Goal: Task Accomplishment & Management: Complete application form

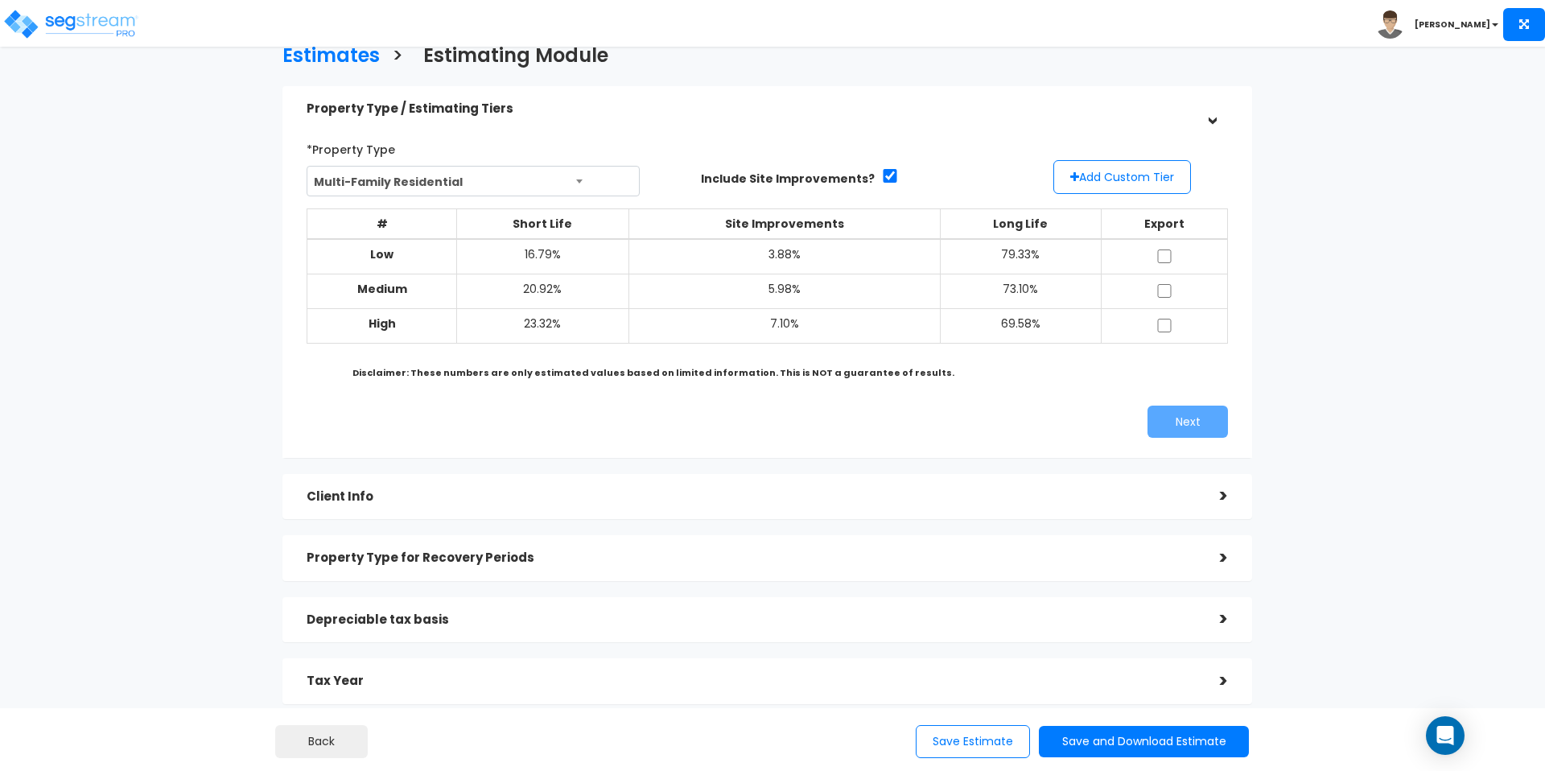
scroll to position [40, 0]
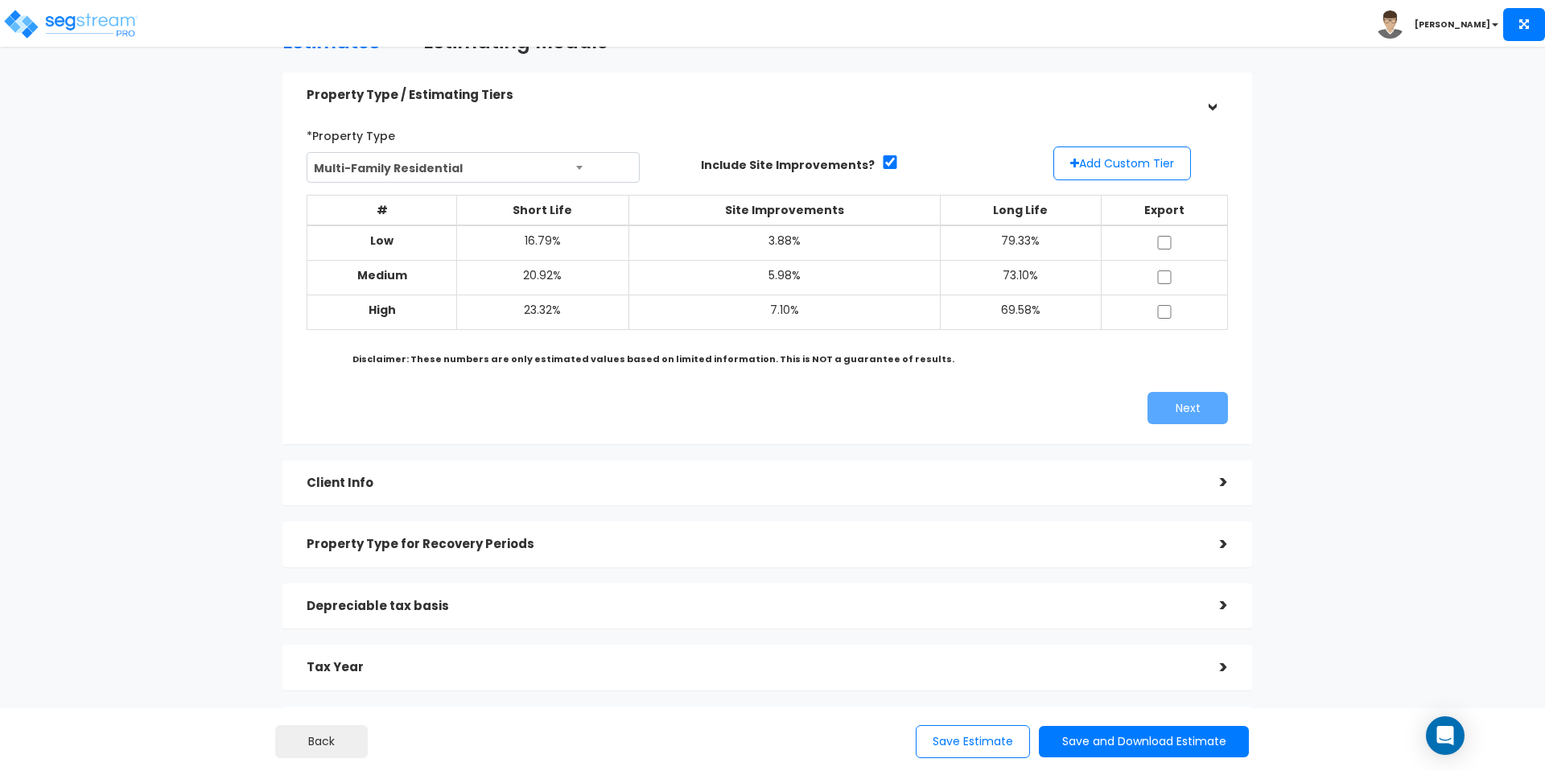
click at [511, 483] on h5 "Client Info" at bounding box center [751, 484] width 889 height 14
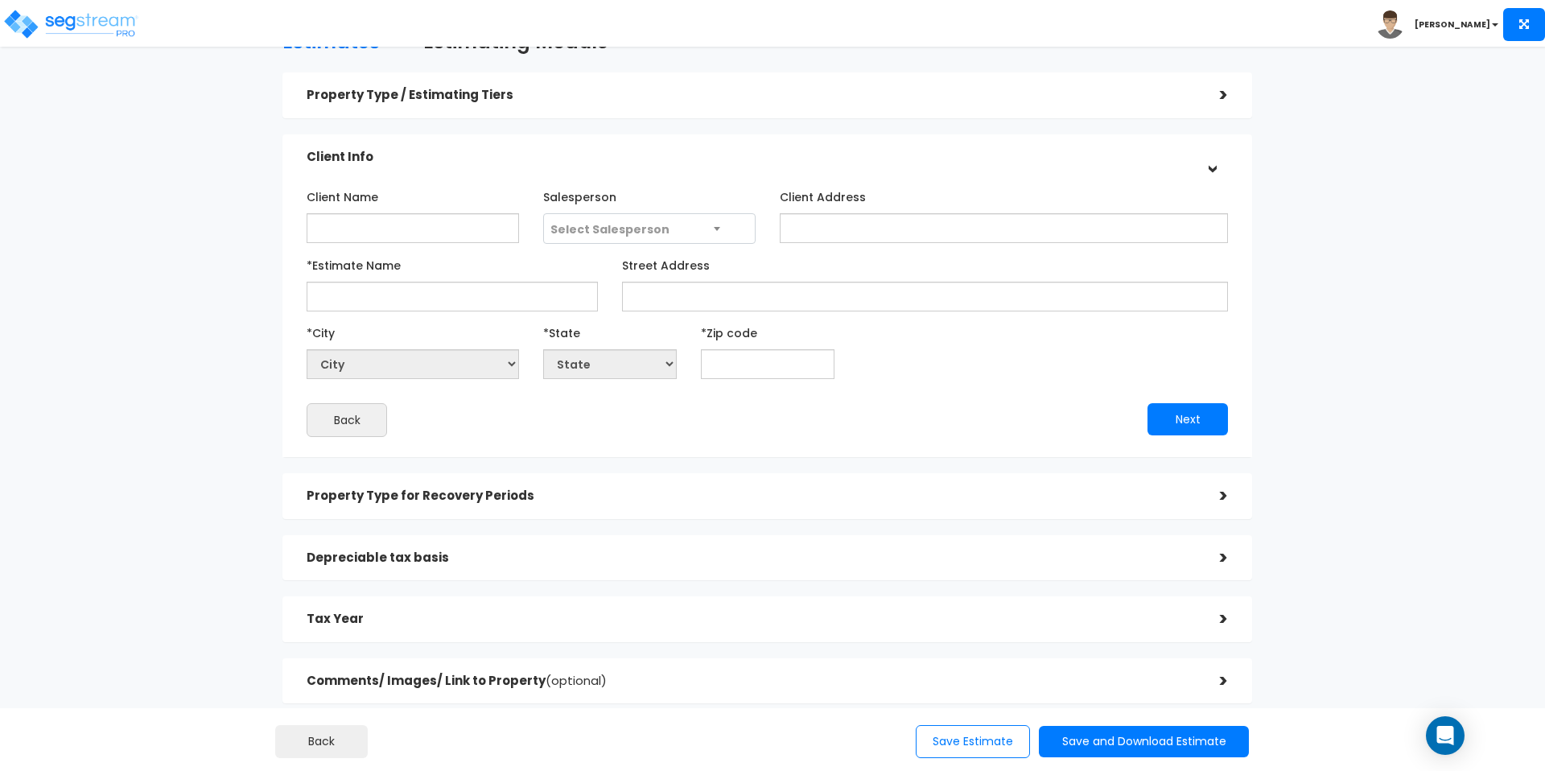
click at [533, 507] on div "Property Type for Recovery Periods" at bounding box center [751, 496] width 889 height 30
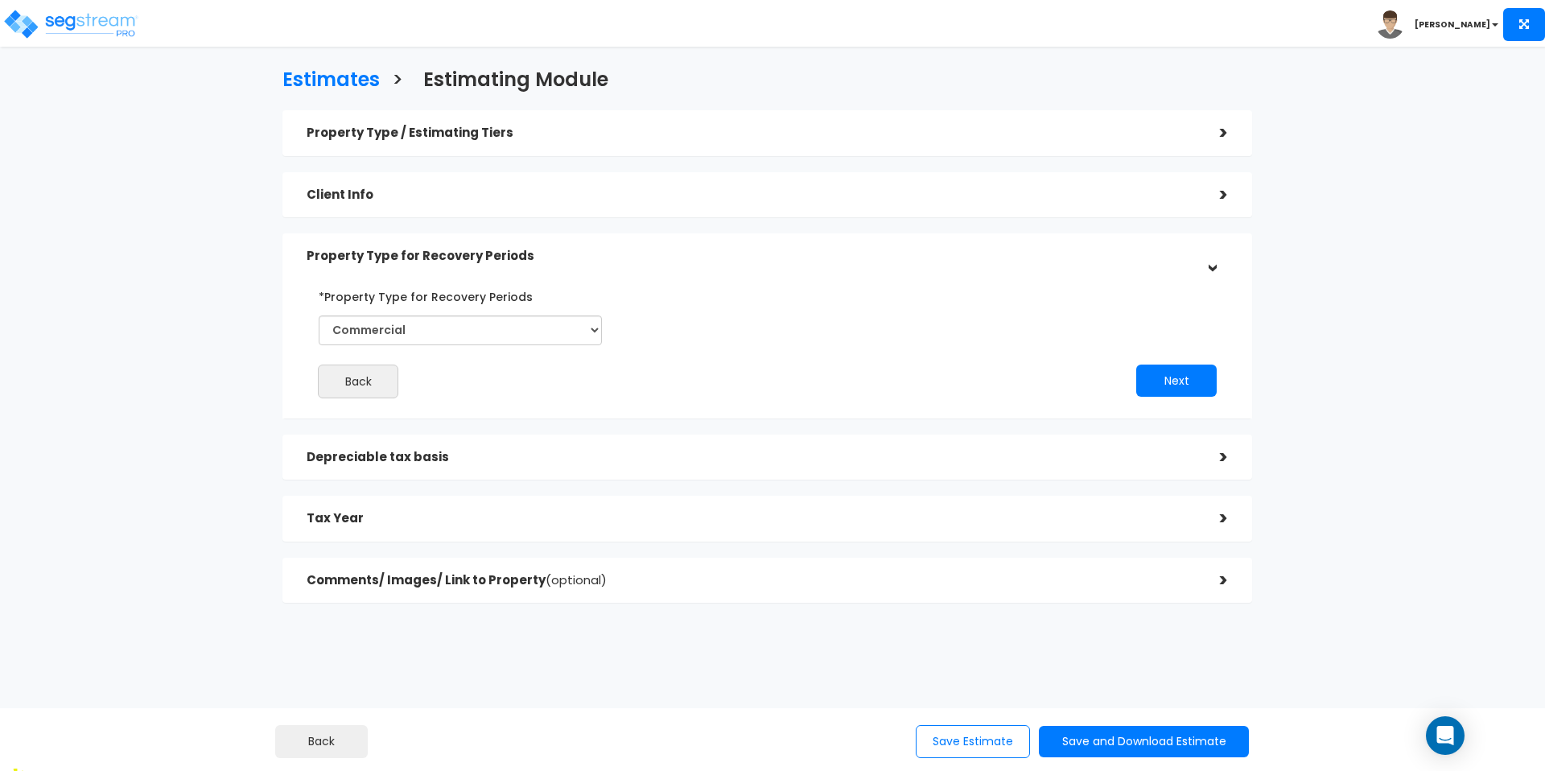
scroll to position [0, 0]
click at [504, 469] on div "Depreciable tax basis" at bounding box center [751, 460] width 889 height 30
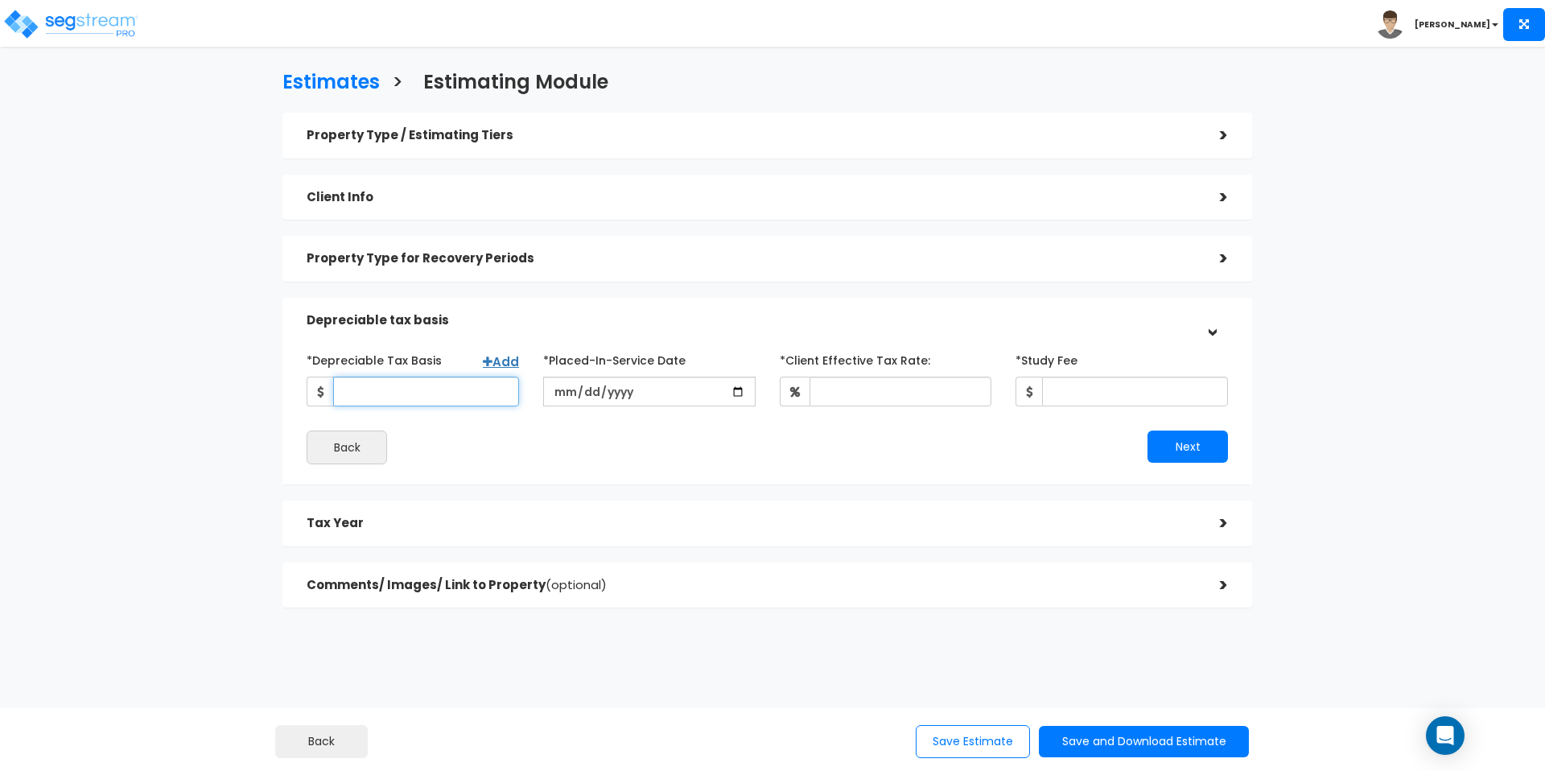
click at [460, 382] on input "*Depreciable Tax Basis" at bounding box center [426, 392] width 186 height 30
click at [491, 505] on div "Tax Year >" at bounding box center [768, 524] width 970 height 46
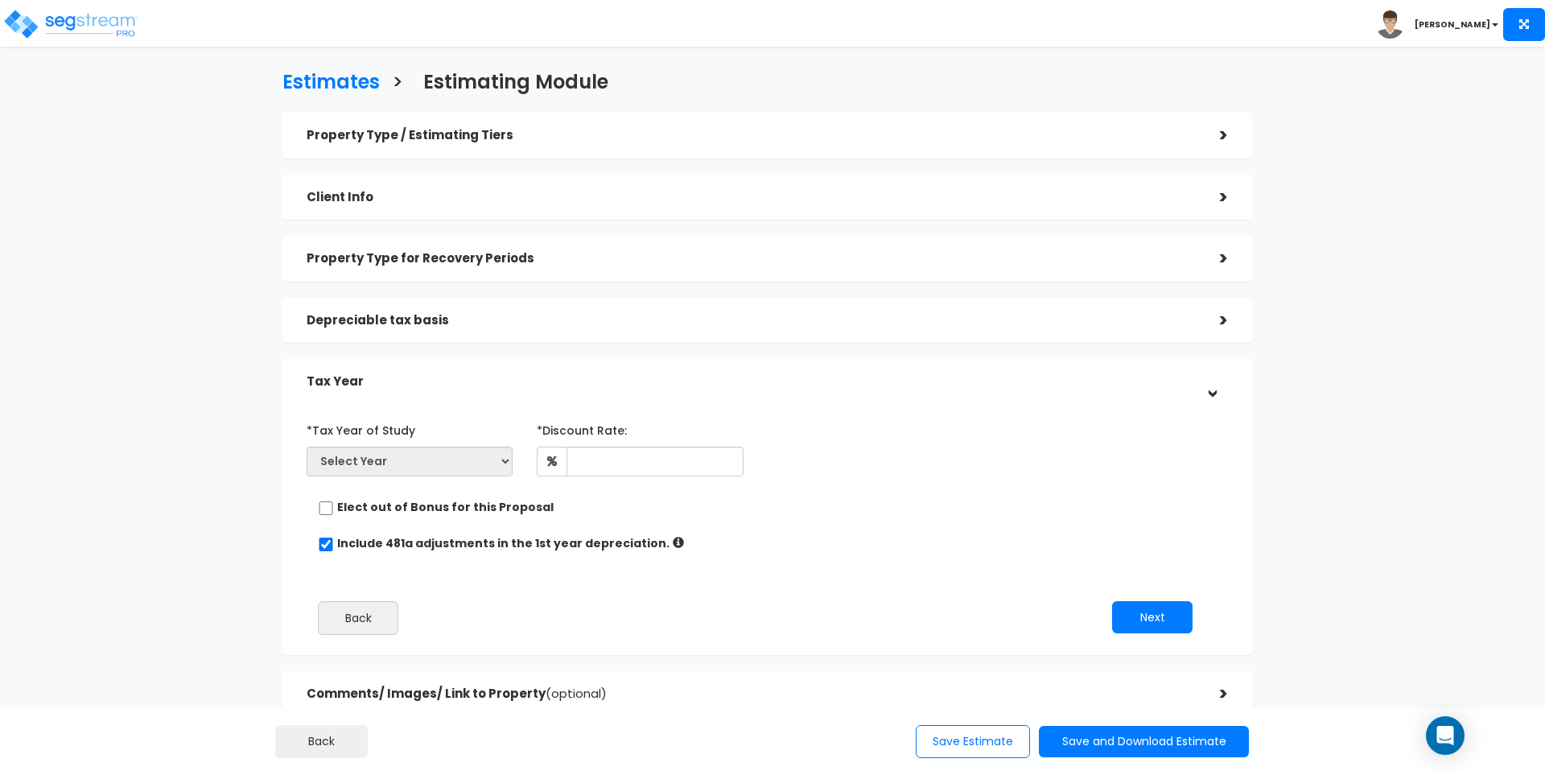
click at [543, 138] on h5 "Property Type / Estimating Tiers" at bounding box center [751, 136] width 889 height 14
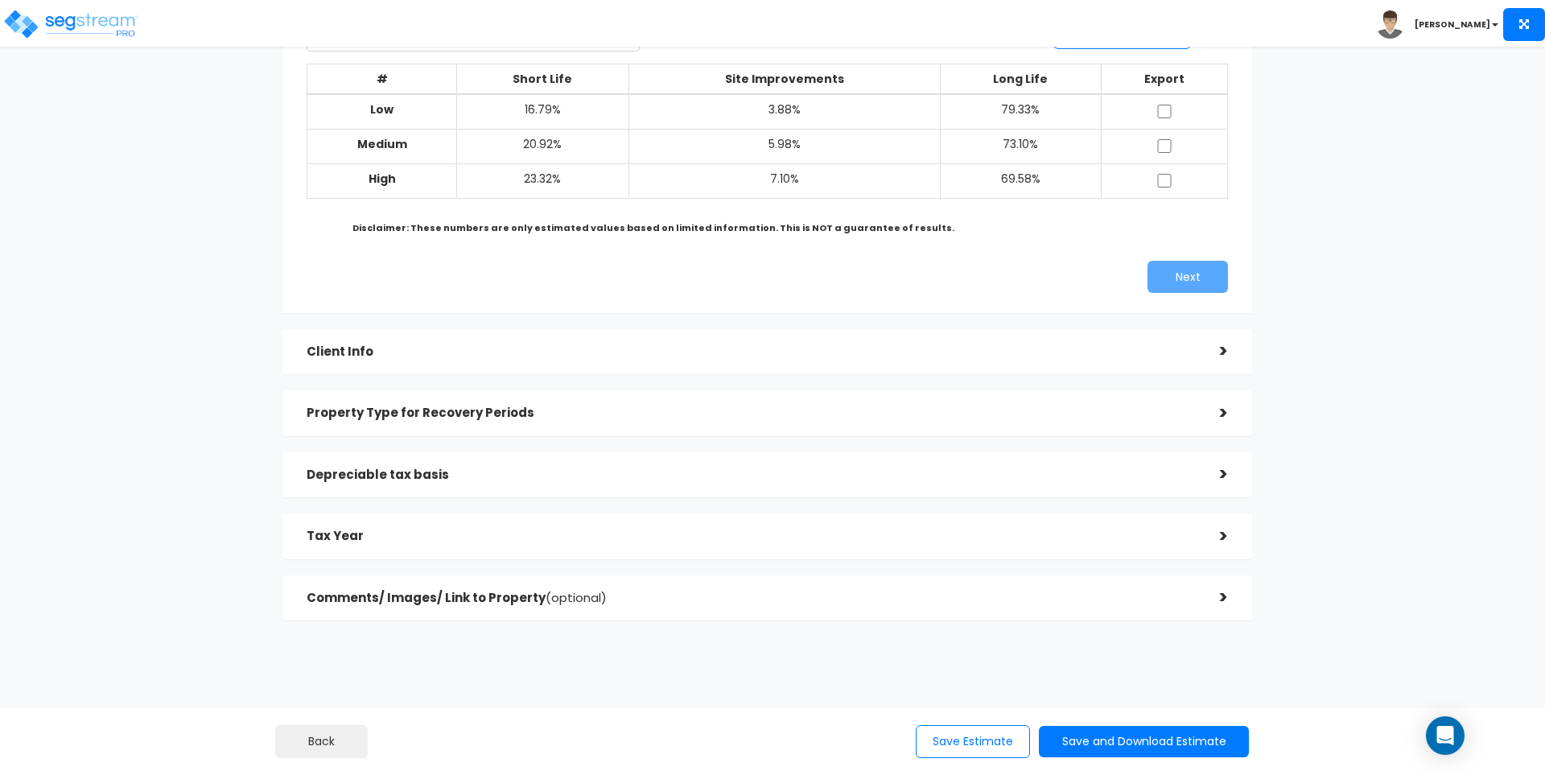
scroll to position [172, 0]
click at [769, 356] on h5 "Client Info" at bounding box center [751, 352] width 889 height 14
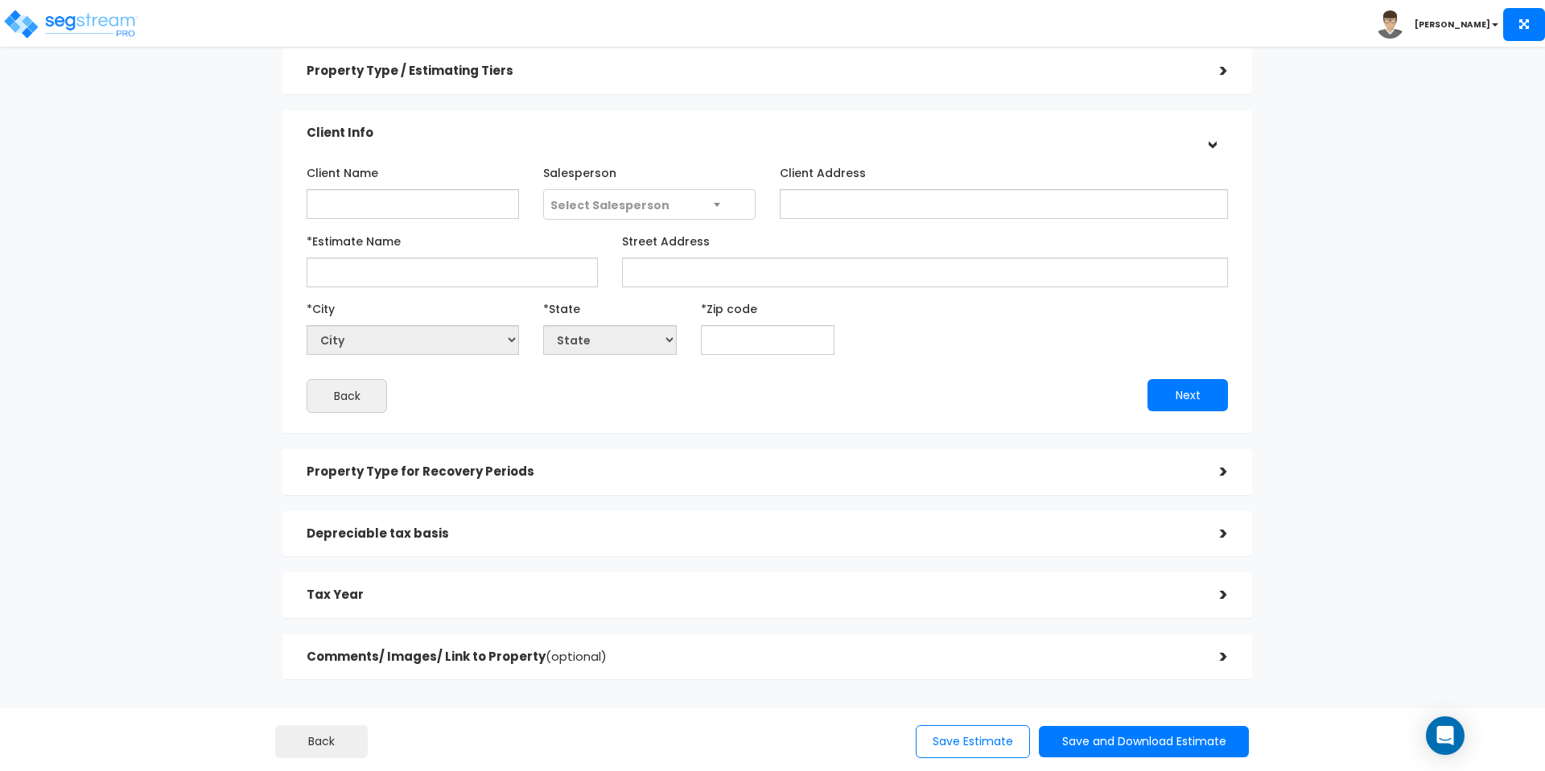
scroll to position [0, 0]
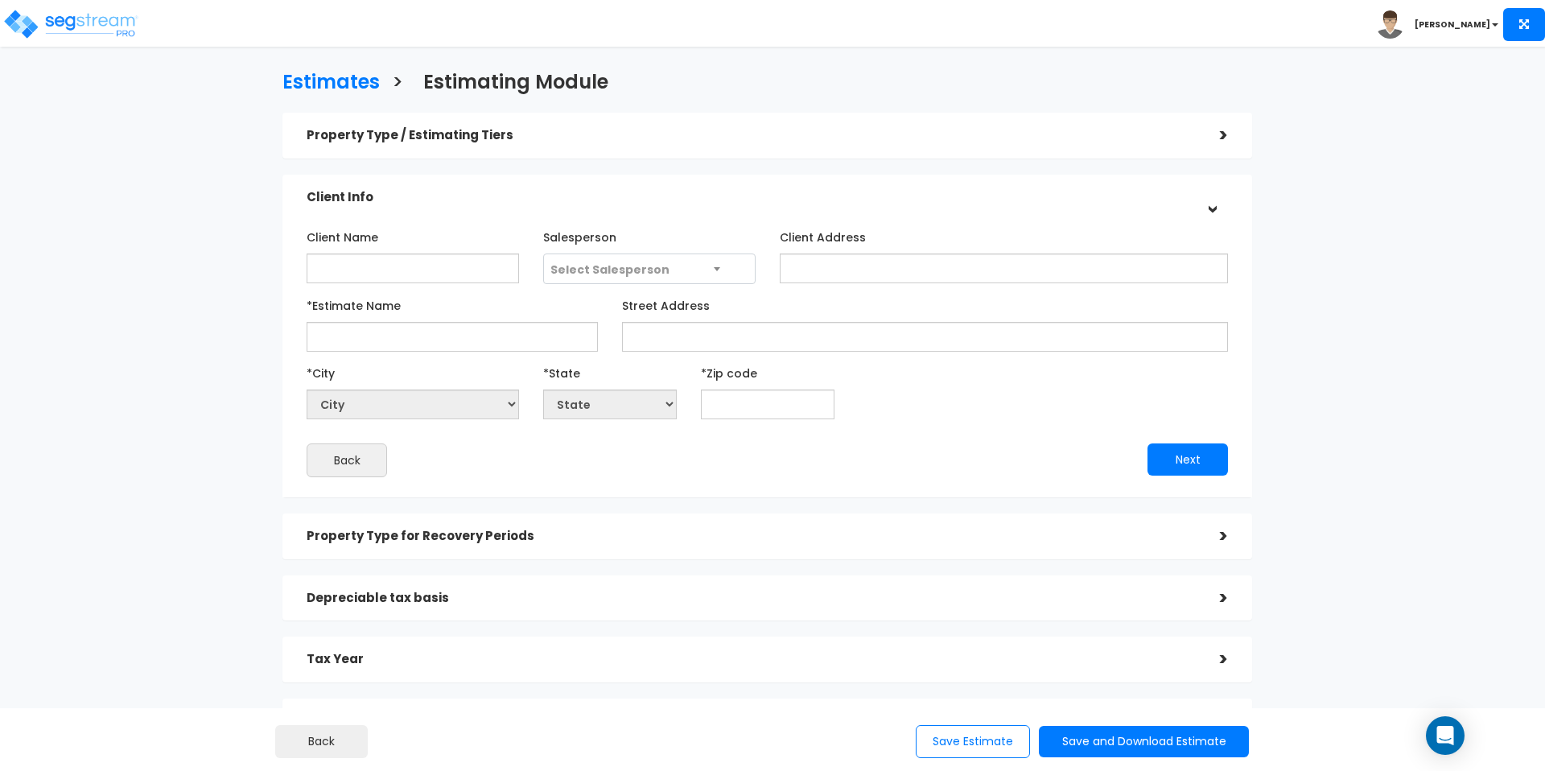
click at [643, 130] on h5 "Property Type / Estimating Tiers" at bounding box center [751, 136] width 889 height 14
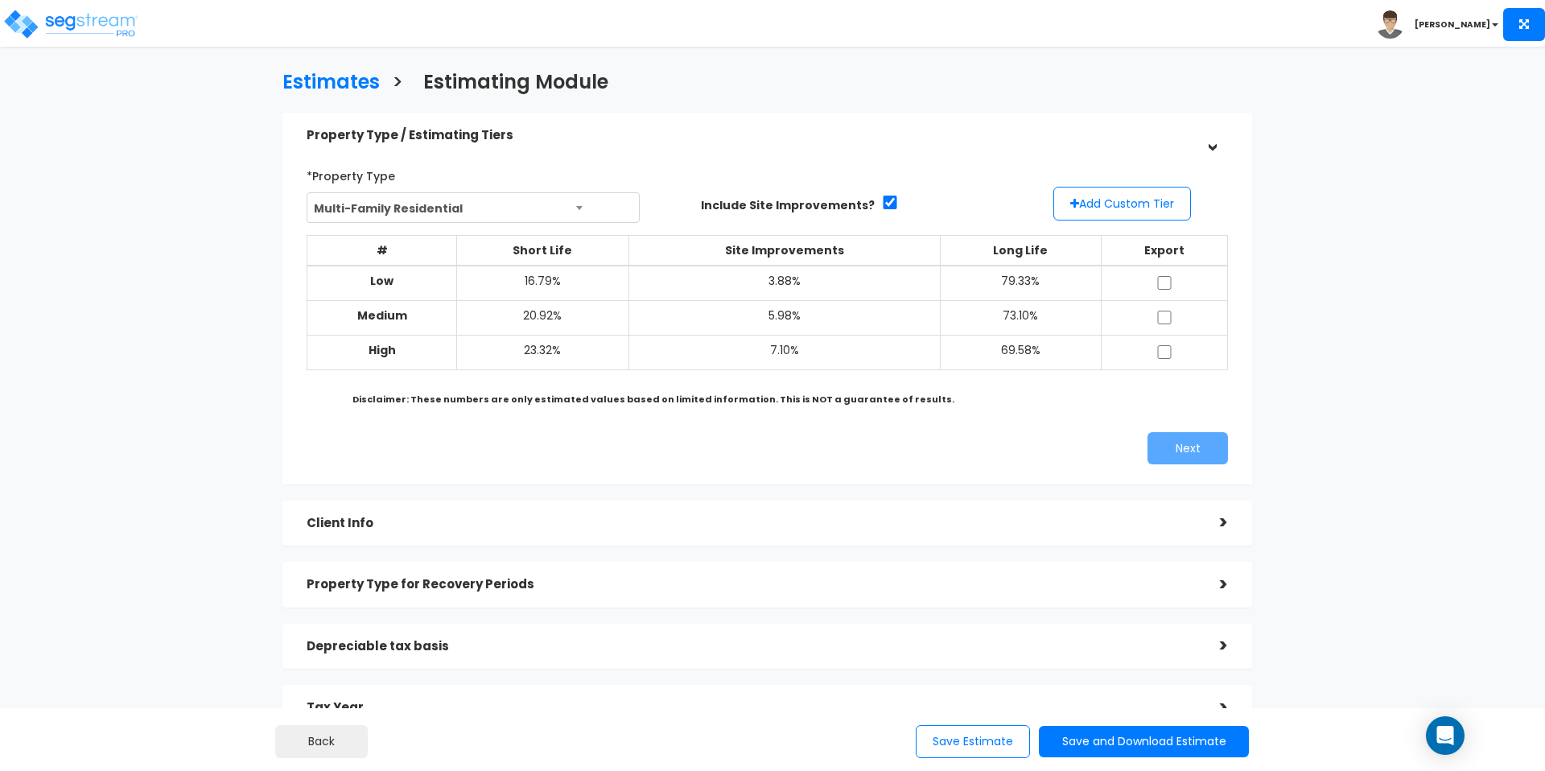
click at [776, 536] on div "Client Info" at bounding box center [751, 524] width 889 height 30
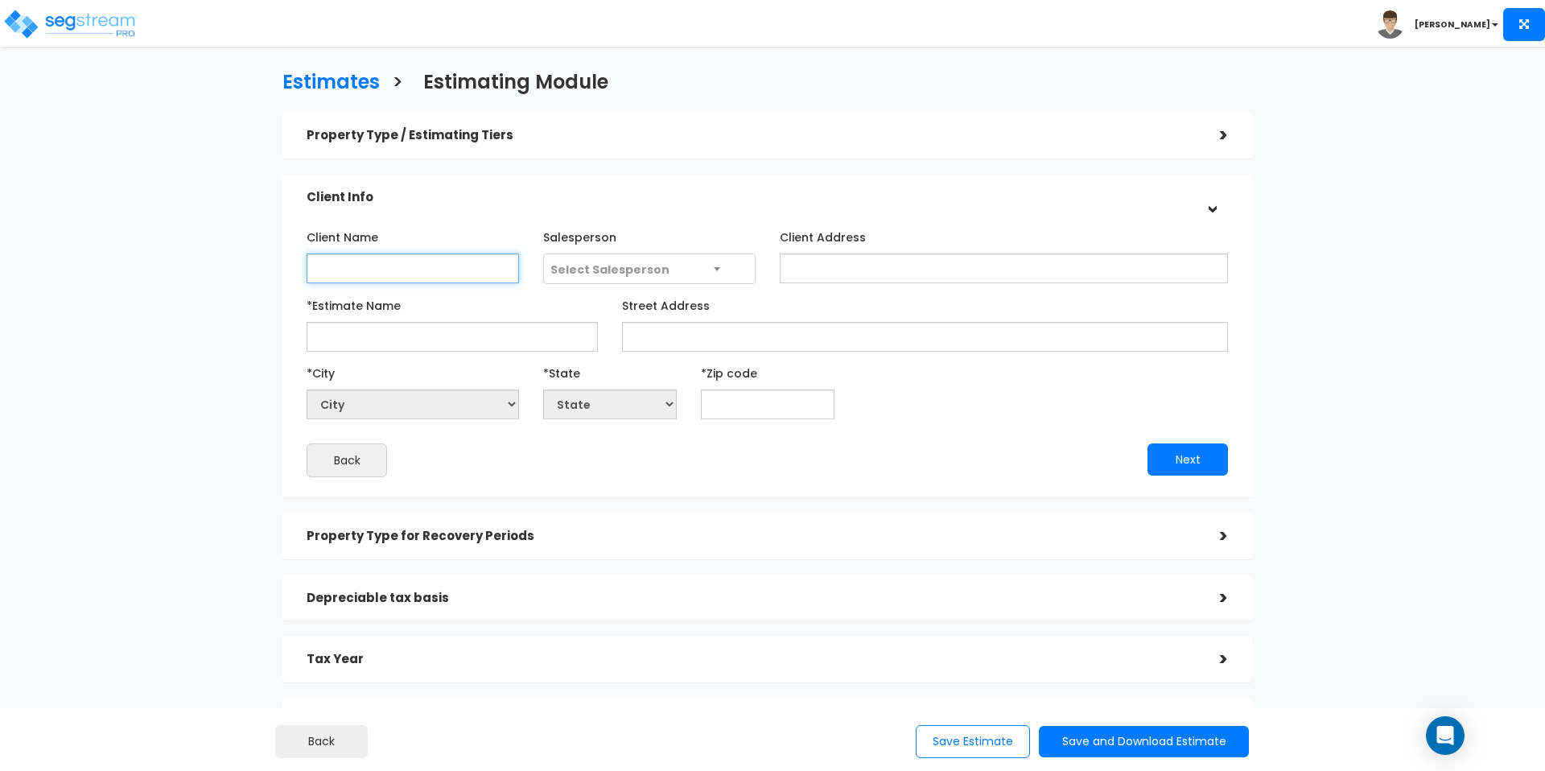
click at [471, 279] on input "Client Name" at bounding box center [413, 269] width 212 height 30
type input "/"
type input "Main & Main"
type input "Lux on Main"
select select "National Average"
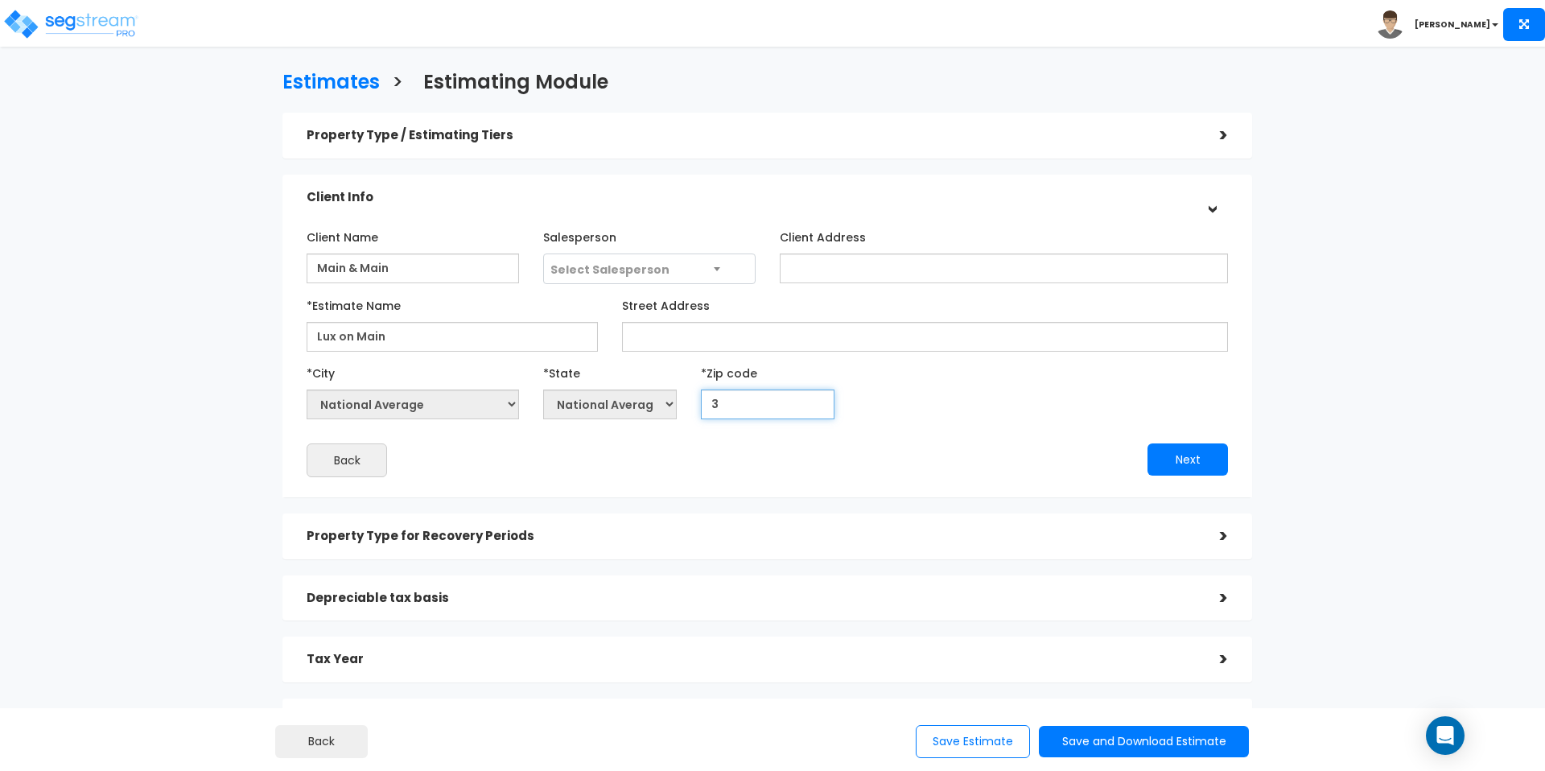
type input "30"
select select "GA"
type input "30319"
click at [580, 432] on div "Client Name Main & Main Salesperson Select Salesperson Gay" at bounding box center [768, 351] width 922 height 254
click at [1173, 464] on button "Next" at bounding box center [1188, 460] width 80 height 32
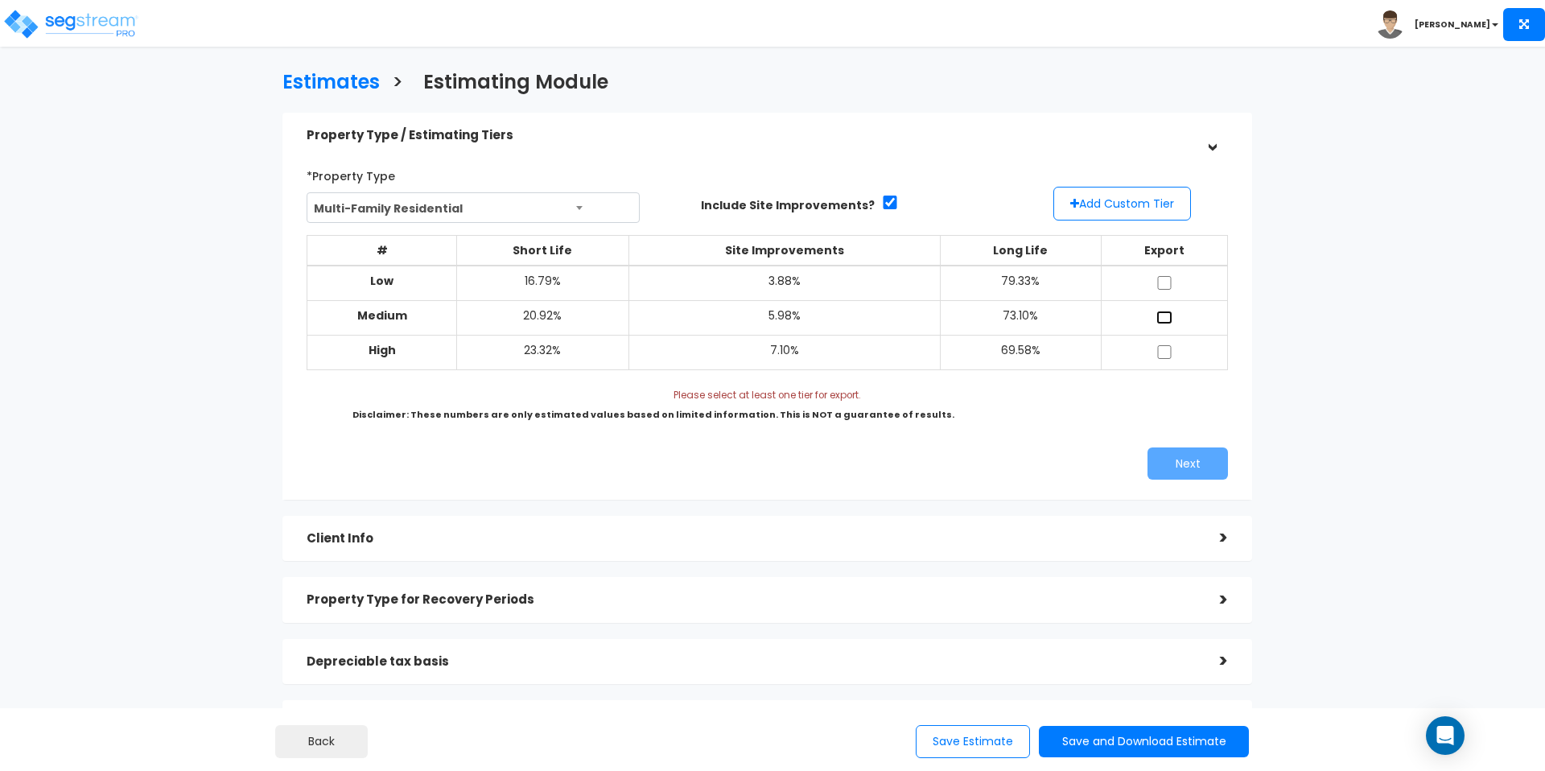
click at [1167, 316] on input "checkbox" at bounding box center [1165, 318] width 16 height 14
checkbox input "true"
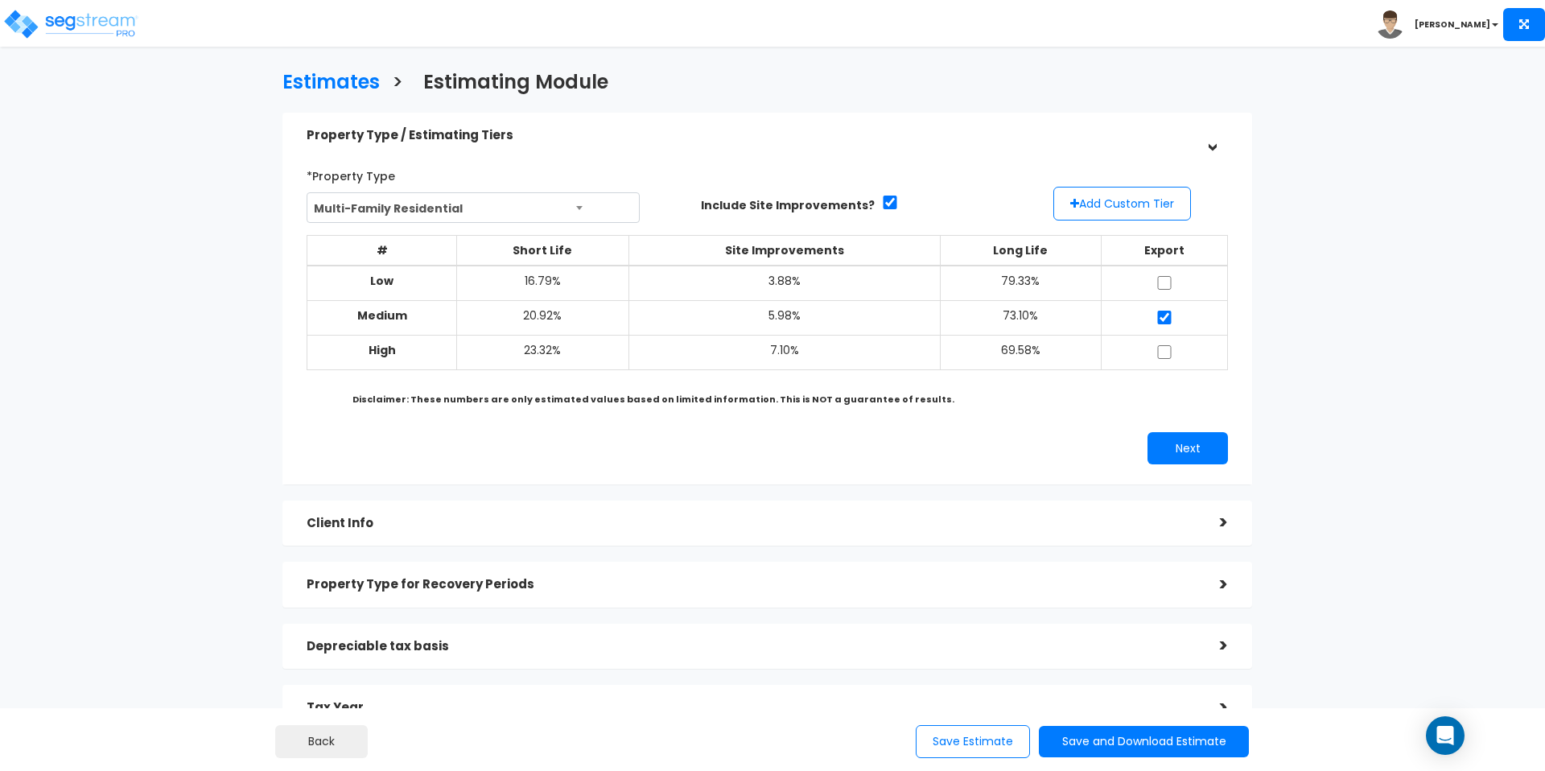
click at [1203, 417] on div "*Property Type Multi-Family Residential Assisted/Senior Living Auto Repair Shop…" at bounding box center [768, 314] width 946 height 318
click at [1203, 435] on button "Next" at bounding box center [1188, 448] width 80 height 32
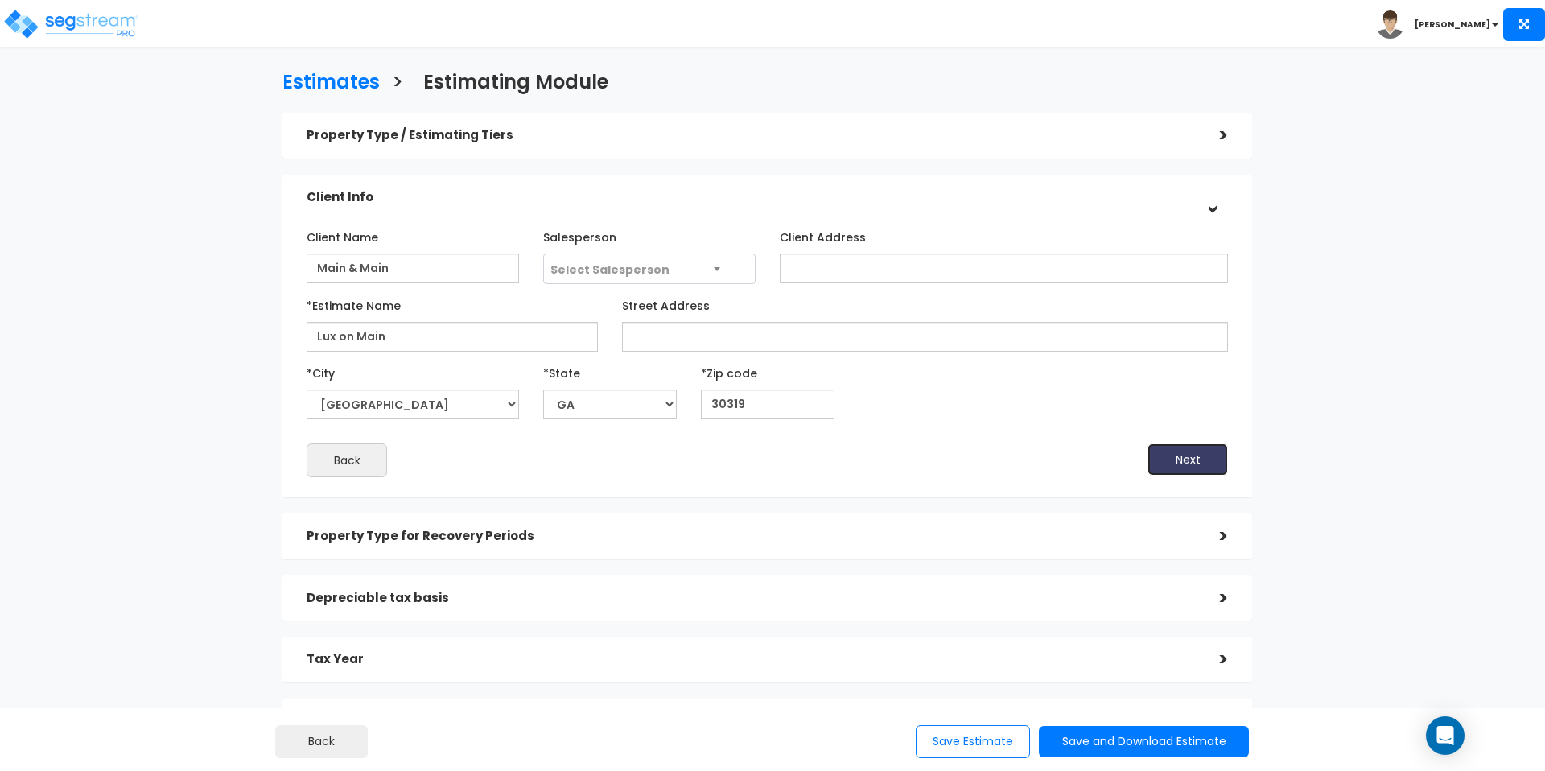
click at [1201, 452] on button "Next" at bounding box center [1188, 460] width 80 height 32
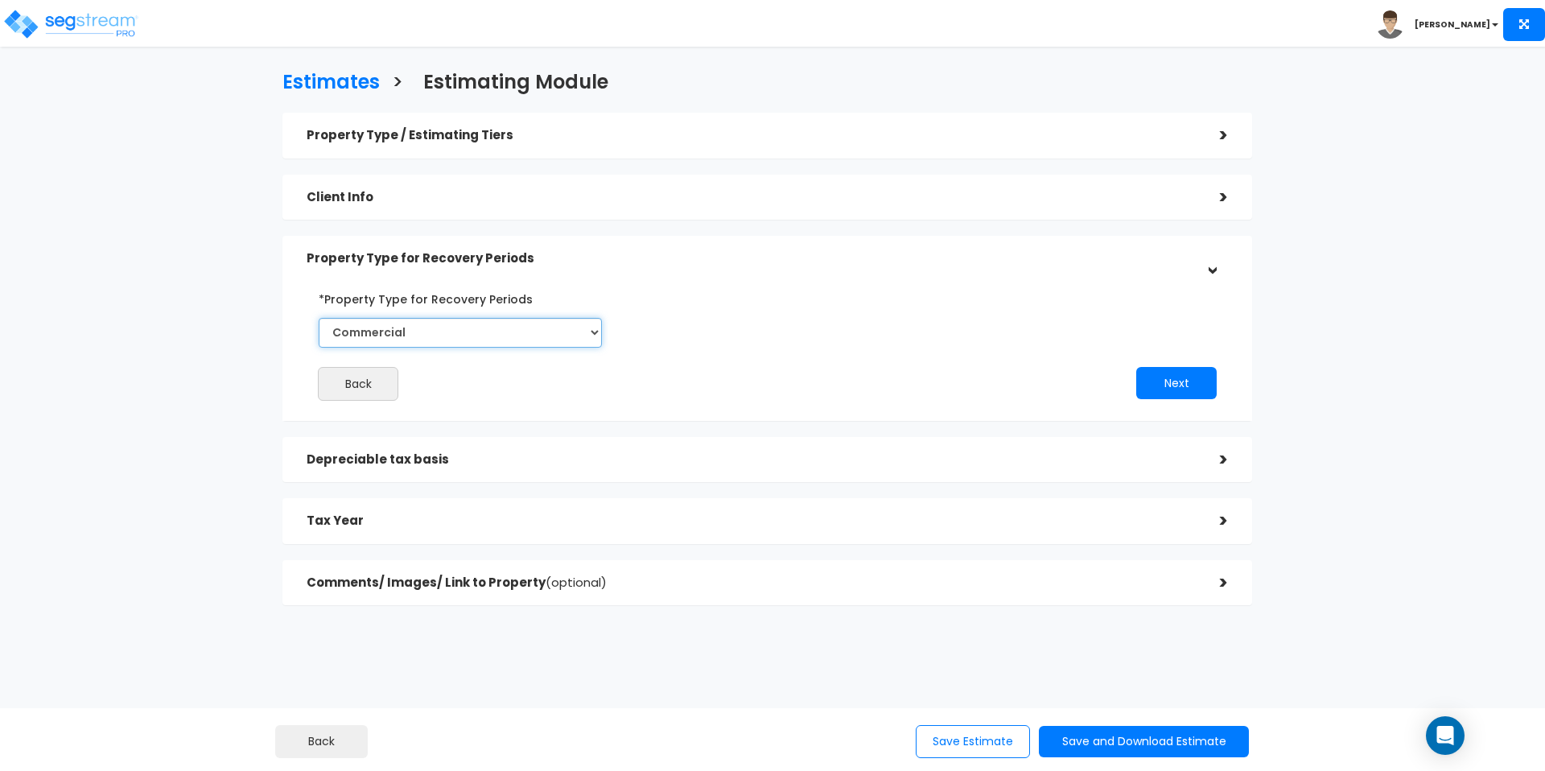
click at [561, 343] on select "Commercial Residential" at bounding box center [460, 333] width 283 height 30
click at [319, 318] on select "Commercial Residential" at bounding box center [460, 333] width 283 height 30
click at [487, 335] on select "Commercial Residential" at bounding box center [460, 333] width 283 height 30
select select "Residential"
click at [319, 318] on select "Commercial Residential" at bounding box center [460, 333] width 283 height 30
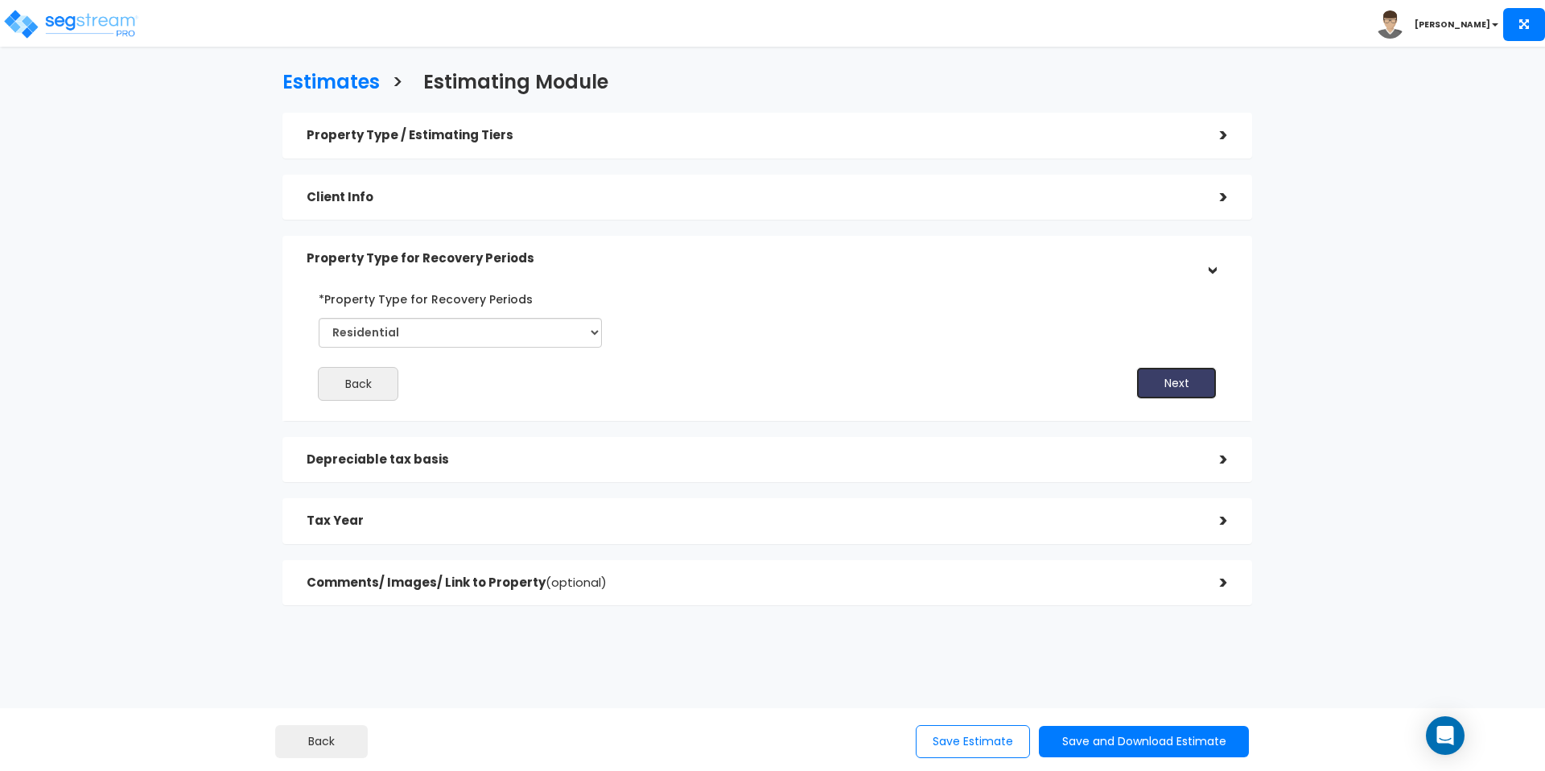
click at [1160, 384] on button "Next" at bounding box center [1177, 383] width 80 height 32
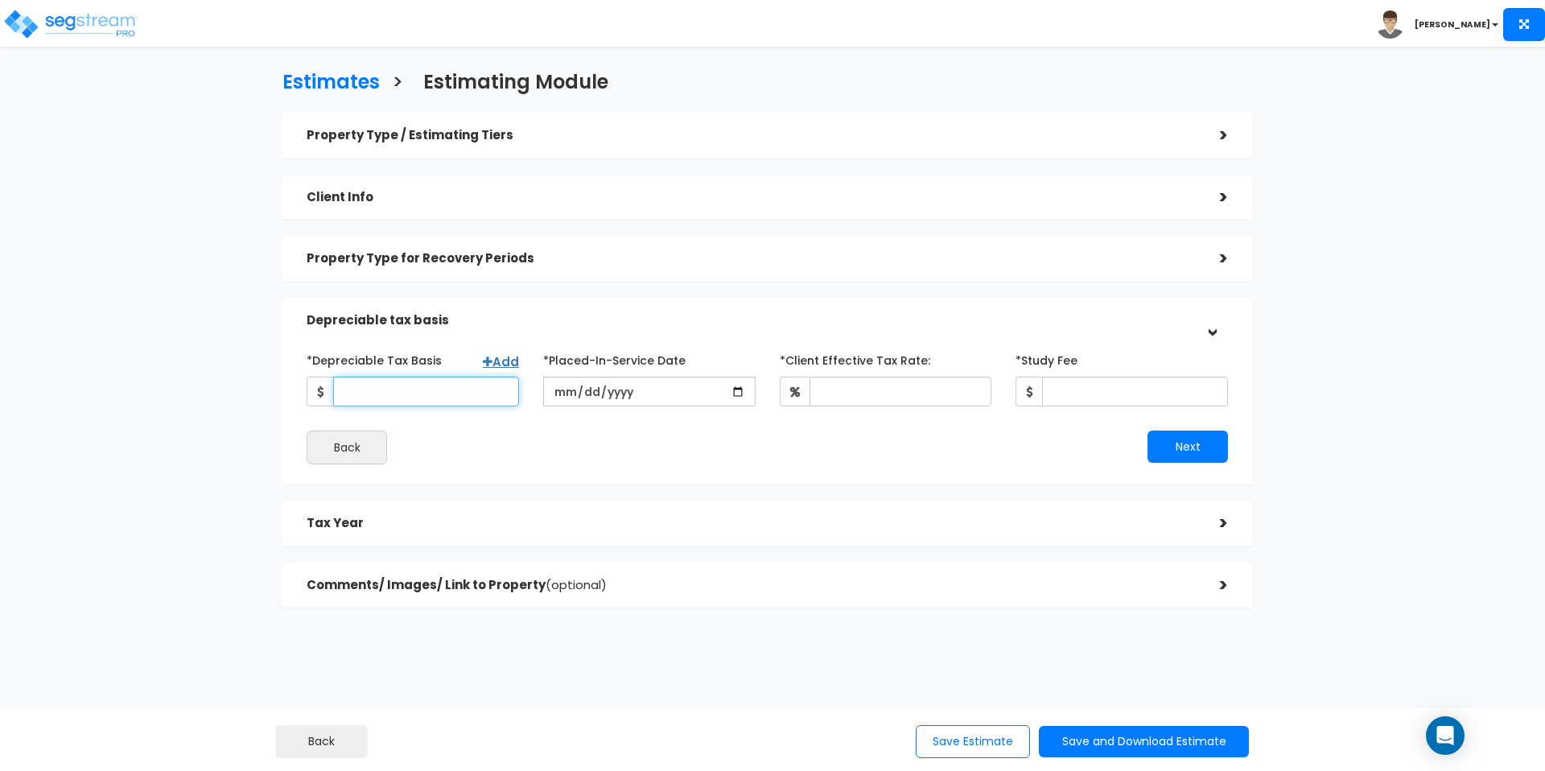
click at [493, 387] on input "*Depreciable Tax Basis" at bounding box center [426, 392] width 186 height 30
type input "5,000,000"
click at [577, 439] on div "Back" at bounding box center [531, 448] width 472 height 34
click at [621, 390] on input "date" at bounding box center [649, 392] width 212 height 30
click at [741, 399] on input "date" at bounding box center [649, 392] width 212 height 30
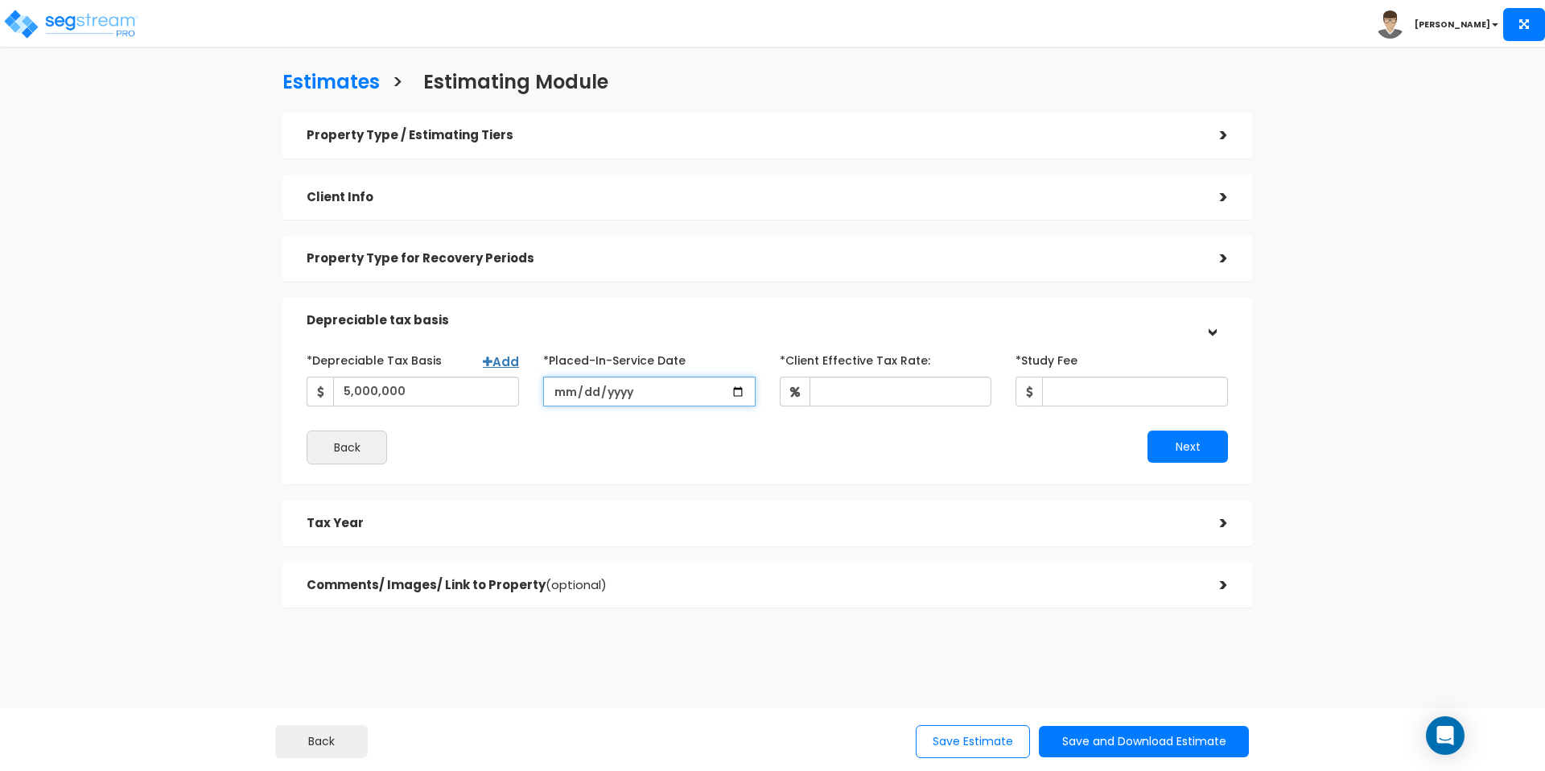
click at [740, 395] on input "date" at bounding box center [649, 392] width 212 height 30
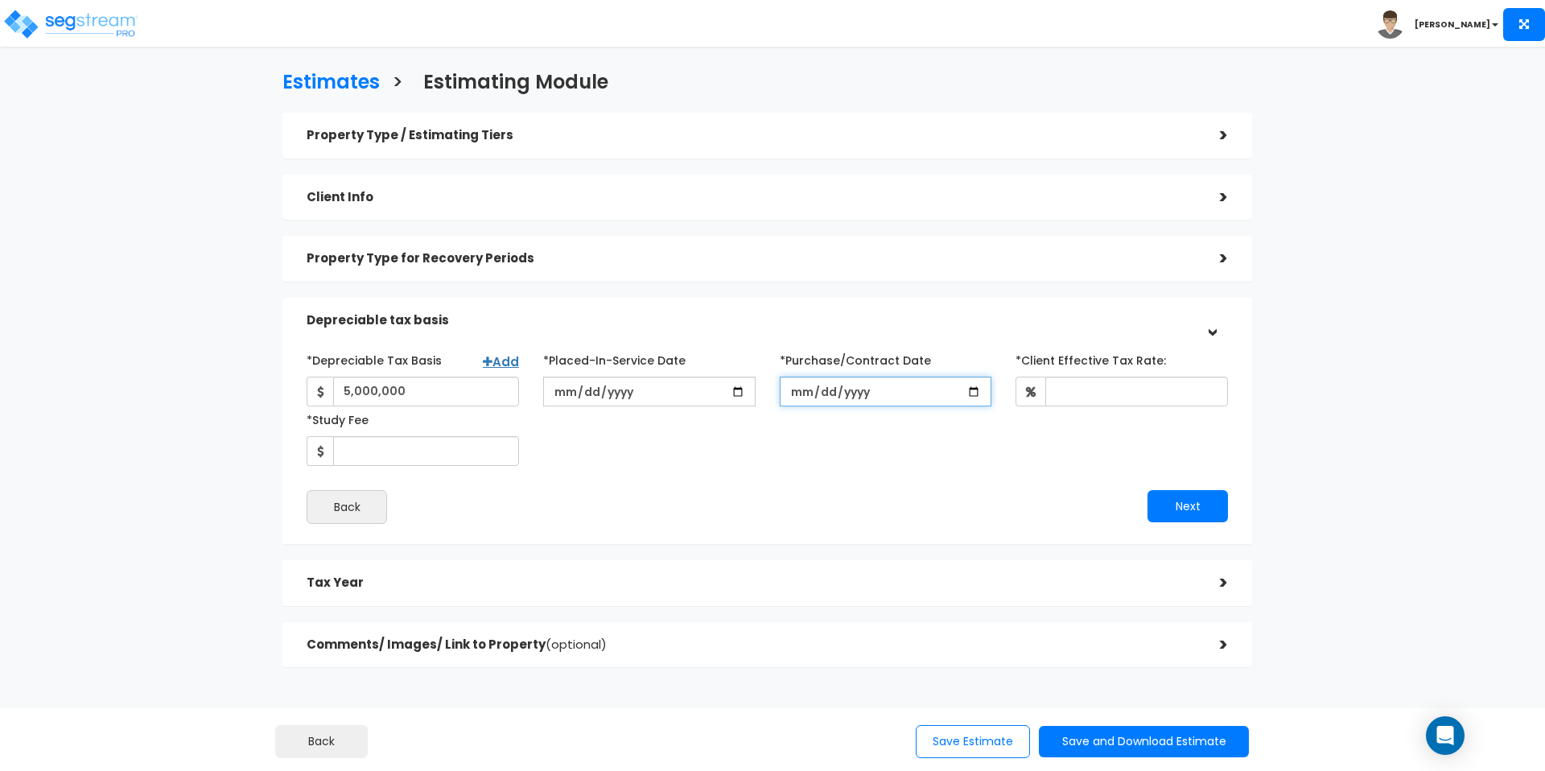
click at [837, 394] on input "*Purchase/Contract Date" at bounding box center [886, 392] width 212 height 30
click at [742, 391] on input "2025-08-21" at bounding box center [649, 392] width 212 height 30
type input "2025-07-10"
click at [877, 390] on input "*Purchase/Contract Date" at bounding box center [886, 392] width 212 height 30
click at [969, 388] on input "*Purchase/Contract Date" at bounding box center [886, 392] width 212 height 30
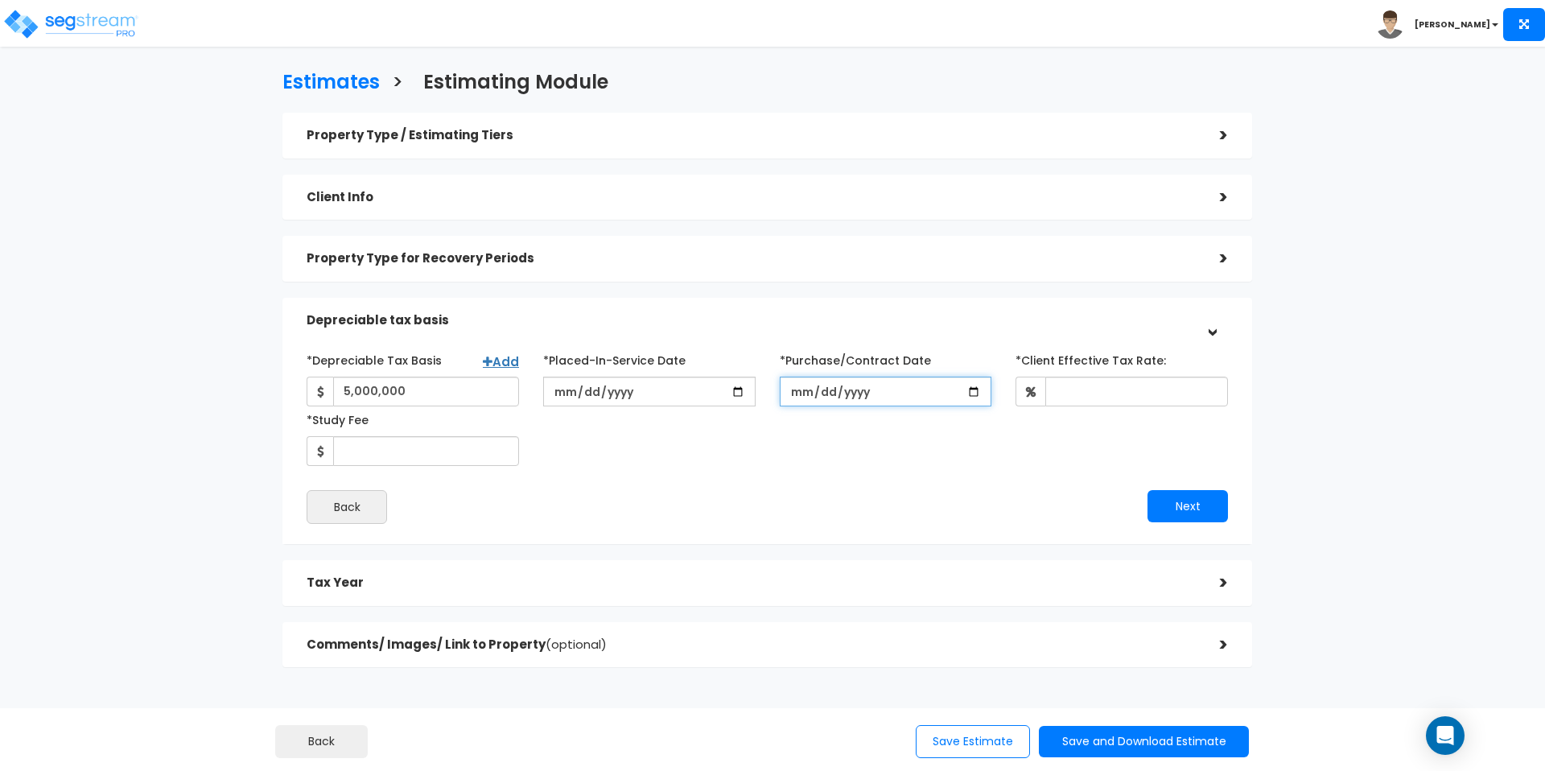
click at [967, 390] on input "2025-07-03" at bounding box center [886, 392] width 212 height 30
type input "2025-04-30"
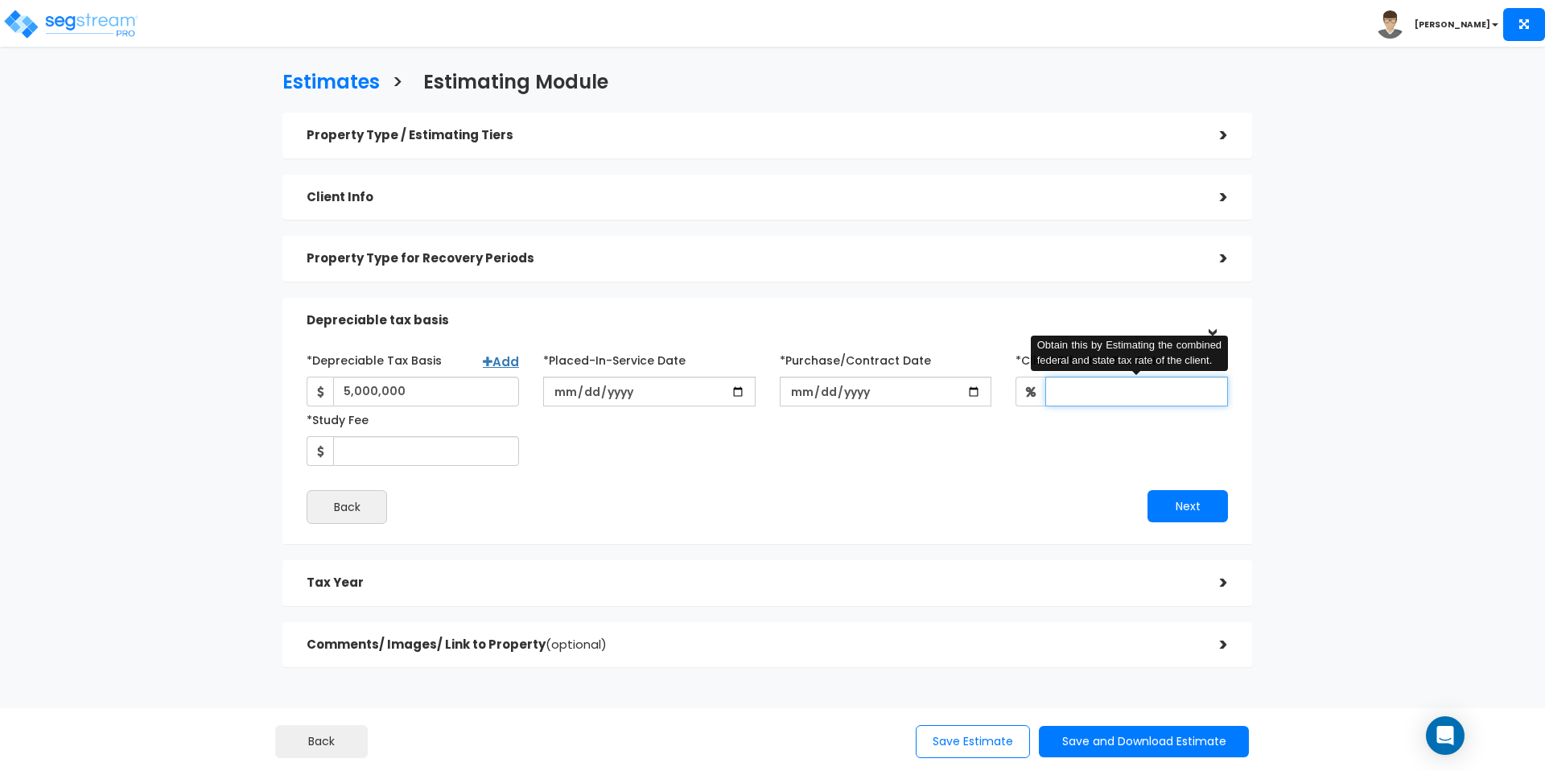
click at [1088, 390] on input "*Client Effective Tax Rate:" at bounding box center [1137, 392] width 183 height 30
type input "8"
click at [1021, 457] on div "*Depreciable Tax Basis Add 5,000,000 *Placed-In-Service Date 2025-07-10" at bounding box center [768, 406] width 946 height 119
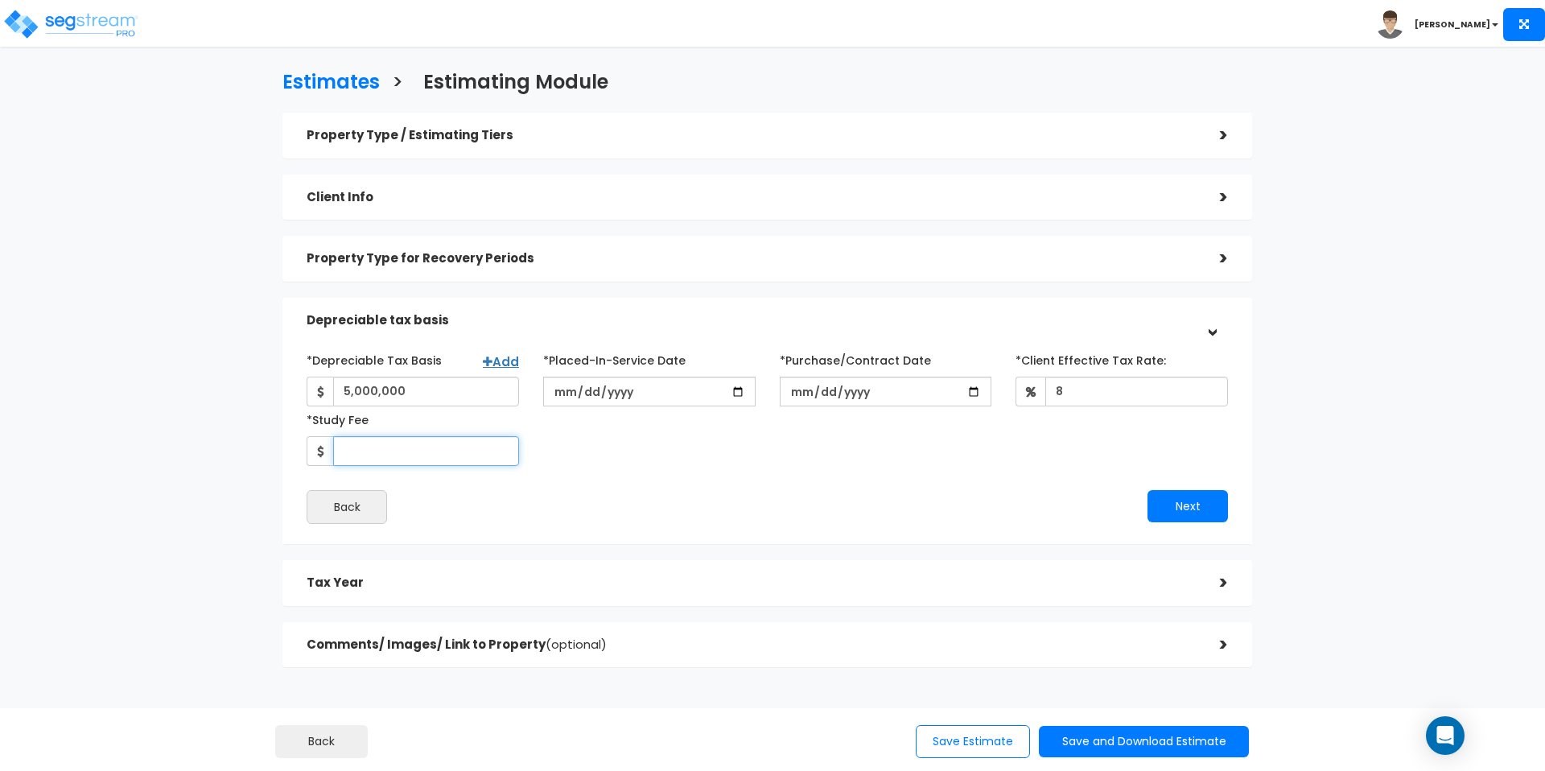
click at [379, 449] on input "*Study Fee" at bounding box center [426, 451] width 186 height 30
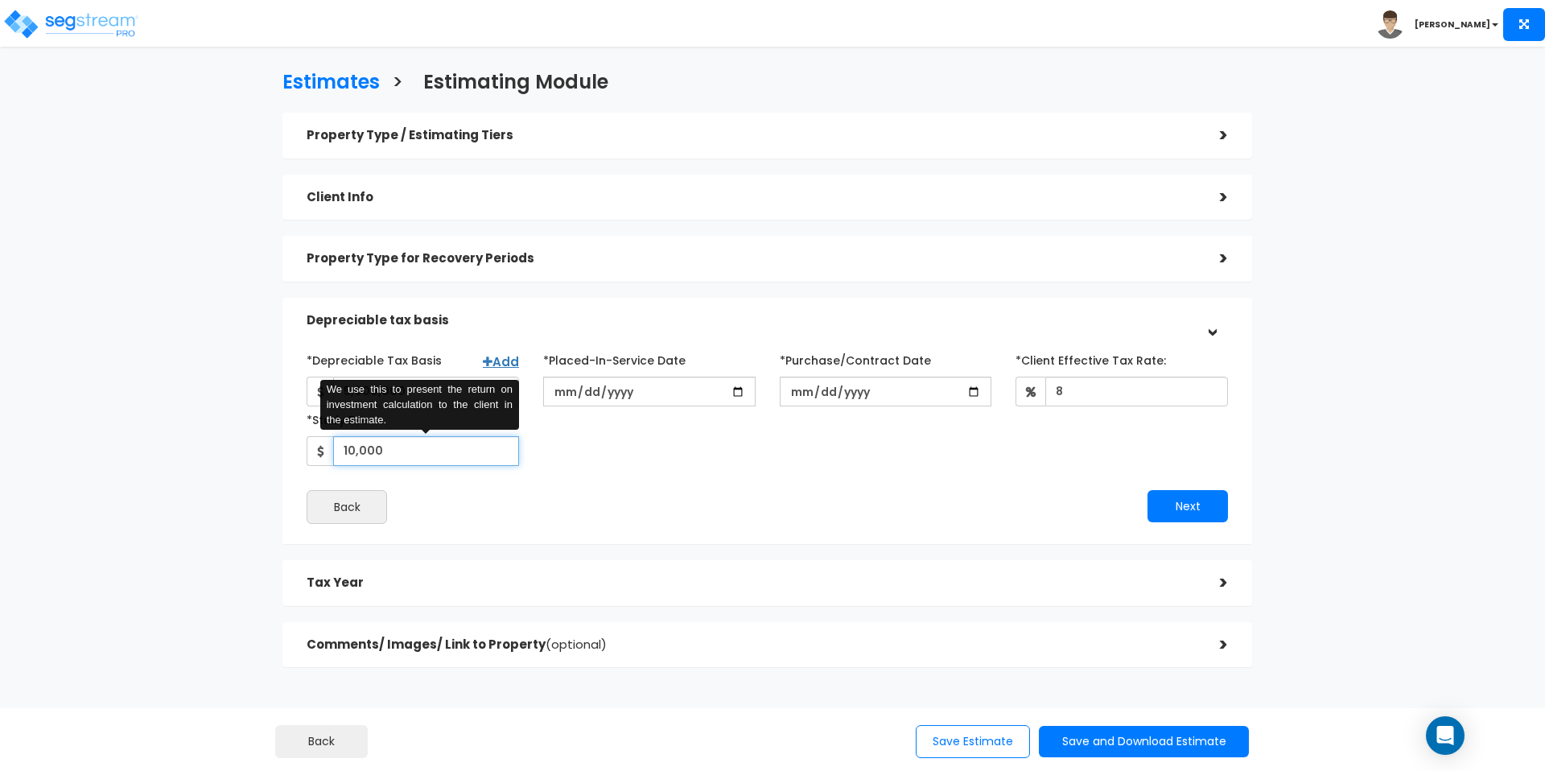
type input "10,000"
click at [588, 511] on div "Back" at bounding box center [531, 507] width 472 height 34
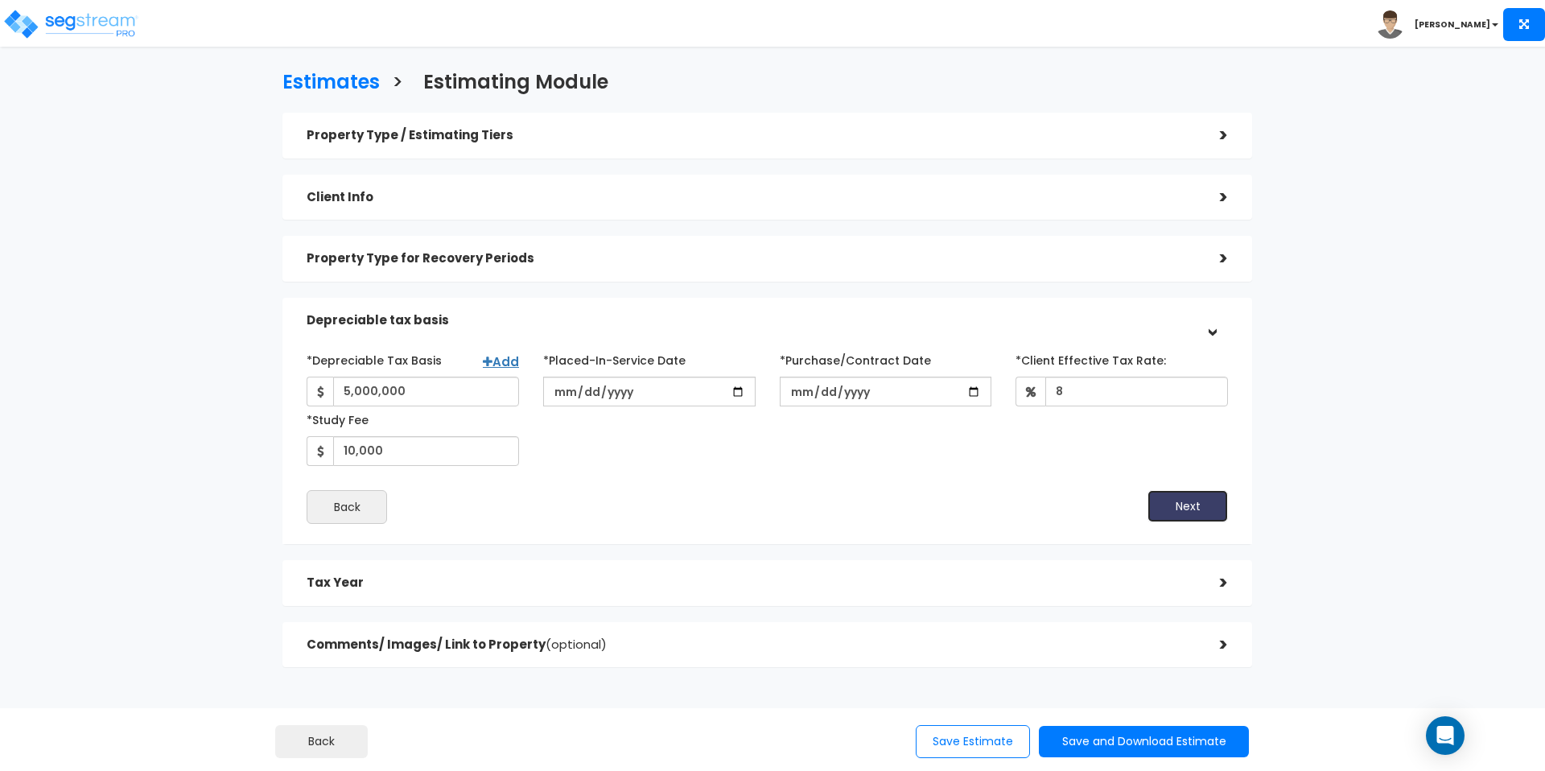
click at [1177, 502] on button "Next" at bounding box center [1188, 506] width 80 height 32
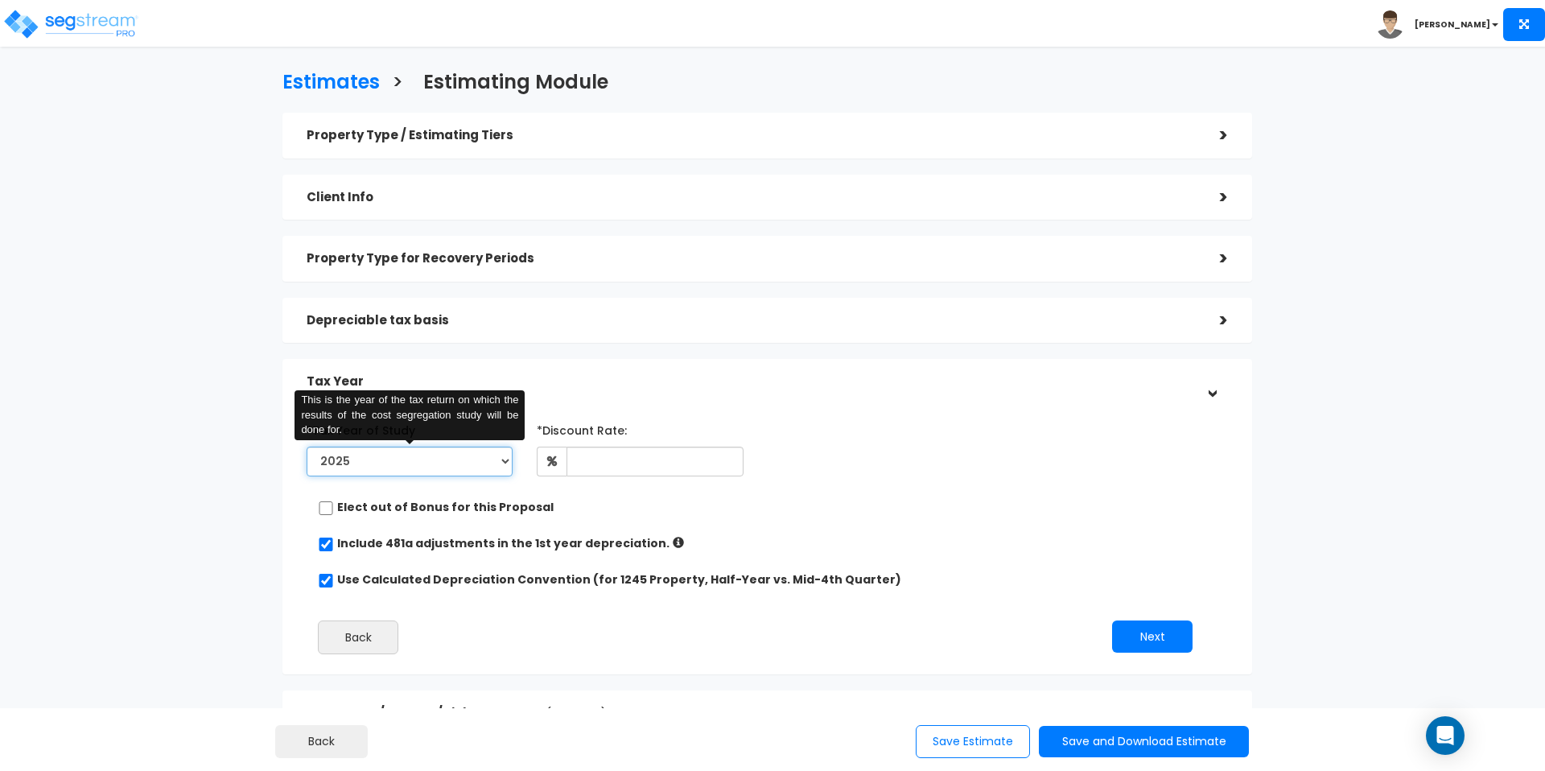
click at [440, 473] on select "2025 2026" at bounding box center [410, 462] width 206 height 30
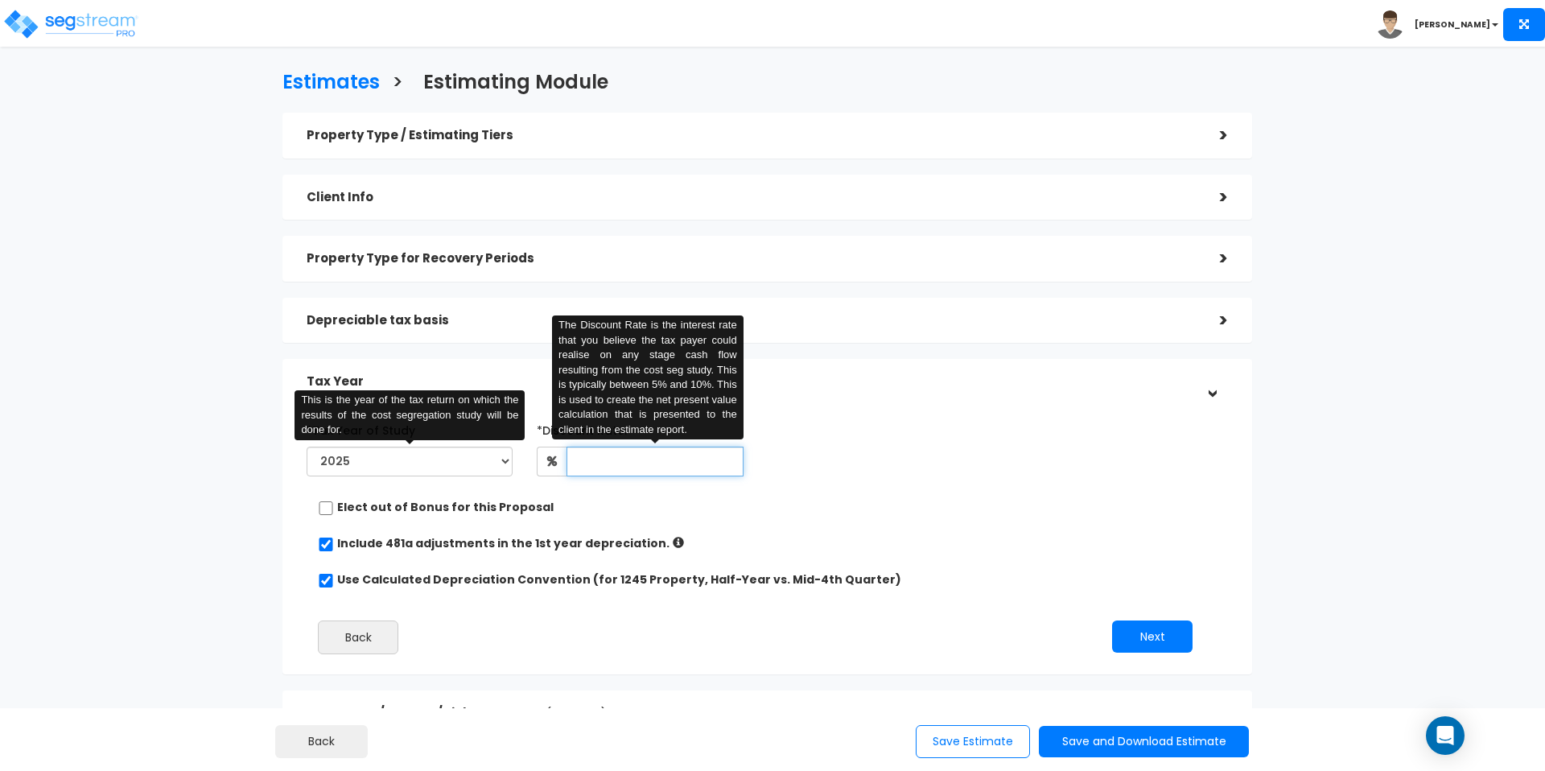
click at [623, 468] on input "text" at bounding box center [655, 462] width 176 height 30
type input "7"
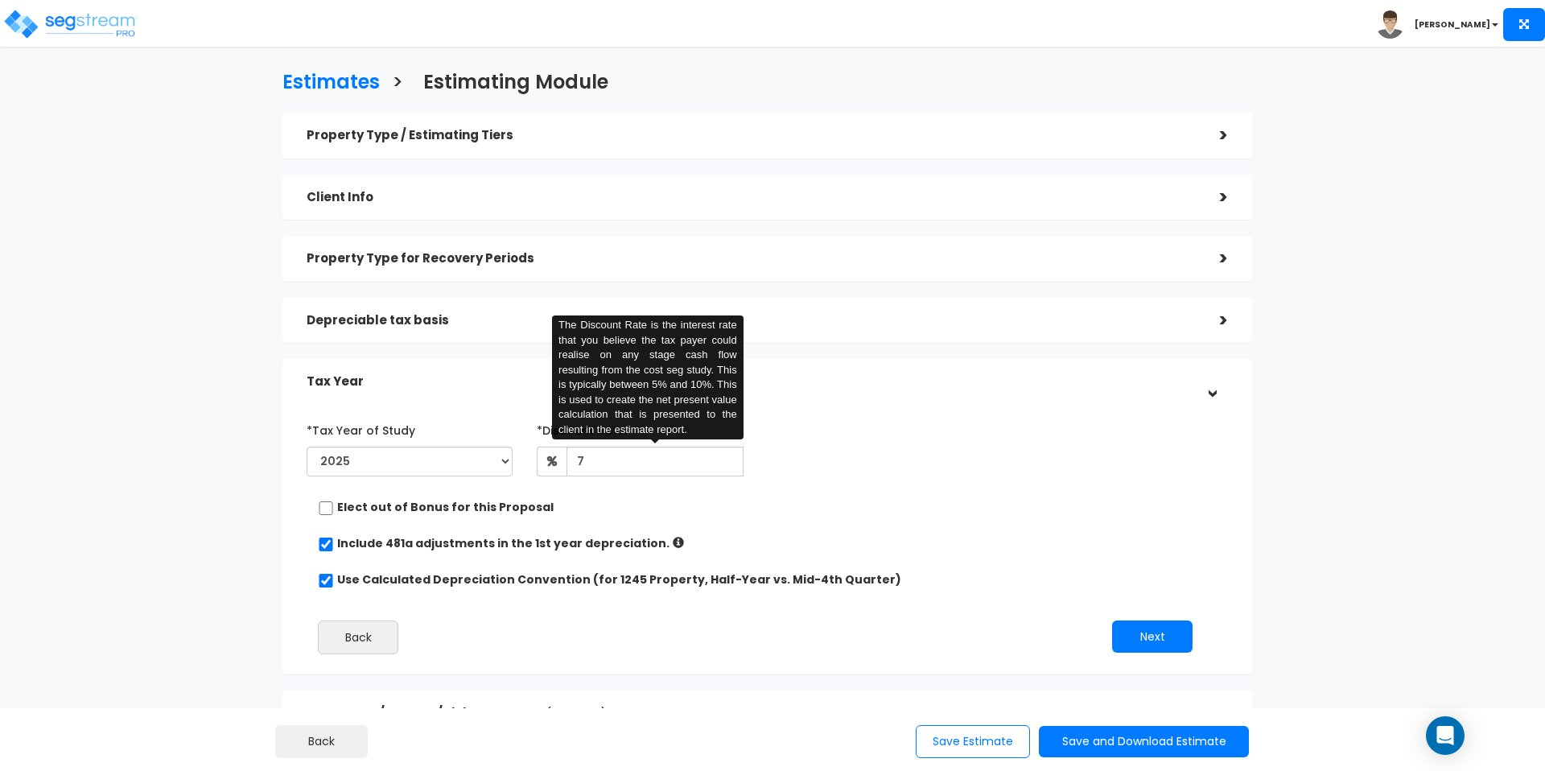
click at [675, 489] on div "*Tax Year of Study 2025 2026 Prior Accumulated Depreciation *Discount Rate:" at bounding box center [756, 542] width 922 height 266
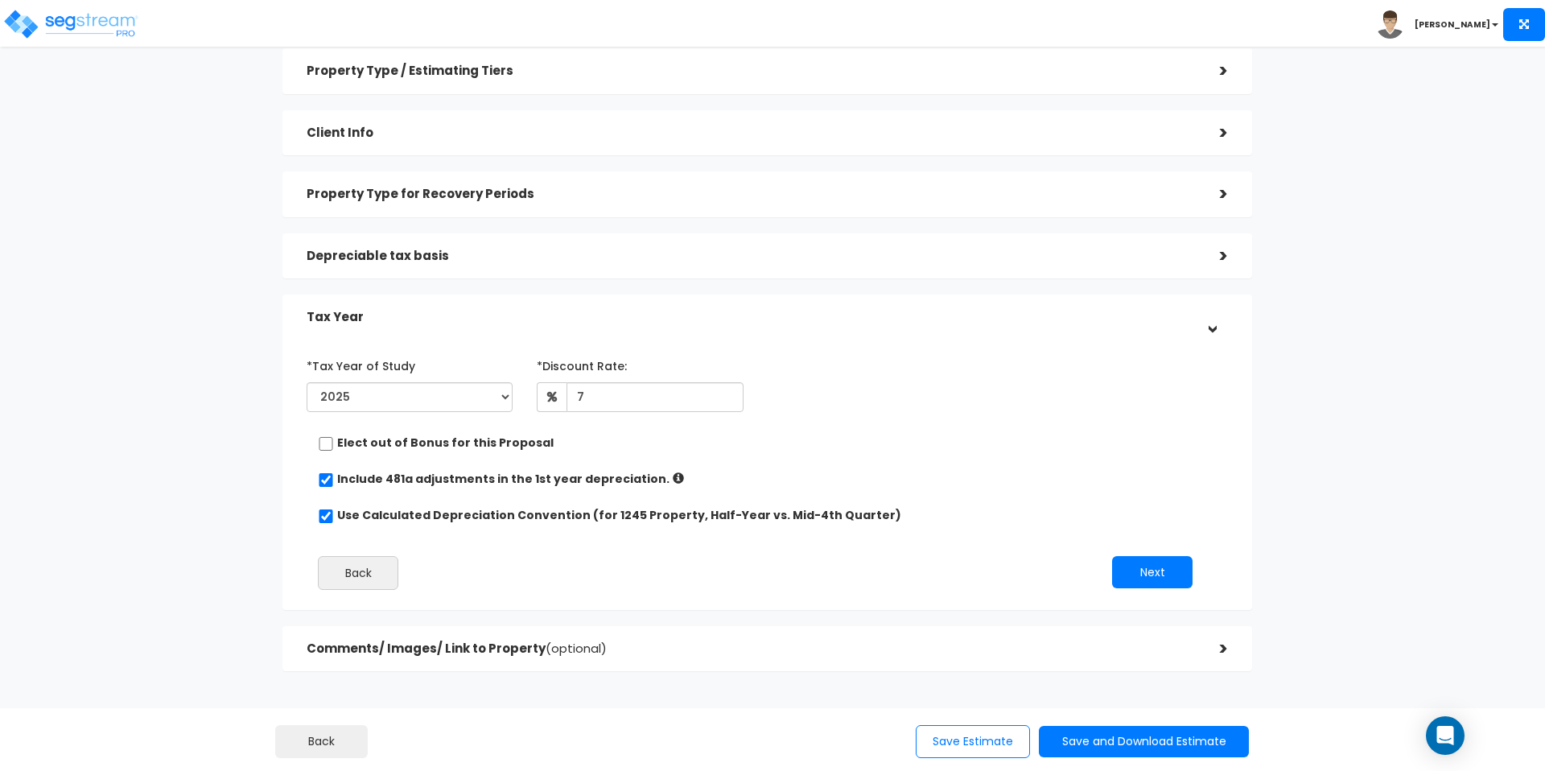
scroll to position [94, 0]
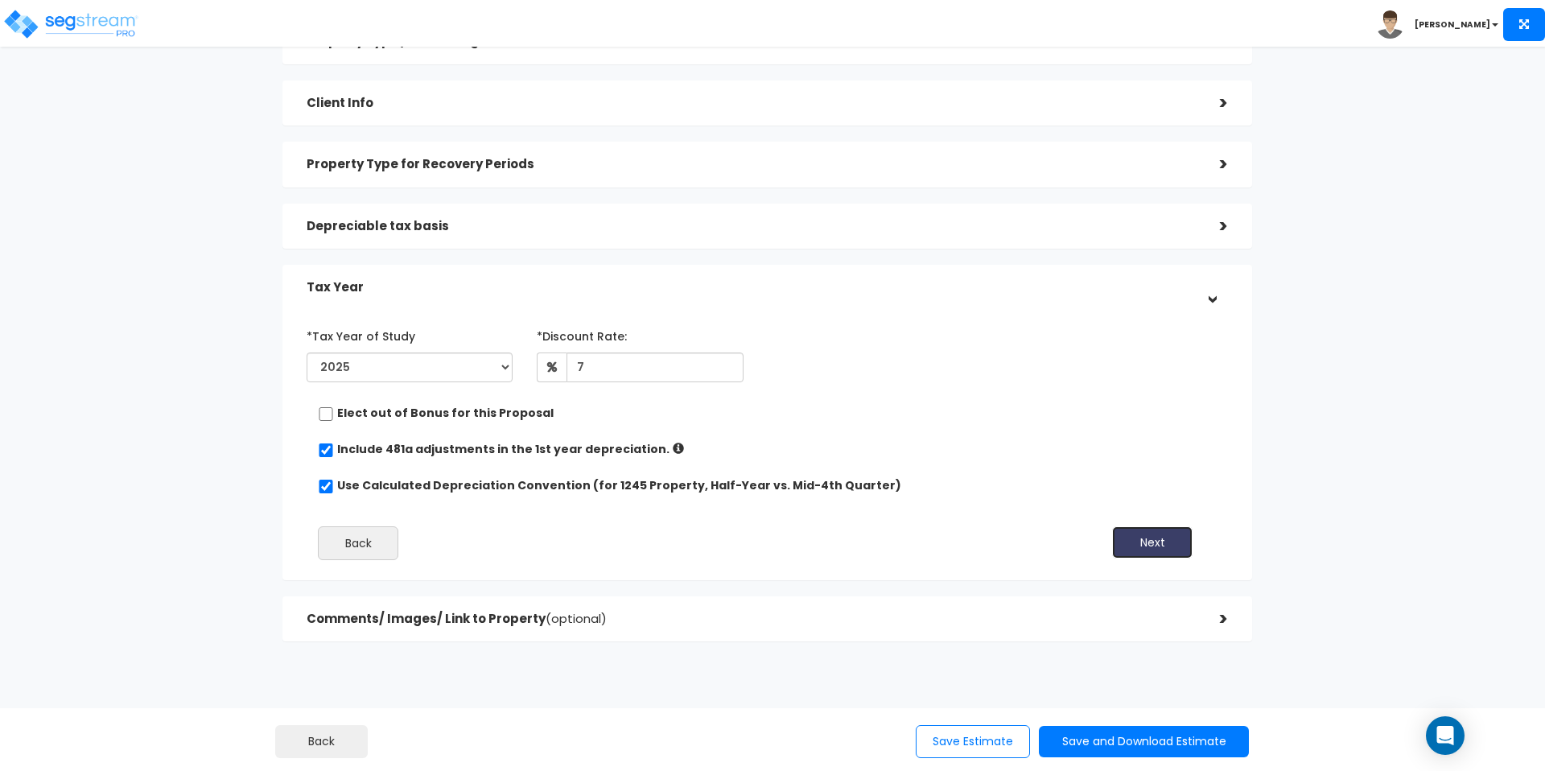
click at [1157, 529] on button "Next" at bounding box center [1152, 542] width 80 height 32
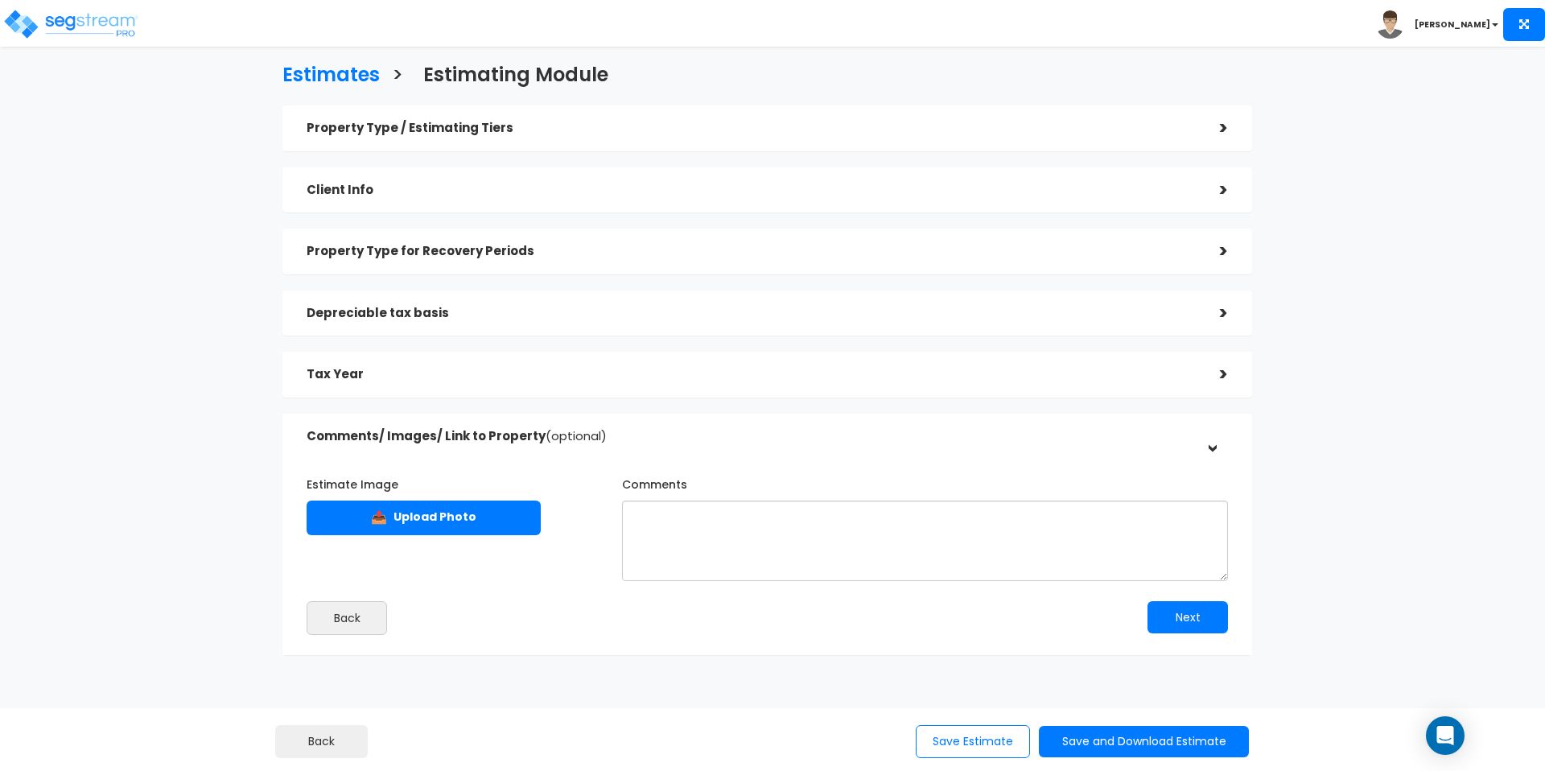
scroll to position [0, 0]
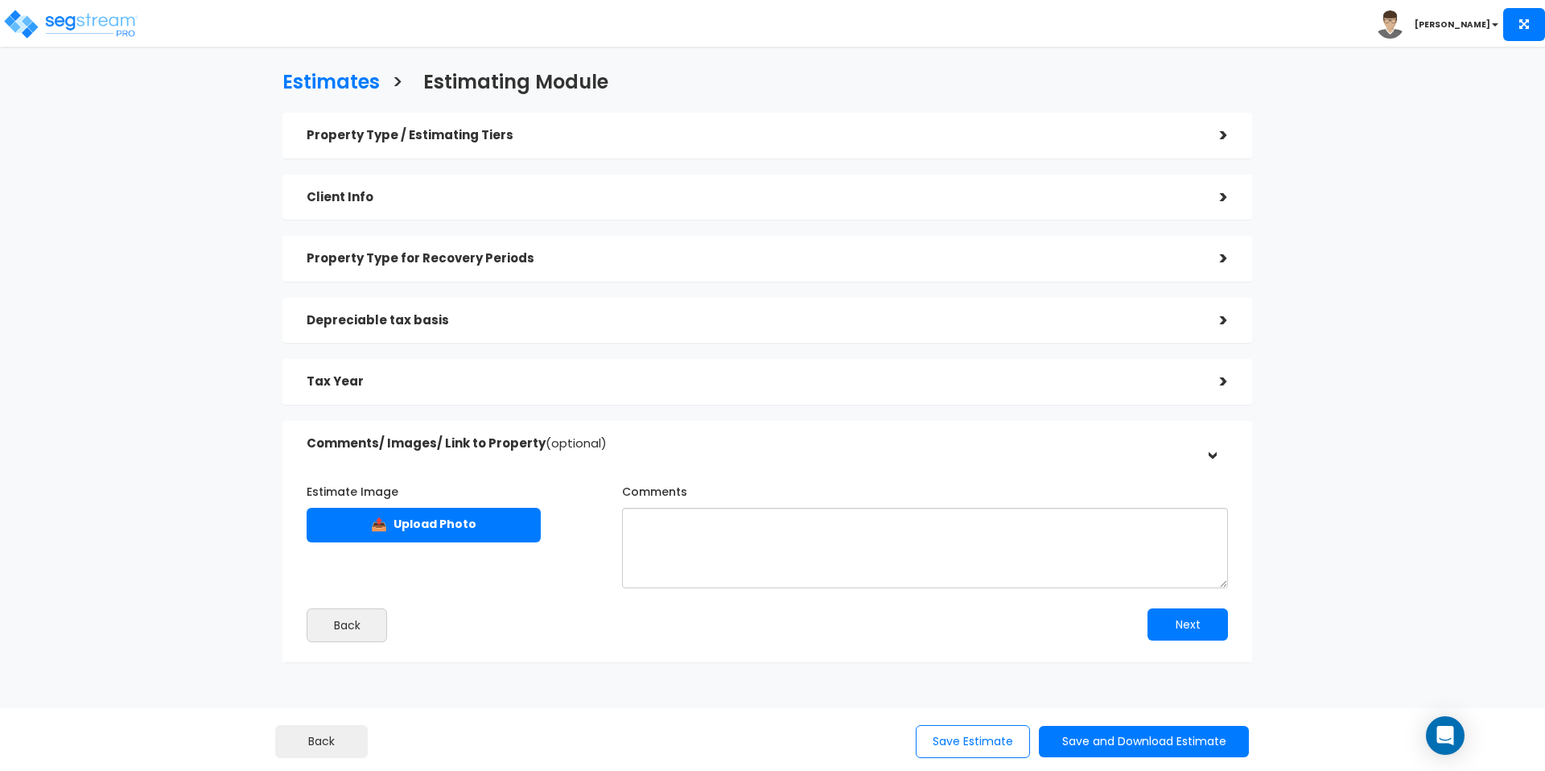
click at [723, 134] on h5 "Property Type / Estimating Tiers" at bounding box center [751, 136] width 889 height 14
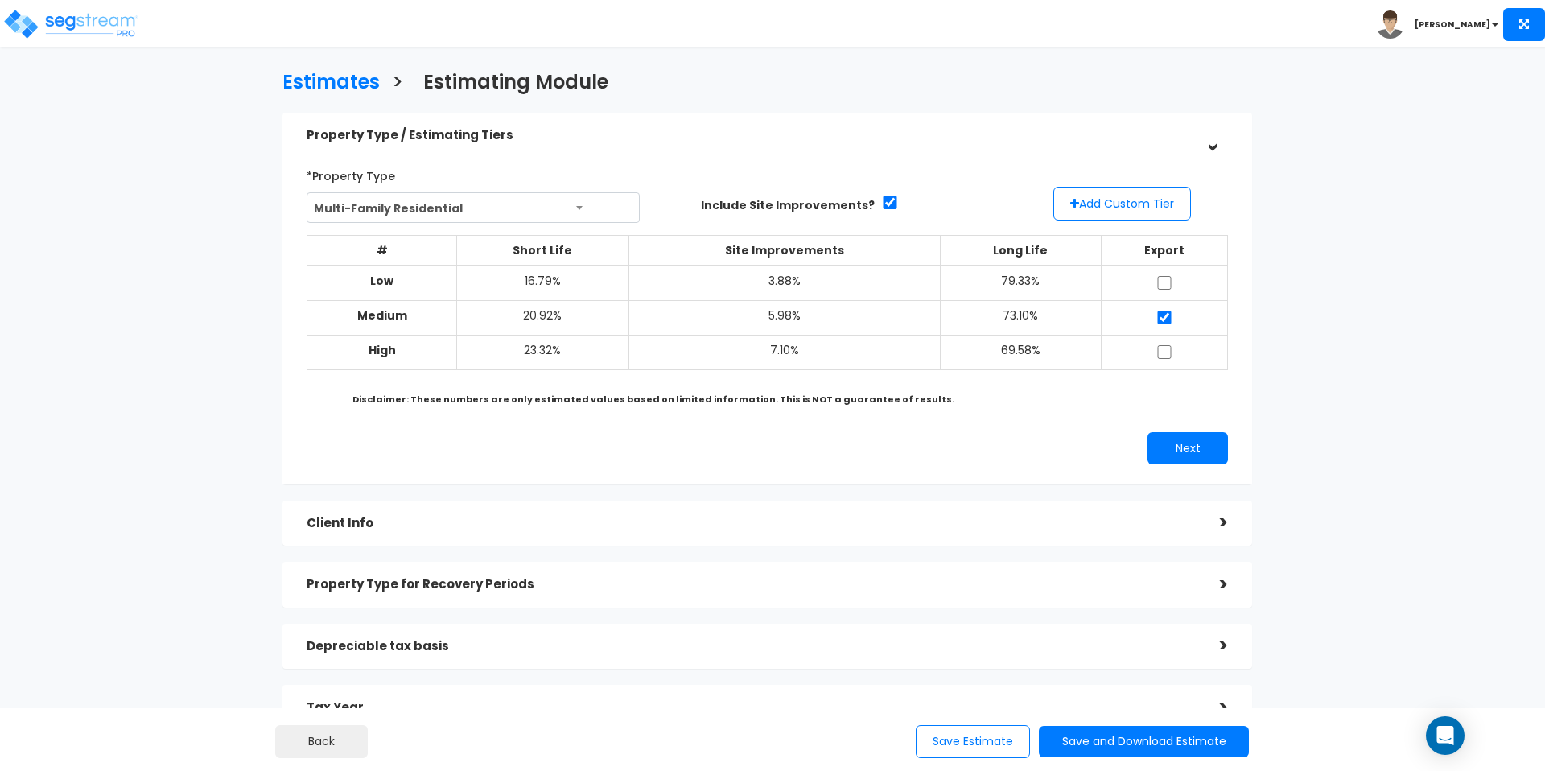
click at [708, 509] on div "Client Info" at bounding box center [751, 524] width 889 height 30
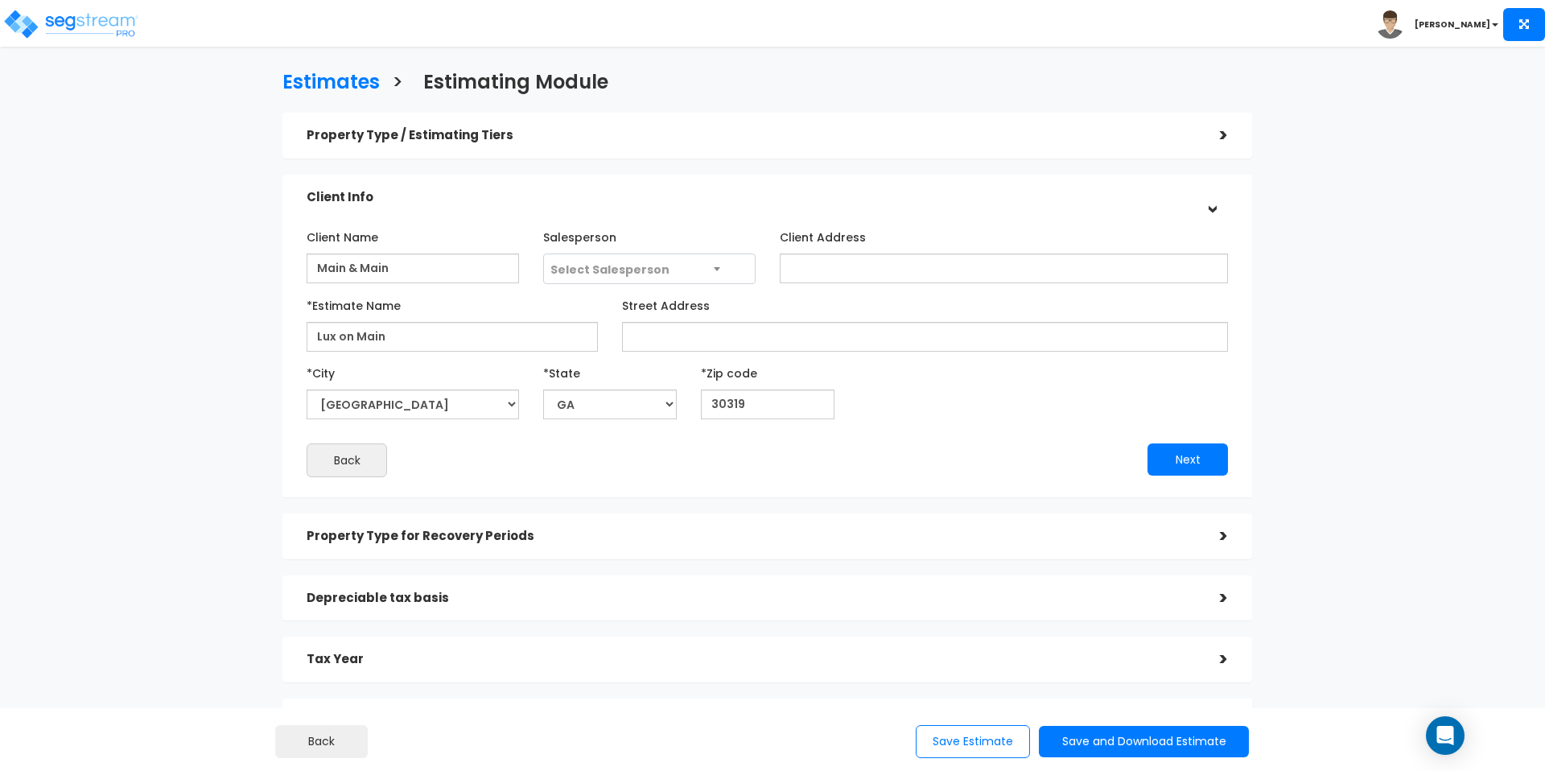
click at [617, 122] on div "Property Type / Estimating Tiers" at bounding box center [751, 136] width 889 height 30
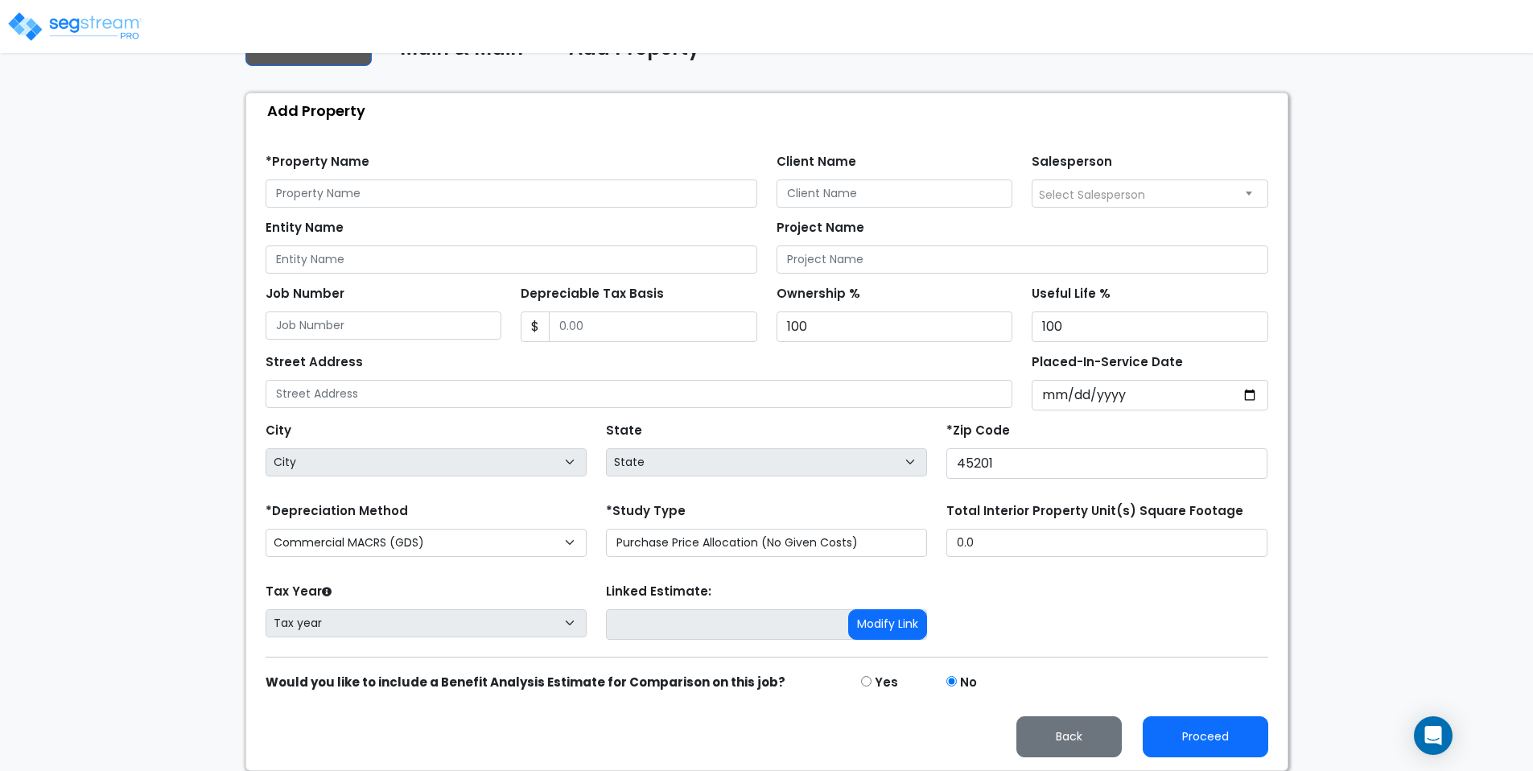
click at [88, 18] on img at bounding box center [74, 26] width 137 height 32
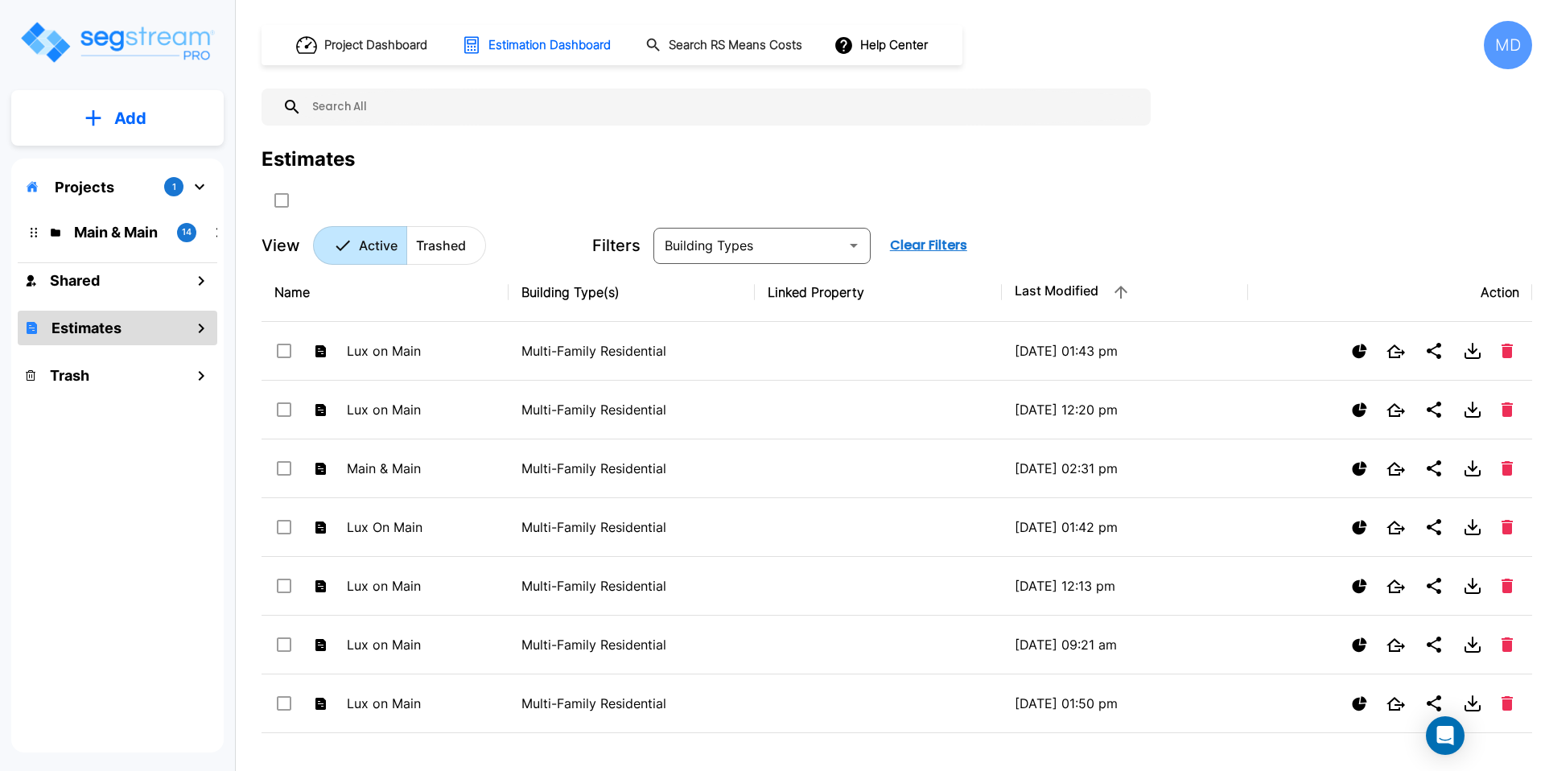
click at [121, 110] on p "Add" at bounding box center [130, 118] width 32 height 24
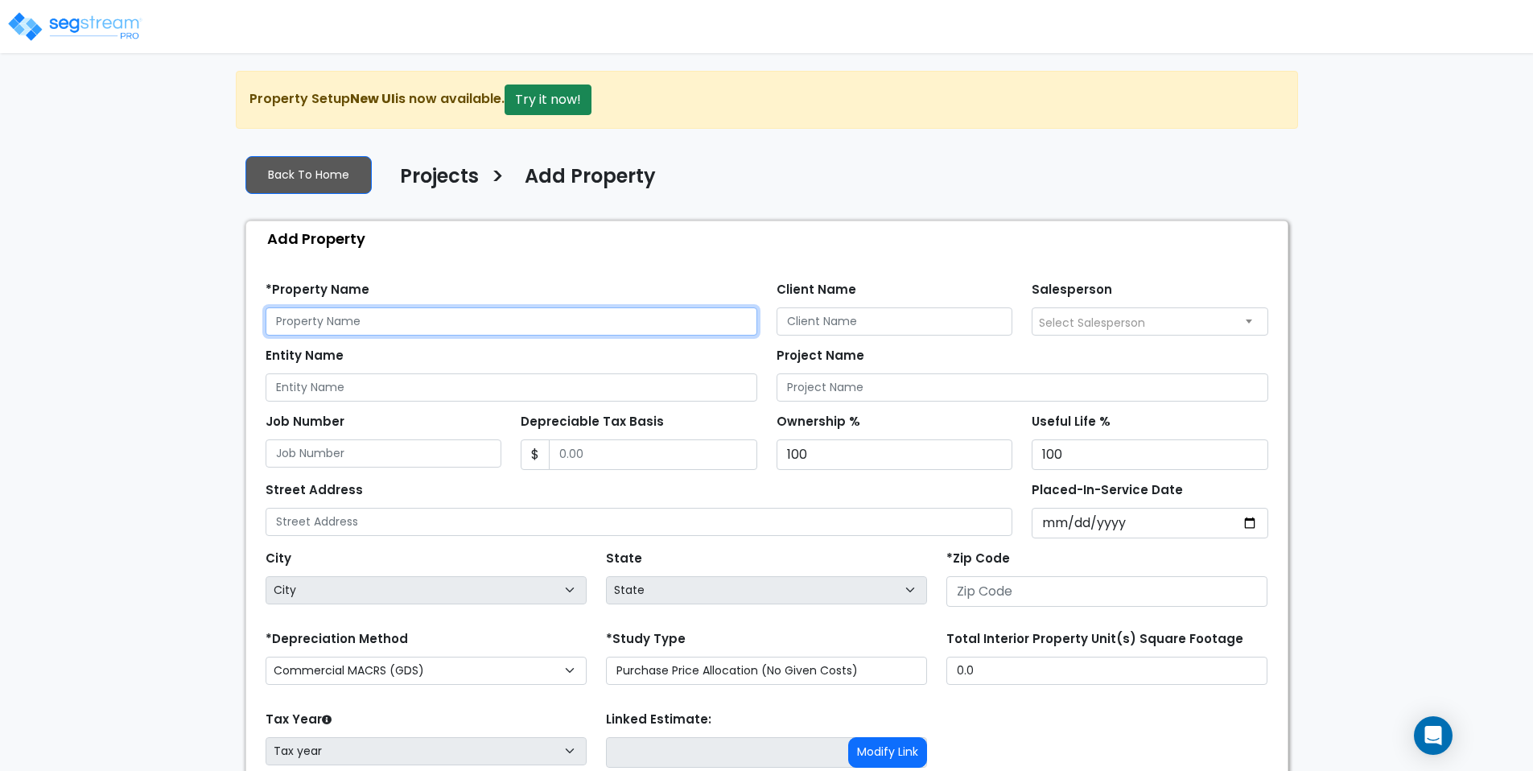
click at [493, 307] on input "text" at bounding box center [512, 321] width 492 height 28
type input "Lux on Main"
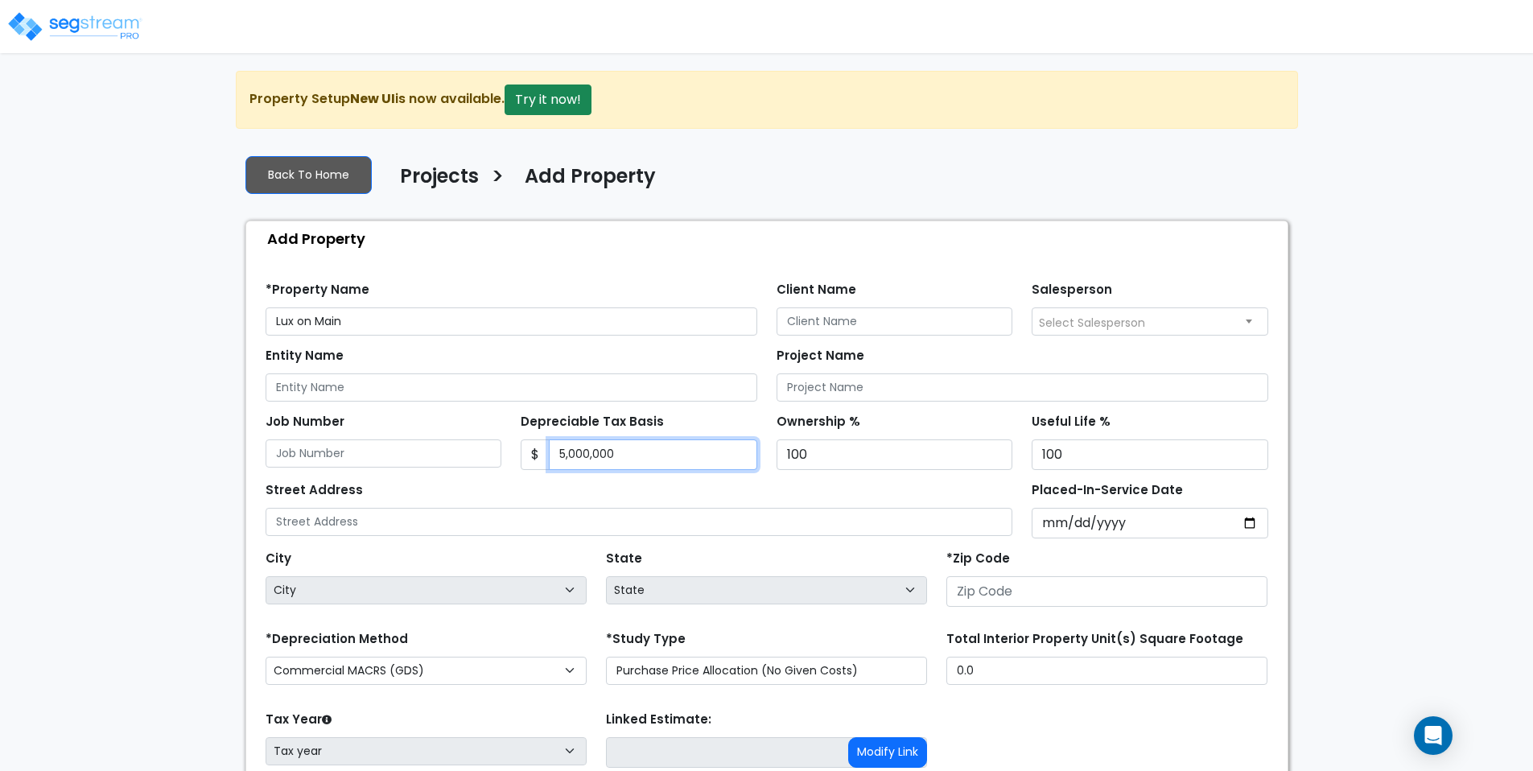
type input "5,000,000"
click at [700, 499] on div "Street Address" at bounding box center [640, 507] width 748 height 58
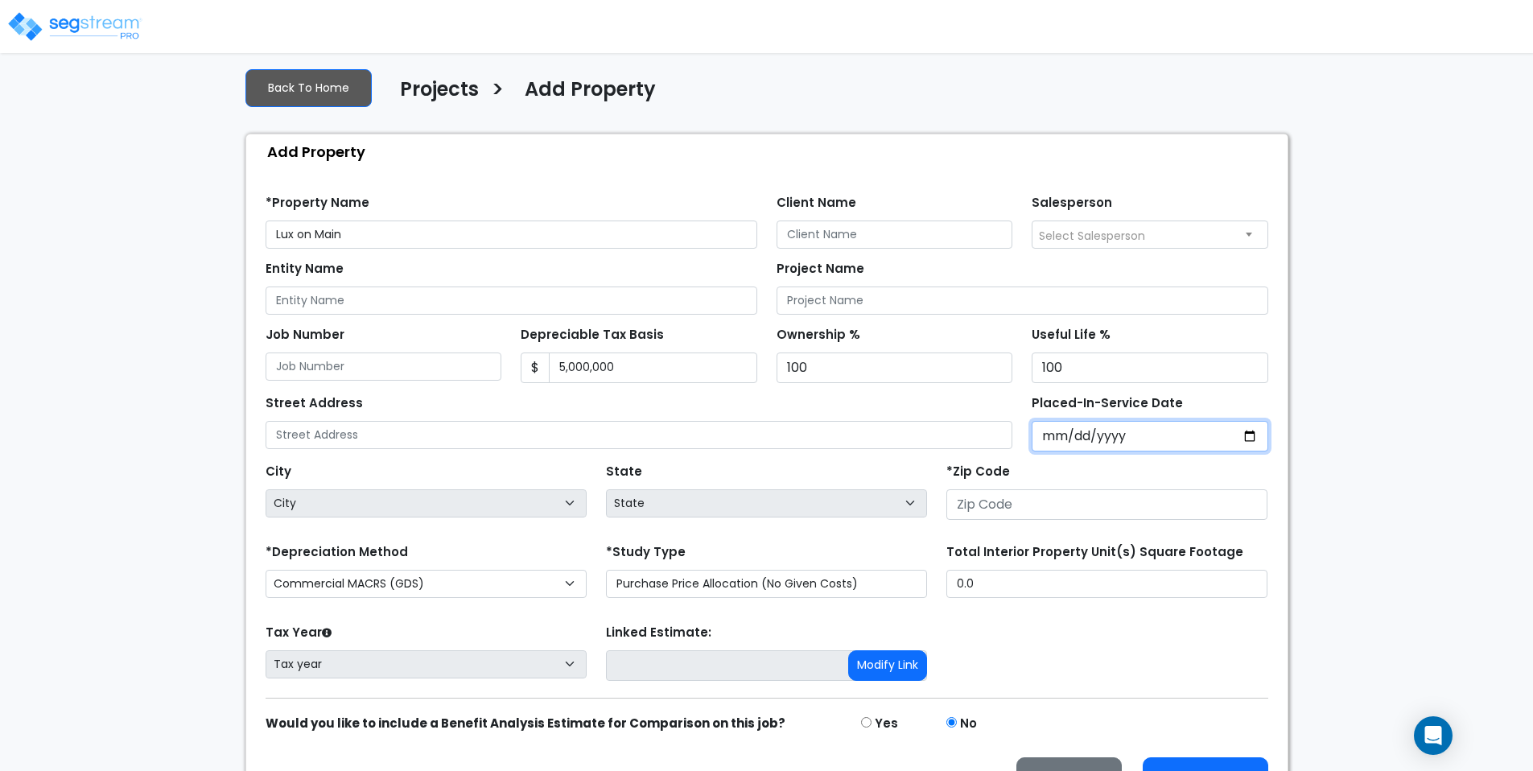
click at [1249, 436] on input "Placed-In-Service Date" at bounding box center [1150, 436] width 237 height 31
type input "2025-07-02"
select select "2025"
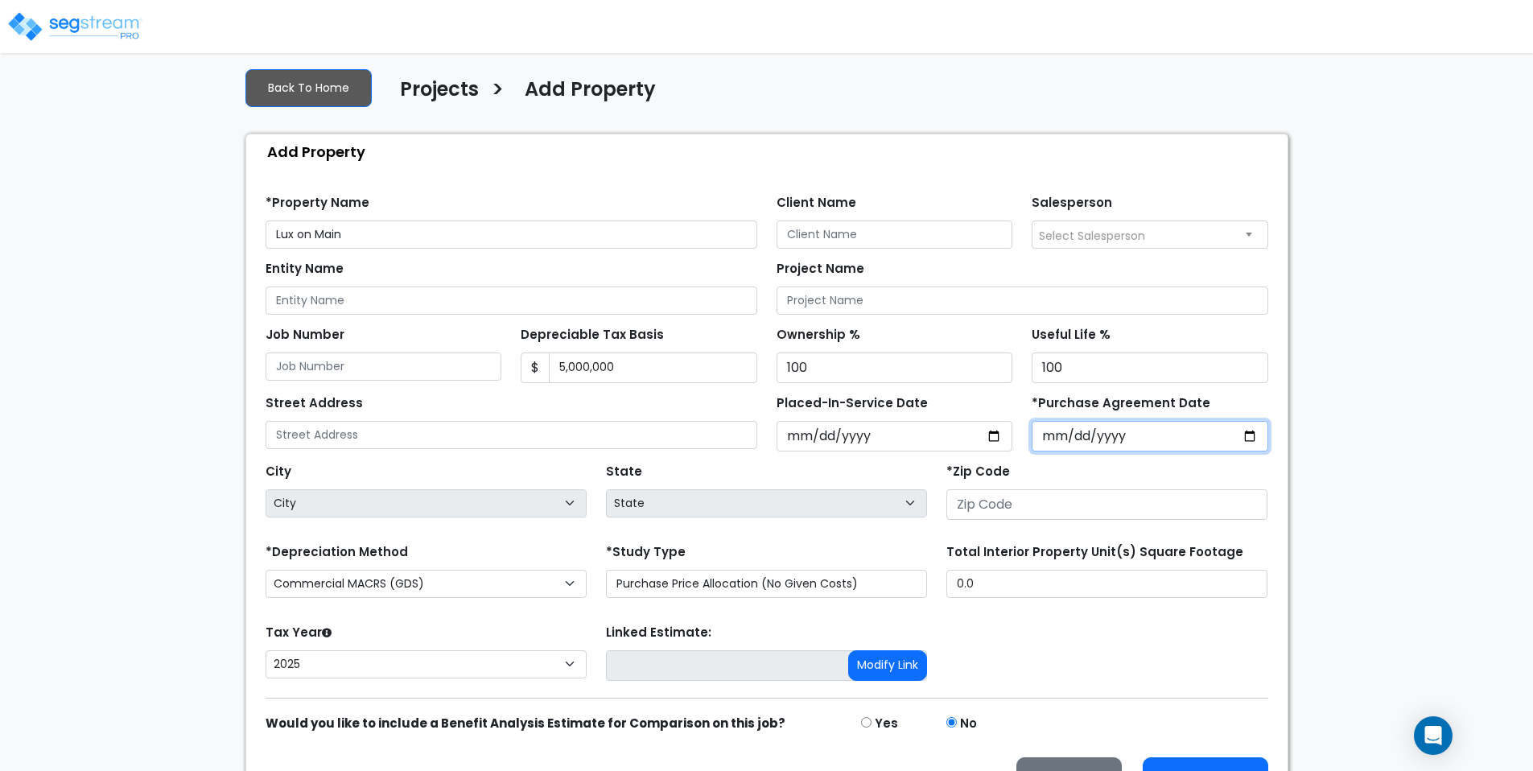
click at [1107, 431] on input "*Purchase Agreement Date" at bounding box center [1150, 436] width 237 height 31
click at [1242, 435] on input "*Purchase Agreement Date" at bounding box center [1150, 436] width 237 height 31
type input "2025-04-02"
click at [1037, 481] on div "*Zip Code" at bounding box center [1107, 490] width 321 height 60
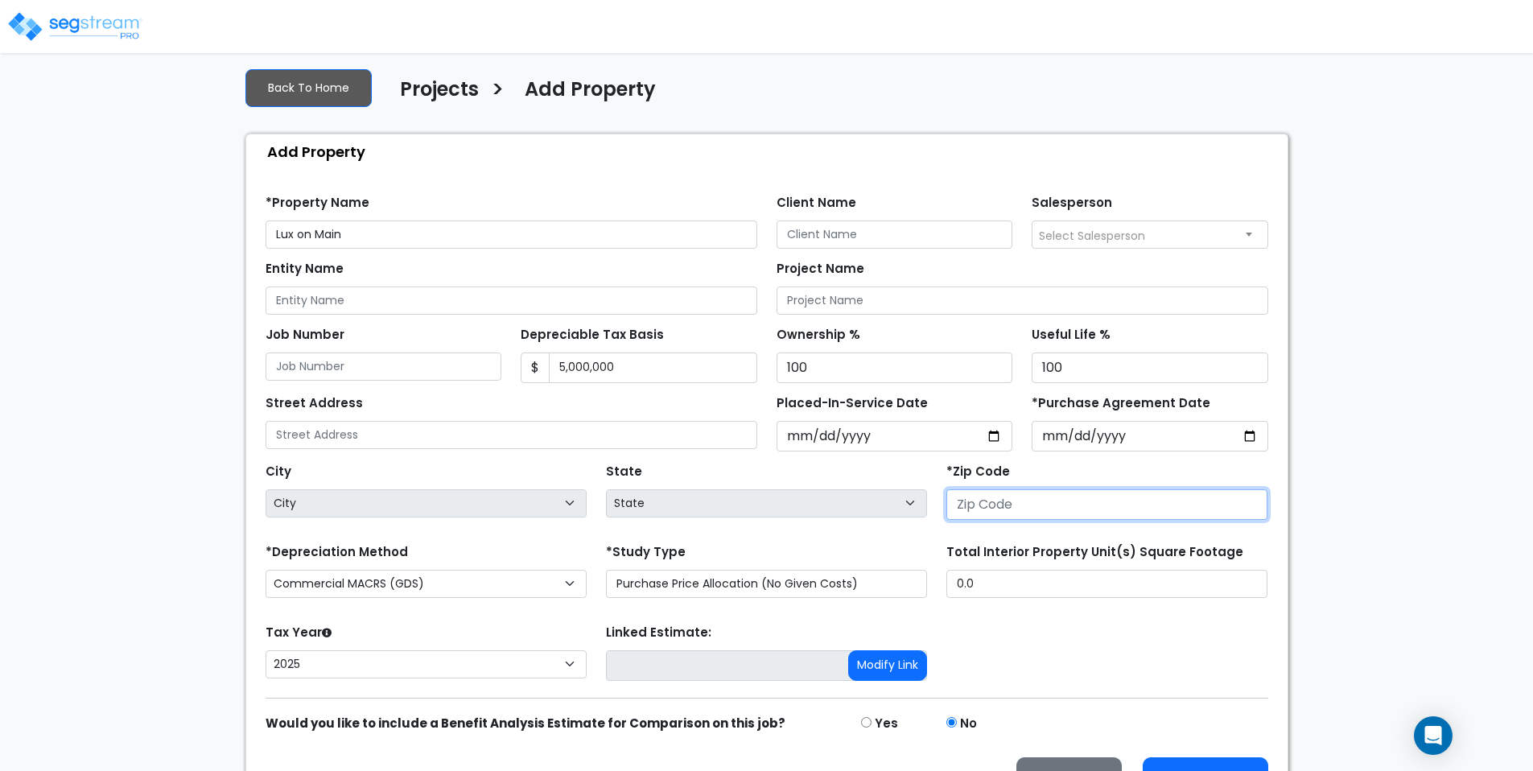
click at [1042, 496] on input "number" at bounding box center [1107, 504] width 321 height 31
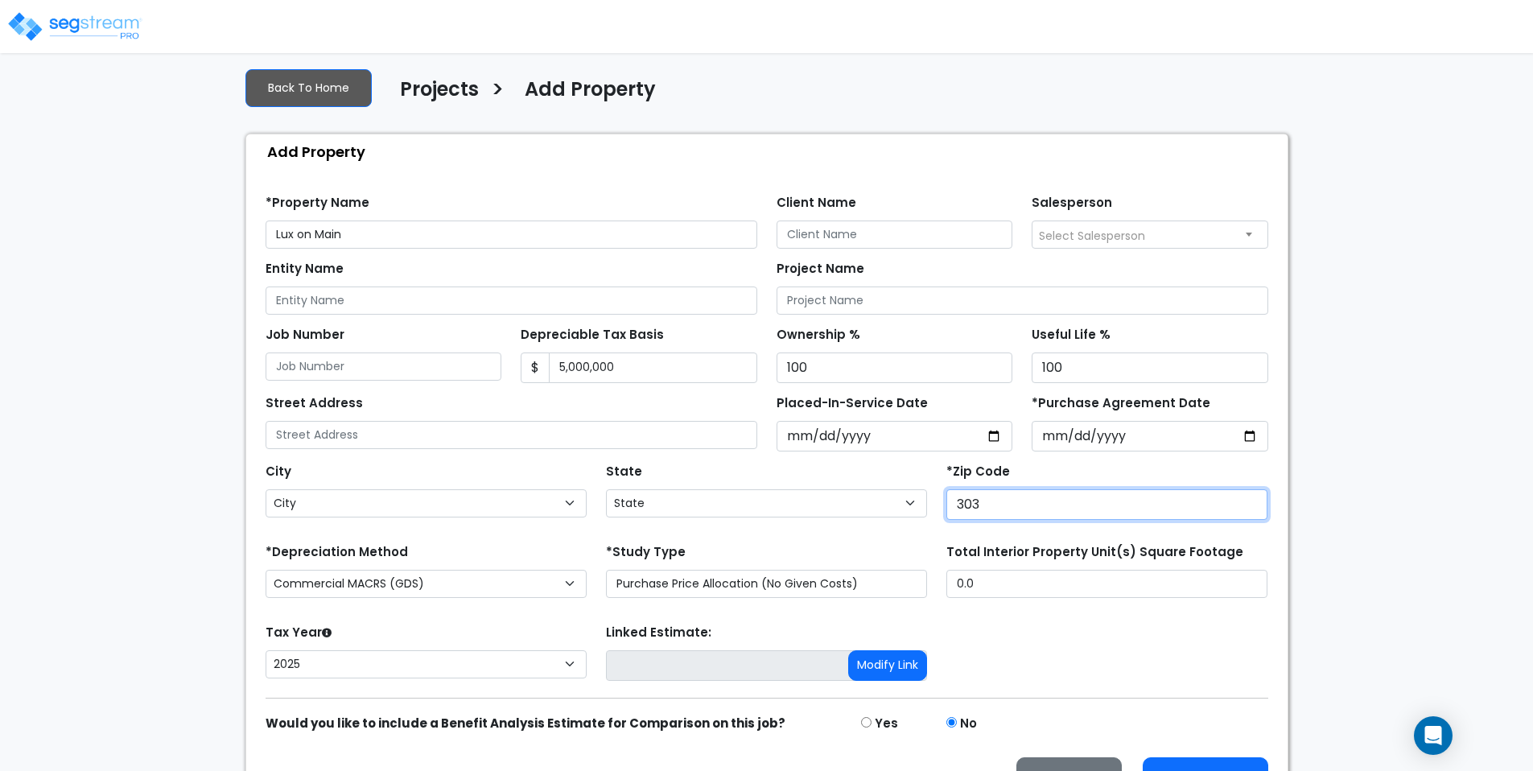
type input "3031"
select select "GA"
type input "30319"
click at [1111, 648] on div "Tax Year Please Enter The Placed In Service Date First. 2026 2025 Prior Years D…" at bounding box center [767, 653] width 1022 height 64
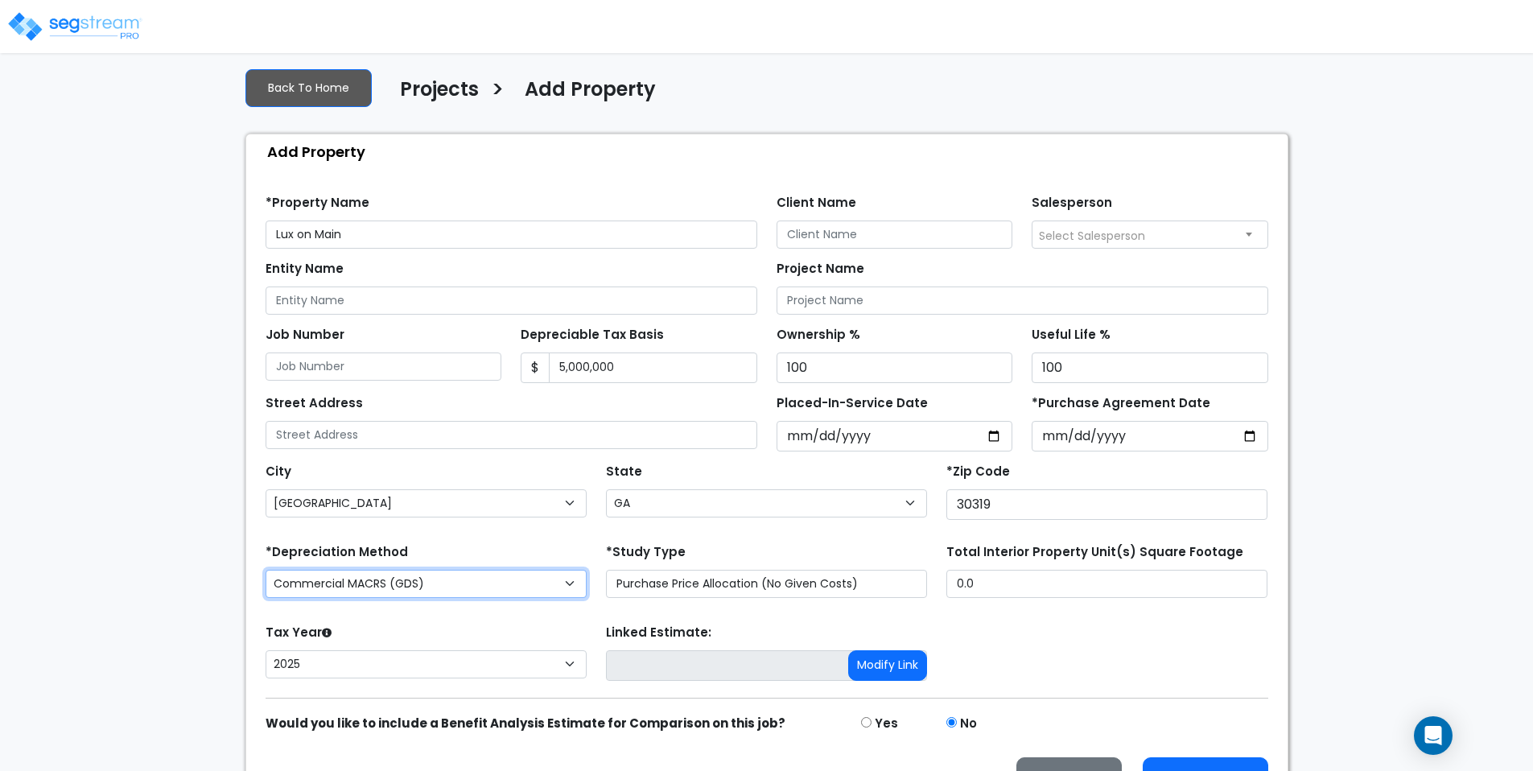
click at [448, 595] on select "Commercial MACRS (GDS) Residential Rental MACRS (GDS) Commercial MACRS (GDS) QI…" at bounding box center [426, 584] width 321 height 28
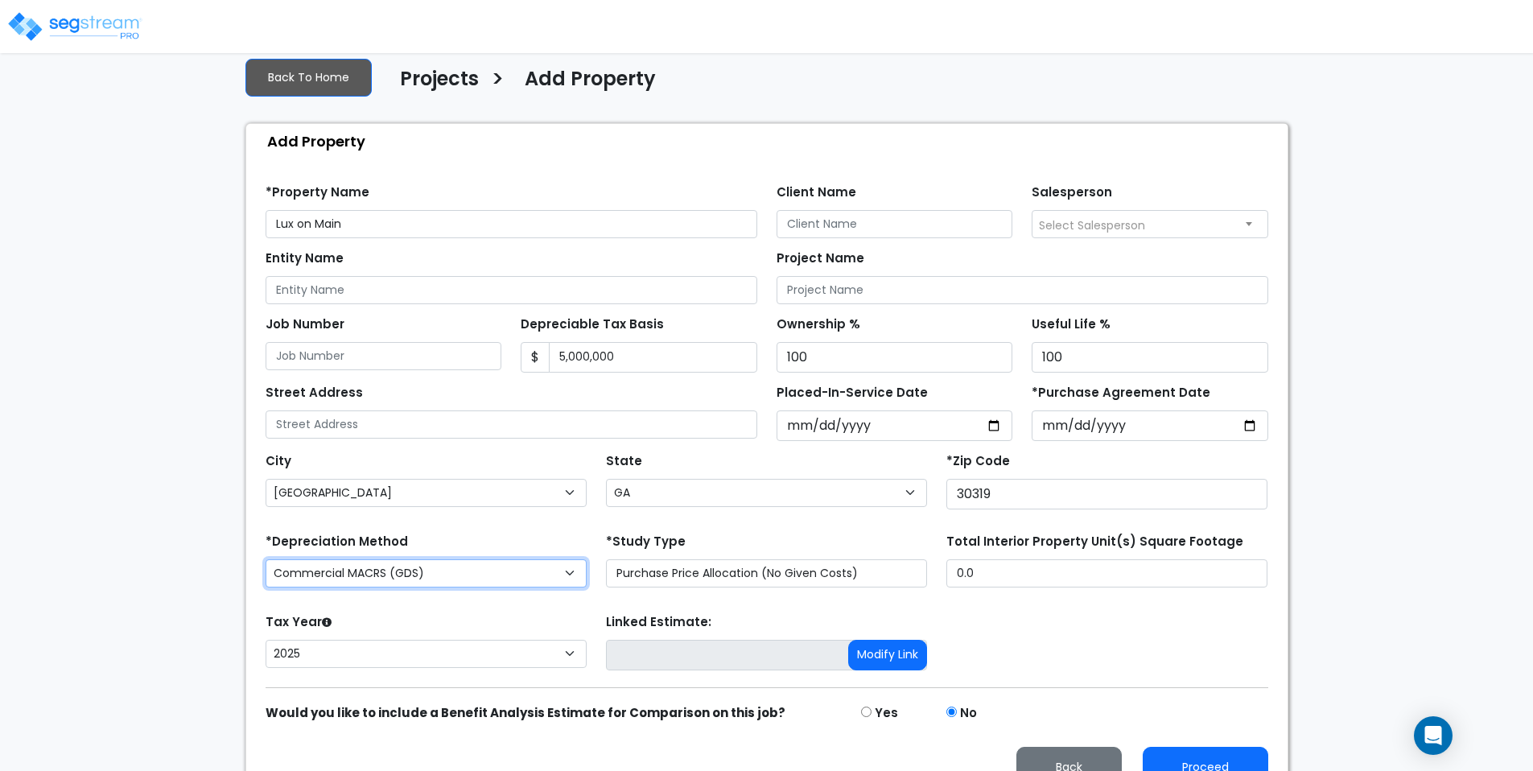
scroll to position [128, 0]
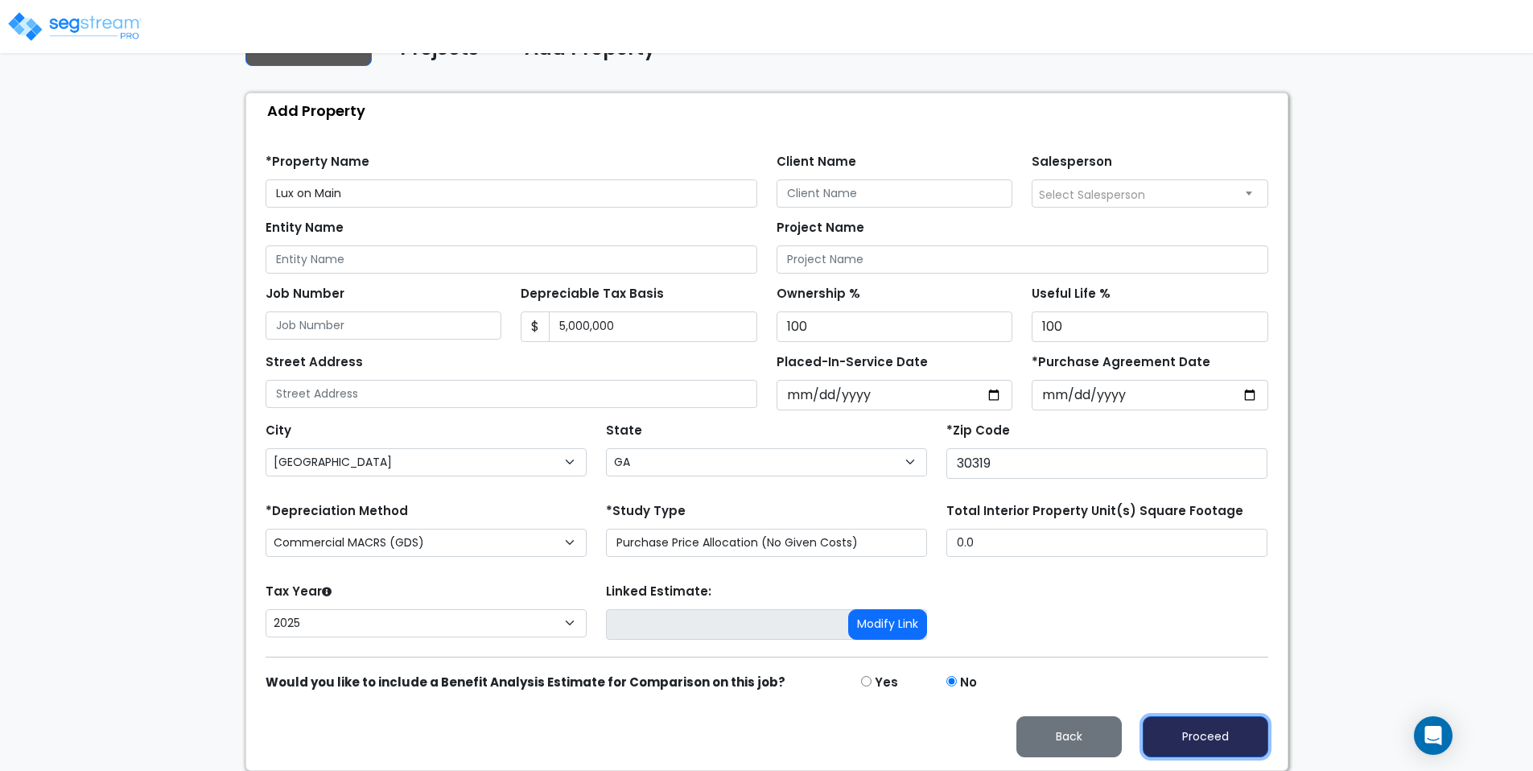
click at [1189, 747] on button "Proceed" at bounding box center [1206, 736] width 126 height 41
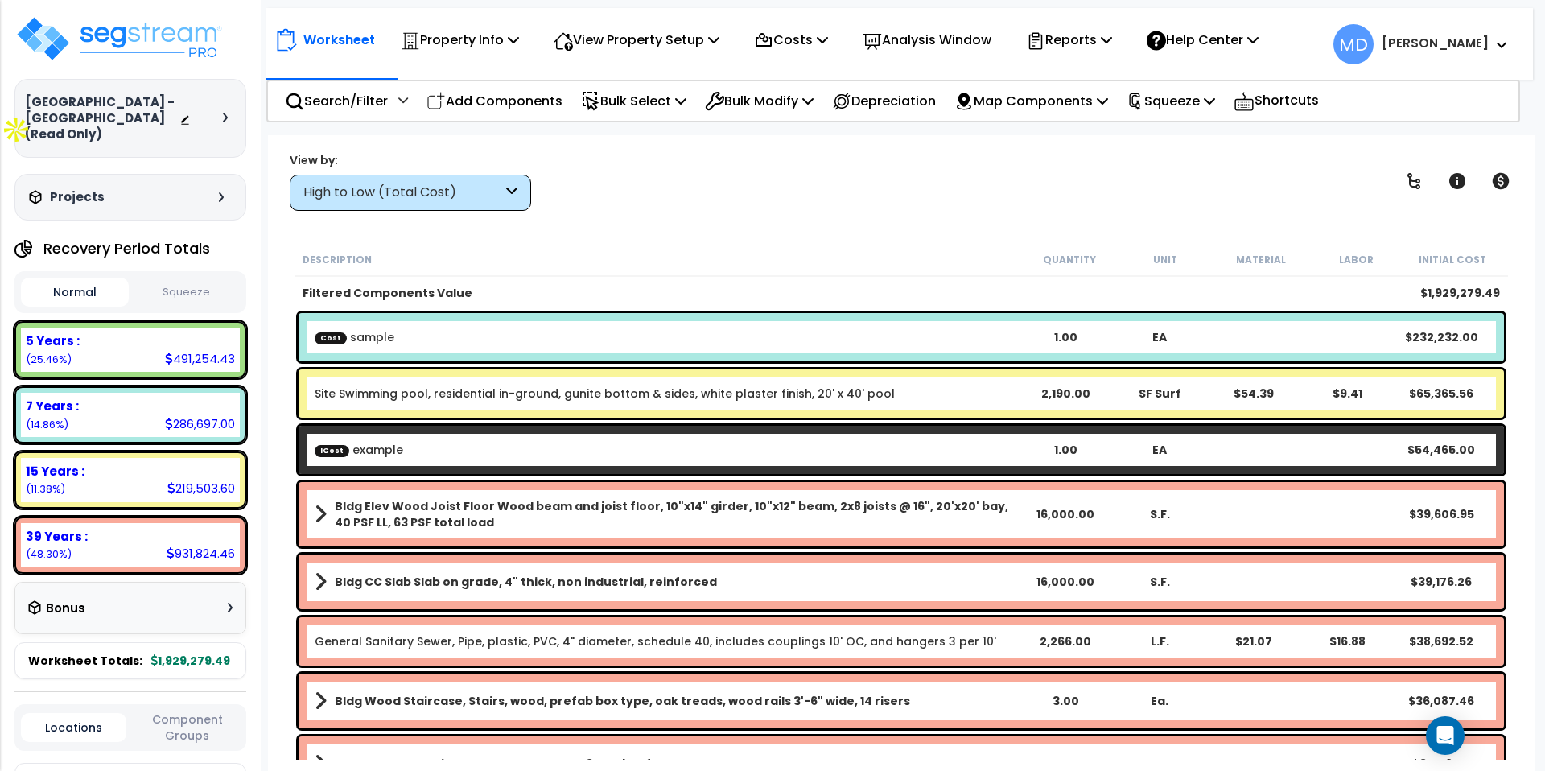
scroll to position [33, 0]
click at [793, 43] on p "Costs" at bounding box center [791, 40] width 74 height 22
click at [519, 41] on p "View Property Setup" at bounding box center [460, 40] width 118 height 22
click at [496, 27] on div "Property Info" at bounding box center [460, 40] width 118 height 38
click at [859, 213] on div "Worksheet Property Info Property Setup Add Property Unit Template property Clon…" at bounding box center [901, 520] width 1267 height 771
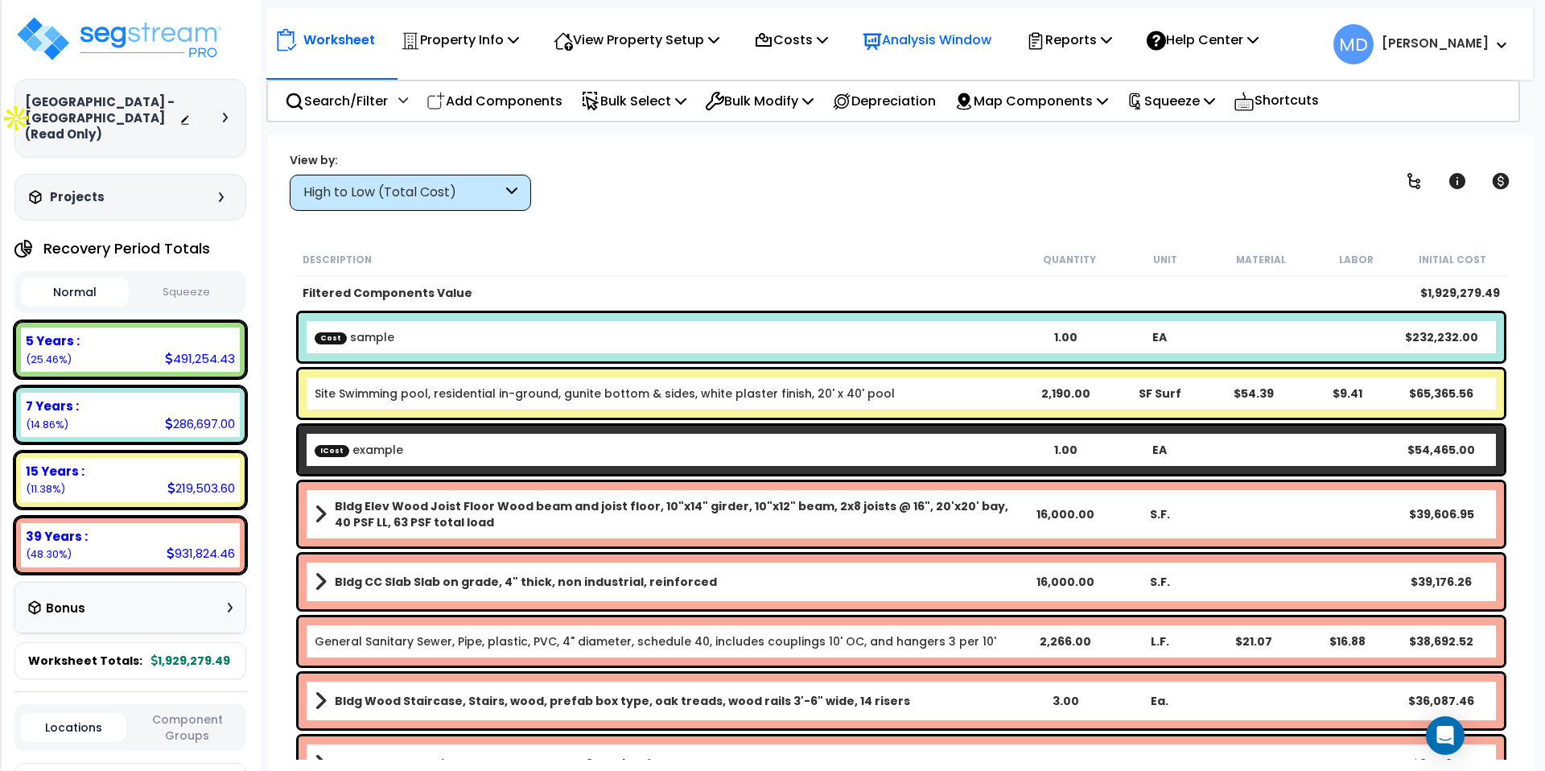
click at [977, 44] on p "Analysis Window" at bounding box center [927, 40] width 129 height 22
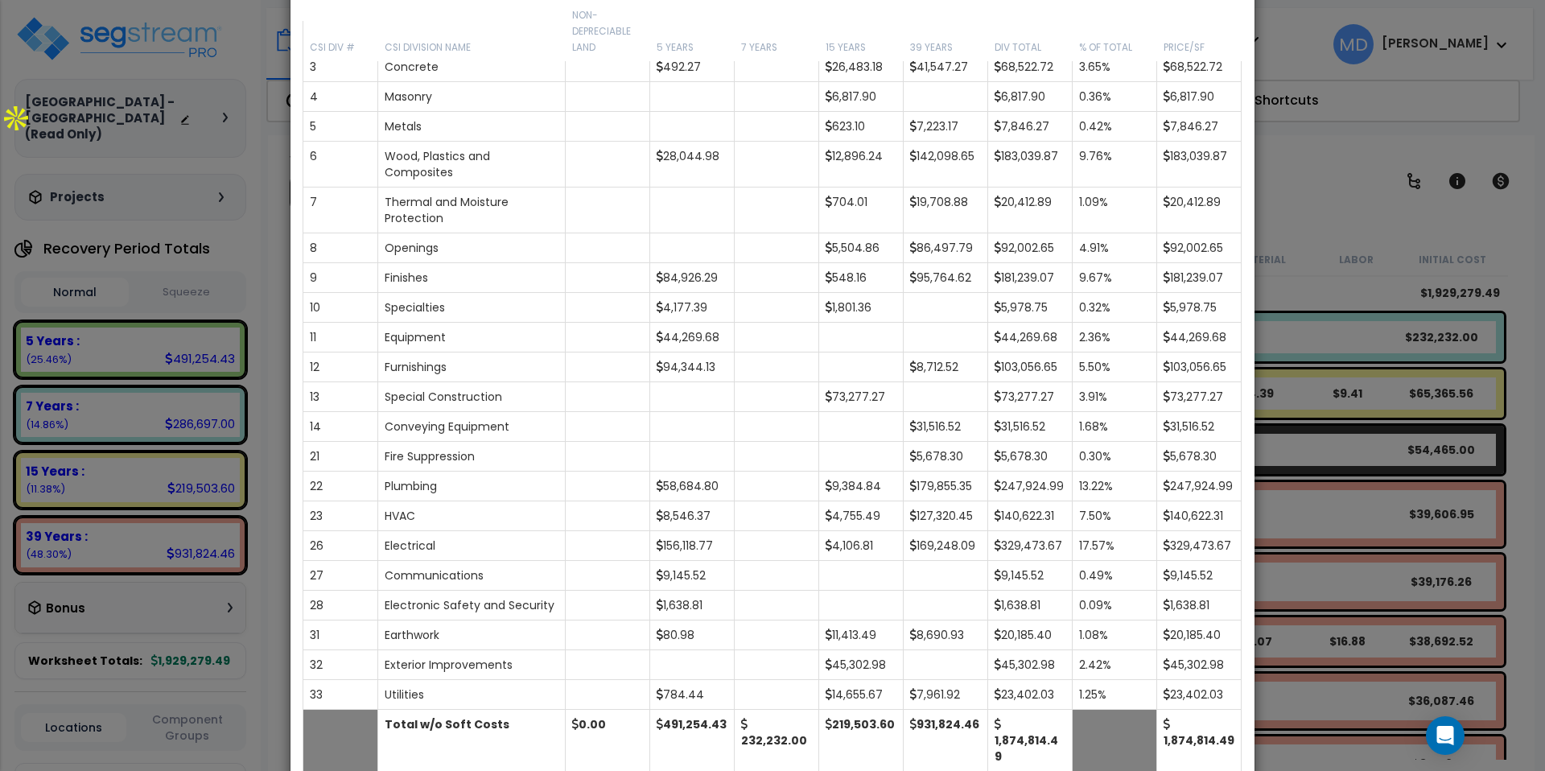
scroll to position [0, 0]
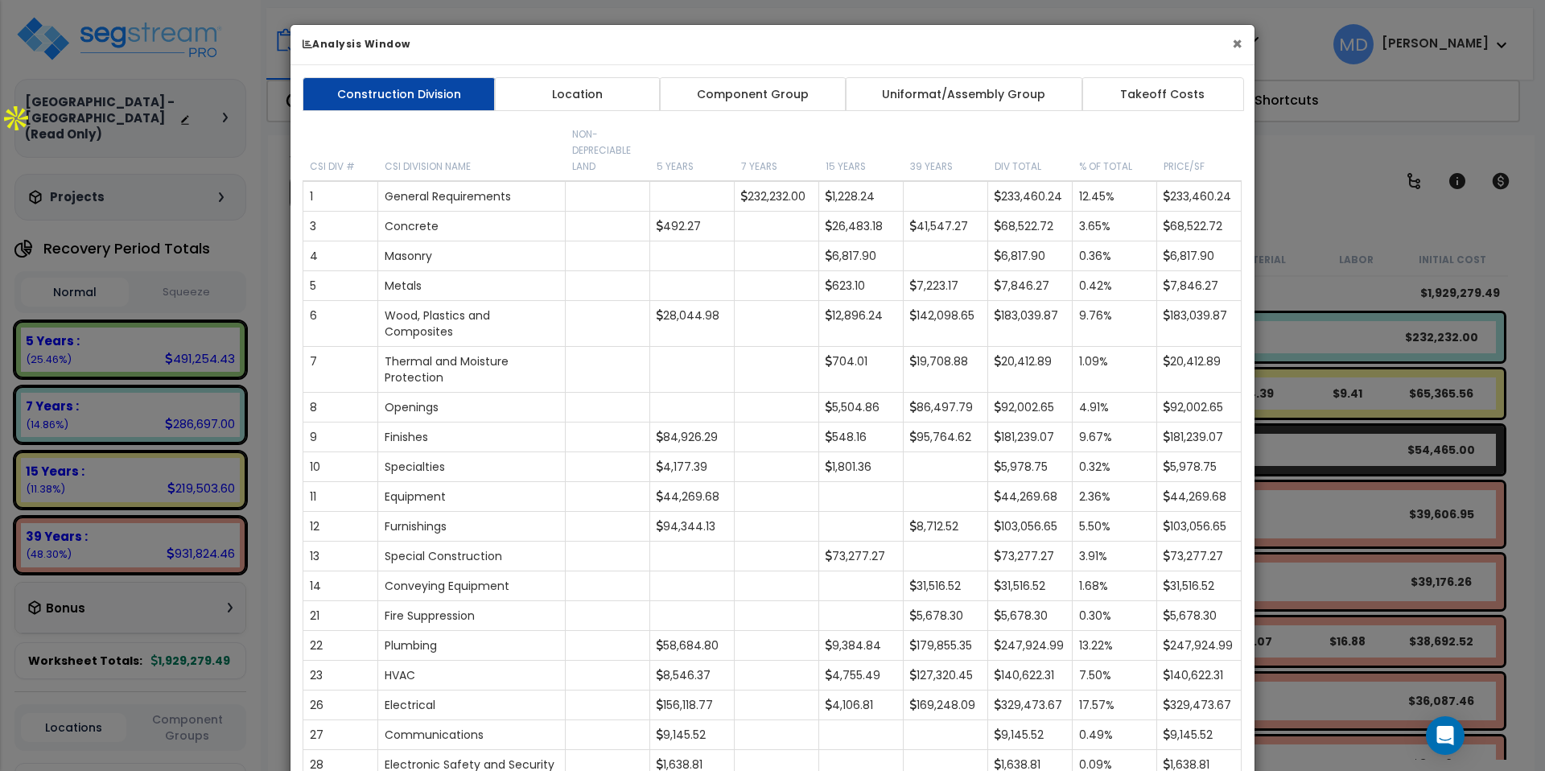
click at [1240, 43] on button "×" at bounding box center [1237, 43] width 10 height 17
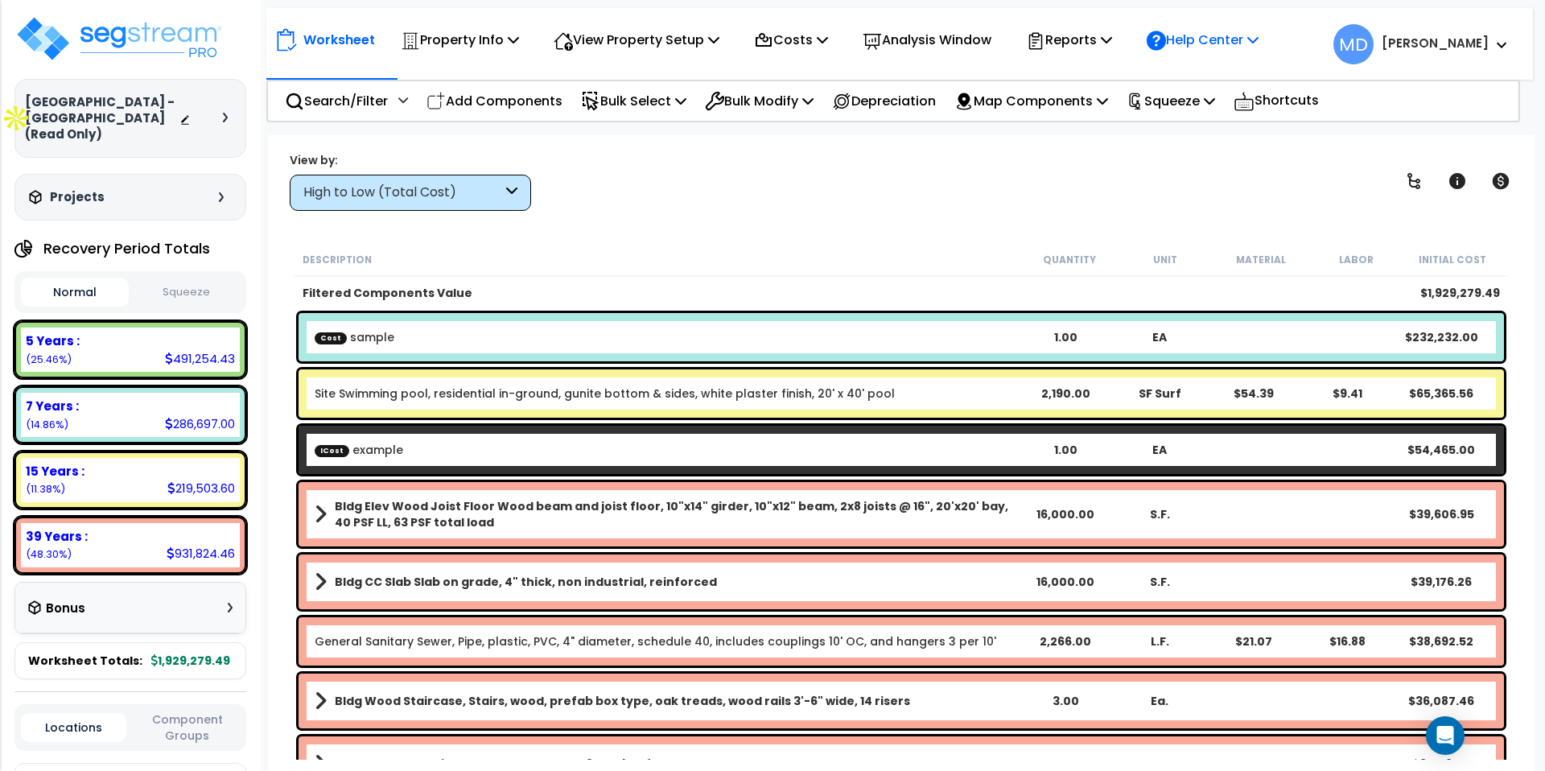
click at [1215, 42] on p "Help Center" at bounding box center [1203, 40] width 112 height 22
click at [1002, 163] on div "View by: High to Low (Total Cost) High to Low (Total Cost)" at bounding box center [901, 181] width 1235 height 60
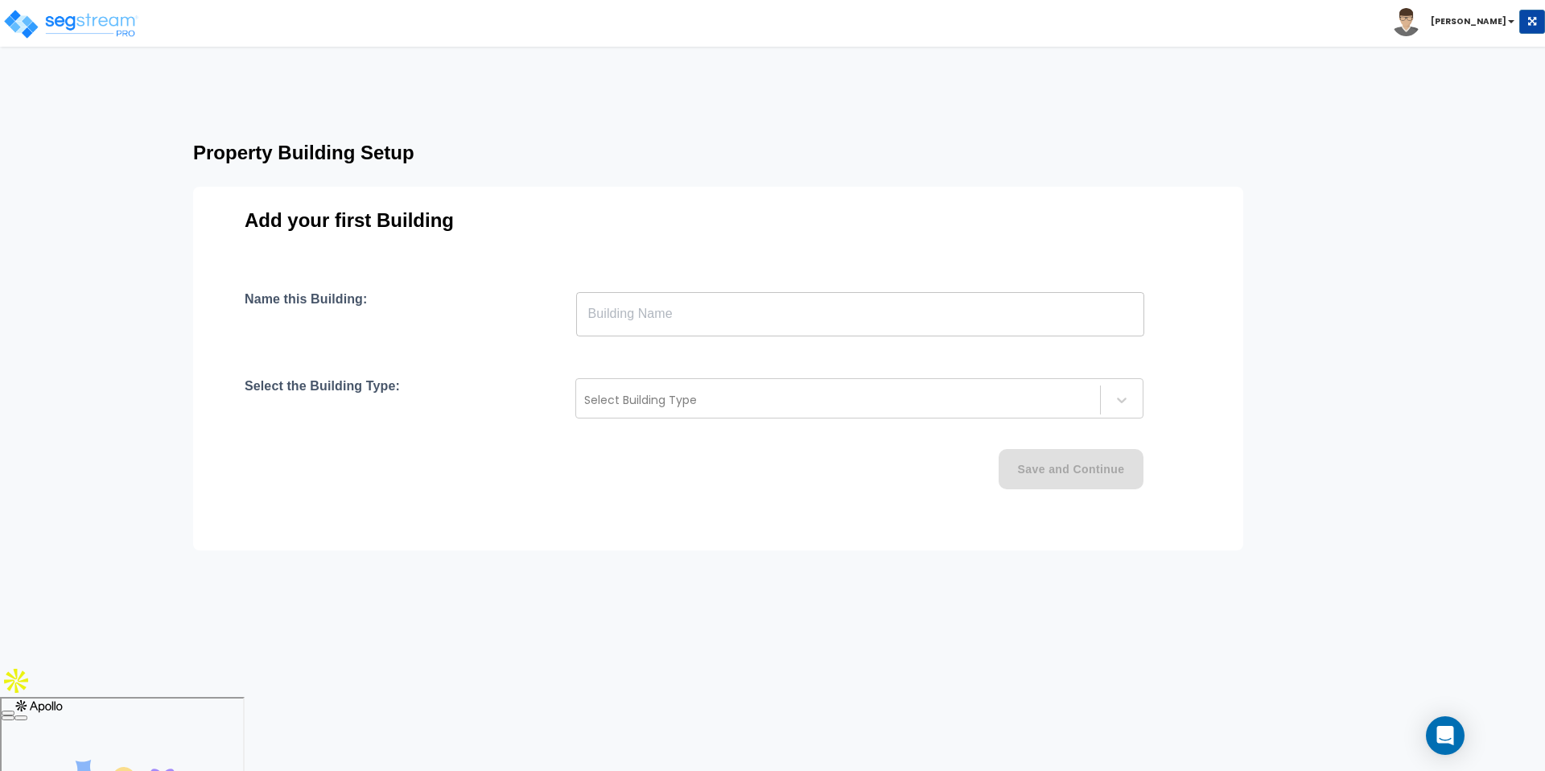
click at [665, 340] on div "Name this Building: ​ Select the Building Type: Select Building Type Save and C…" at bounding box center [718, 409] width 947 height 237
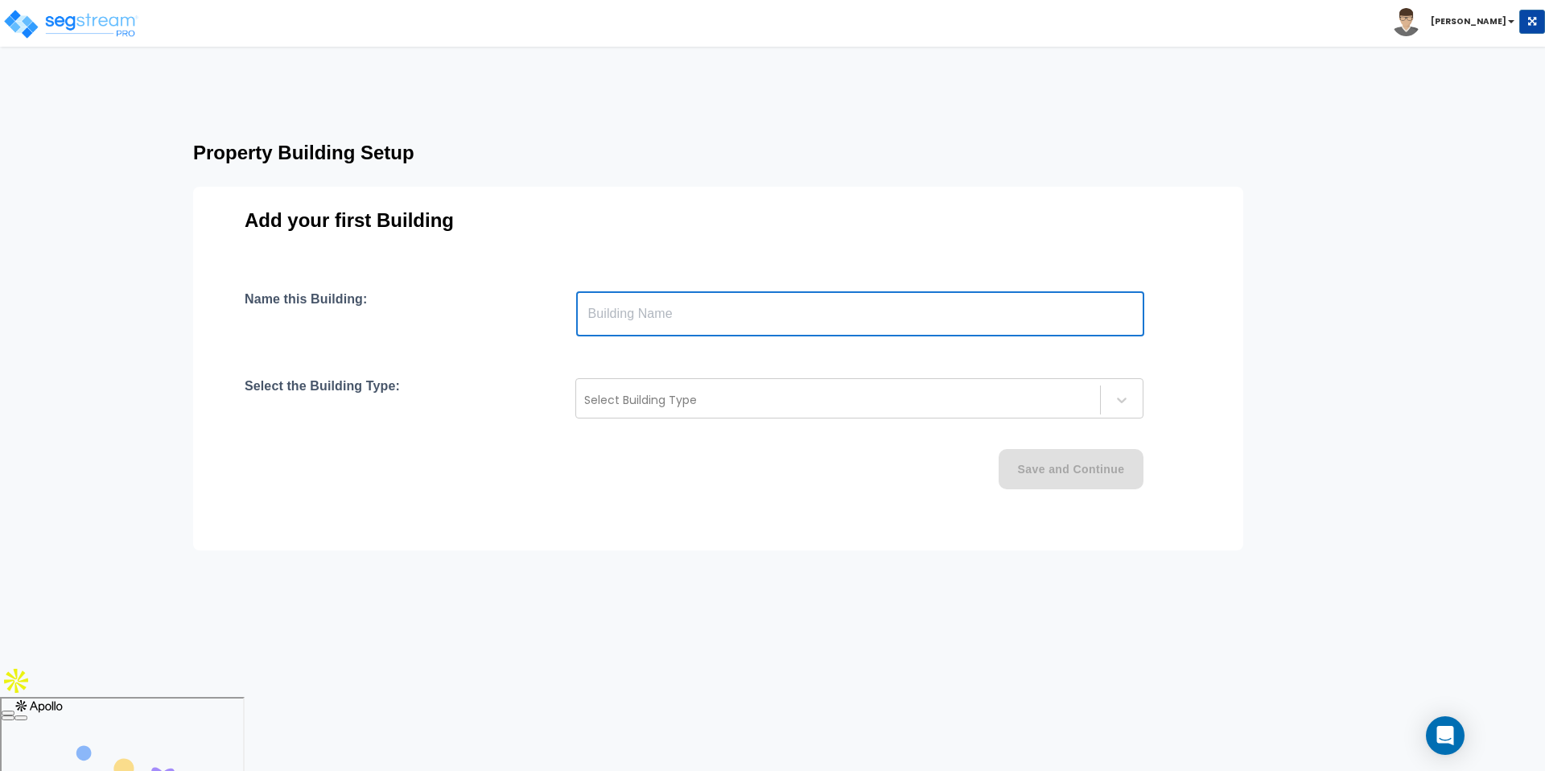
click at [663, 332] on input "text" at bounding box center [860, 313] width 568 height 45
type input "Lux on Main"
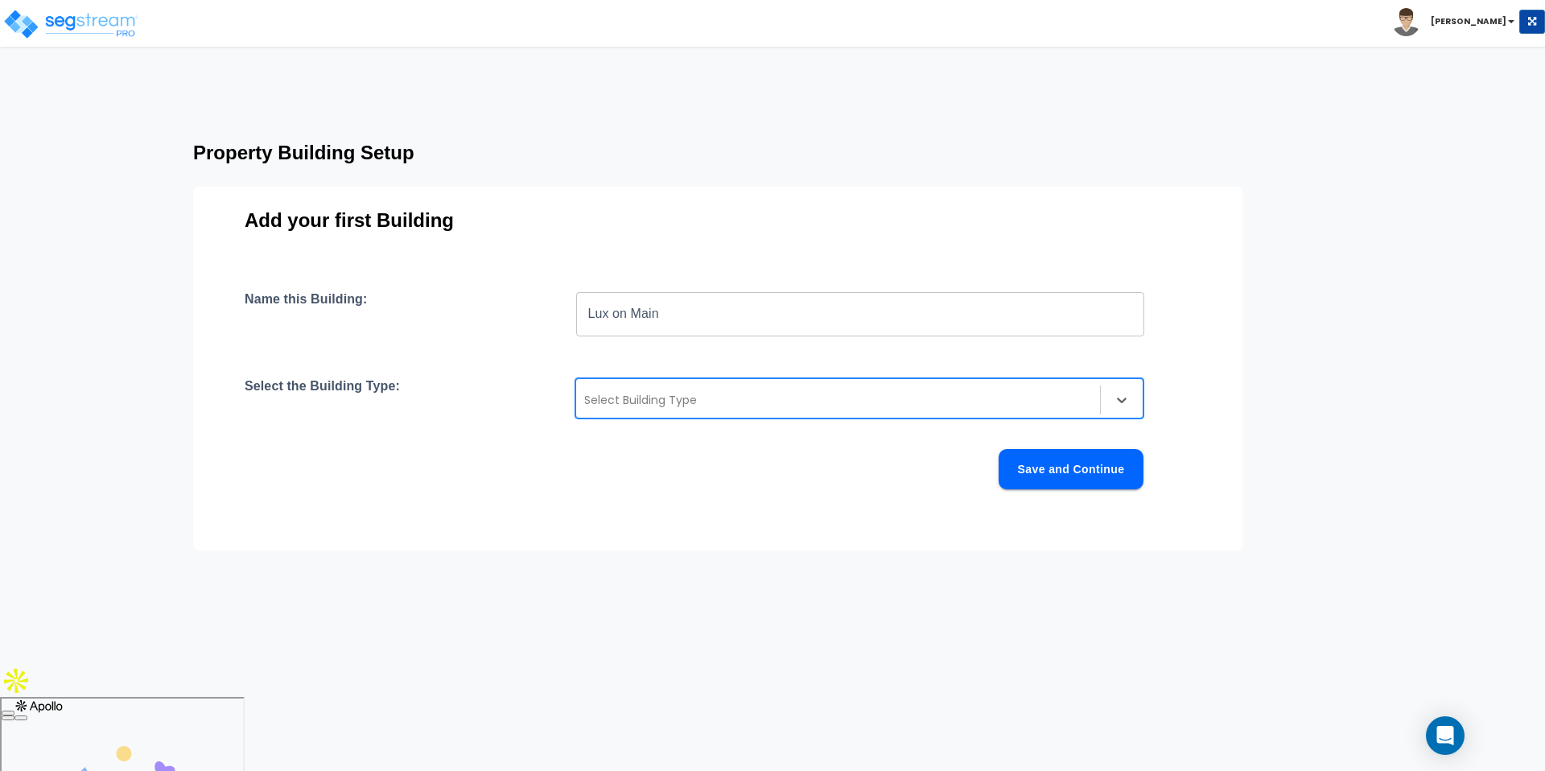
click at [755, 385] on div "Select Building Type" at bounding box center [860, 398] width 568 height 40
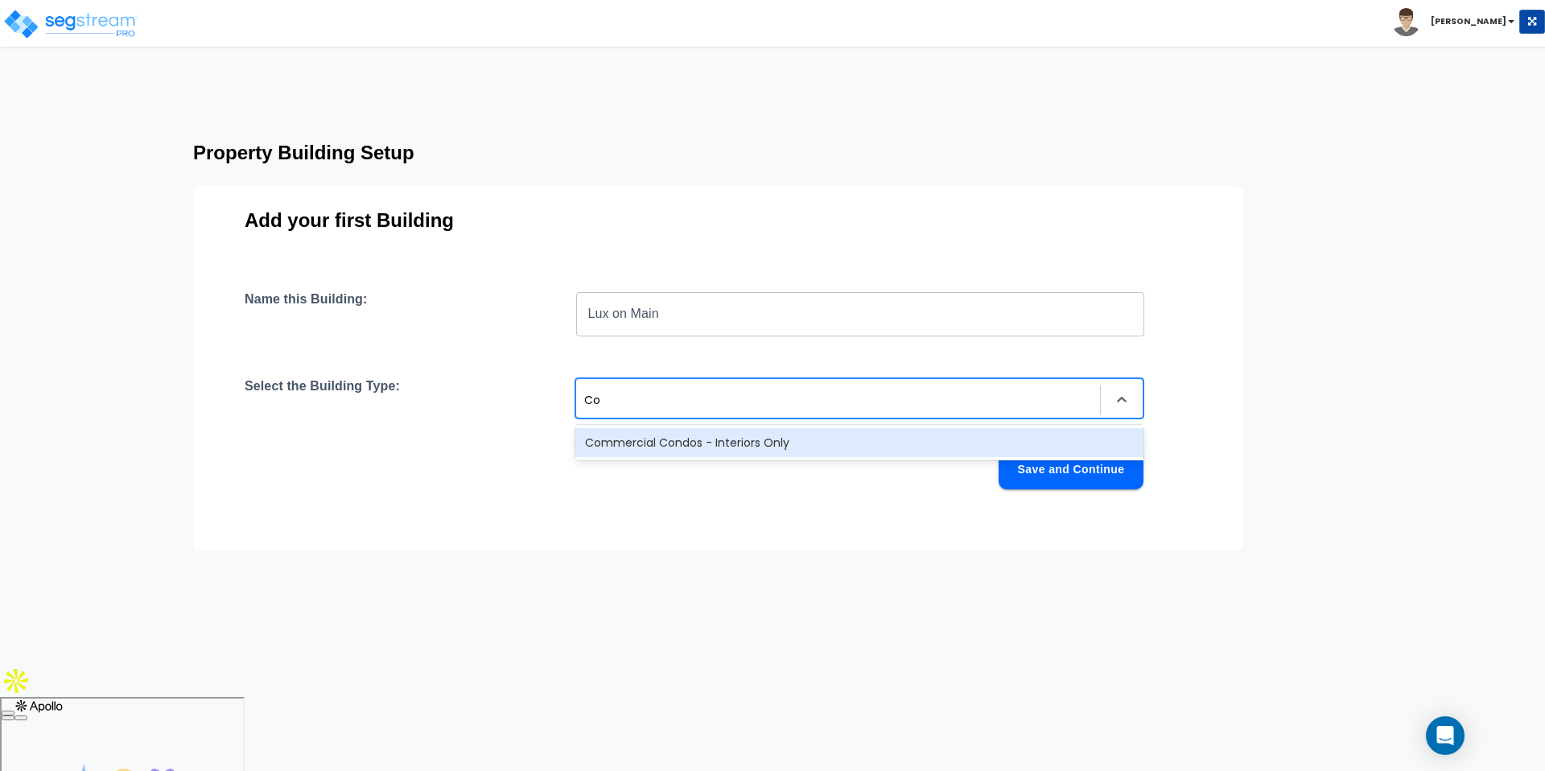
type input "C"
type input "Ware"
click at [681, 454] on div "Office Warehouse/Light Mftg Building" at bounding box center [860, 442] width 568 height 29
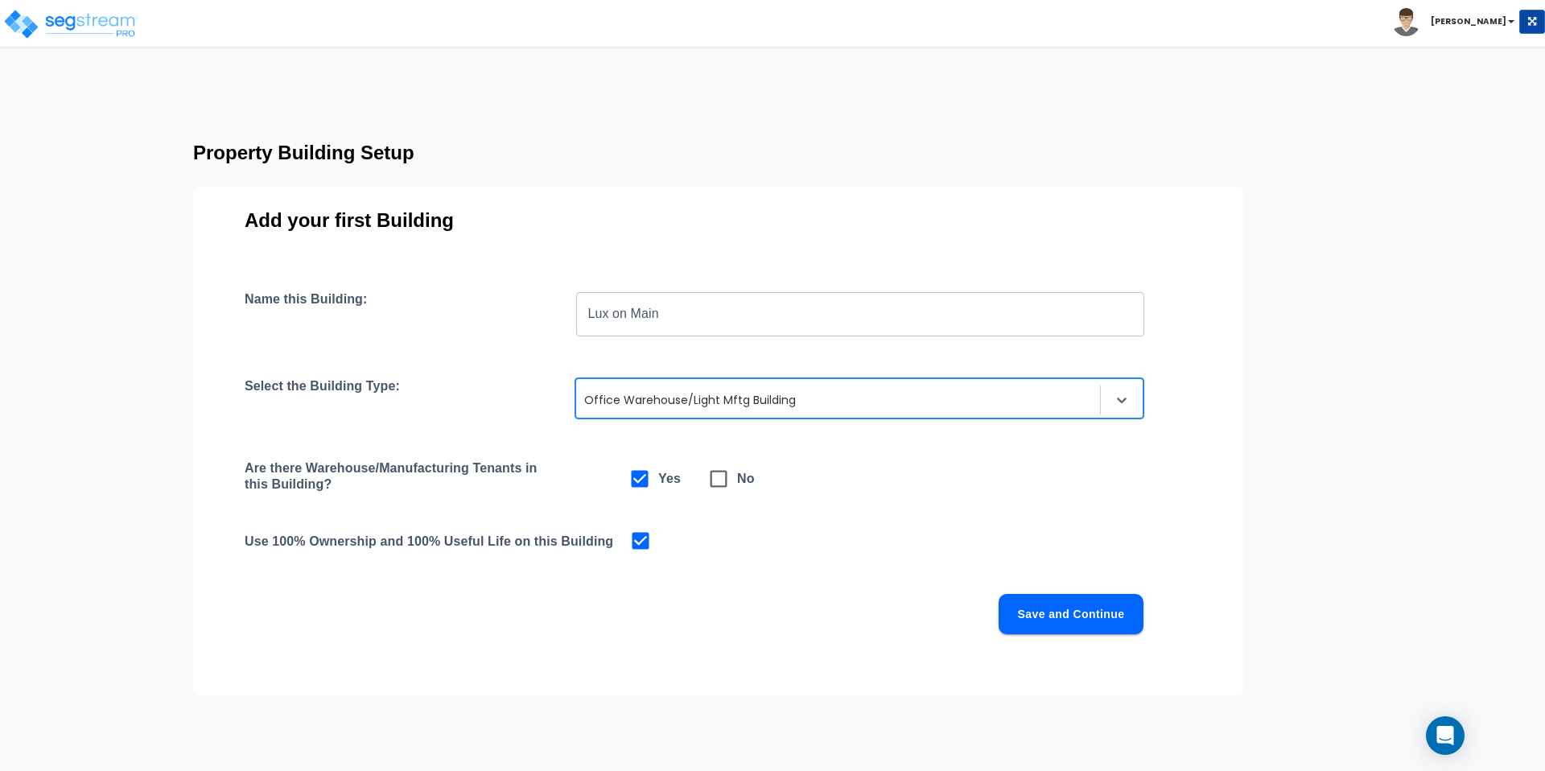
click at [1083, 616] on button "Save and Continue" at bounding box center [1071, 614] width 145 height 40
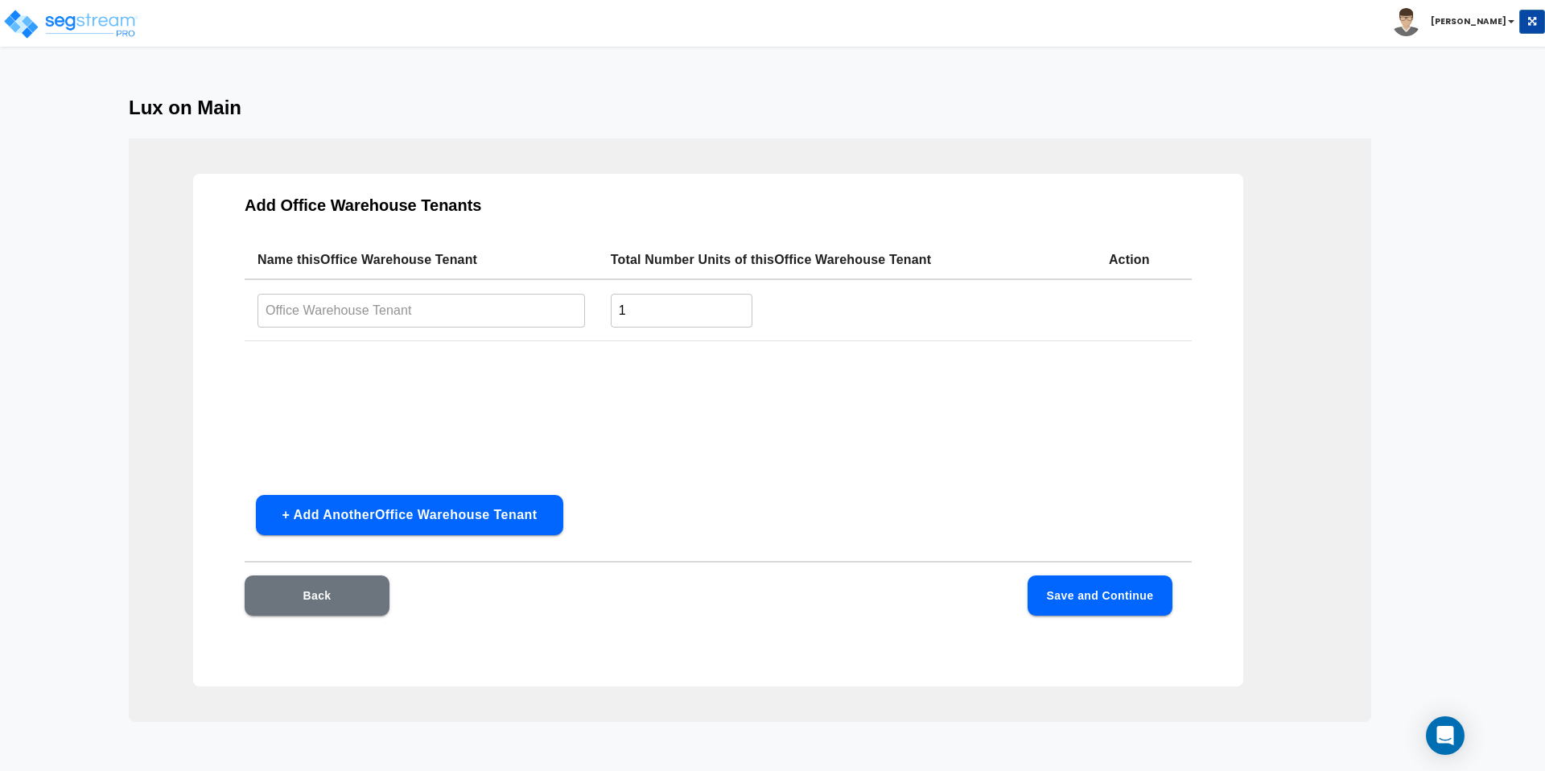
click at [417, 311] on input "text" at bounding box center [422, 310] width 328 height 35
type input "Tenant 1"
click at [658, 301] on input "1" at bounding box center [682, 310] width 142 height 35
click at [427, 513] on button "+ Add Another Office Warehouse Tenant" at bounding box center [409, 515] width 307 height 40
click at [388, 378] on input "text" at bounding box center [422, 374] width 328 height 35
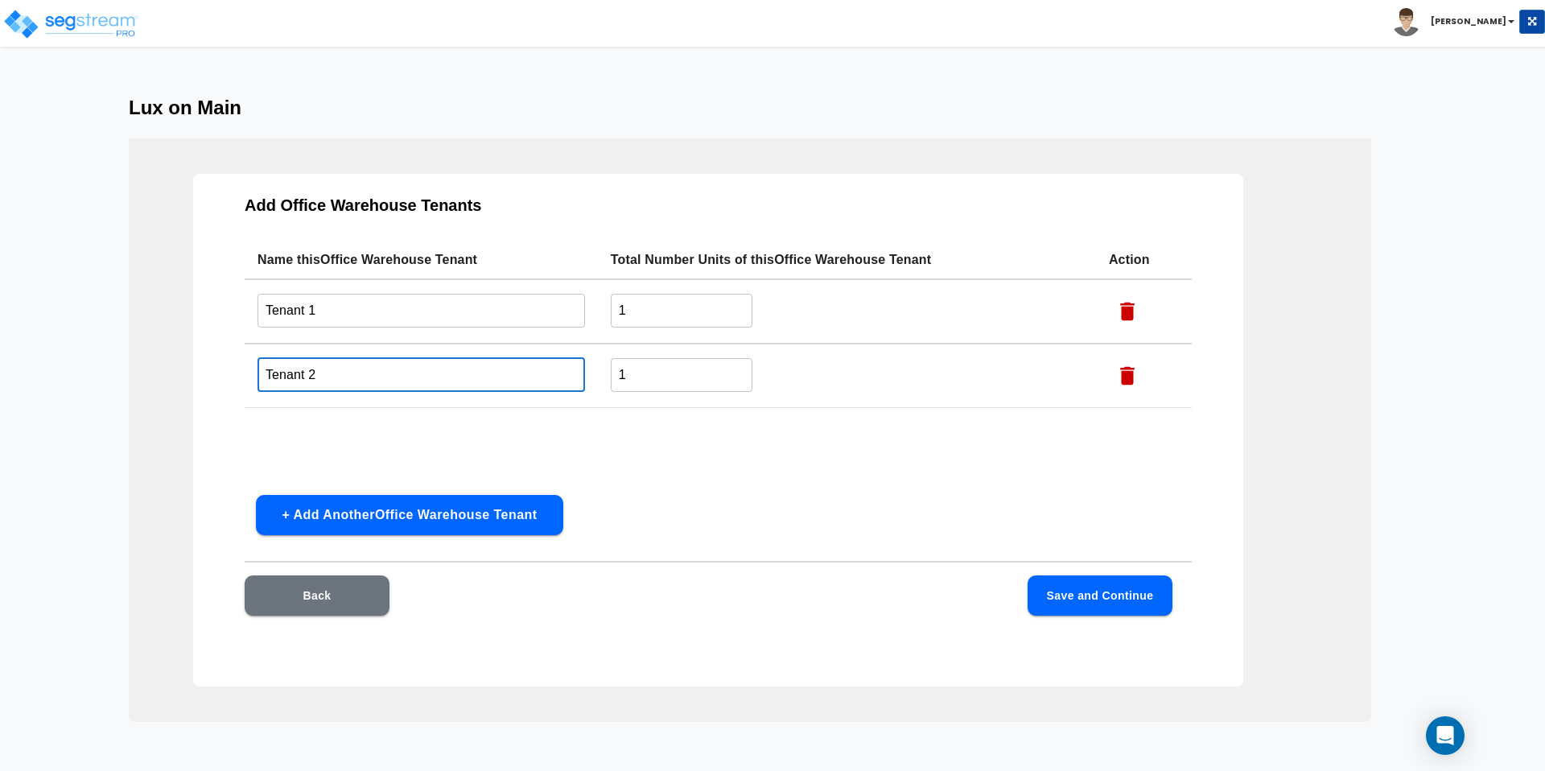
type input "Tenant 2"
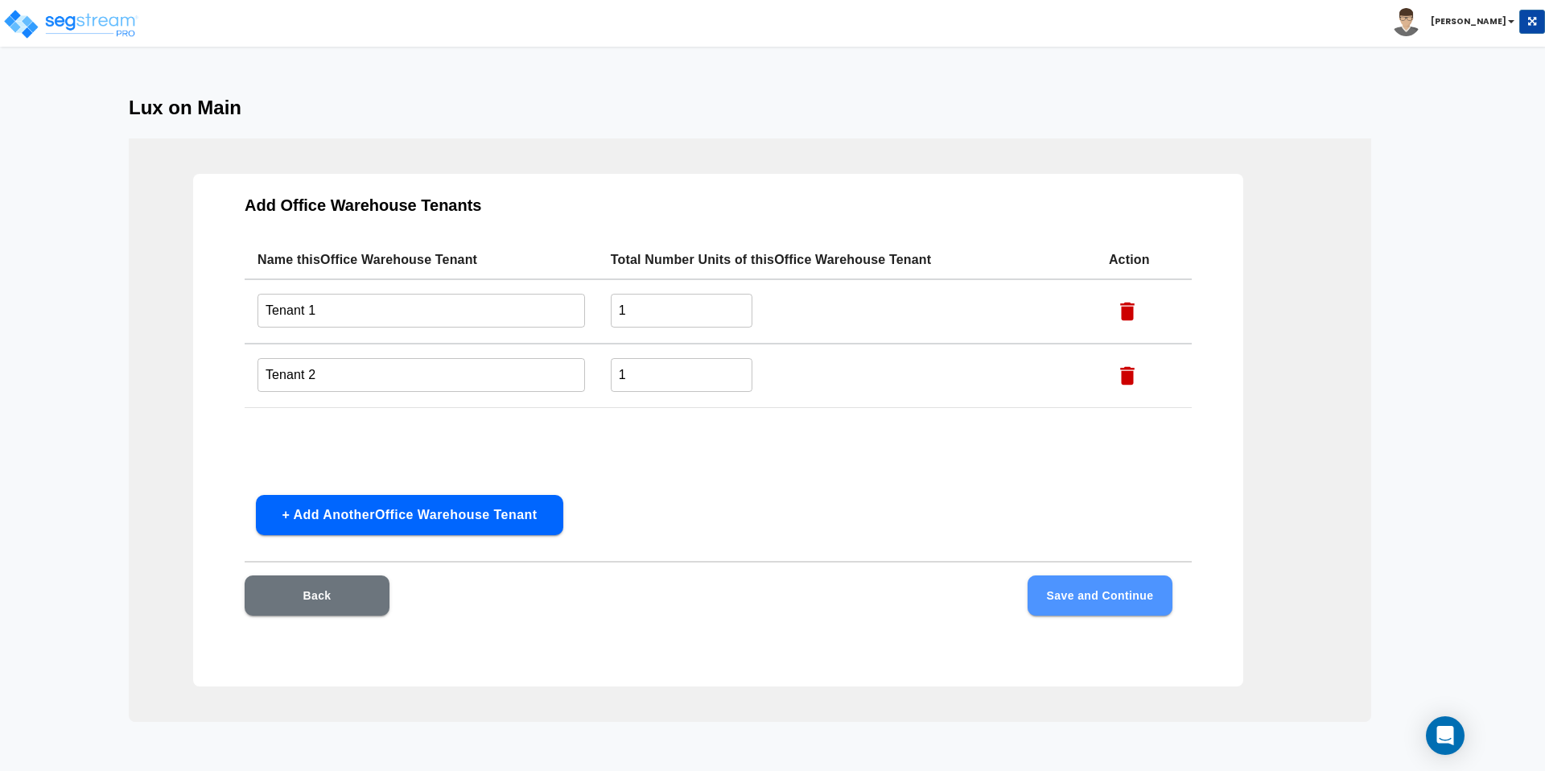
click at [1052, 579] on button "Save and Continue" at bounding box center [1100, 596] width 145 height 40
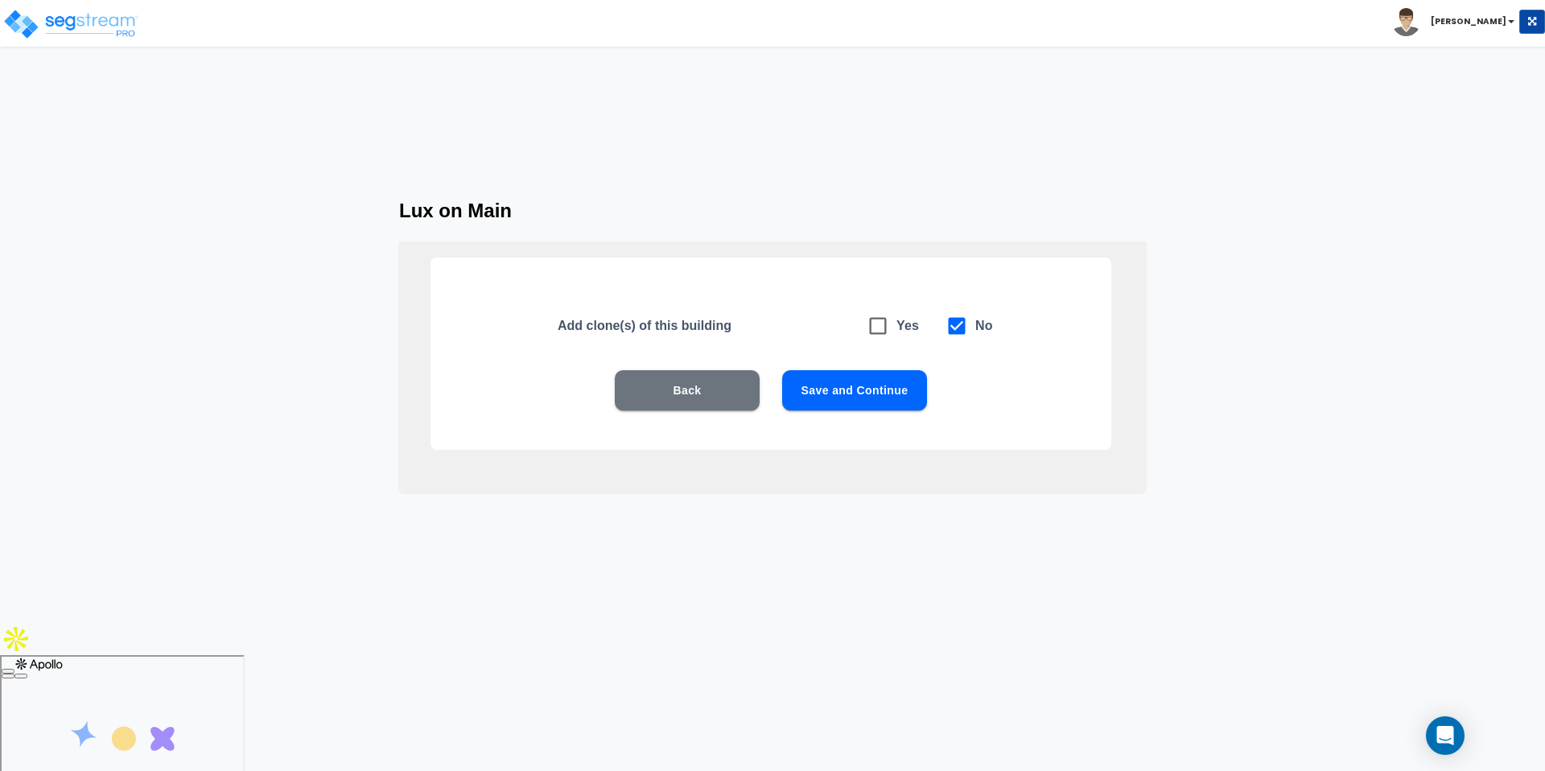
click at [841, 380] on button "Save and Continue" at bounding box center [854, 390] width 145 height 40
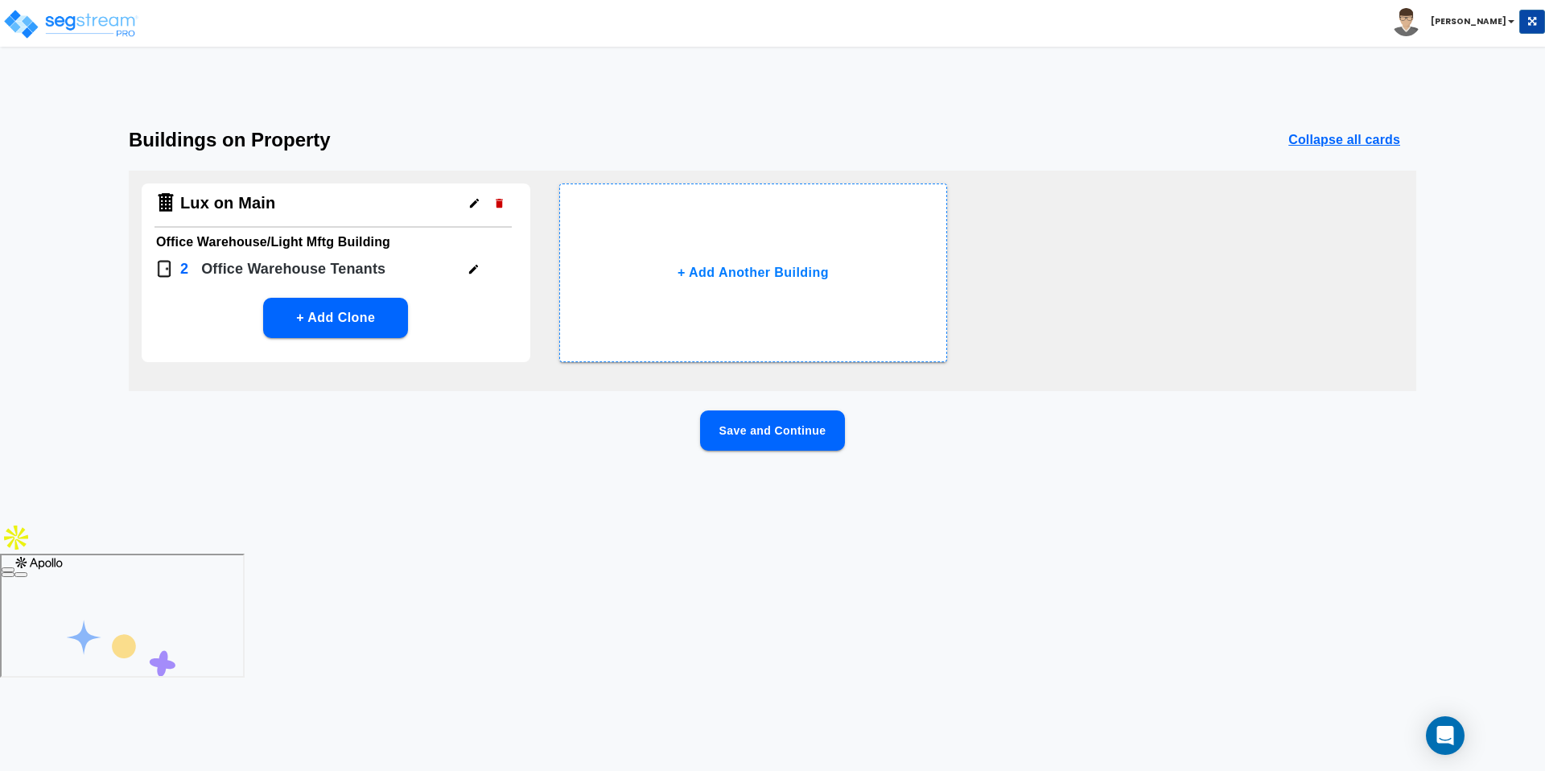
click at [744, 430] on button "Save and Continue" at bounding box center [772, 431] width 145 height 40
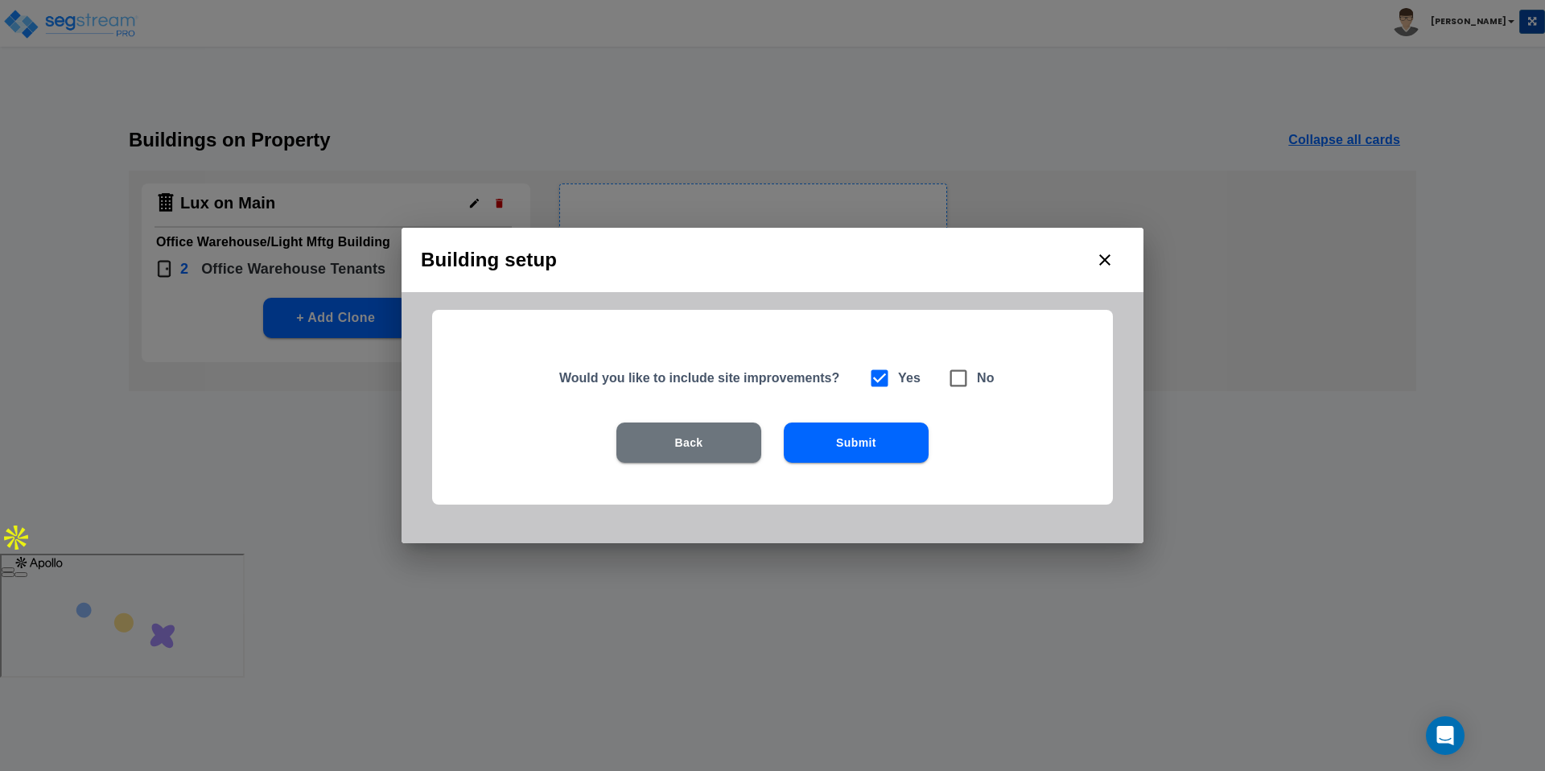
click at [828, 456] on button "Submit" at bounding box center [856, 443] width 145 height 40
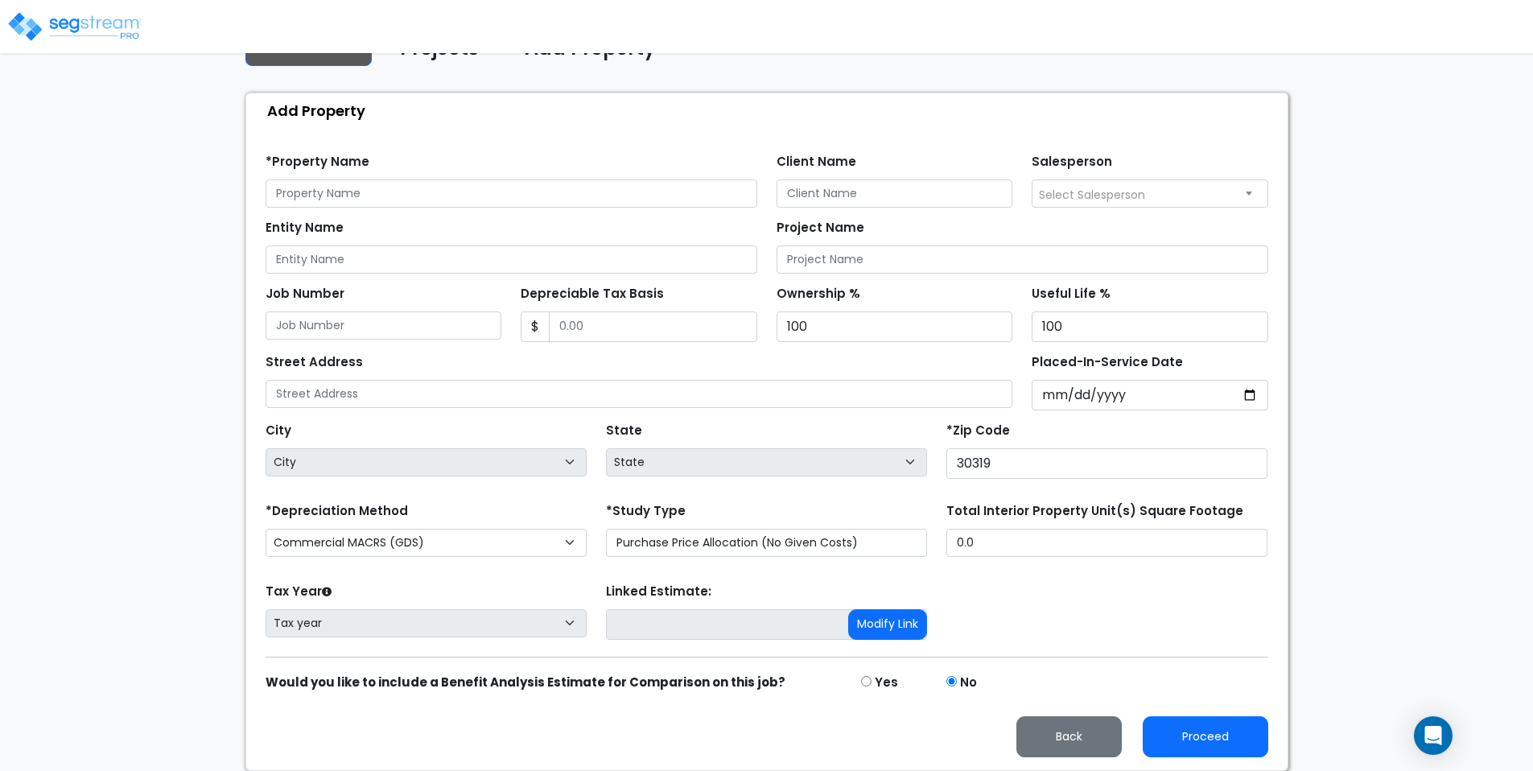
click at [384, 217] on div "Entity Name" at bounding box center [512, 245] width 492 height 58
click at [378, 204] on input "text" at bounding box center [512, 193] width 492 height 28
type input "Lux on Main"
type input "5,000,000"
click at [872, 357] on div "Street Address" at bounding box center [640, 379] width 748 height 58
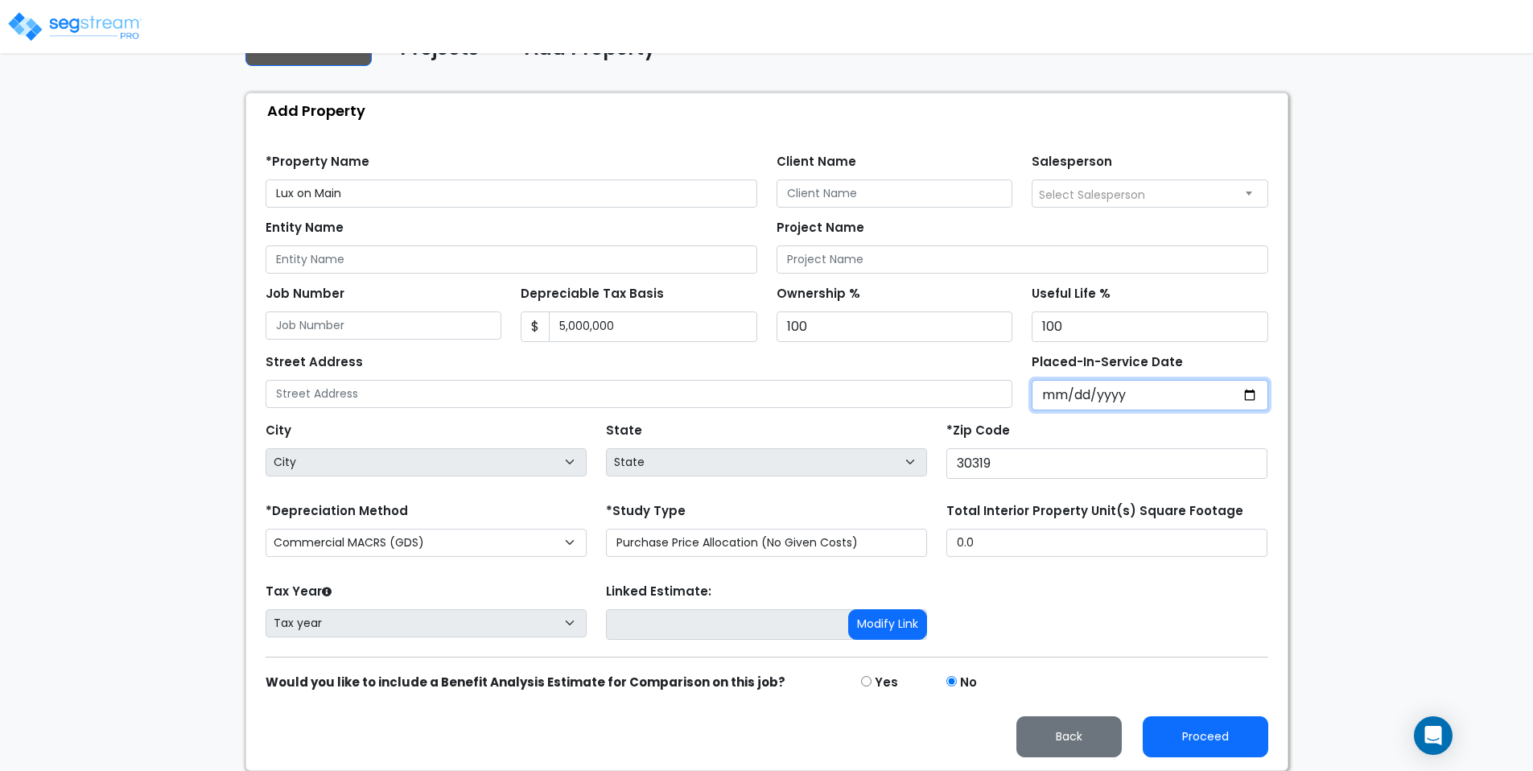
click at [1177, 394] on input "2025-07-02" at bounding box center [1150, 395] width 237 height 31
click at [1254, 399] on input "2025-07-02" at bounding box center [1150, 395] width 237 height 31
click at [1034, 427] on div "*Zip Code 30319" at bounding box center [1107, 449] width 321 height 60
click at [1244, 394] on input "2025-07-02" at bounding box center [1150, 395] width 237 height 31
type input "2025-07-08"
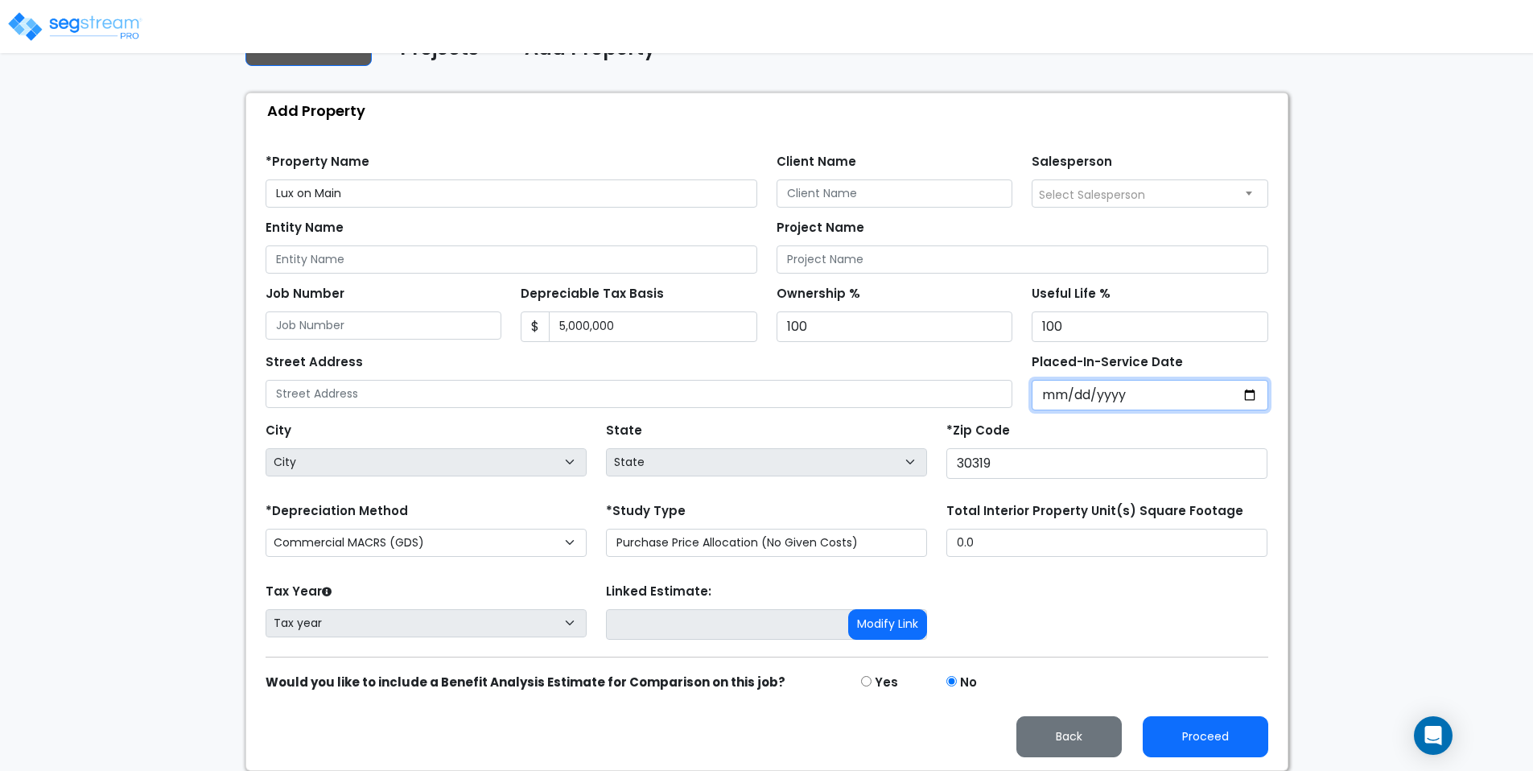
select select "2025"
click at [1248, 400] on input "2025-04-02" at bounding box center [1150, 395] width 237 height 31
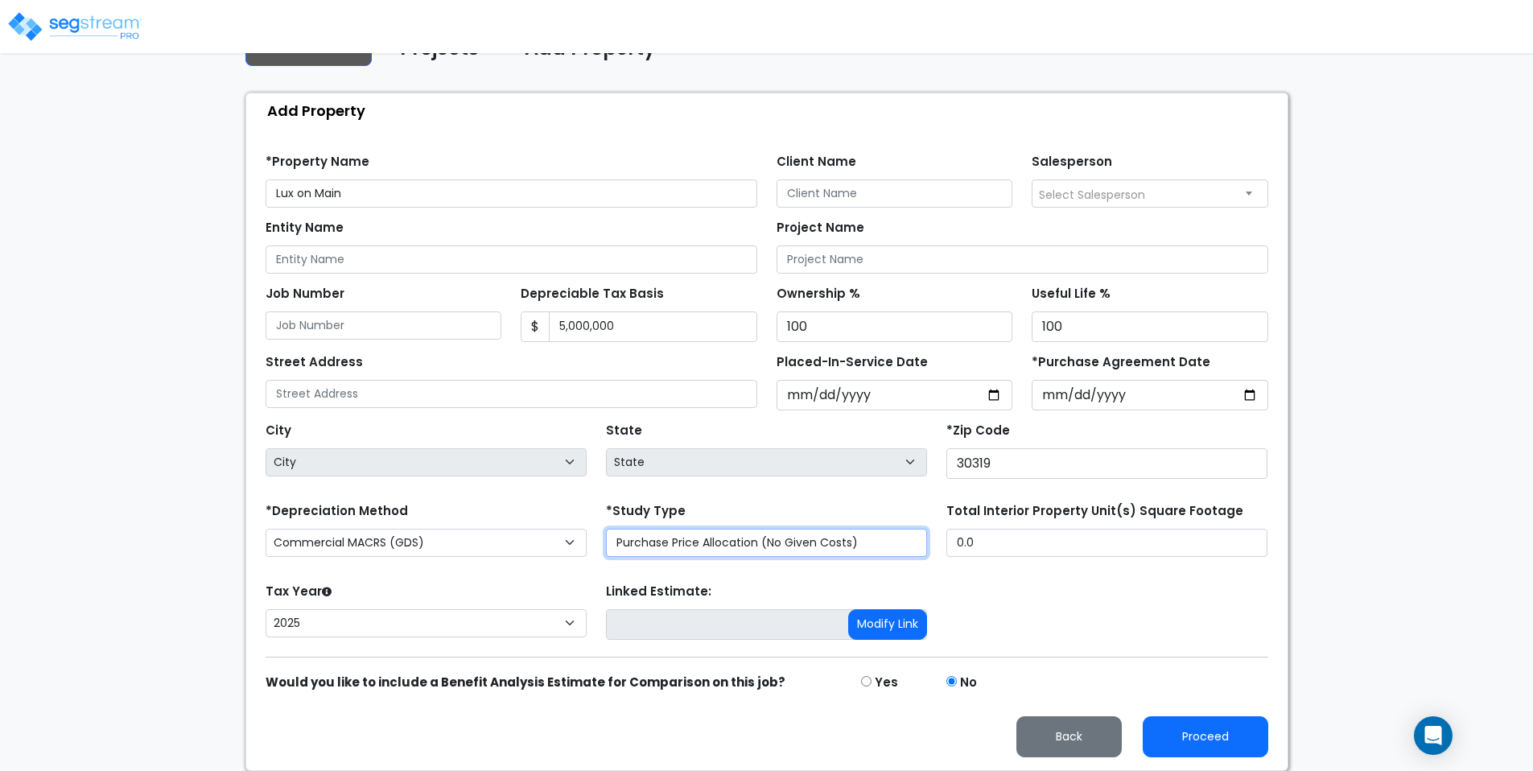
click at [665, 549] on select "Purchase Price Allocation (No Given Costs) New Construction / Reno / TI's (Give…" at bounding box center [766, 543] width 321 height 28
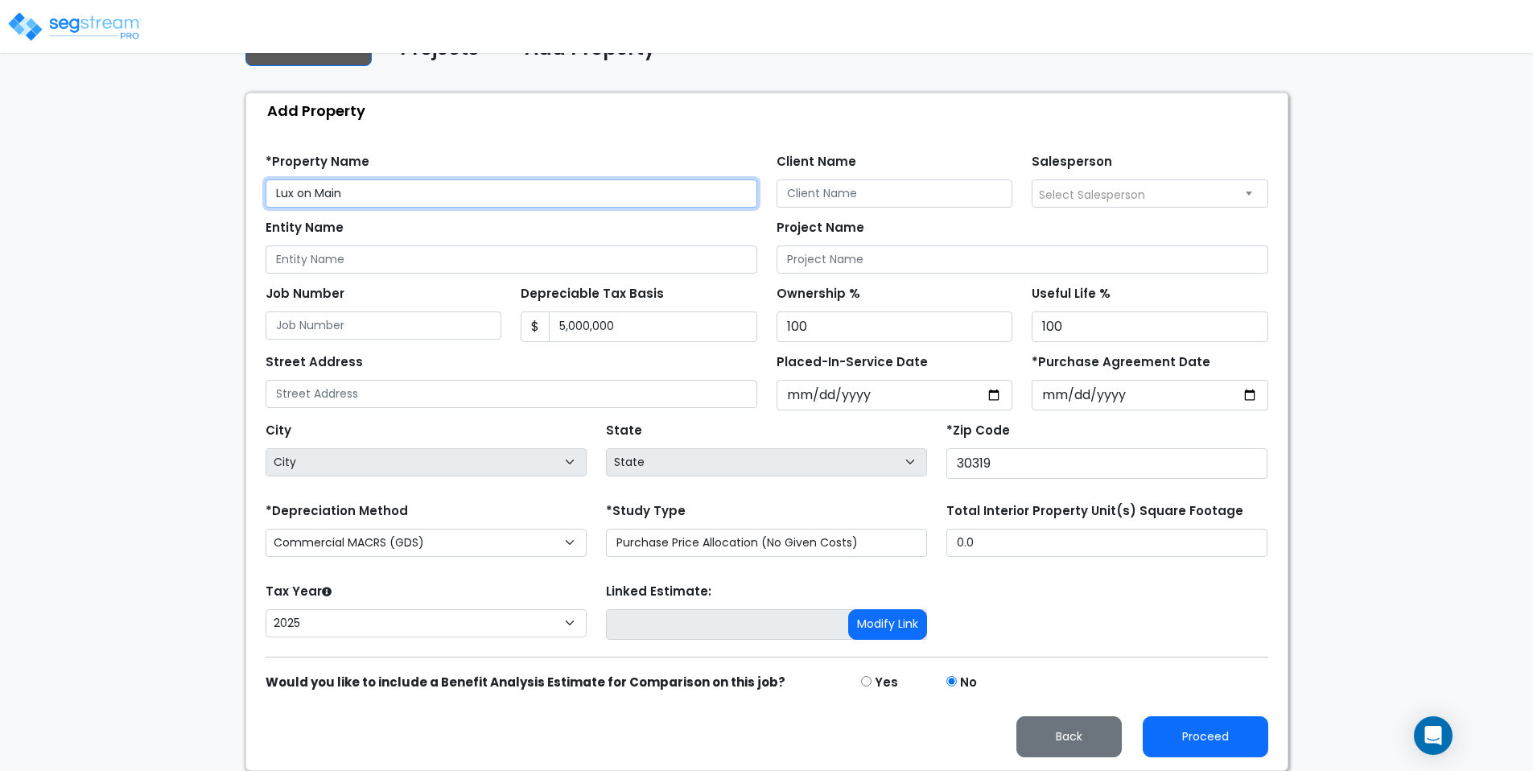
click at [367, 199] on input "Lux on Main" at bounding box center [512, 193] width 492 height 28
type input "W"
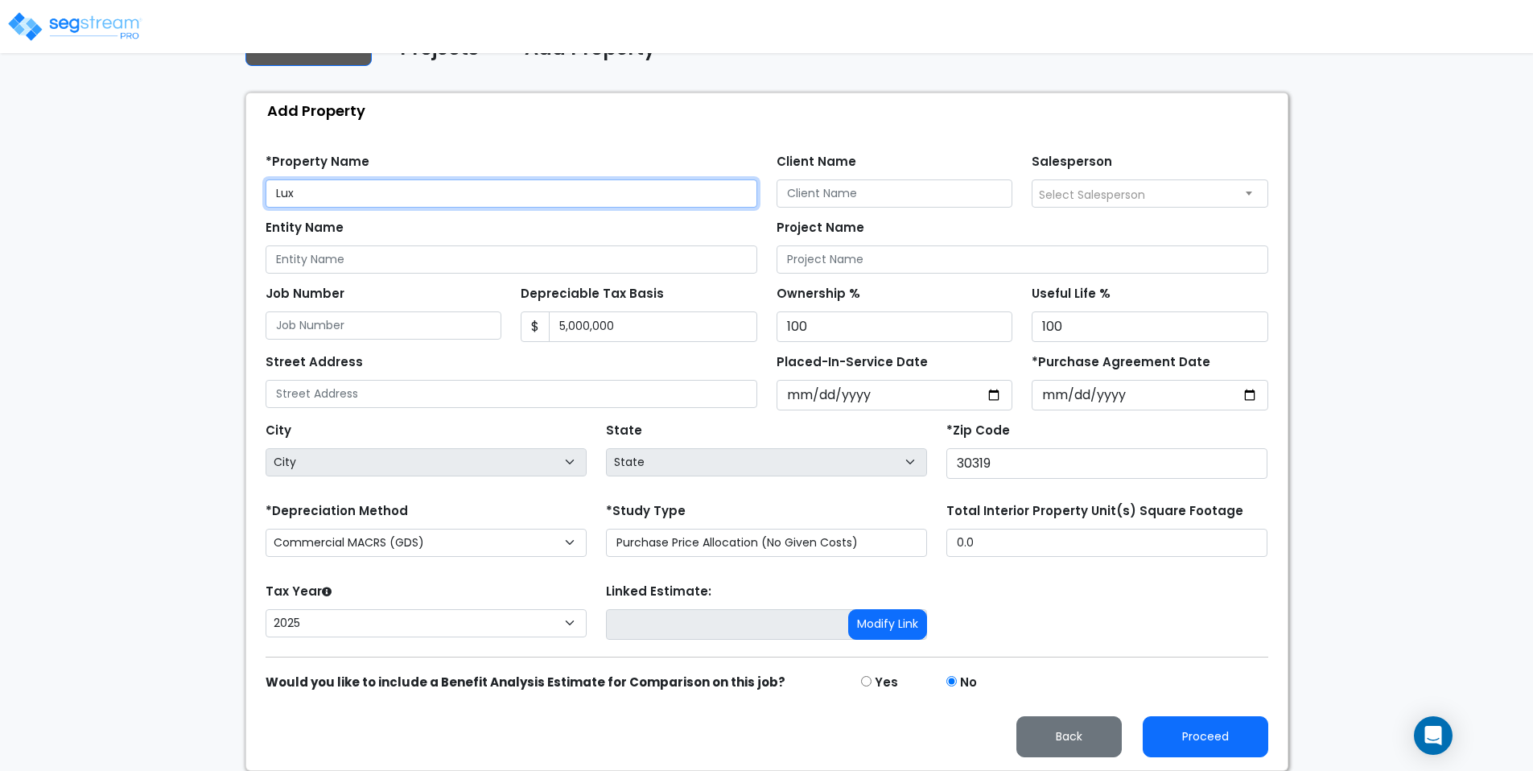
type input "Lux"
click at [401, 161] on div "*Property Name Lux" at bounding box center [512, 179] width 492 height 58
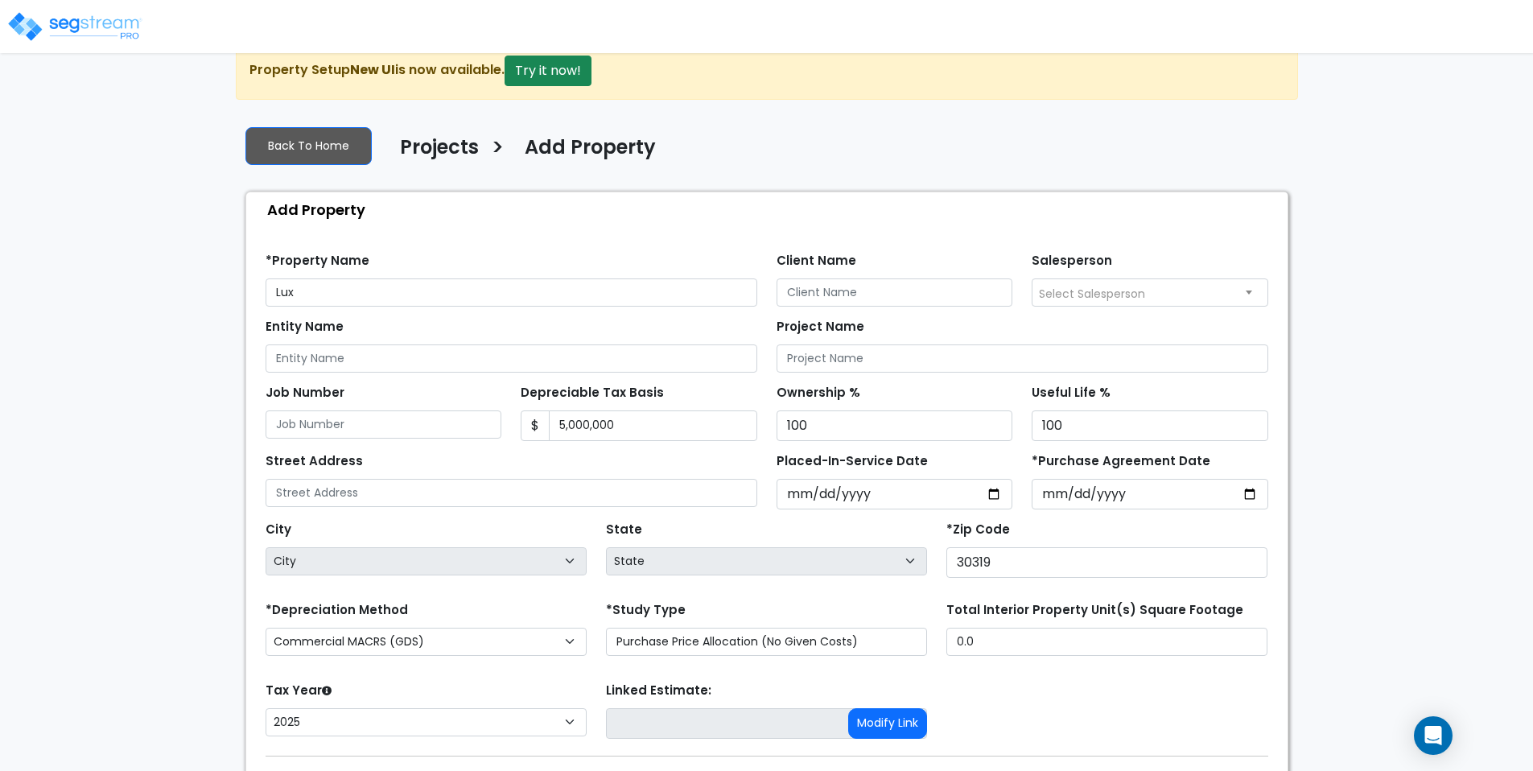
scroll to position [23, 0]
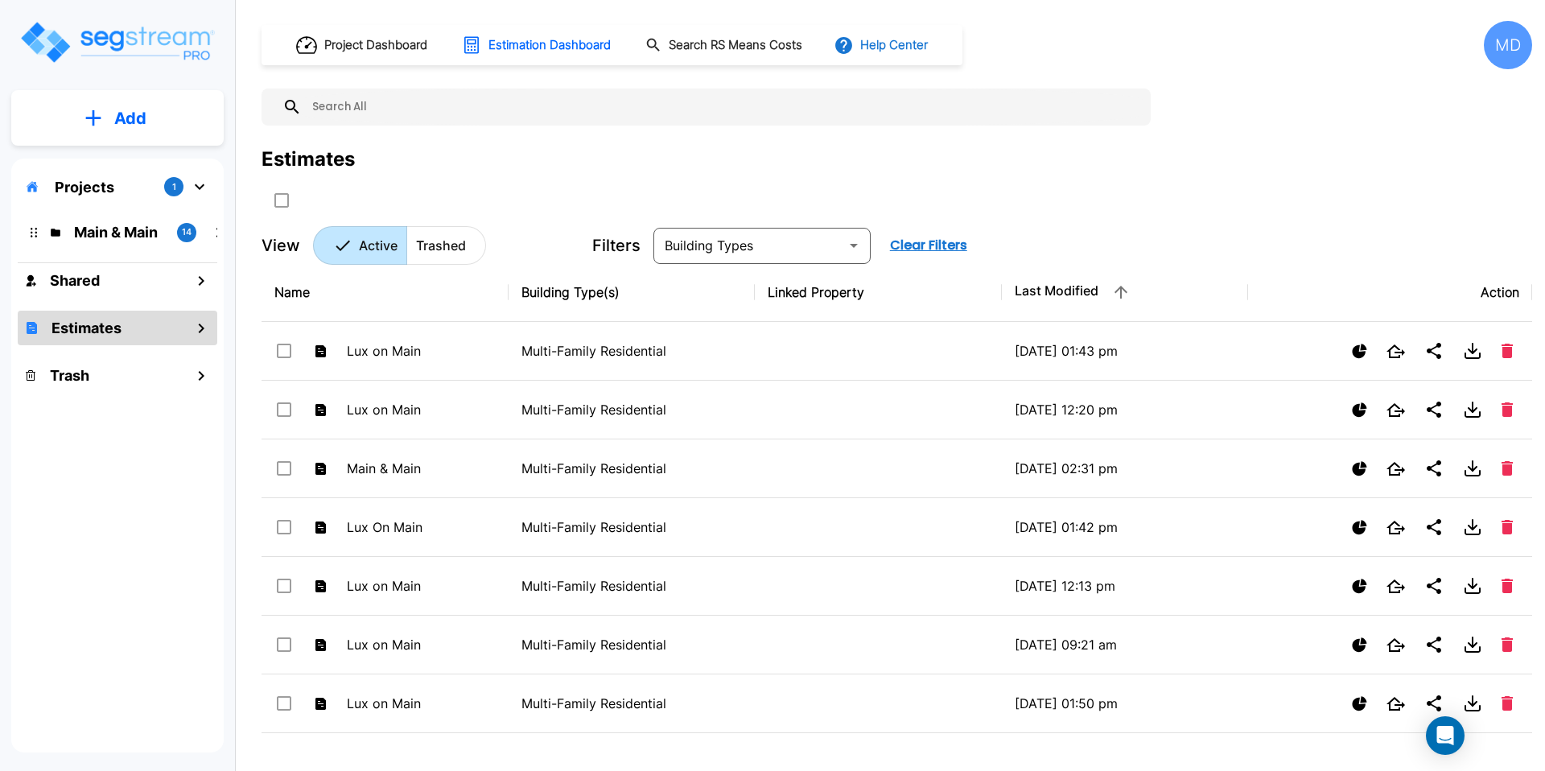
click at [869, 43] on button "Help Center" at bounding box center [883, 45] width 104 height 31
click at [1300, 152] on div at bounding box center [772, 385] width 1545 height 771
click at [1499, 60] on div "MD" at bounding box center [1508, 45] width 48 height 48
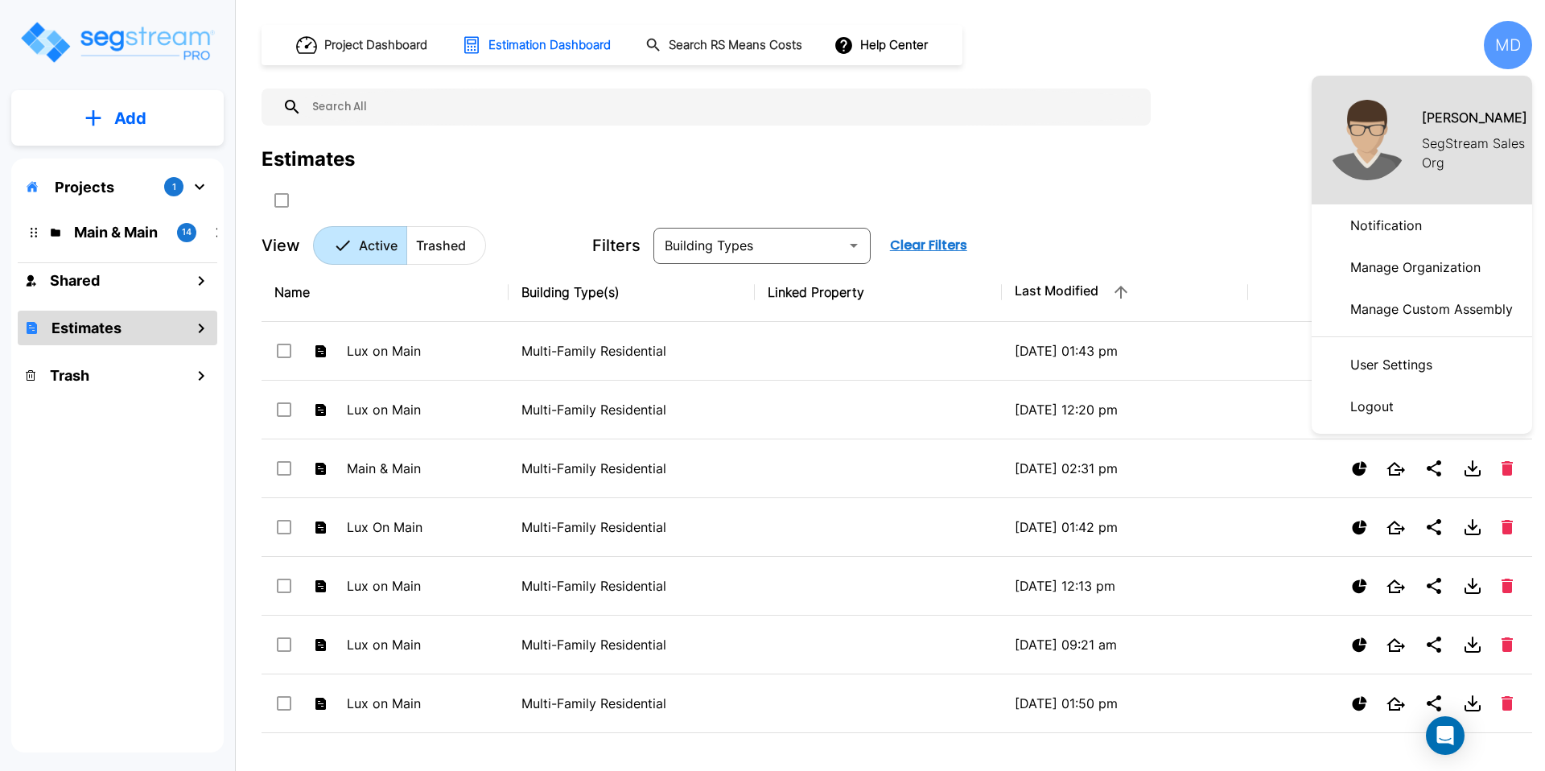
click at [1389, 262] on p "Manage Organization" at bounding box center [1415, 267] width 143 height 32
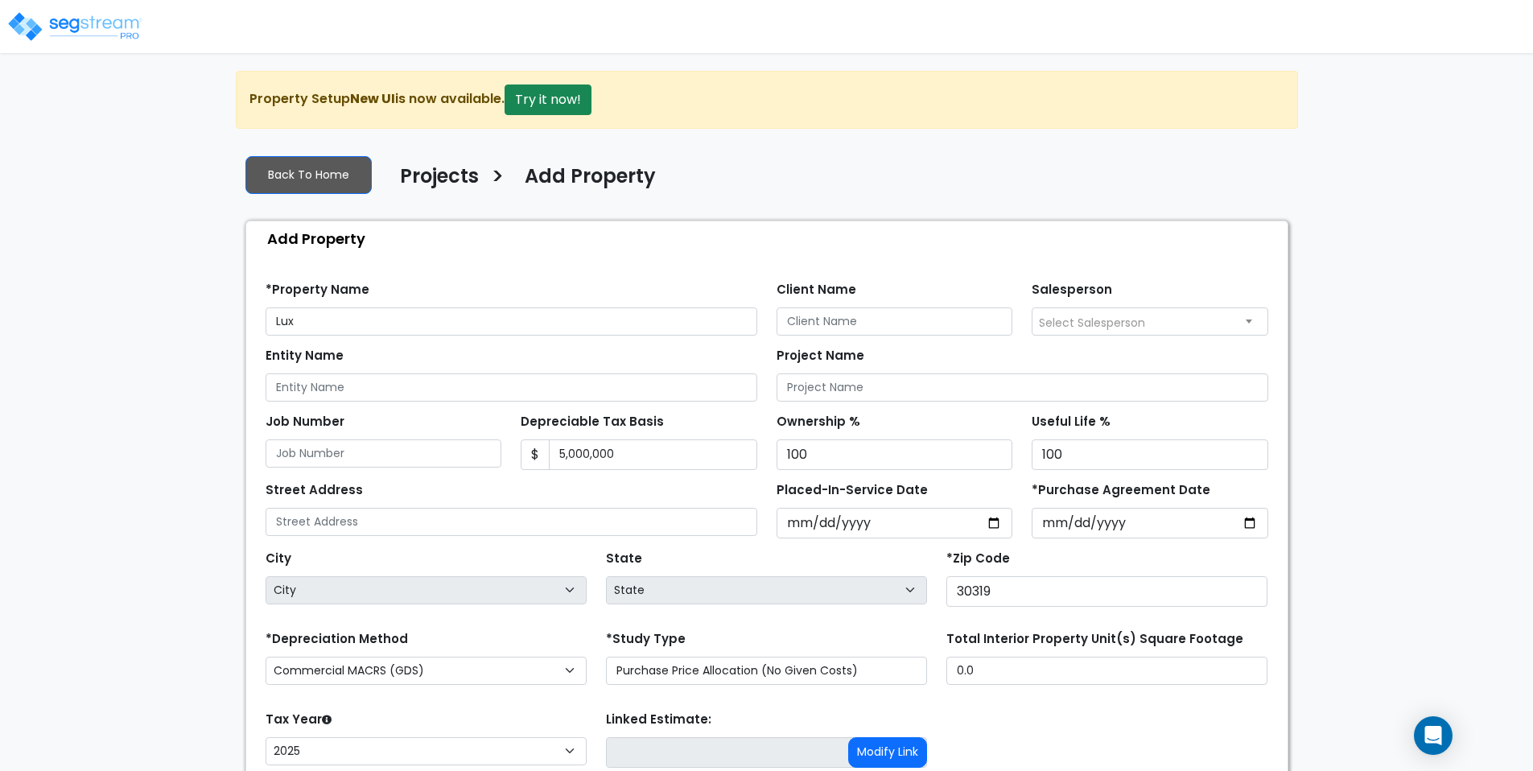
select select "2025"
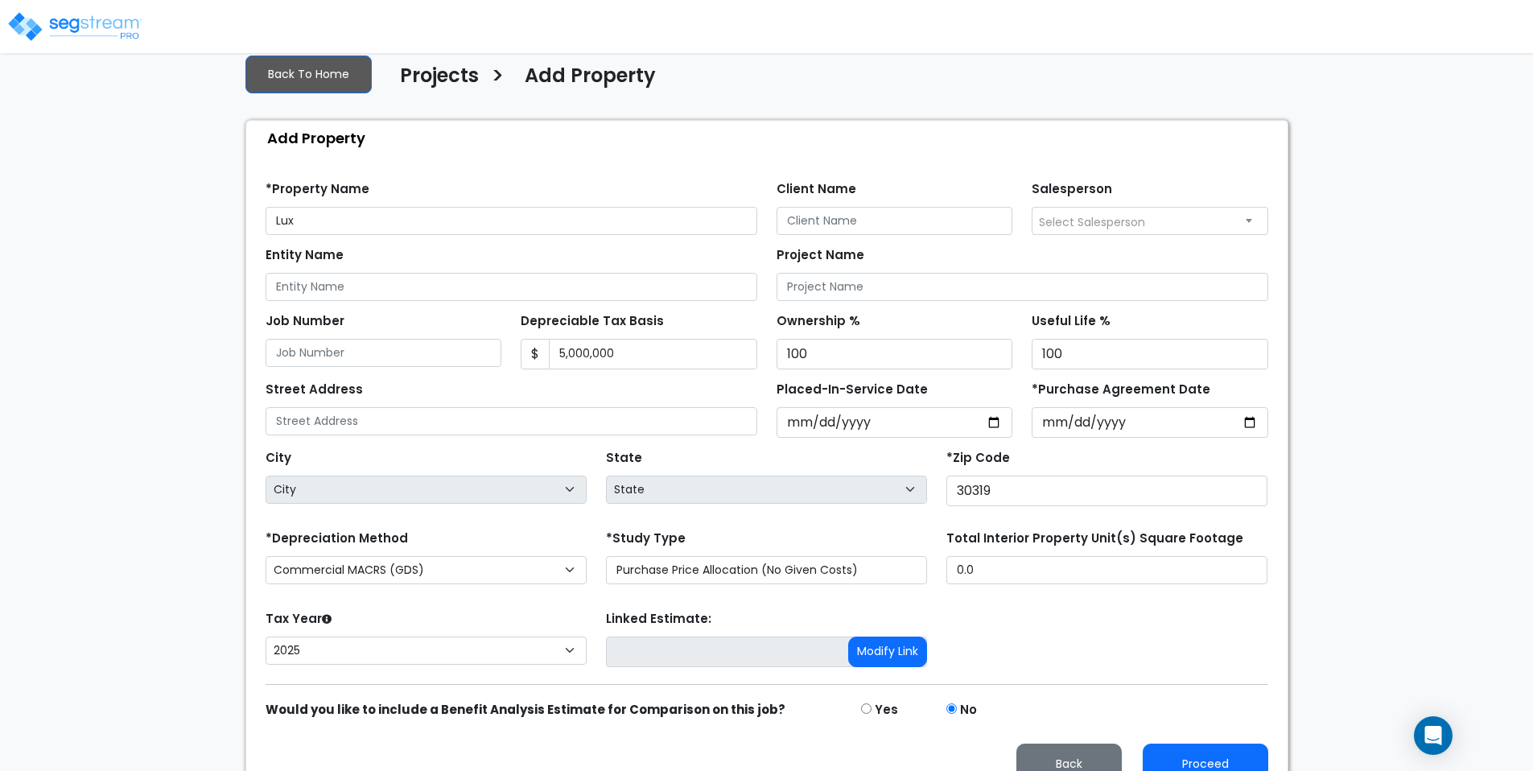
scroll to position [102, 0]
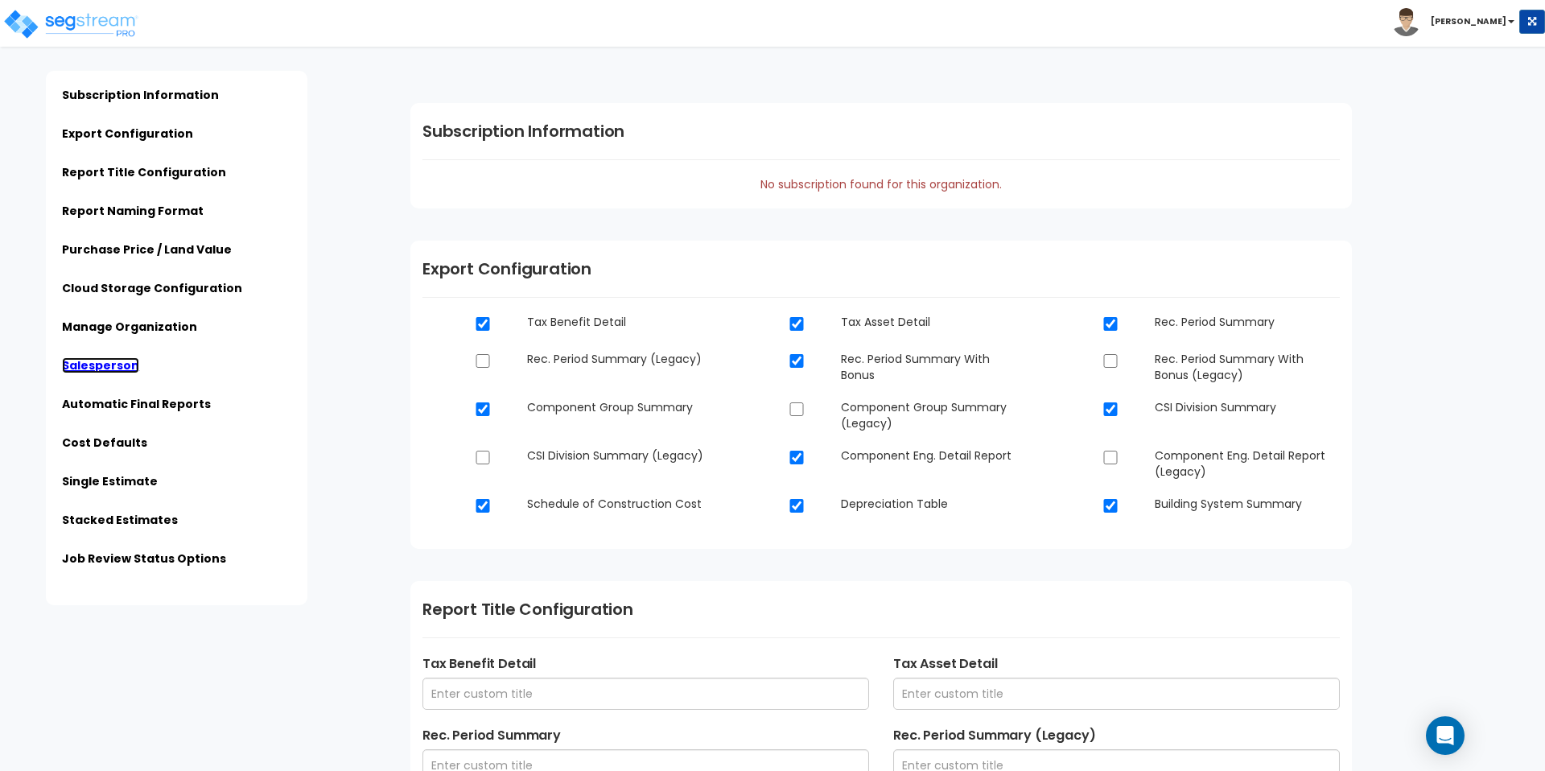
click at [117, 366] on link "Salesperson" at bounding box center [100, 365] width 77 height 16
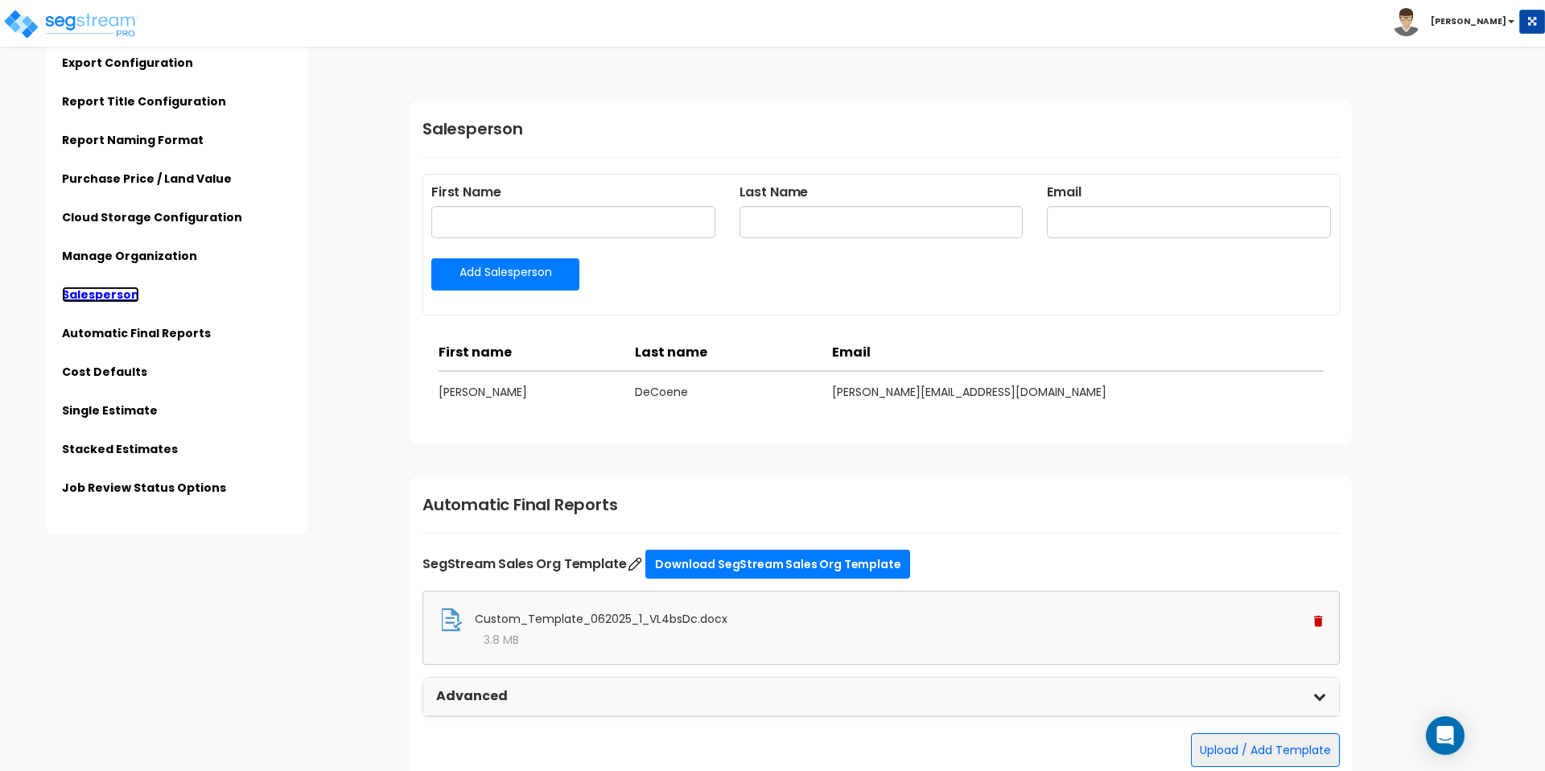
scroll to position [2315, 0]
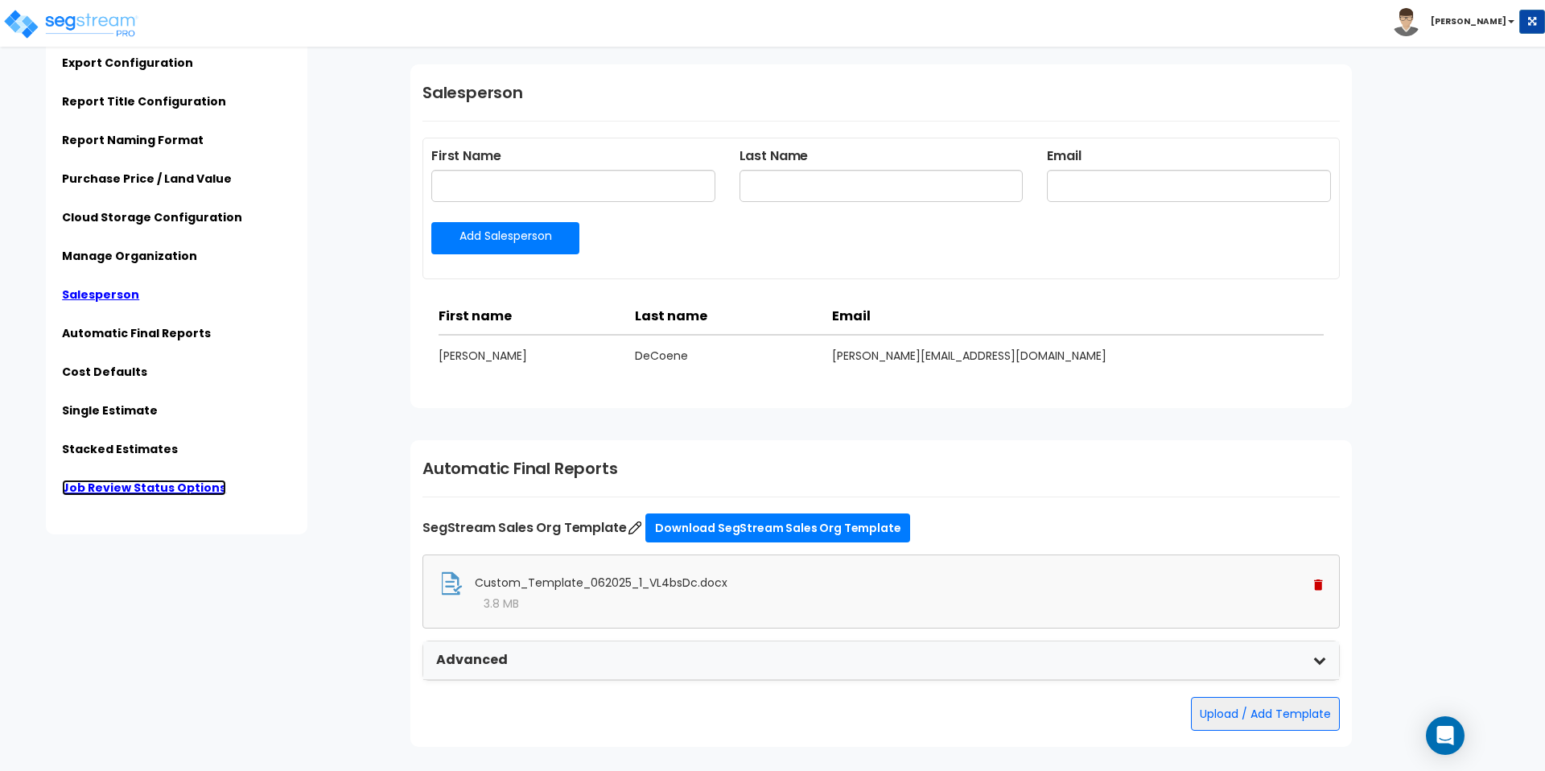
click at [147, 492] on link "Job Review Status Options" at bounding box center [144, 488] width 164 height 16
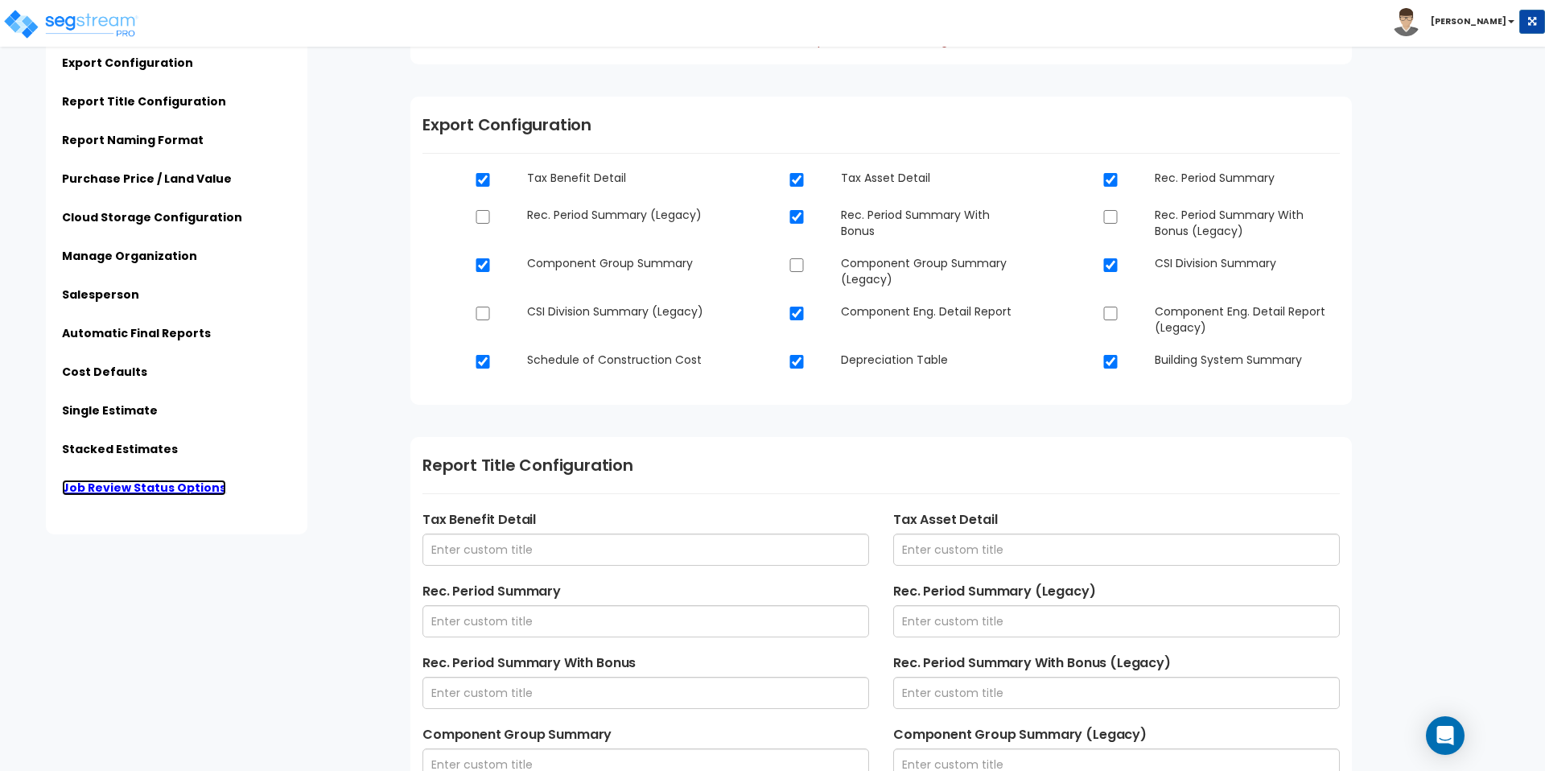
scroll to position [0, 0]
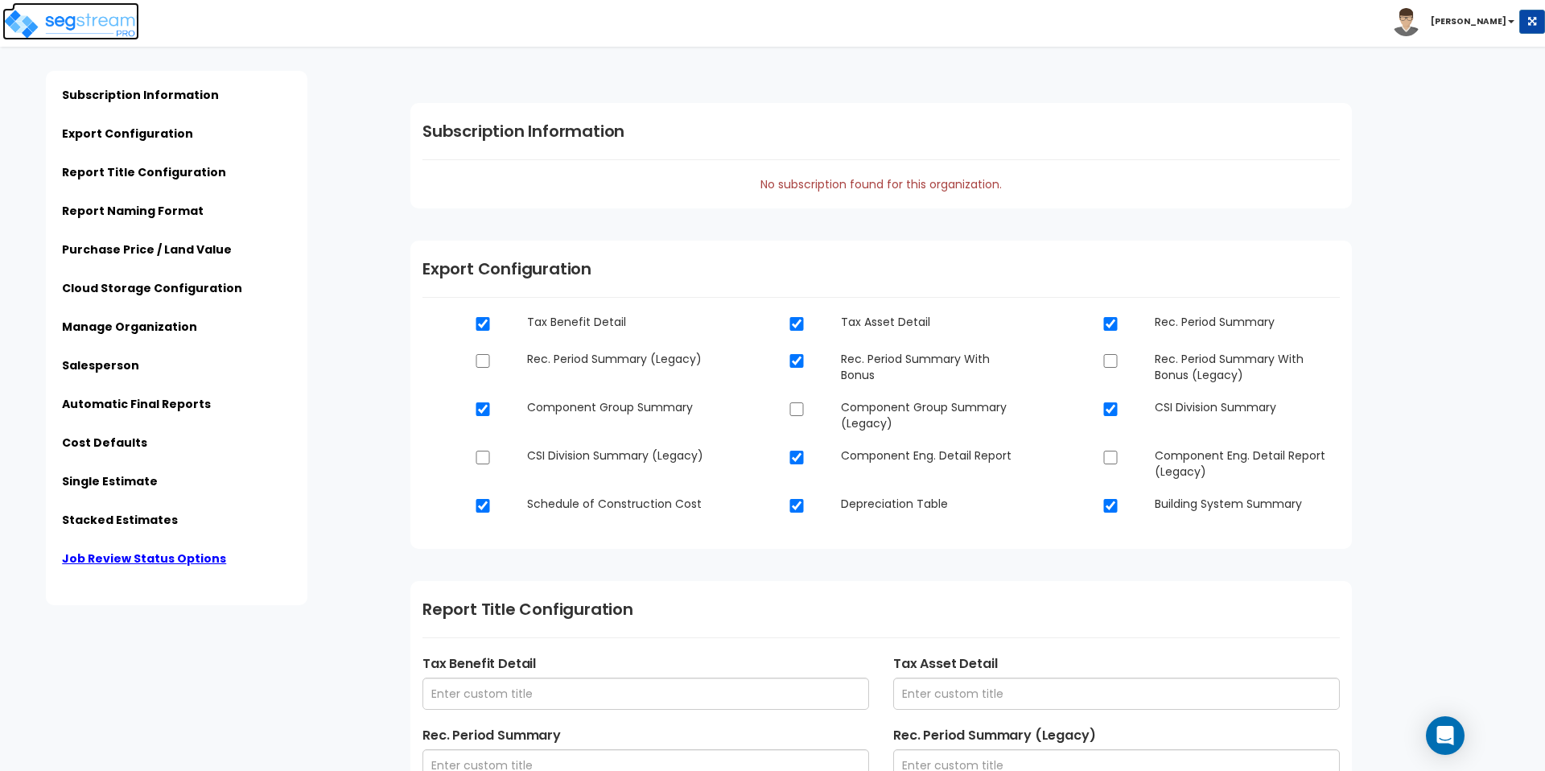
click at [76, 27] on img at bounding box center [70, 24] width 137 height 32
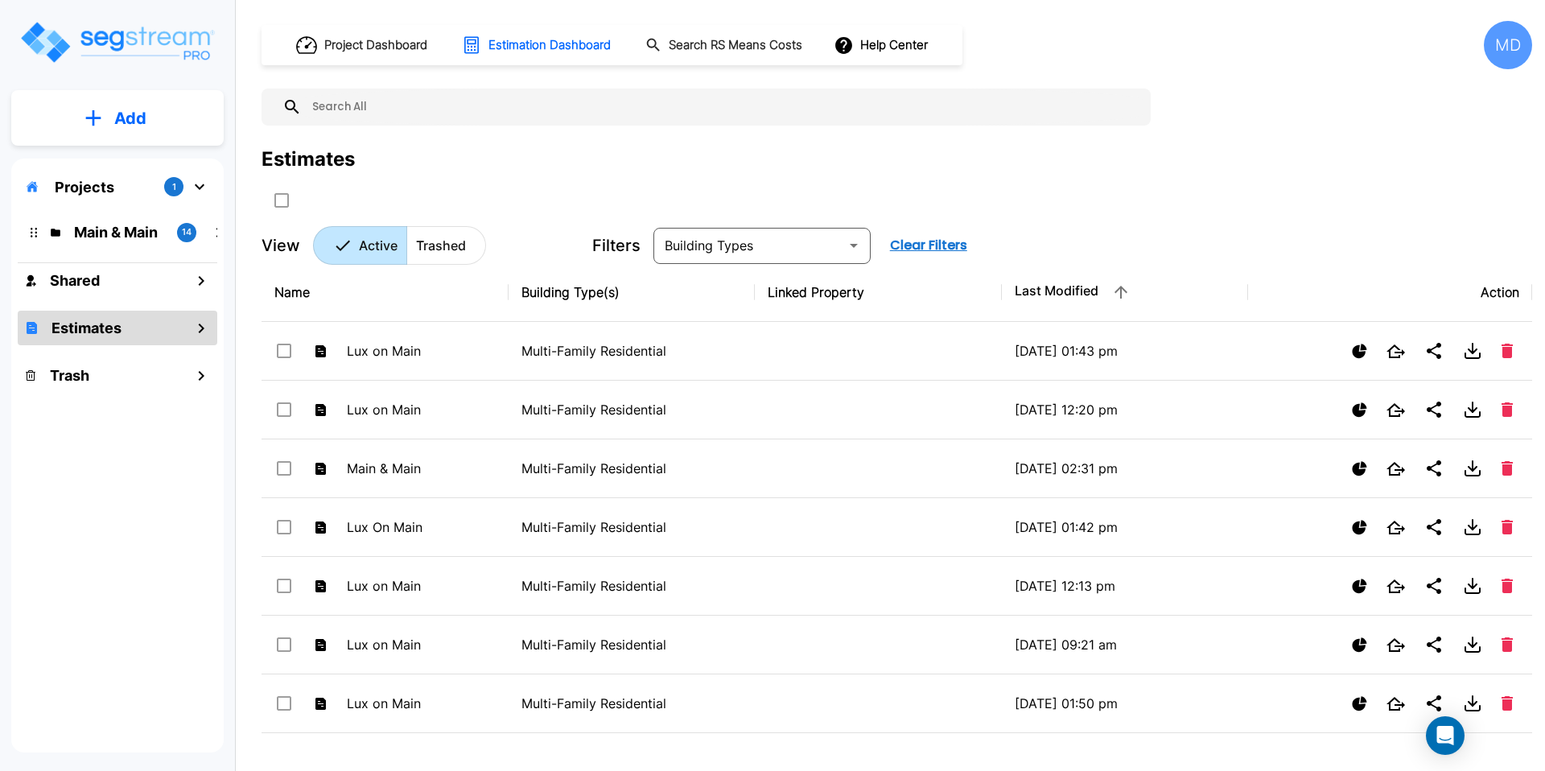
click at [119, 121] on p "Add" at bounding box center [130, 118] width 32 height 24
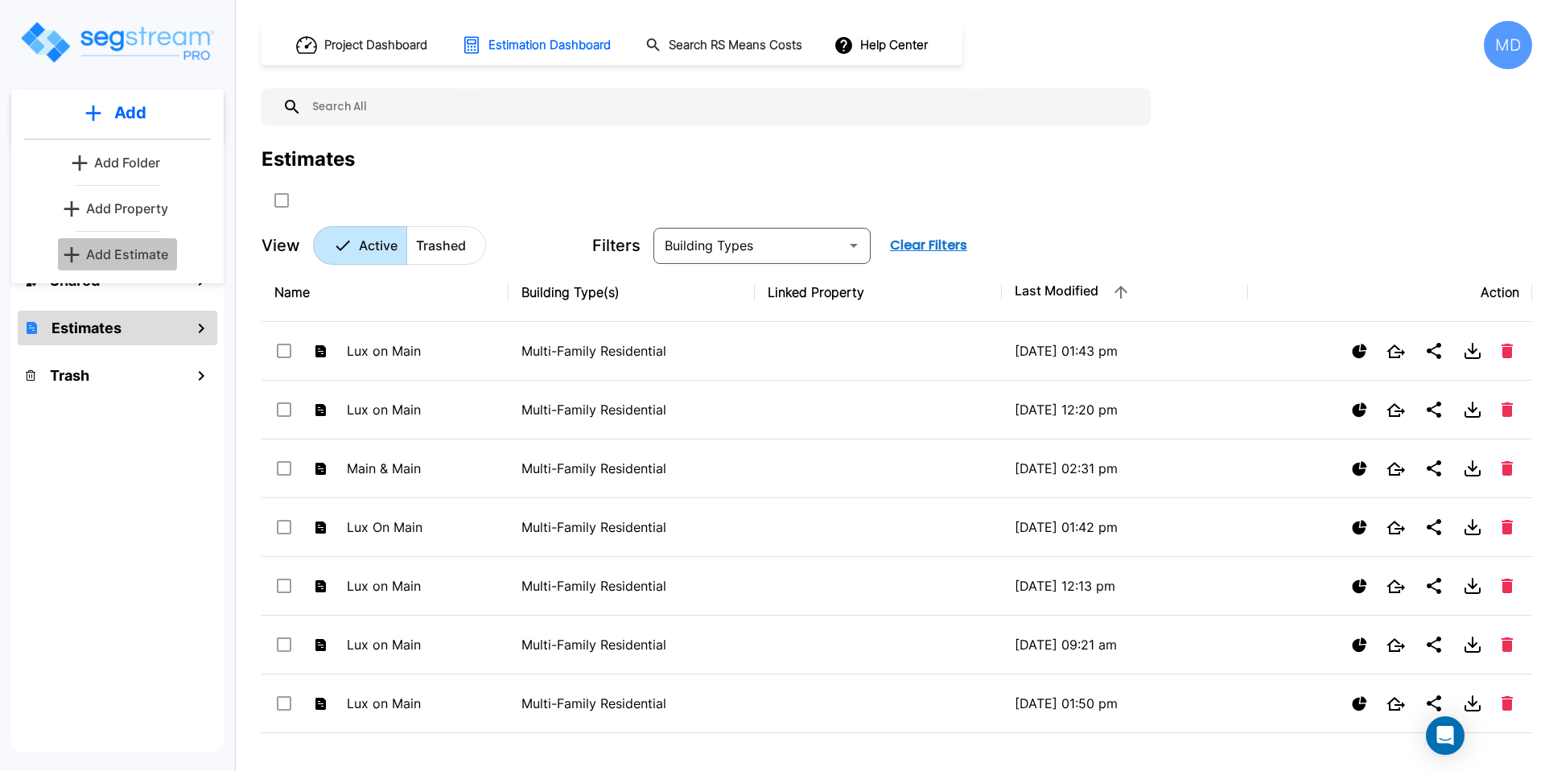
click at [129, 255] on p "Add Estimate" at bounding box center [127, 254] width 82 height 19
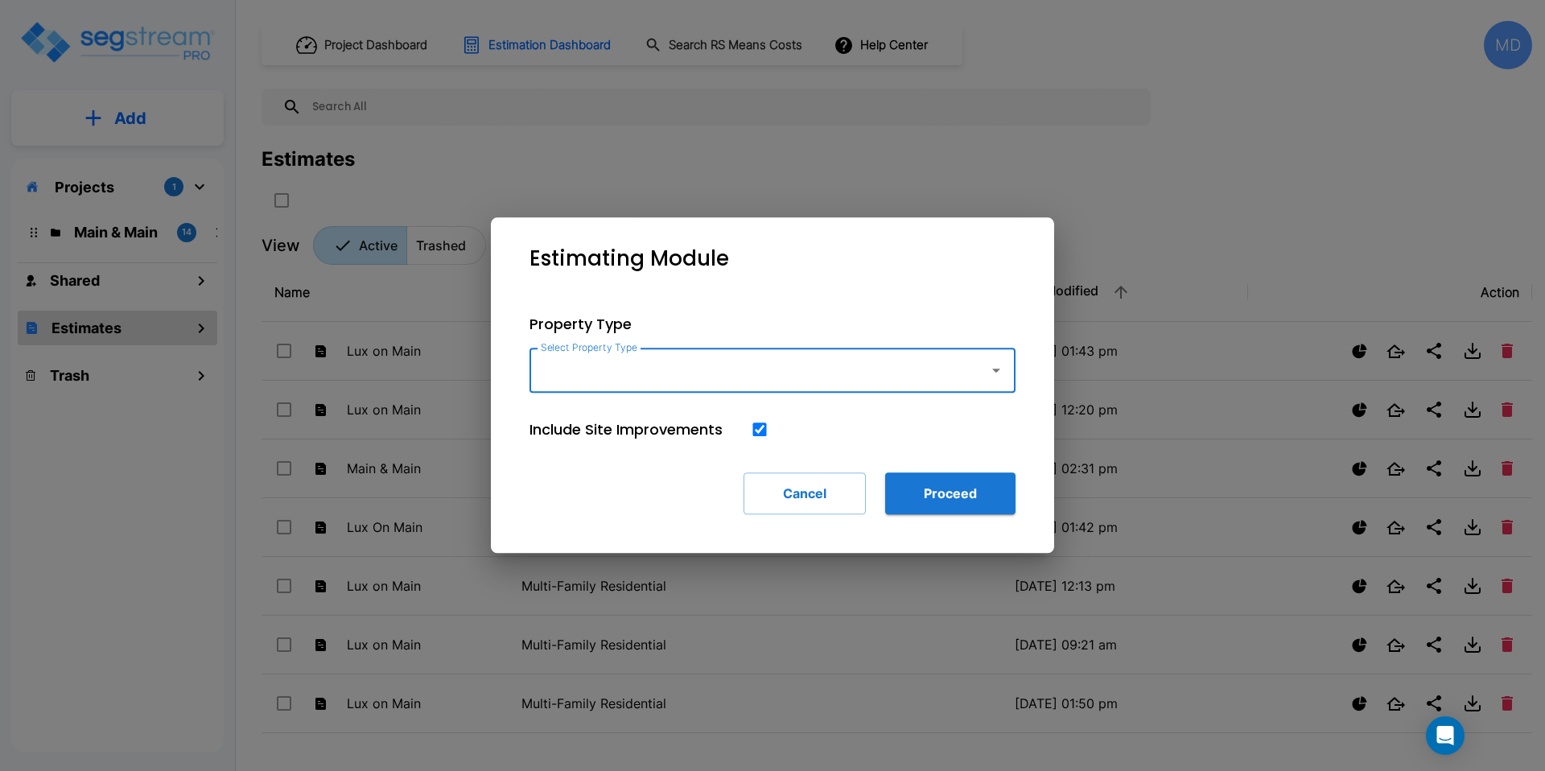
click at [992, 376] on icon "button" at bounding box center [996, 370] width 19 height 19
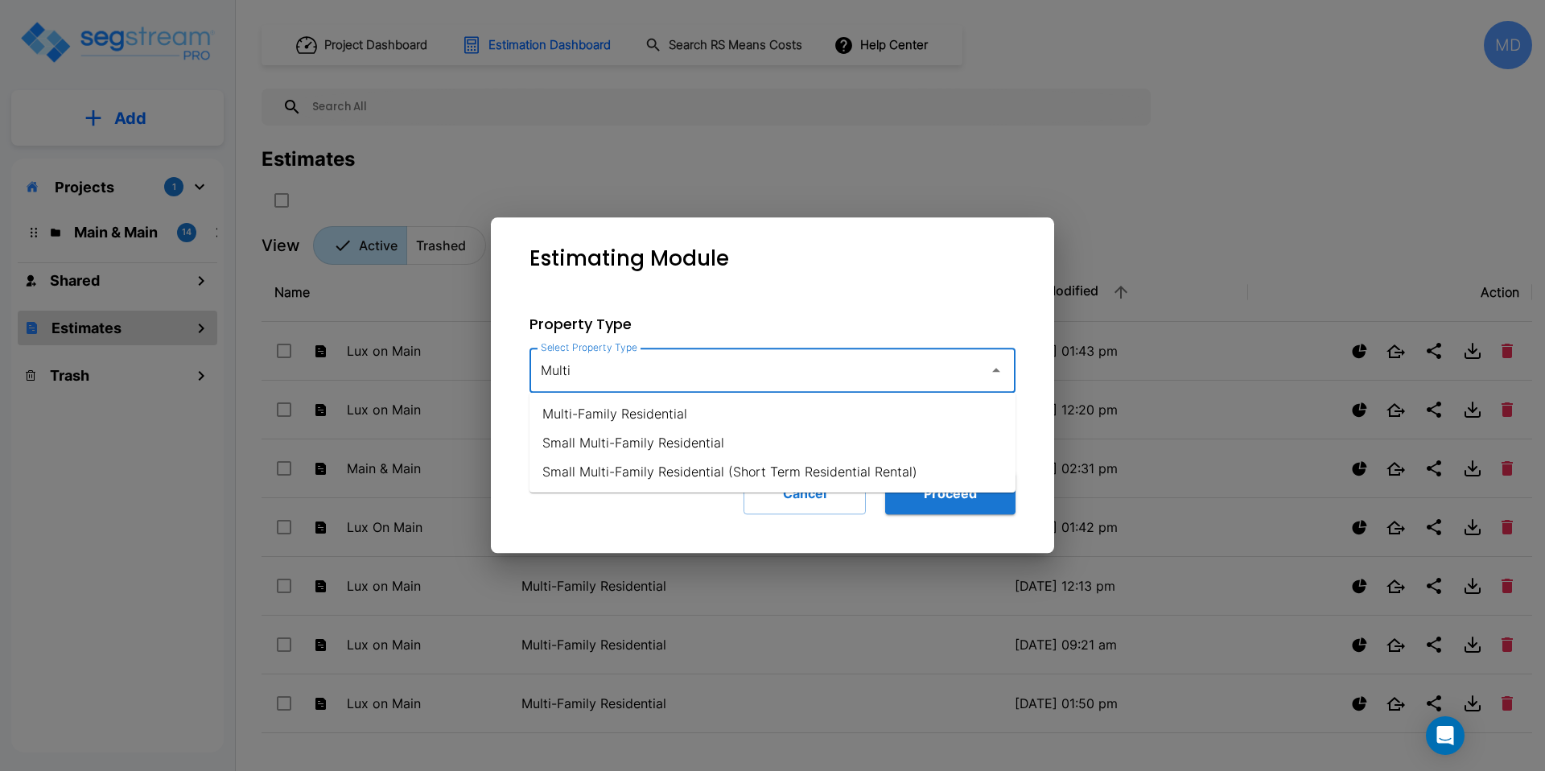
click at [619, 412] on li "Multi-Family Residential" at bounding box center [773, 413] width 486 height 29
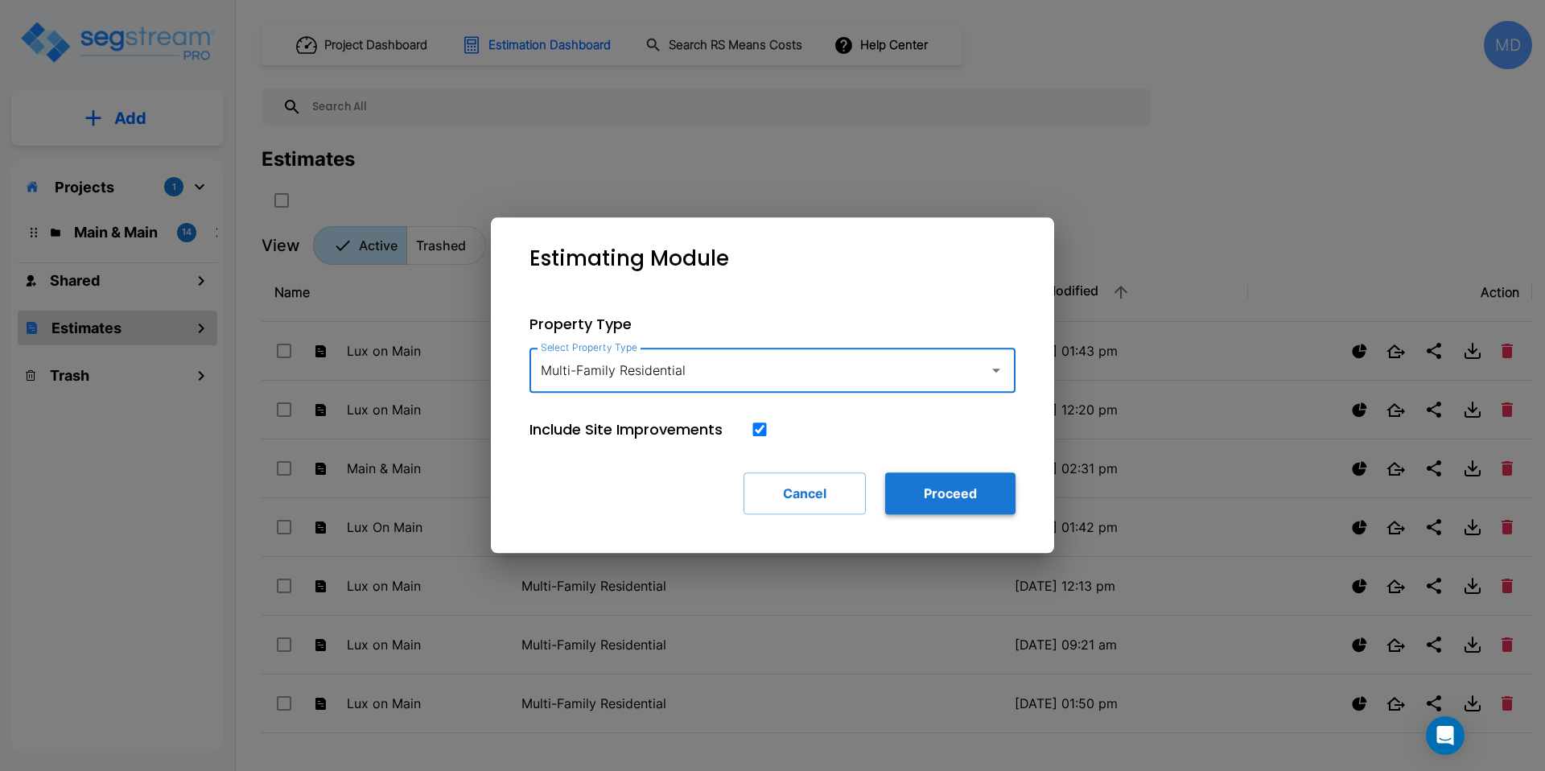
type input "Multi-Family Residential"
click at [912, 481] on button "Proceed" at bounding box center [950, 493] width 130 height 42
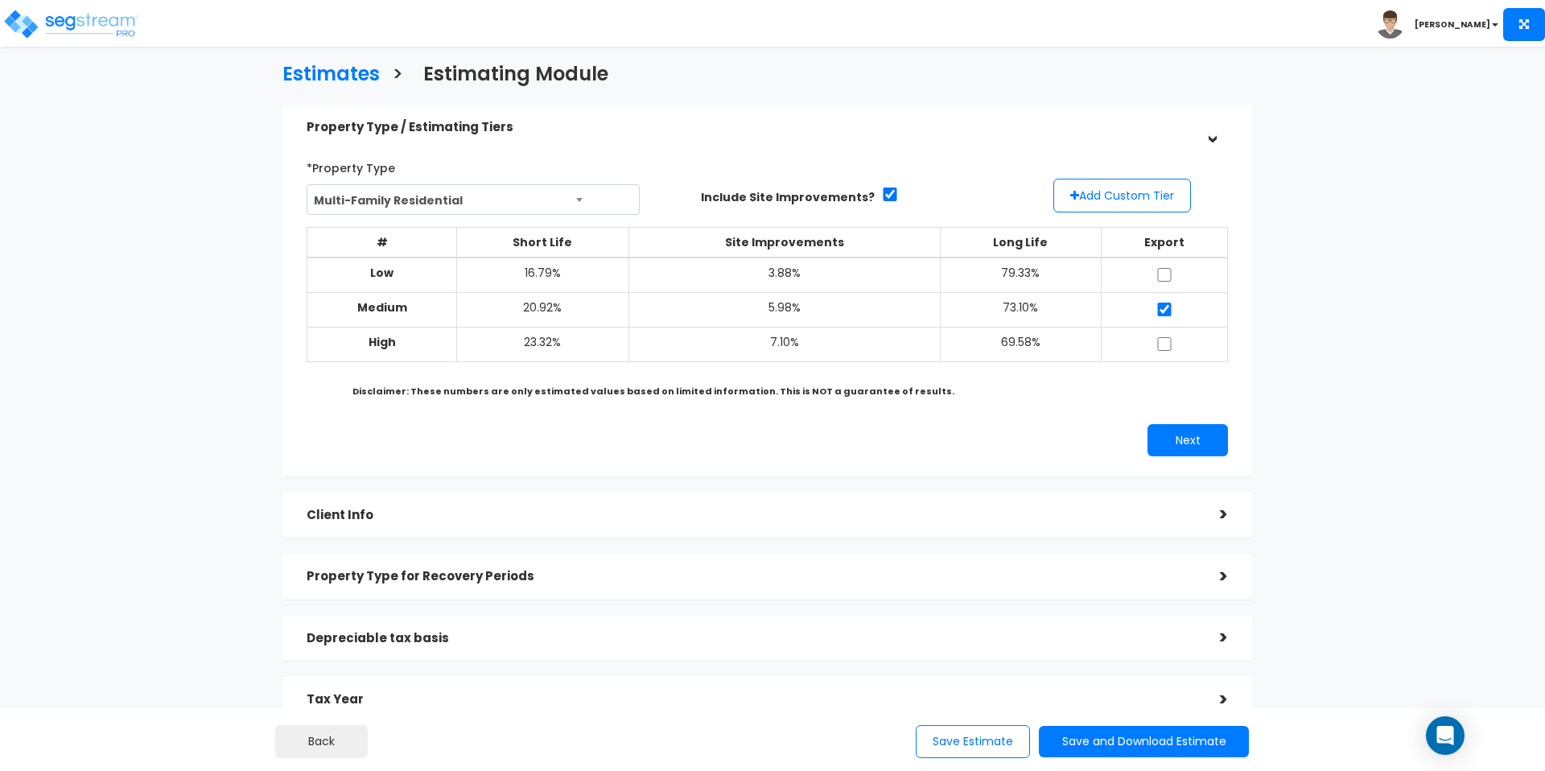
scroll to position [6, 0]
click at [1126, 196] on button "Add Custom Tier" at bounding box center [1123, 197] width 138 height 34
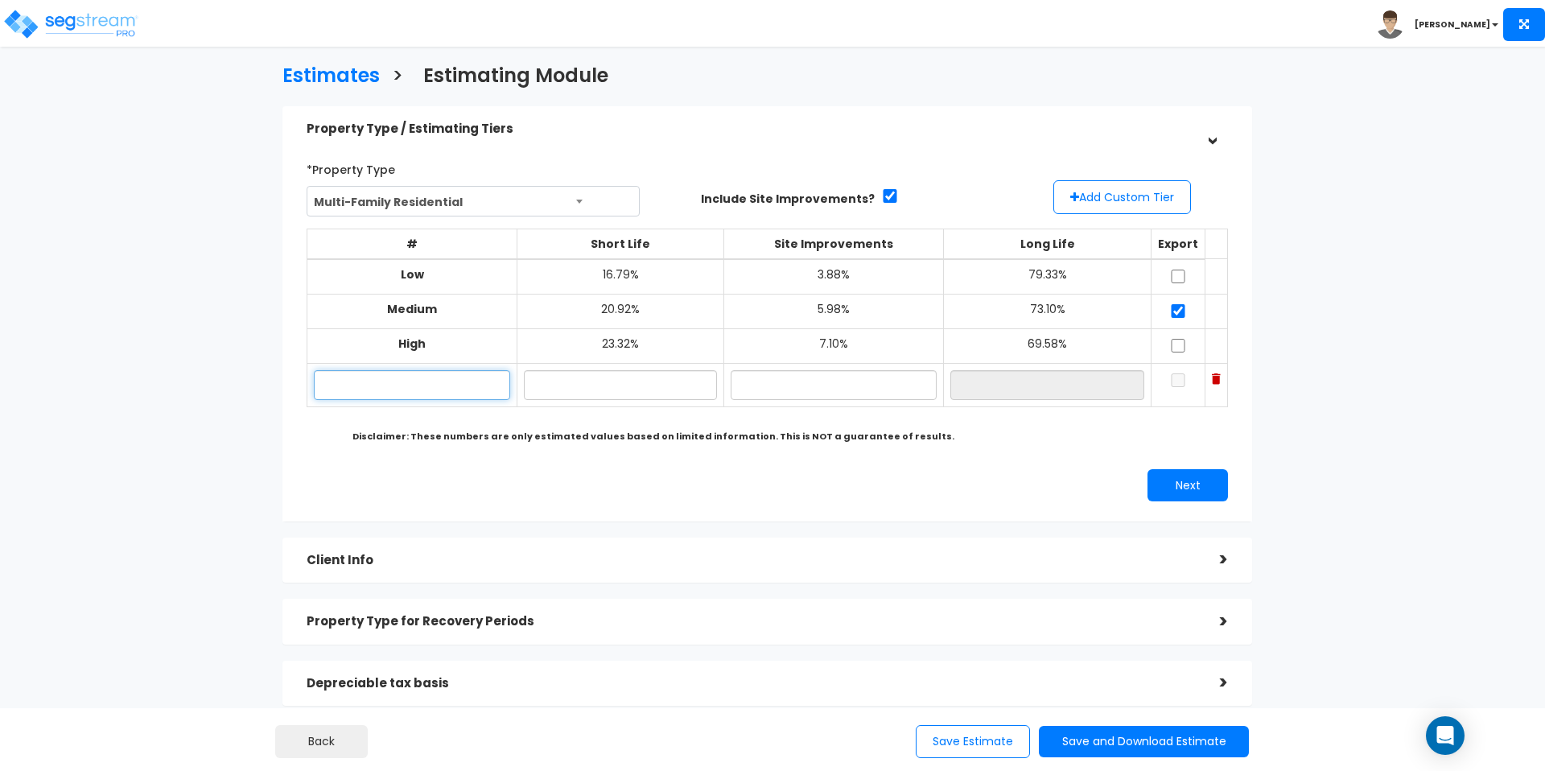
click at [456, 375] on input "text" at bounding box center [412, 385] width 196 height 30
type input "Custom 1"
type input "17.00%"
type input "6.00%"
type input "77.00%"
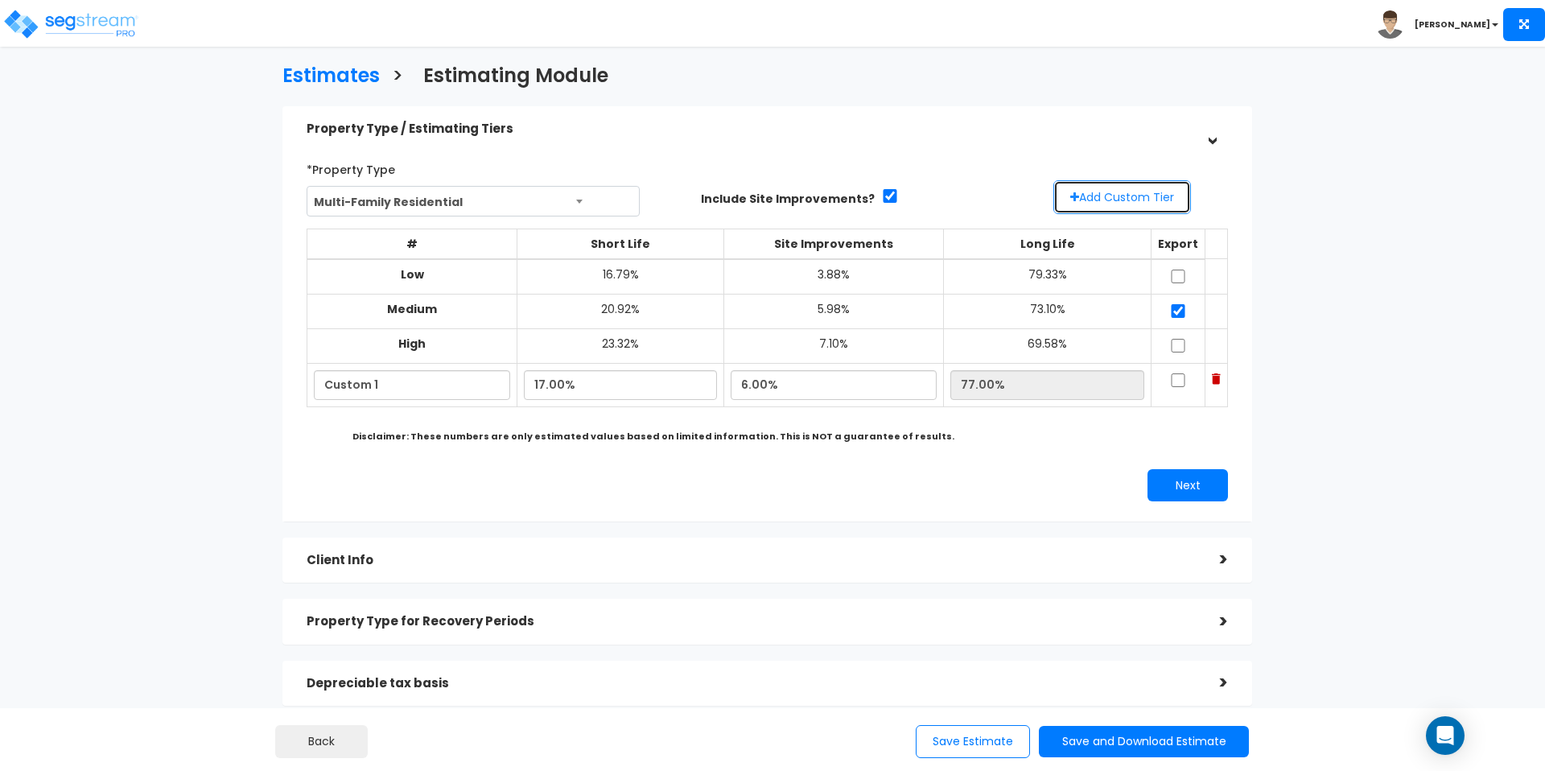
click at [1103, 207] on button "Add Custom Tier" at bounding box center [1123, 197] width 138 height 34
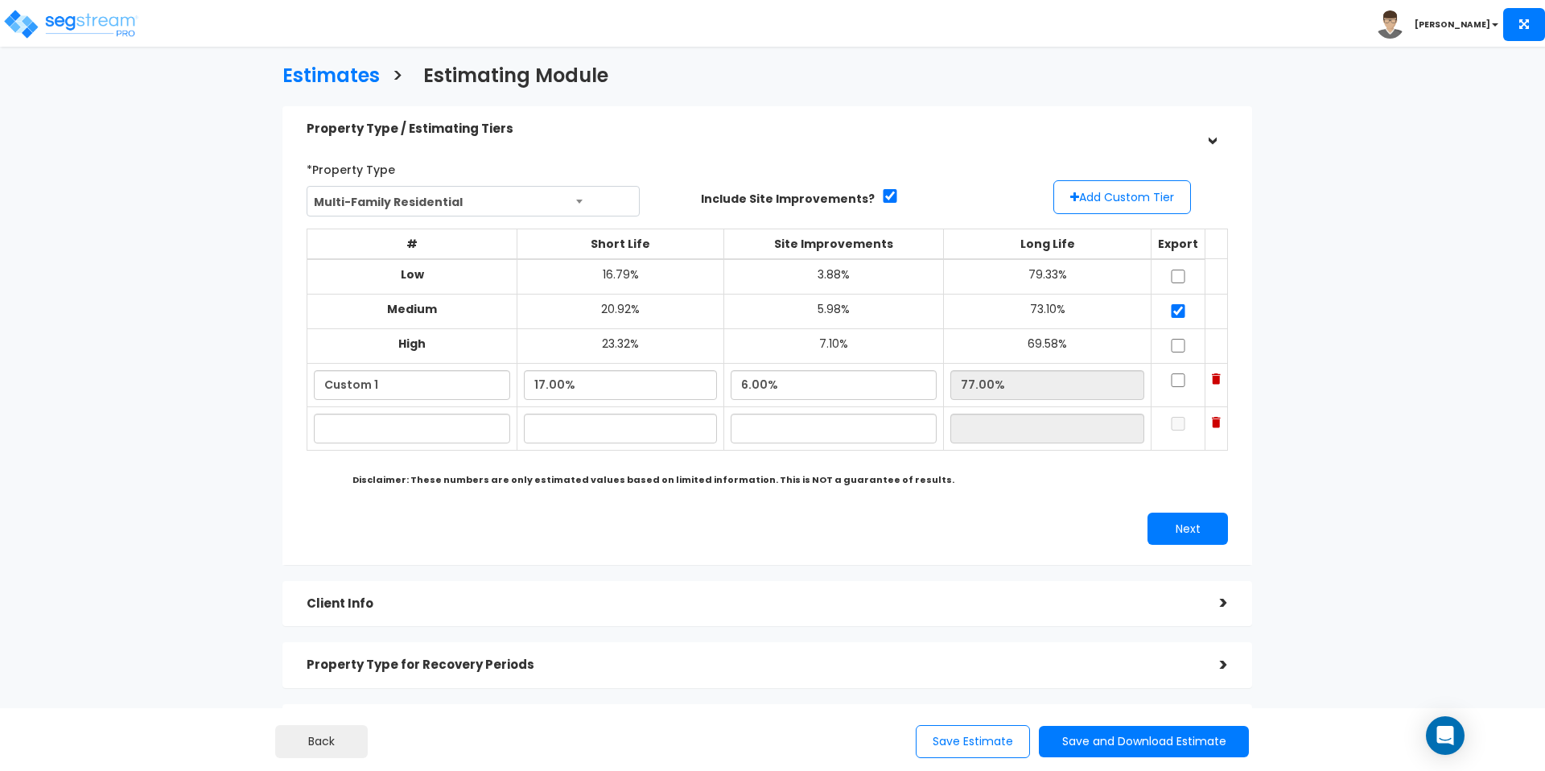
click at [1219, 385] on td at bounding box center [1217, 384] width 23 height 43
click at [1218, 382] on img at bounding box center [1216, 378] width 9 height 11
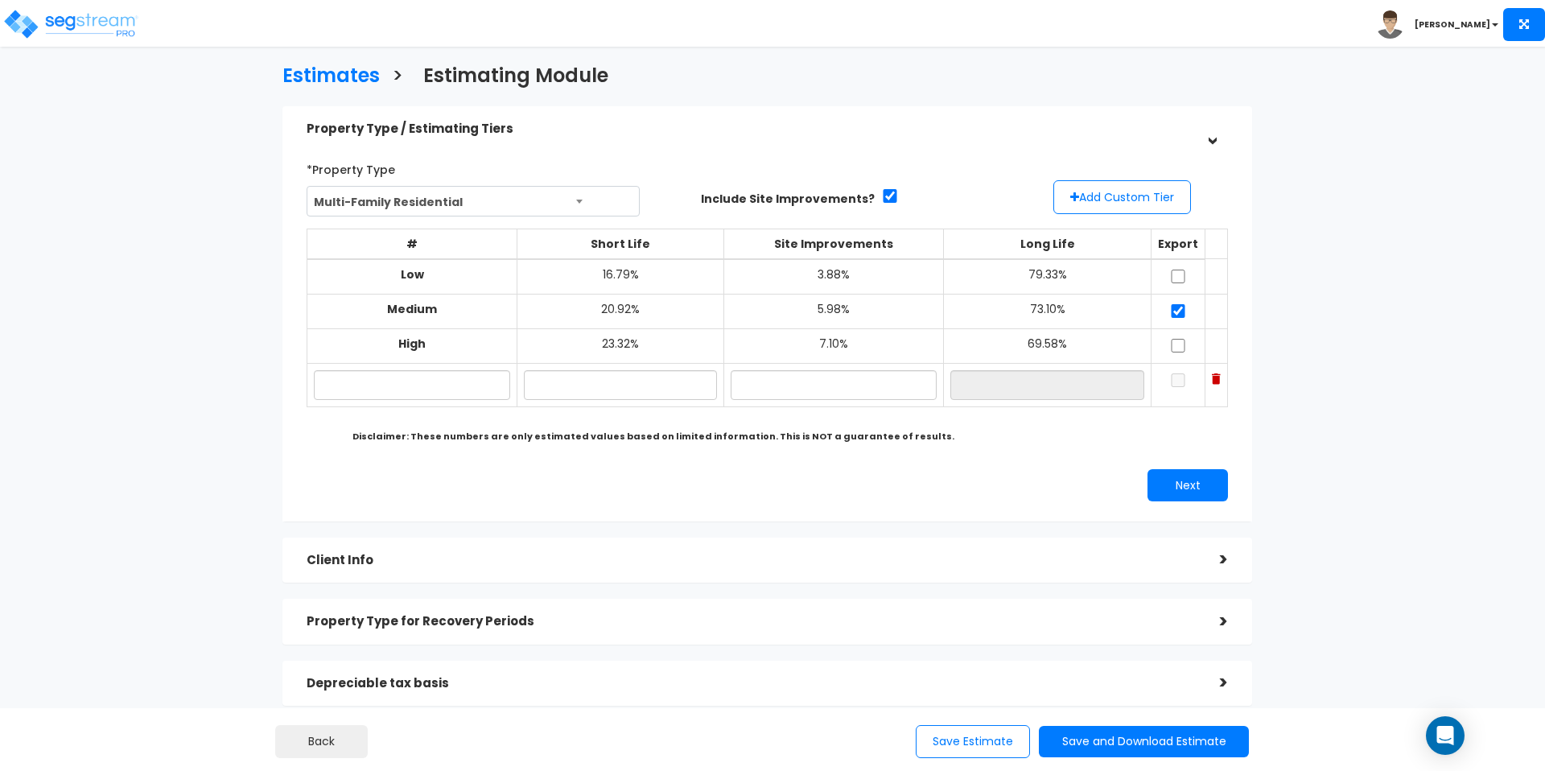
click at [1218, 382] on img at bounding box center [1216, 378] width 9 height 11
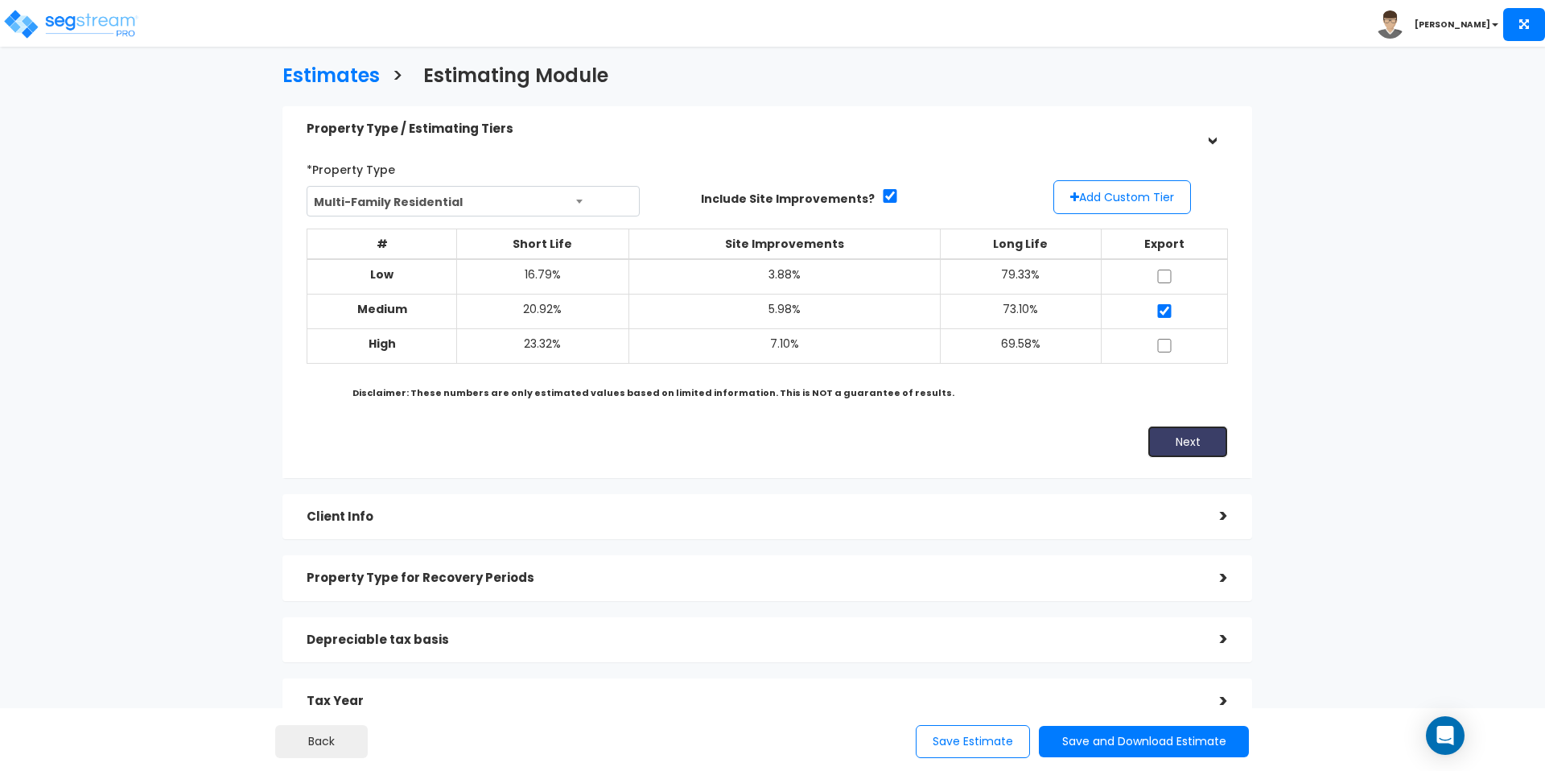
click at [1193, 445] on button "Next" at bounding box center [1188, 442] width 80 height 32
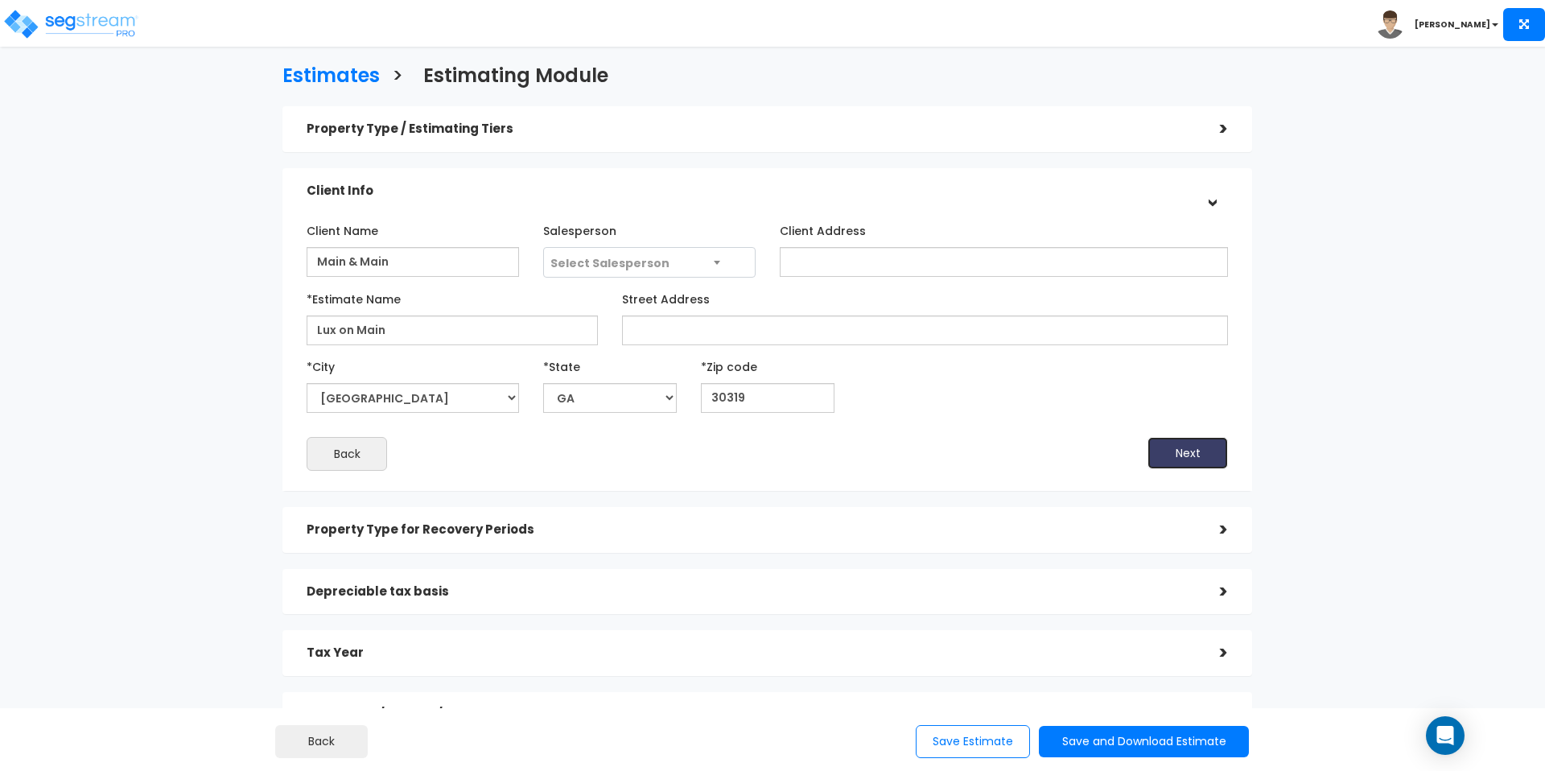
click at [1194, 452] on button "Next" at bounding box center [1188, 453] width 80 height 32
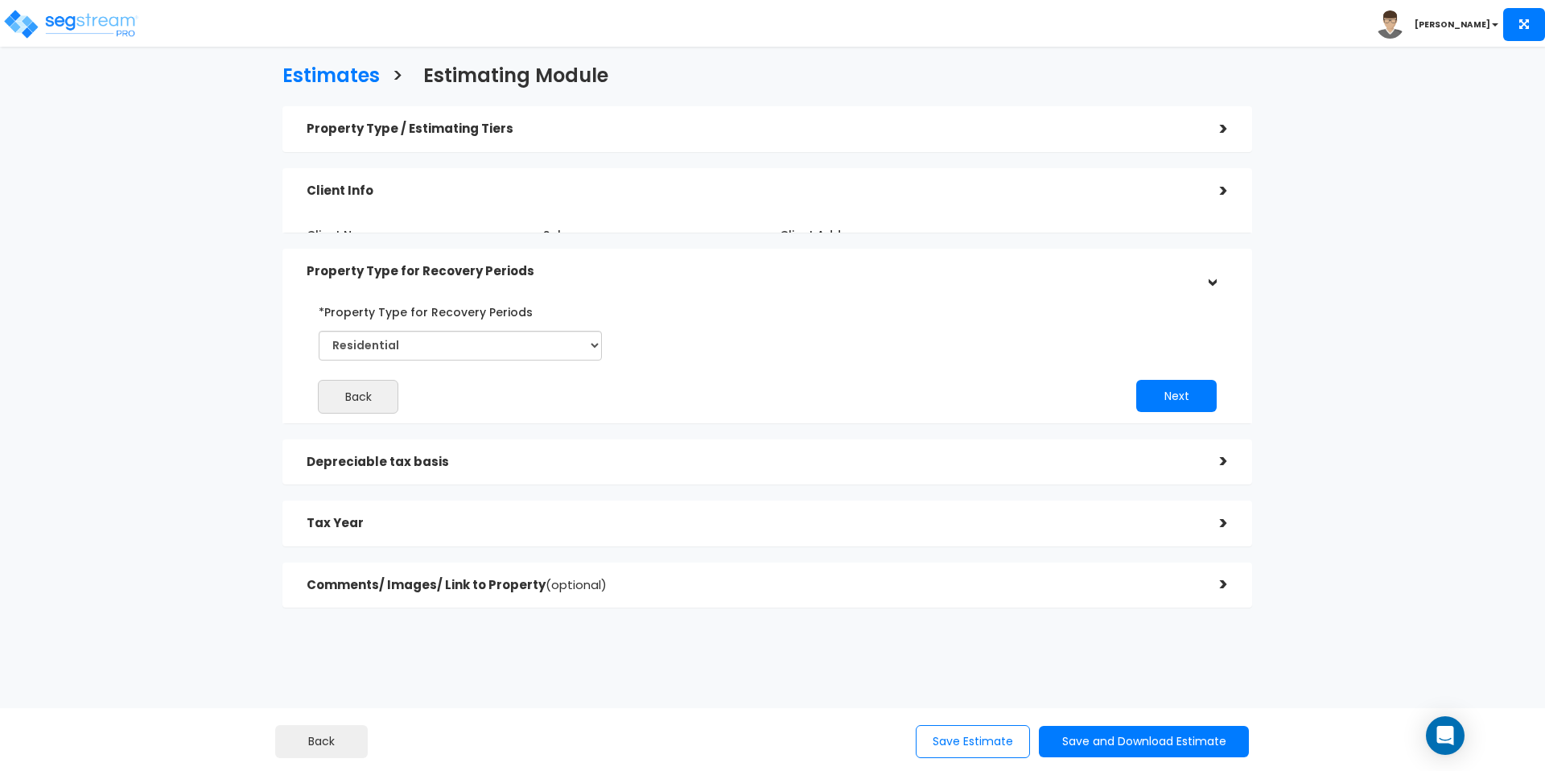
scroll to position [0, 0]
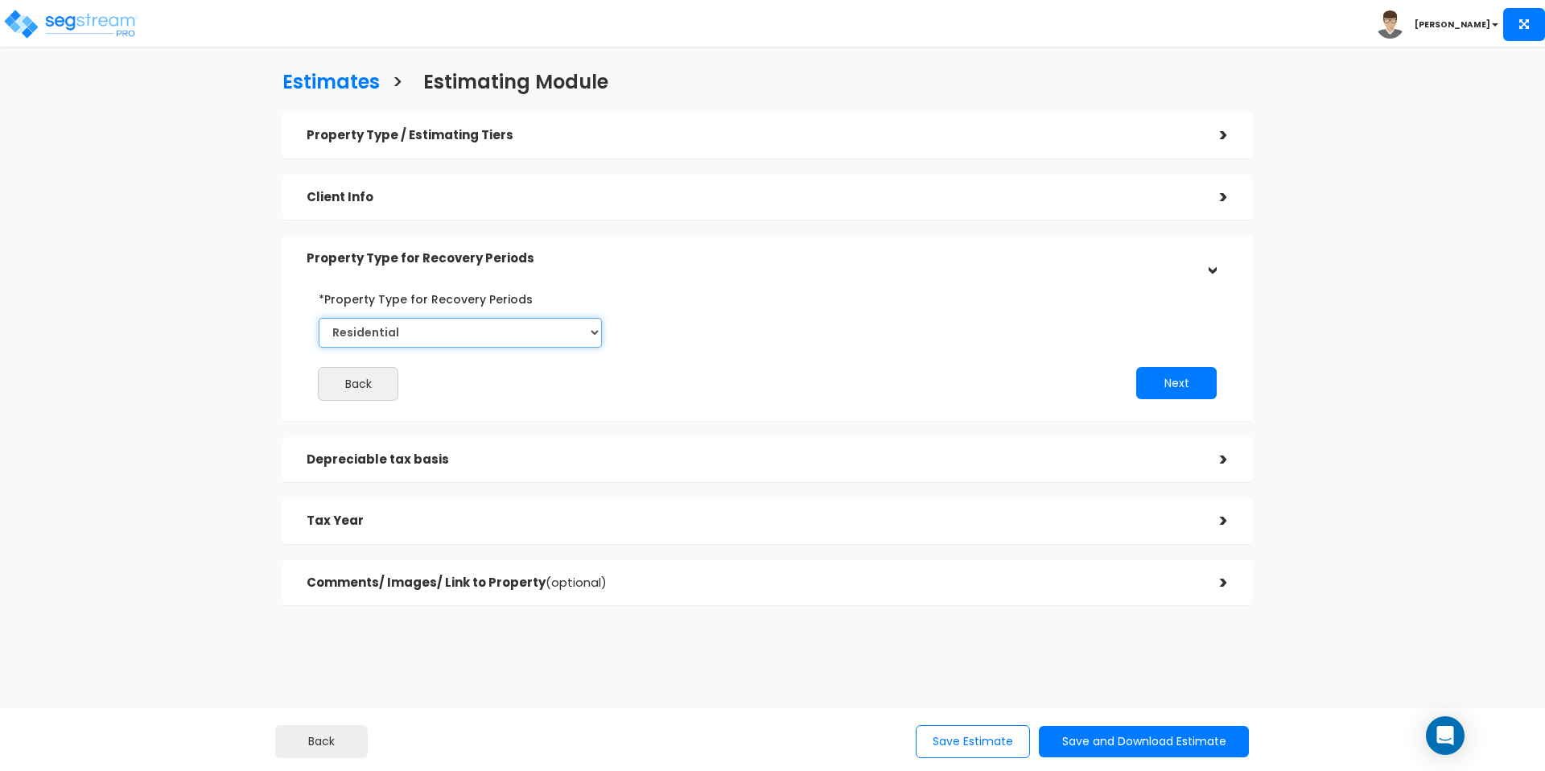
click at [523, 340] on select "Commercial Residential" at bounding box center [460, 333] width 283 height 30
click at [319, 318] on select "Commercial Residential" at bounding box center [460, 333] width 283 height 30
click at [1150, 387] on button "Next" at bounding box center [1177, 383] width 80 height 32
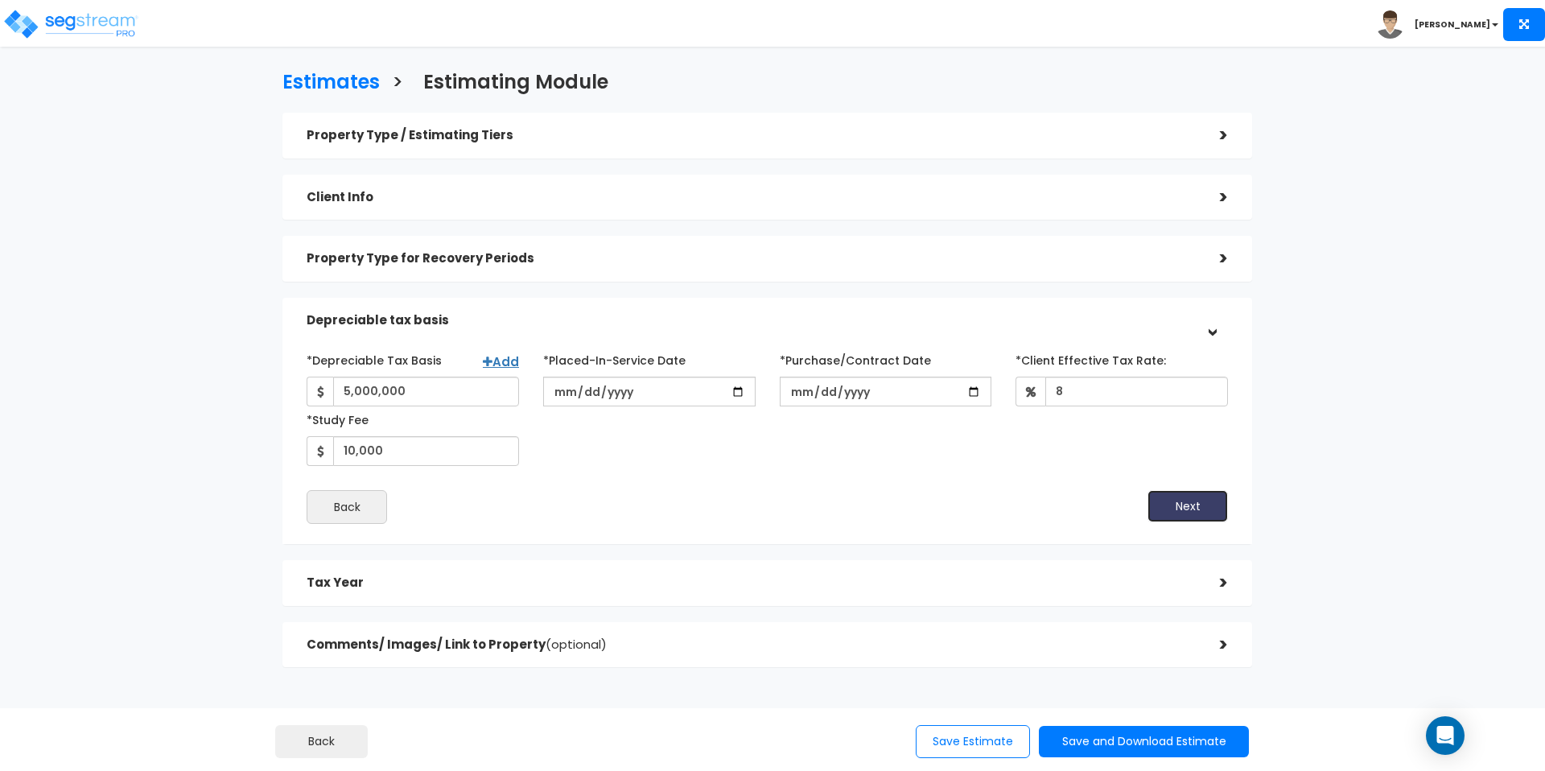
click at [1212, 509] on button "Next" at bounding box center [1188, 506] width 80 height 32
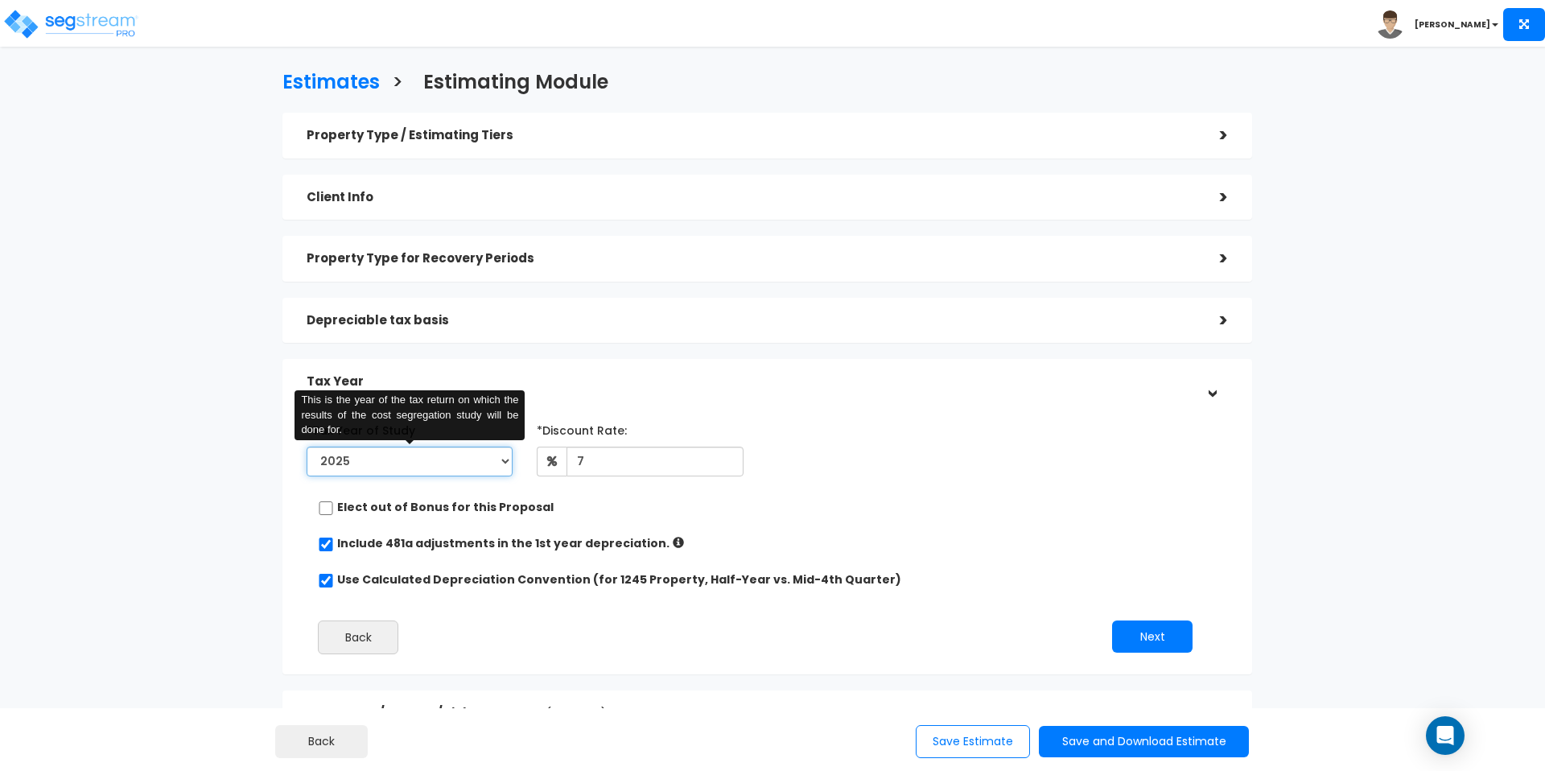
click at [460, 465] on select "2025 2026" at bounding box center [410, 462] width 206 height 30
click at [307, 447] on select "2025 2026" at bounding box center [410, 462] width 206 height 30
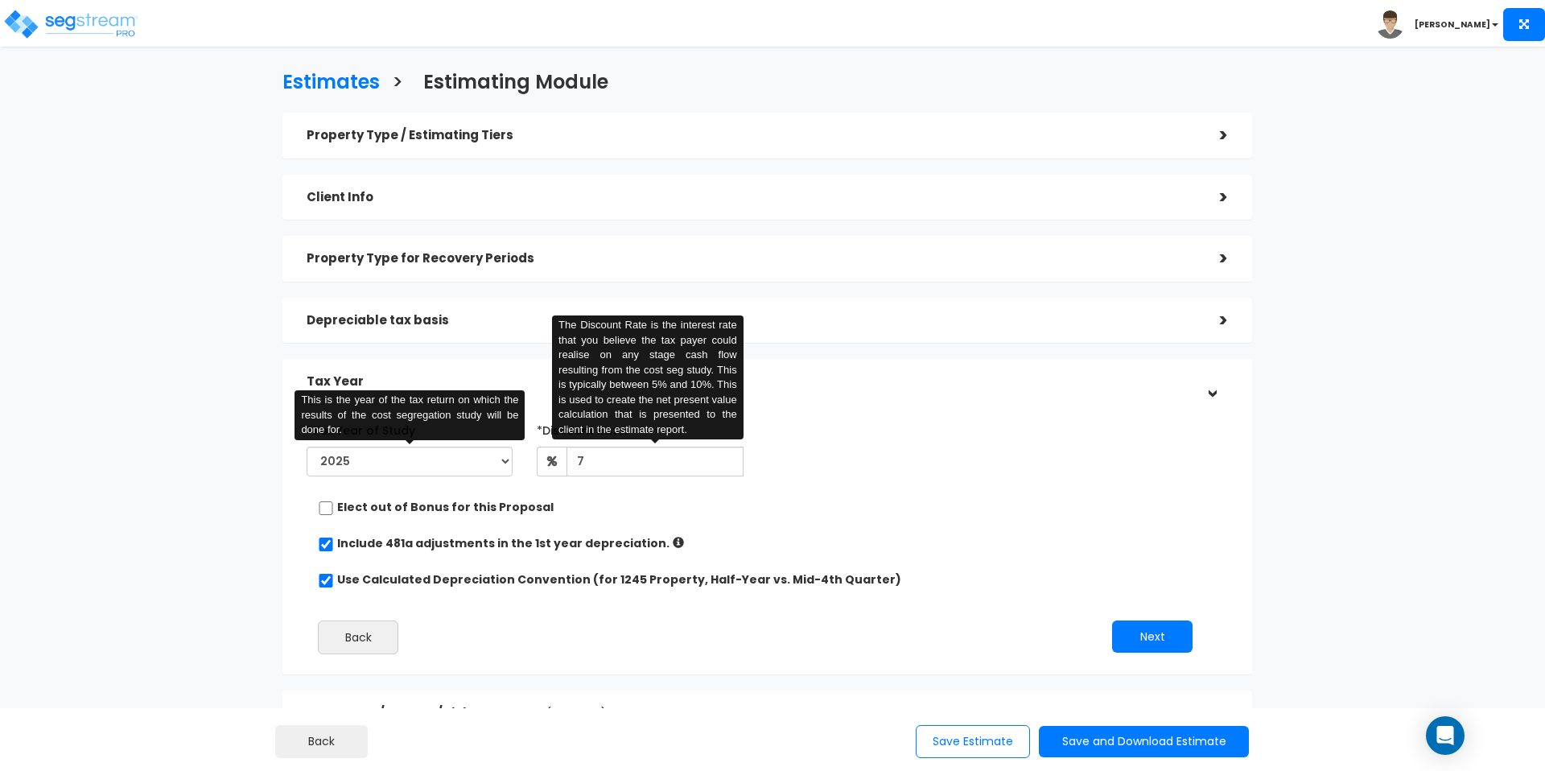
click at [844, 522] on div "*Tax Year of Study 2025 2026 This is the year of the tax return on which the re…" at bounding box center [756, 542] width 922 height 266
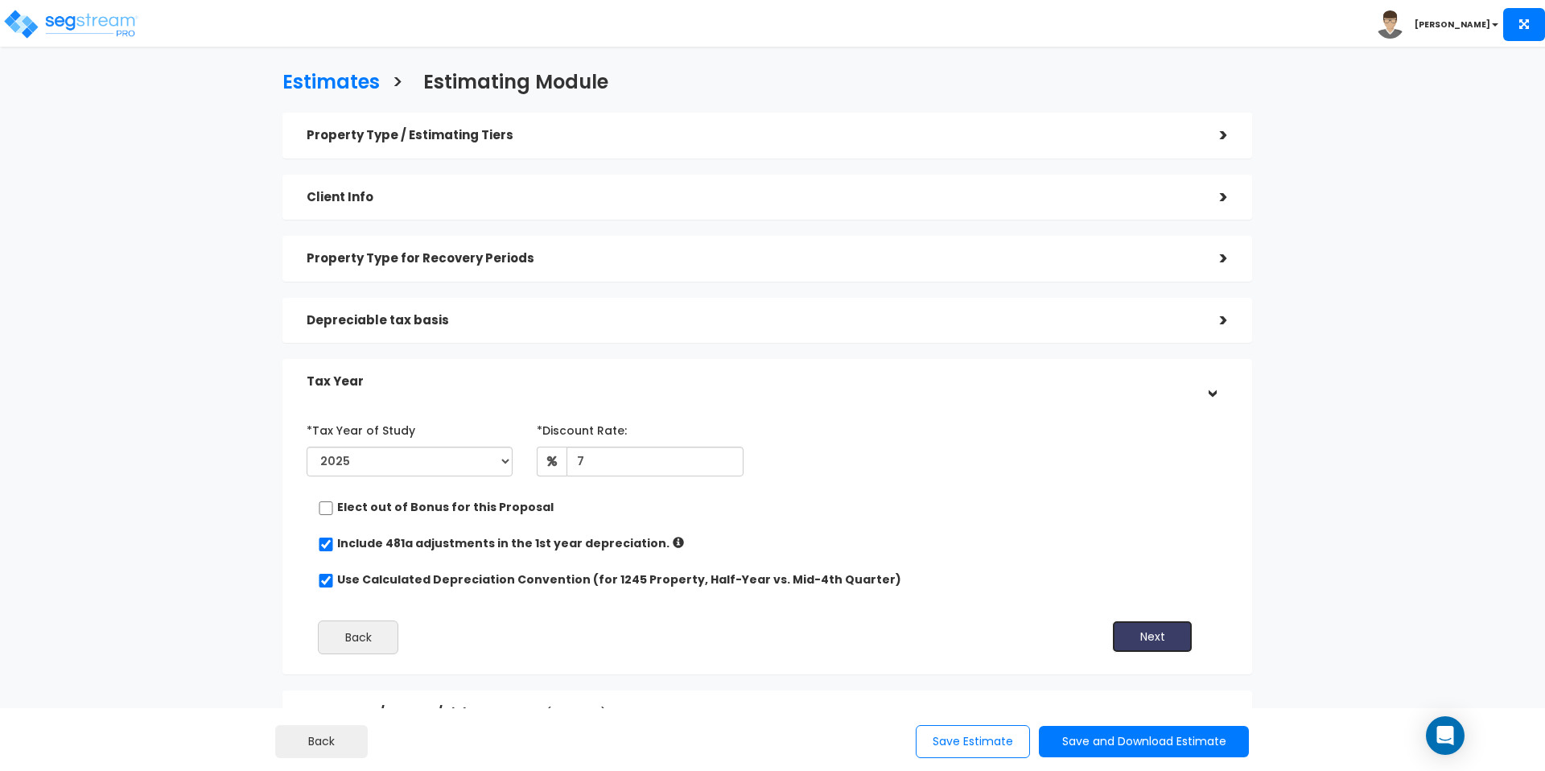
click at [1121, 639] on button "Next" at bounding box center [1152, 637] width 80 height 32
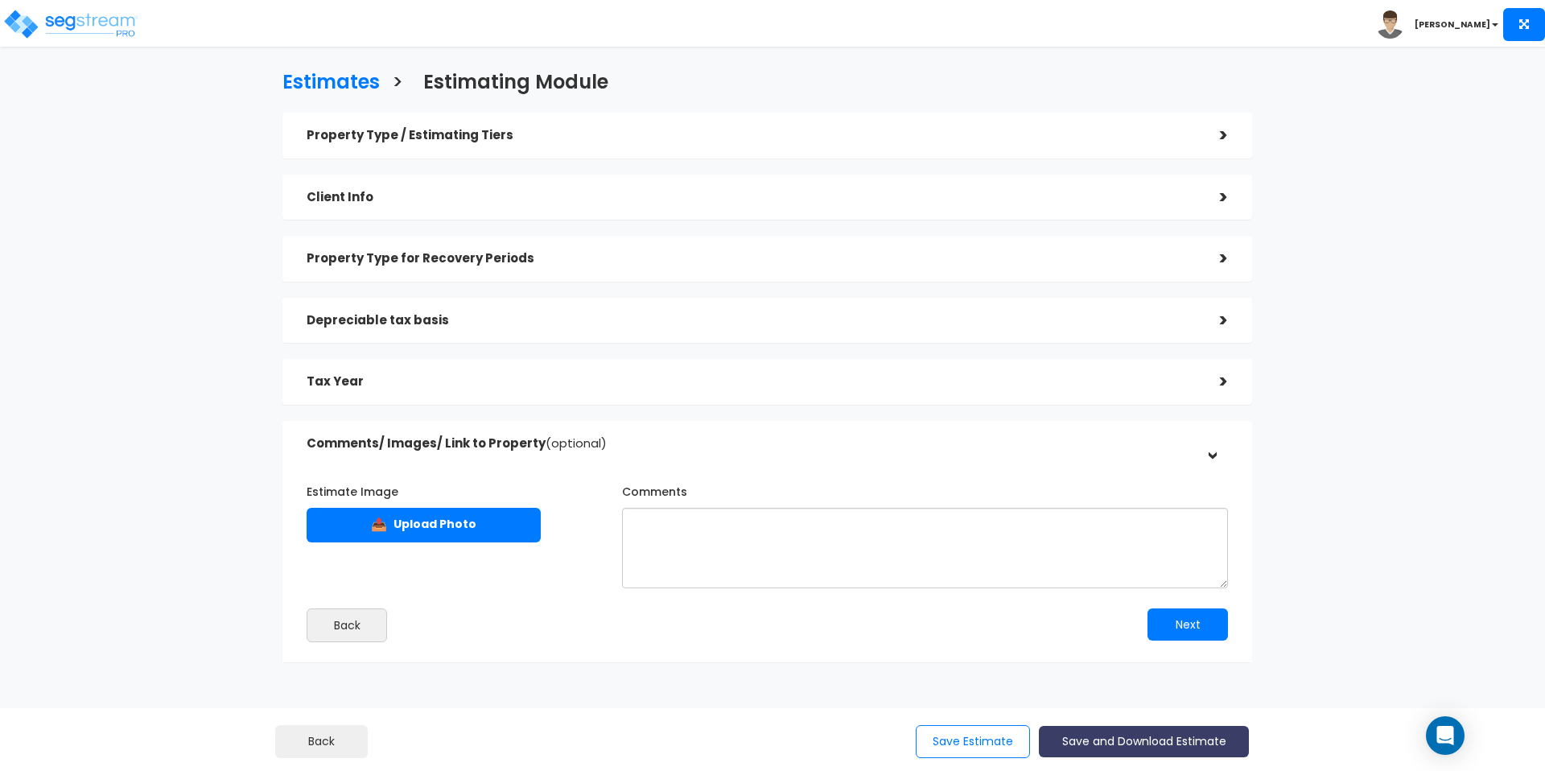
click at [1138, 748] on button "Save and Download Estimate" at bounding box center [1144, 741] width 210 height 31
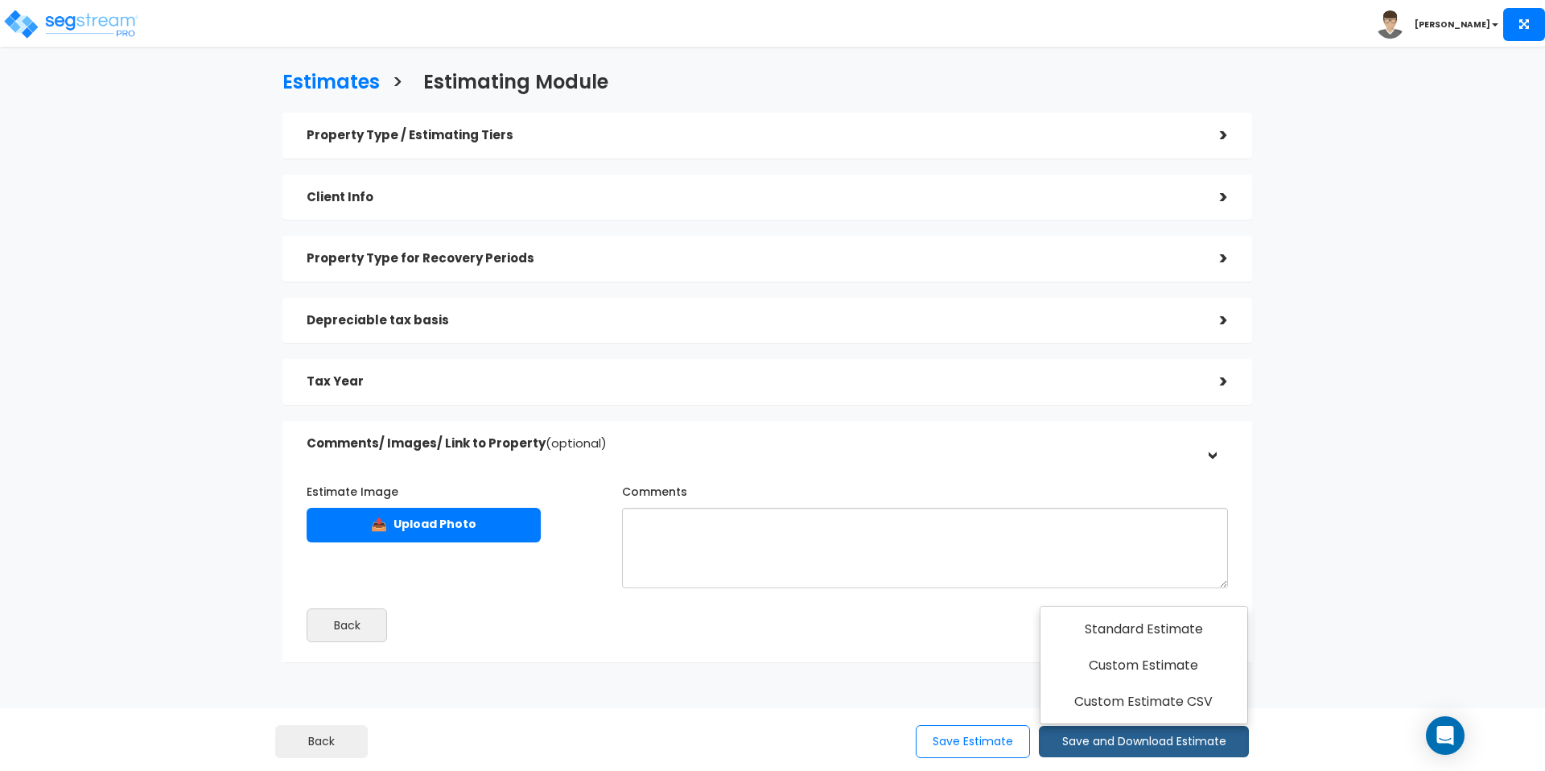
click at [406, 365] on div "Tax Year >" at bounding box center [768, 382] width 970 height 46
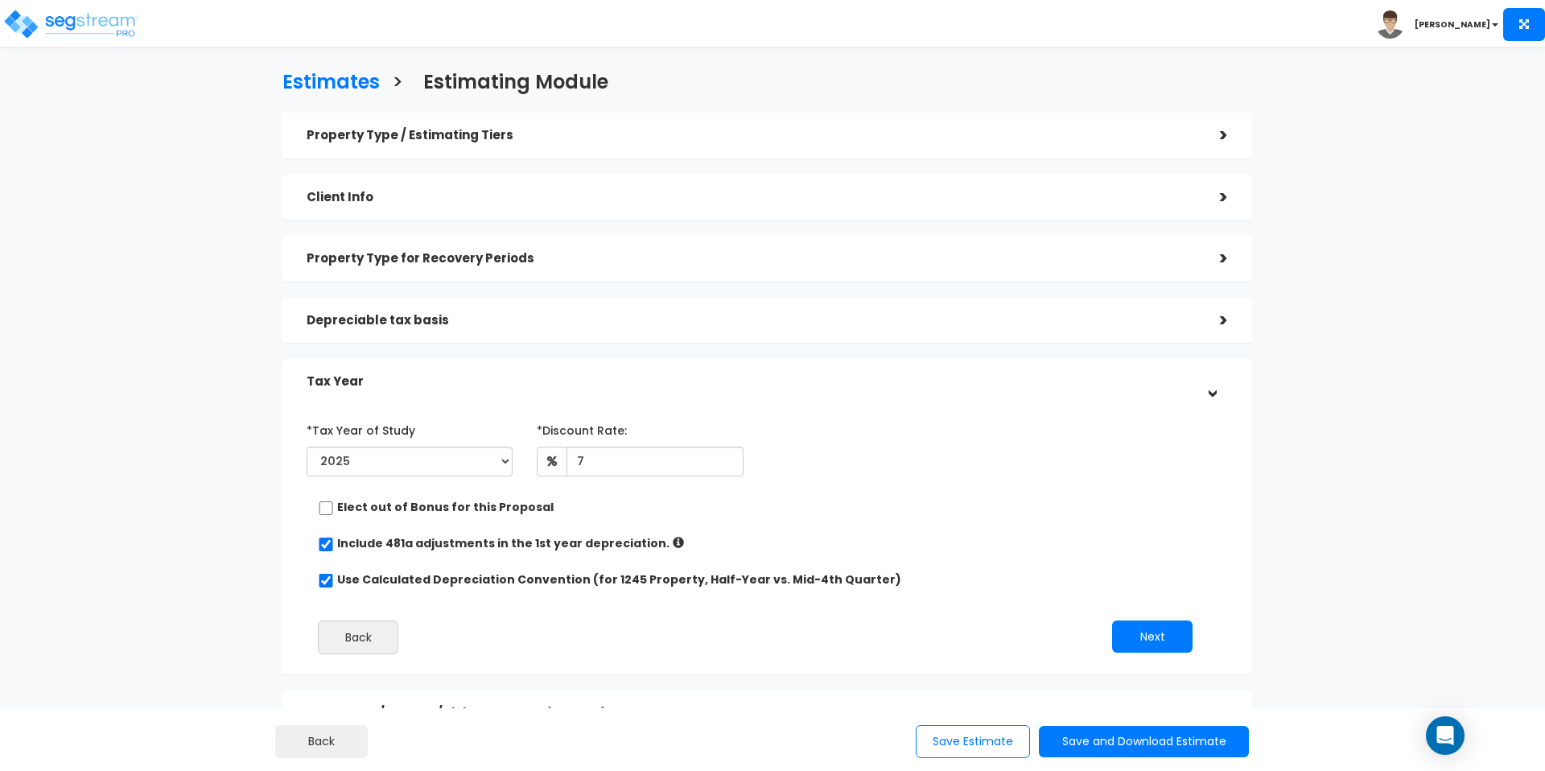
click at [411, 333] on div "Depreciable tax basis" at bounding box center [751, 321] width 889 height 30
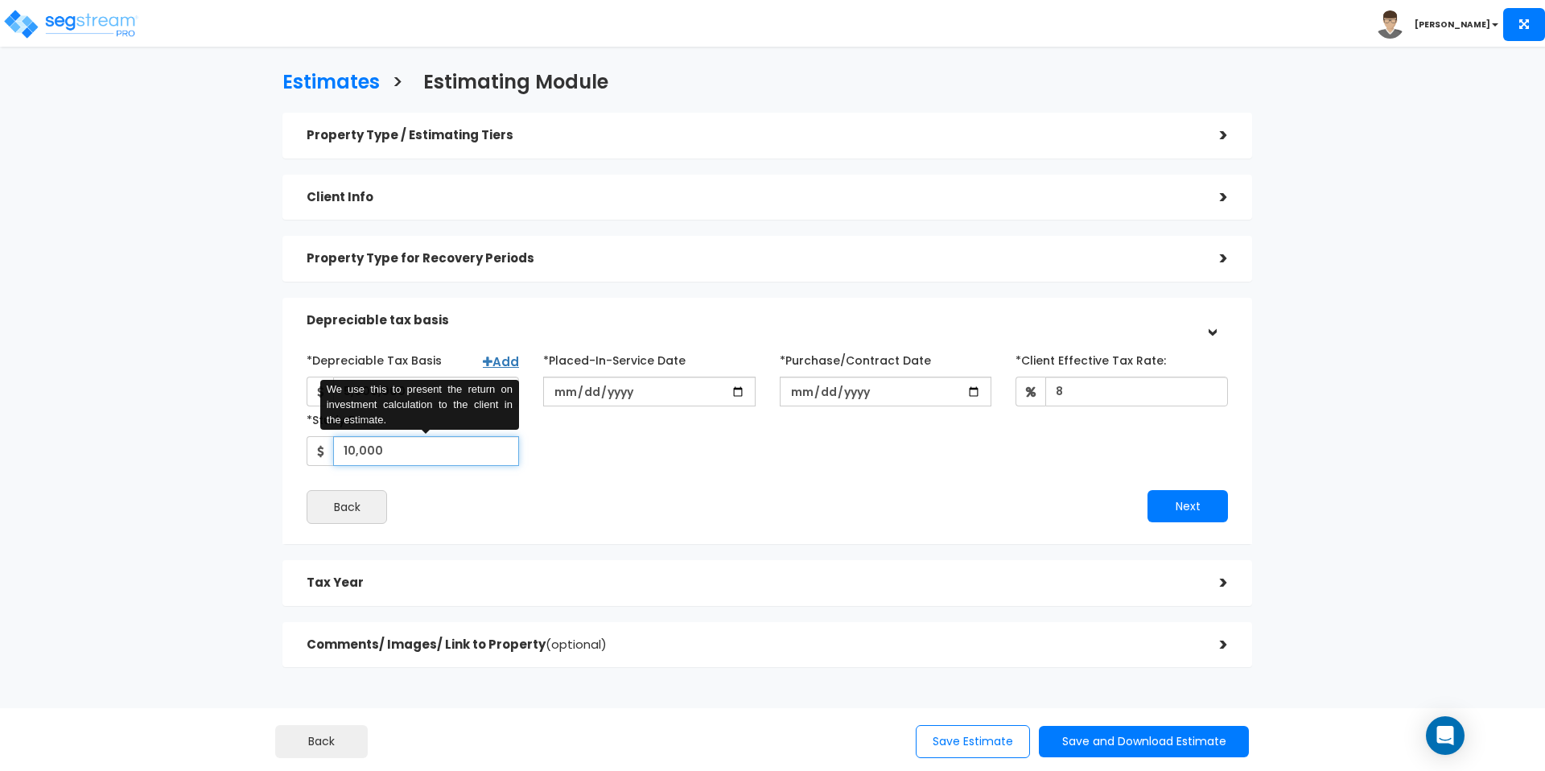
click at [395, 460] on input "10,000" at bounding box center [426, 451] width 186 height 30
type input "12,000"
click at [632, 551] on div "Property Type / Estimating Tiers > *Property Type Multi-Family Residential Assi…" at bounding box center [768, 390] width 970 height 555
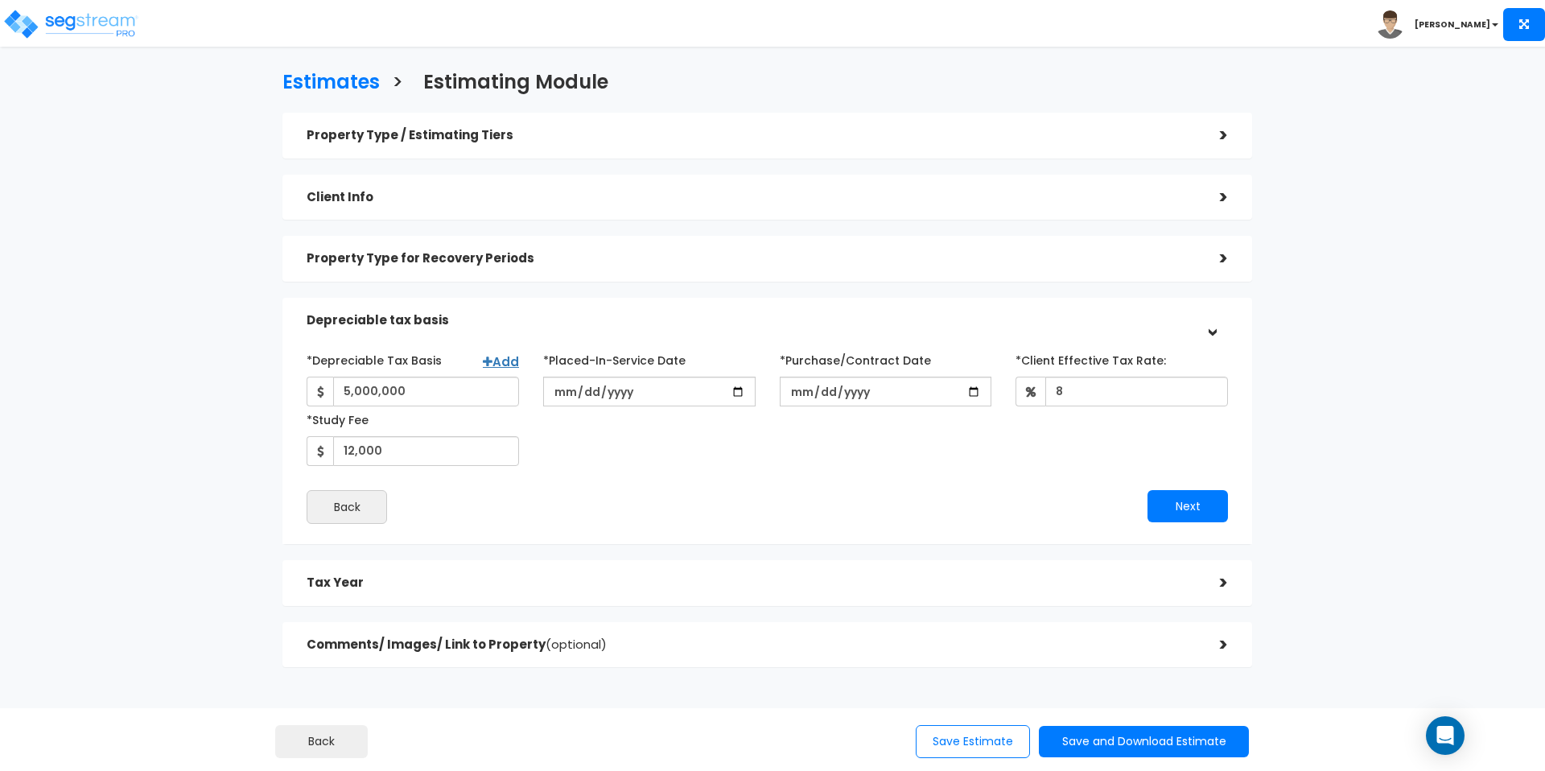
click at [596, 510] on div "Back" at bounding box center [531, 507] width 472 height 34
click at [371, 465] on input "12,000" at bounding box center [426, 451] width 186 height 30
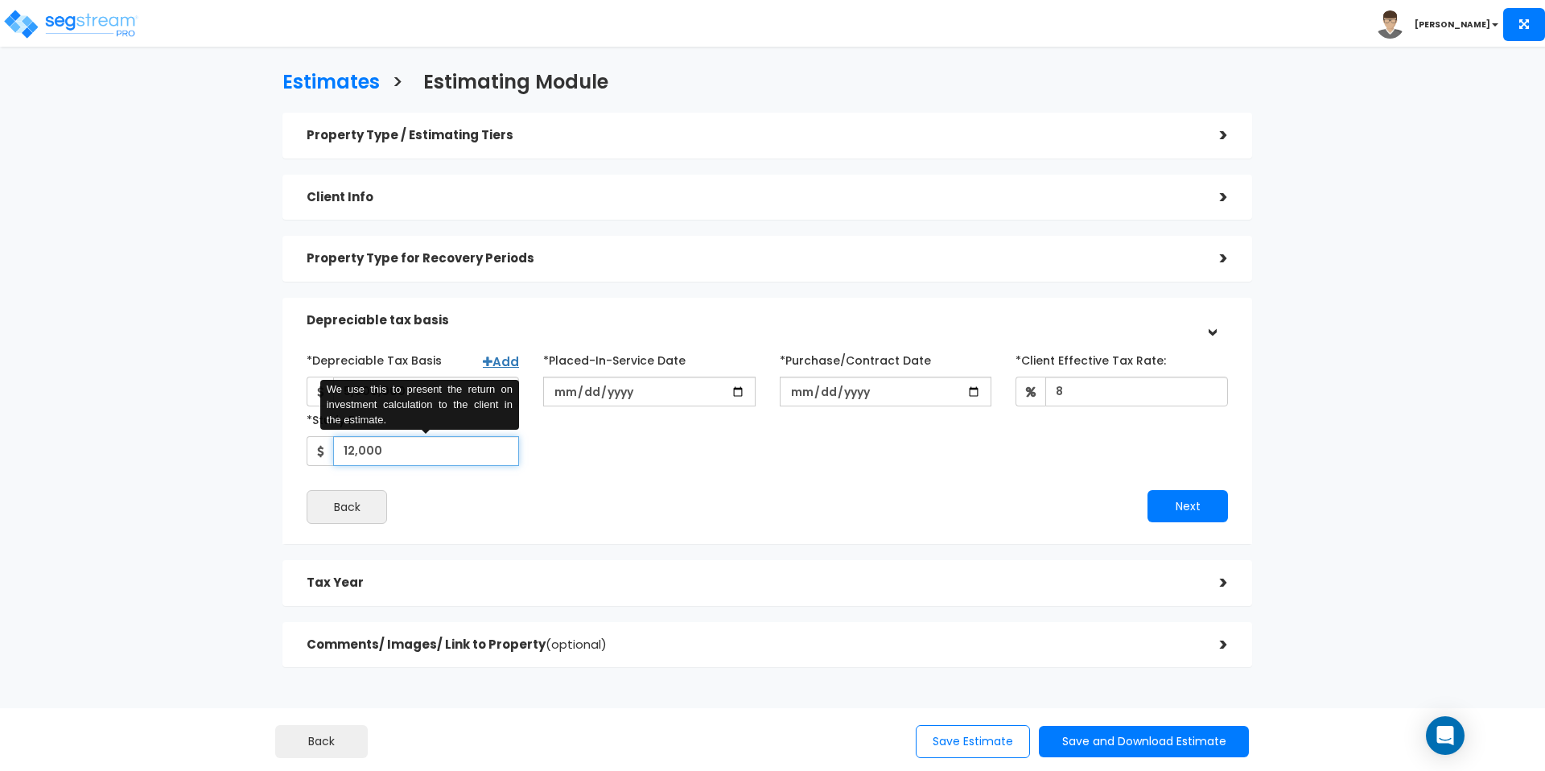
click at [371, 465] on input "12,000" at bounding box center [426, 451] width 186 height 30
click at [620, 392] on input "2025-07-10" at bounding box center [649, 392] width 212 height 30
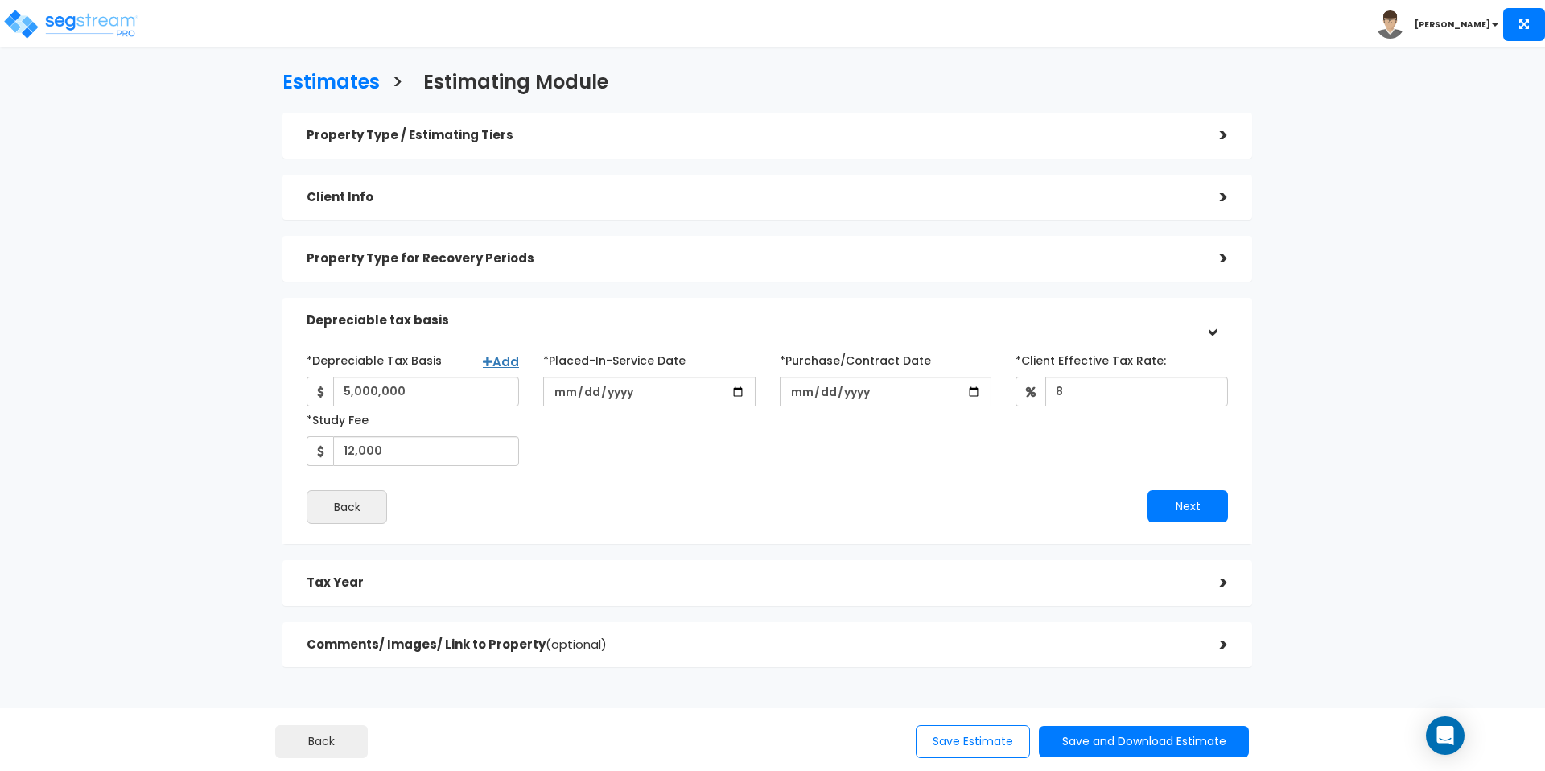
click at [687, 221] on div "Property Type / Estimating Tiers > *Property Type Multi-Family Residential Assi…" at bounding box center [768, 390] width 970 height 555
click at [690, 211] on div "Client Info" at bounding box center [751, 198] width 889 height 30
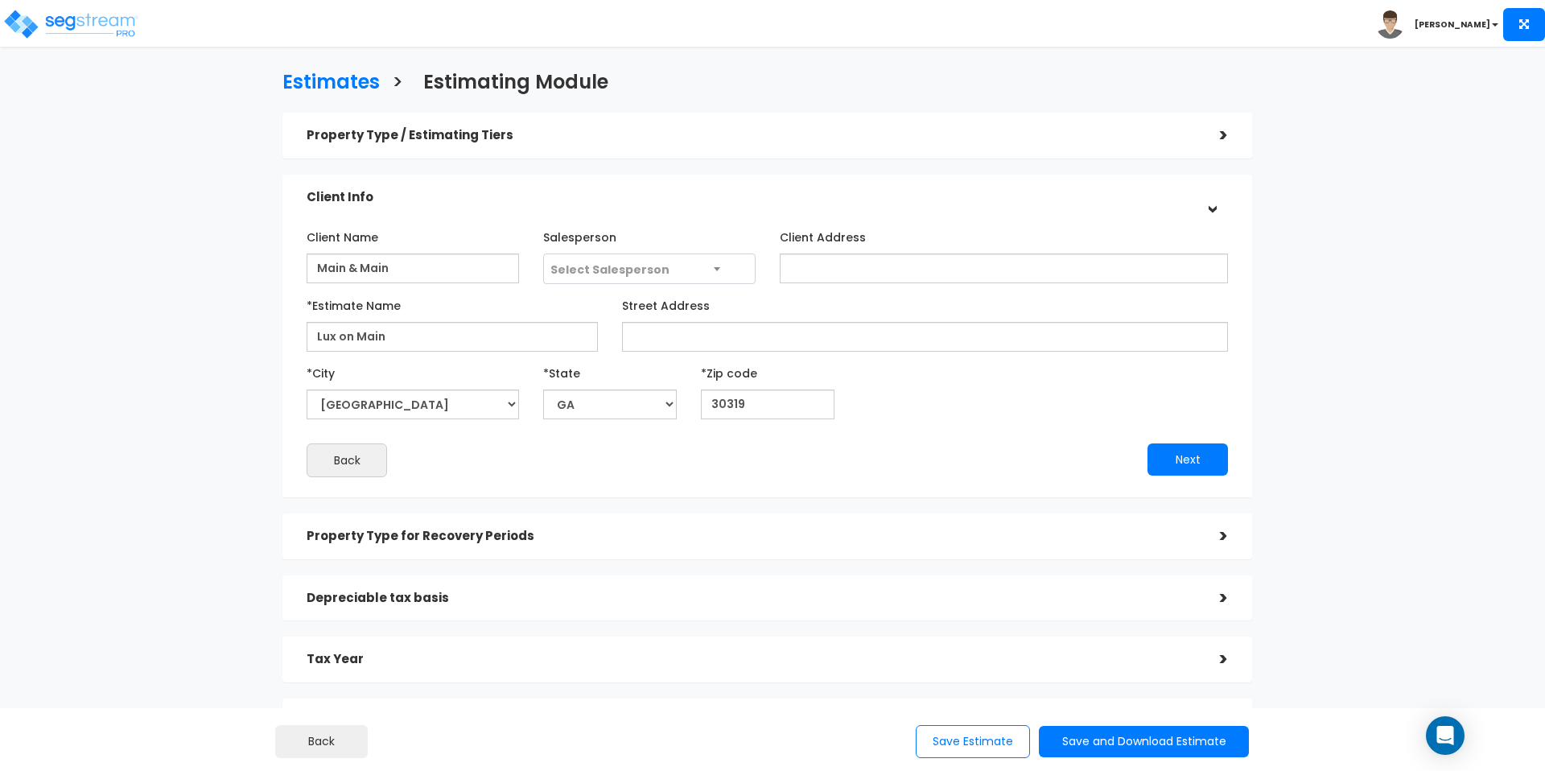
click at [850, 518] on div "Property Type for Recovery Periods >" at bounding box center [768, 537] width 970 height 46
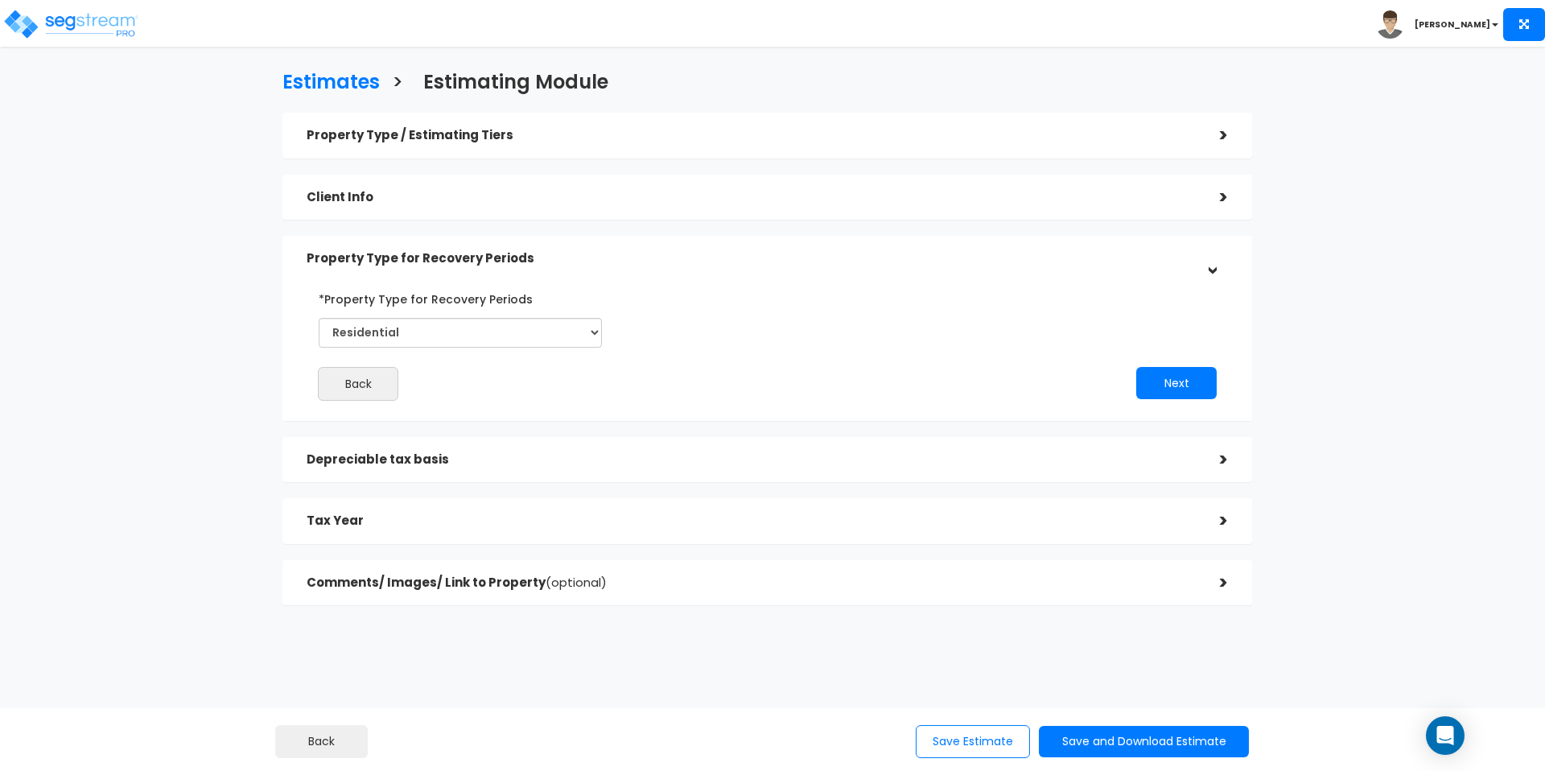
click at [820, 499] on div "Tax Year >" at bounding box center [768, 521] width 970 height 46
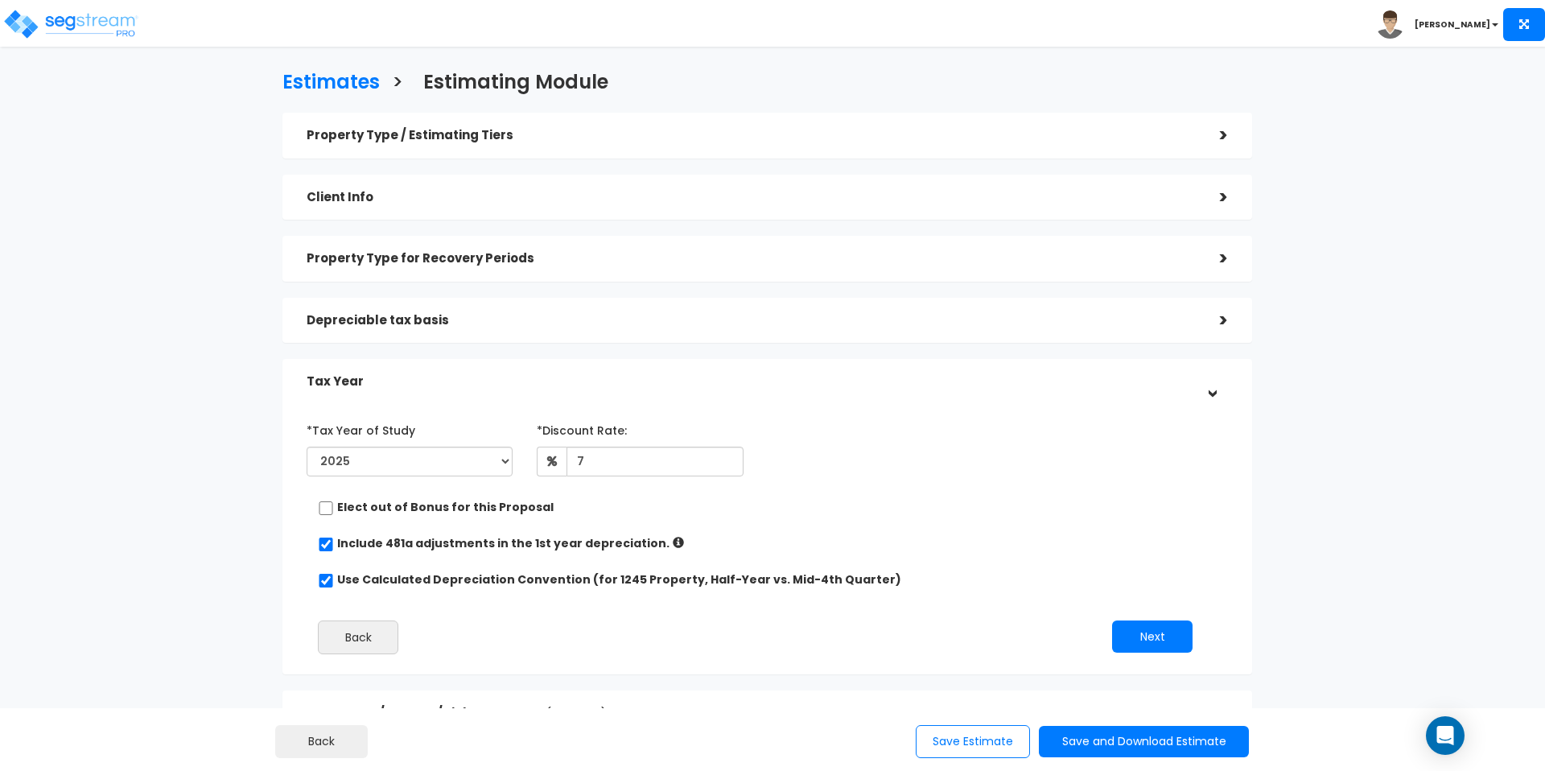
click at [807, 329] on div "Depreciable tax basis" at bounding box center [751, 321] width 889 height 30
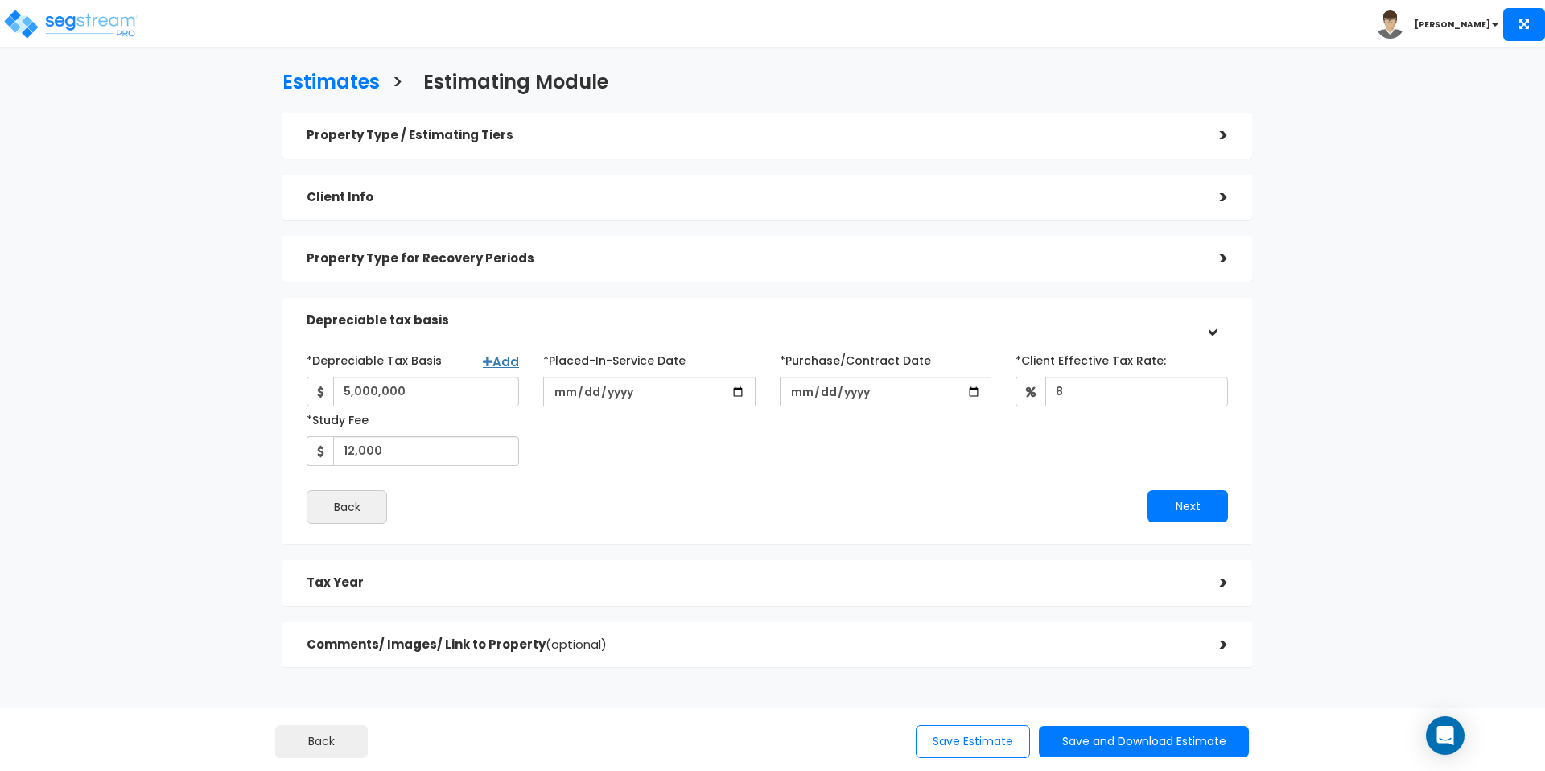
click at [752, 624] on div "Comments/ Images/ Link to Property (optional) >" at bounding box center [768, 645] width 970 height 46
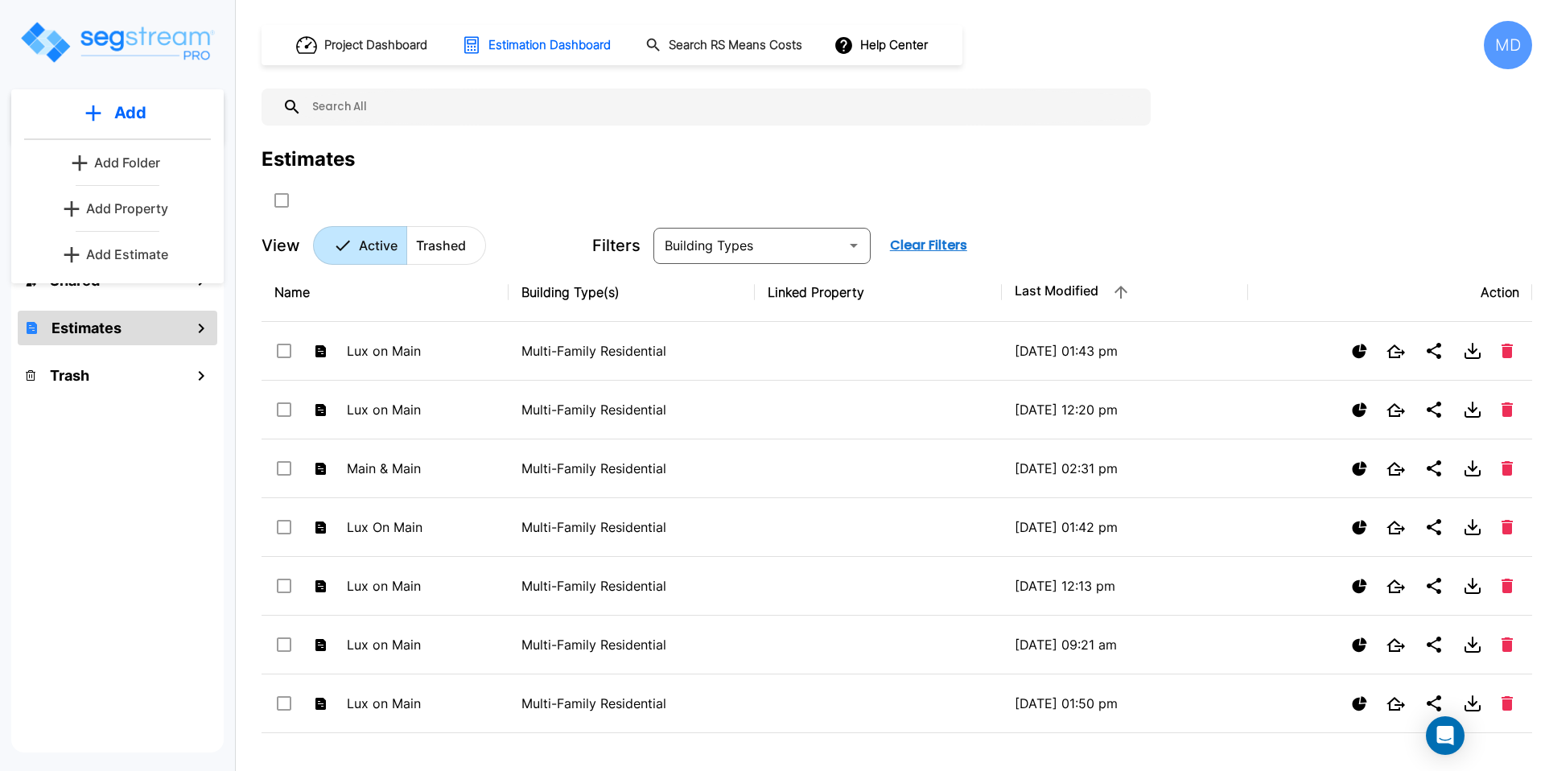
click at [134, 206] on p "Add Property" at bounding box center [127, 208] width 82 height 19
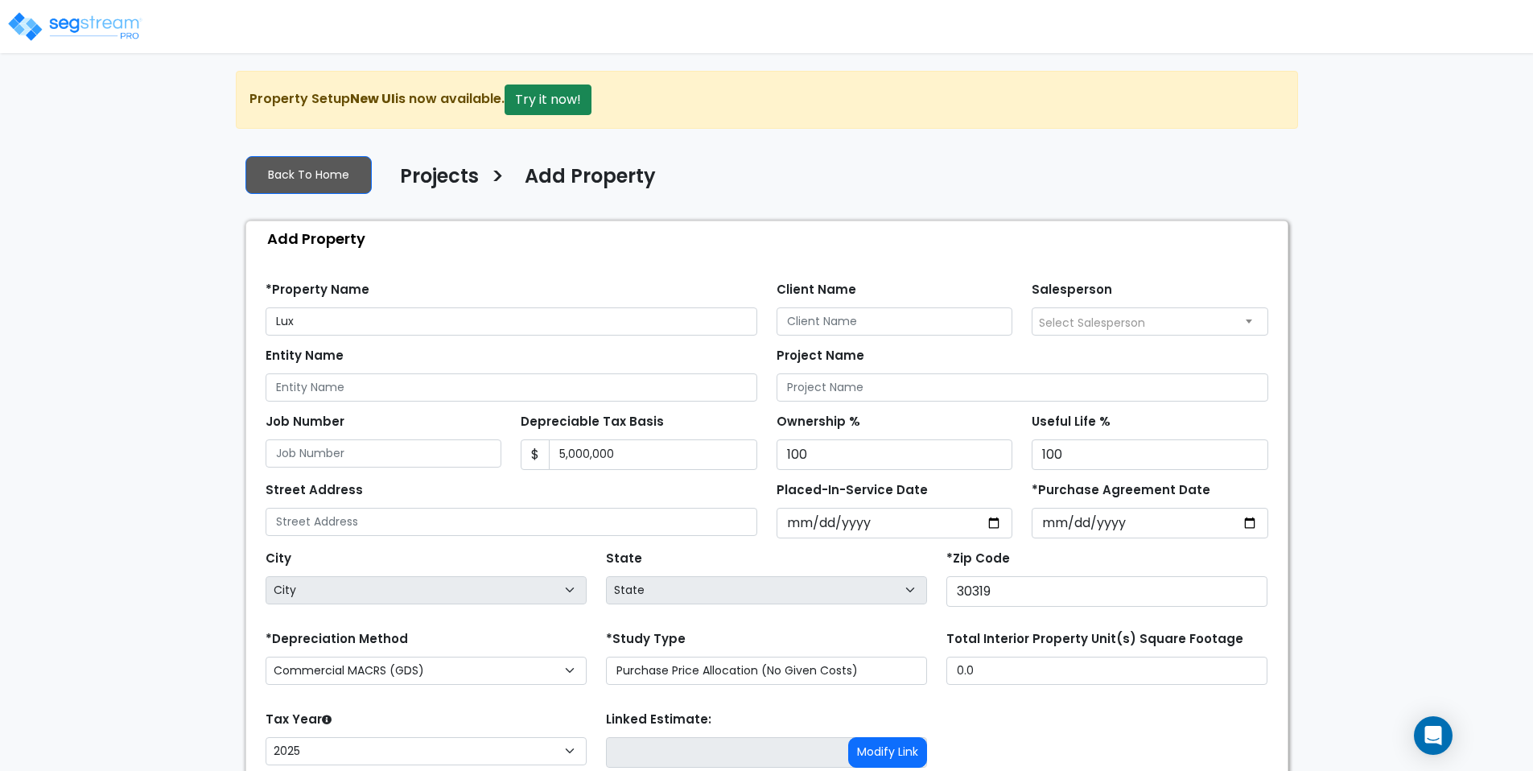
select select "2025"
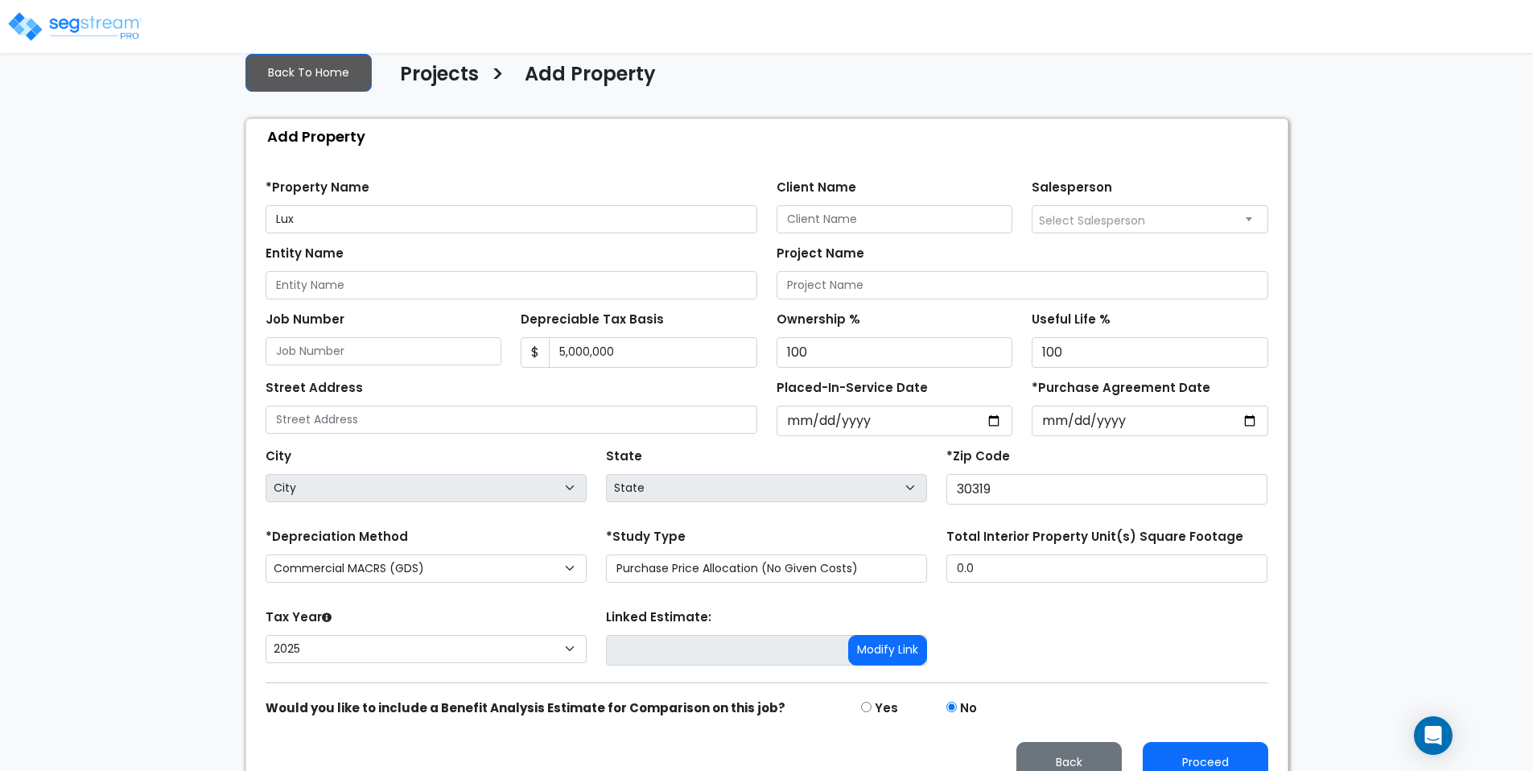
scroll to position [128, 0]
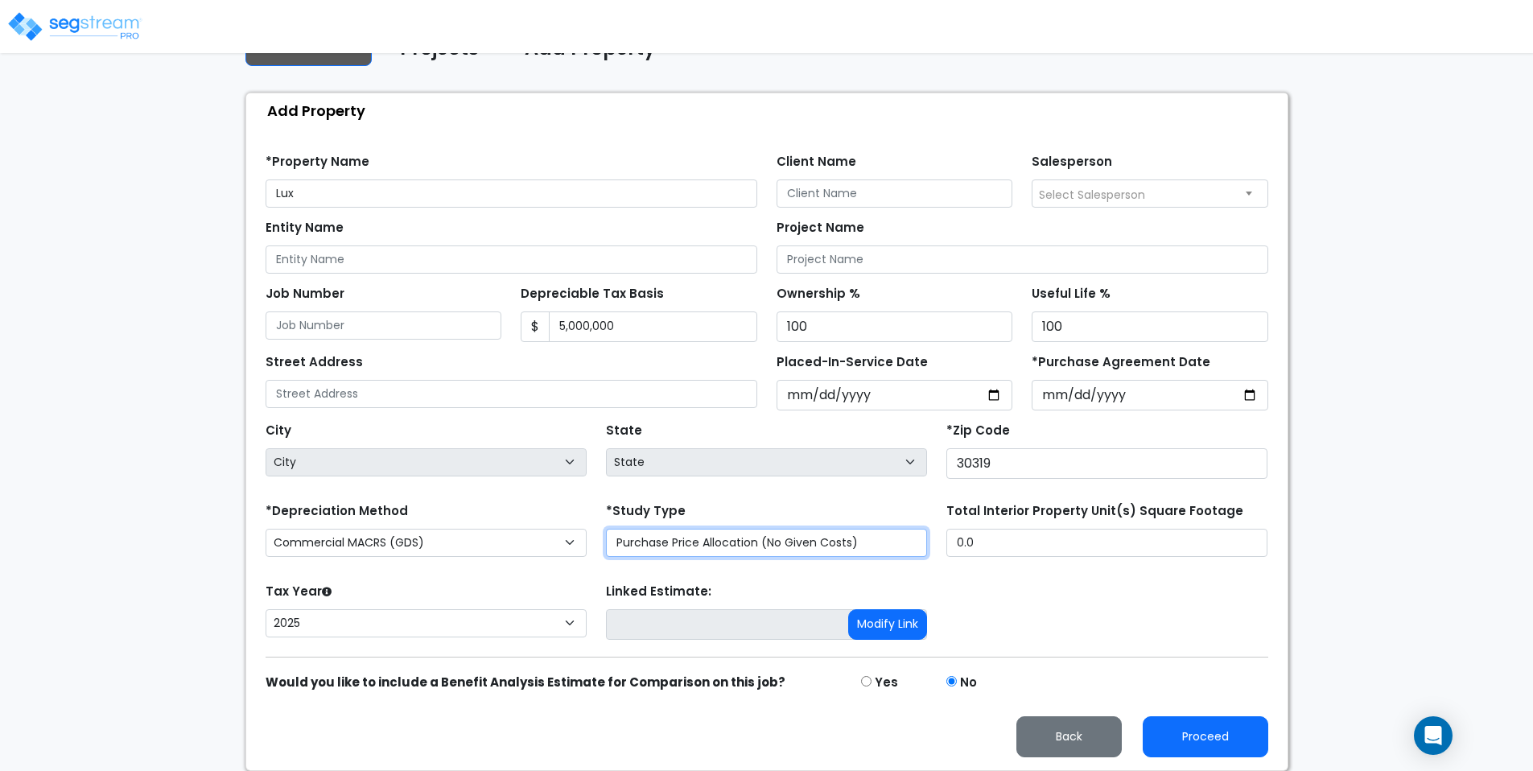
click at [746, 541] on select "Purchase Price Allocation (No Given Costs) New Construction / Reno / TI's (Give…" at bounding box center [766, 543] width 321 height 28
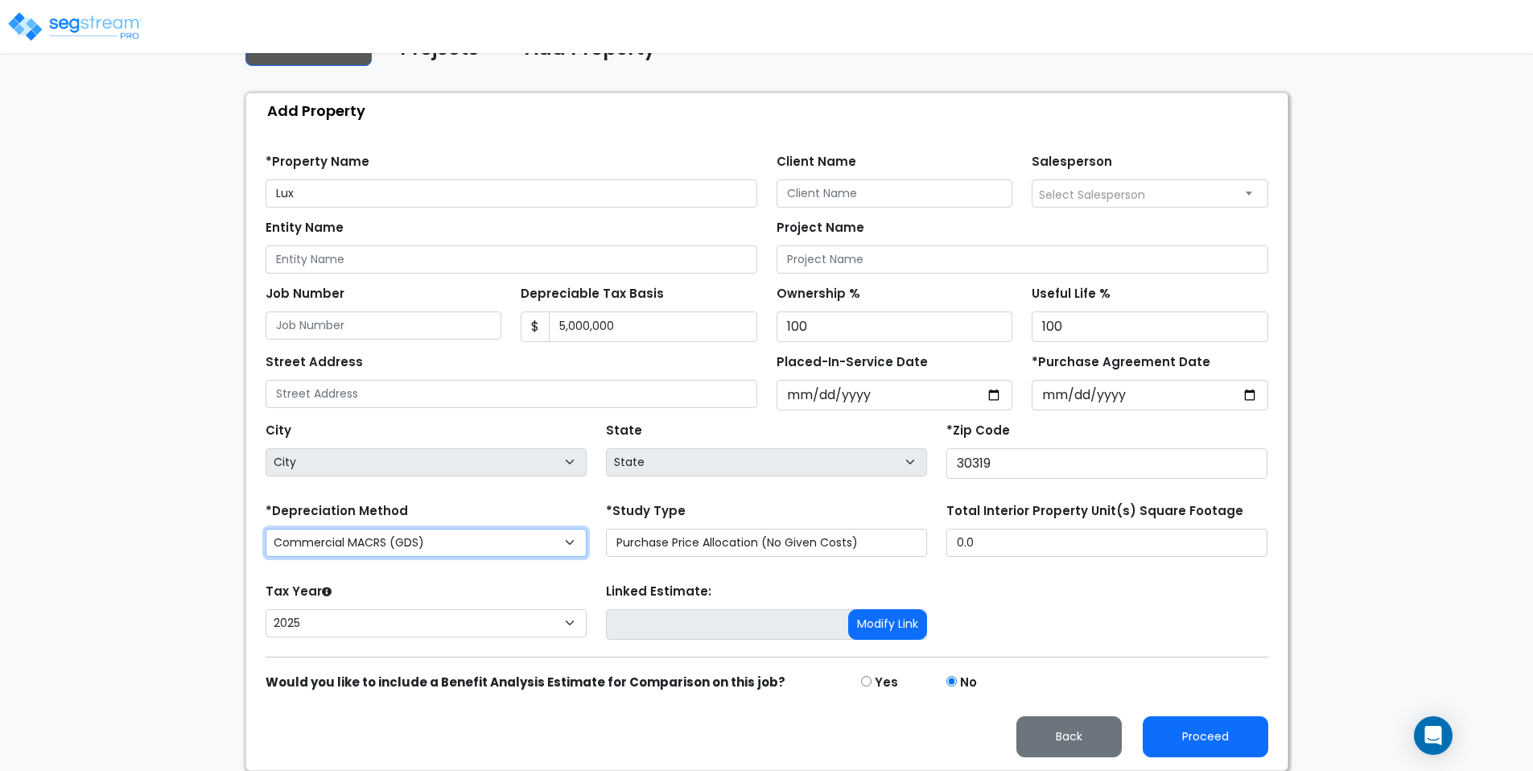
click at [446, 531] on select "Commercial MACRS (GDS) Residential Rental MACRS (GDS) Commercial MACRS (GDS) QI…" at bounding box center [426, 543] width 321 height 28
select select "RRM(_39"
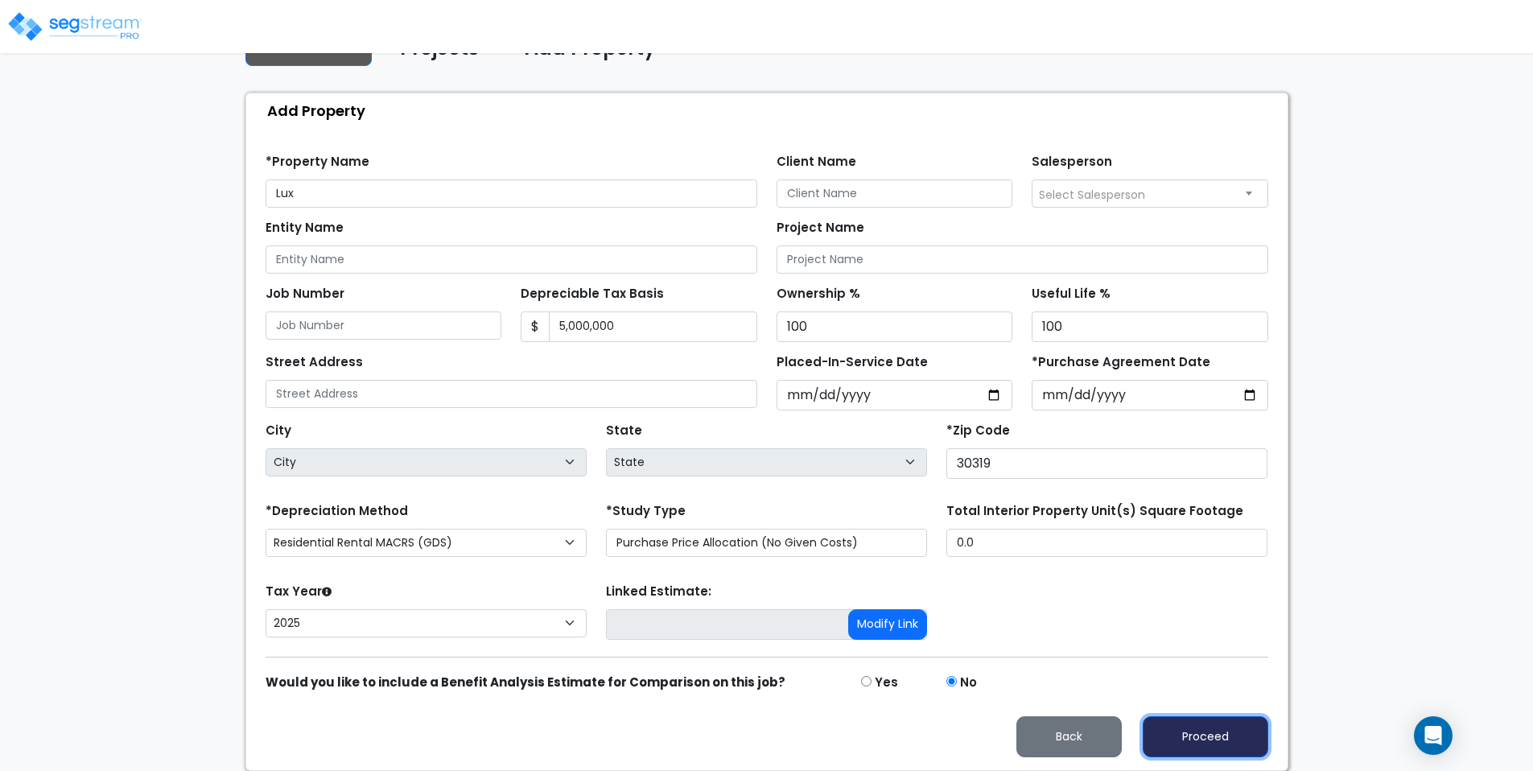
click at [1211, 734] on button "Proceed" at bounding box center [1206, 736] width 126 height 41
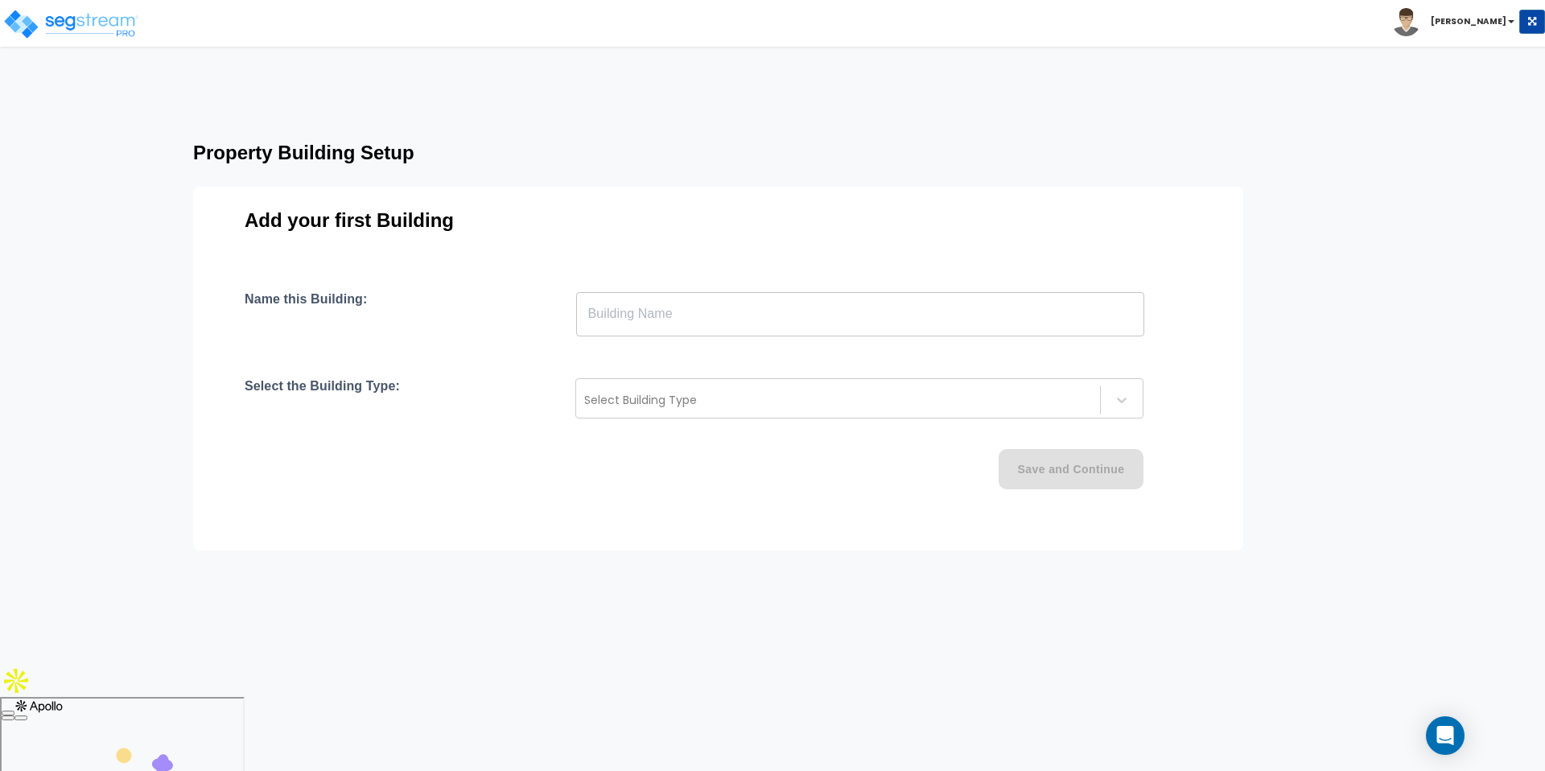
click at [761, 328] on input "text" at bounding box center [860, 313] width 568 height 45
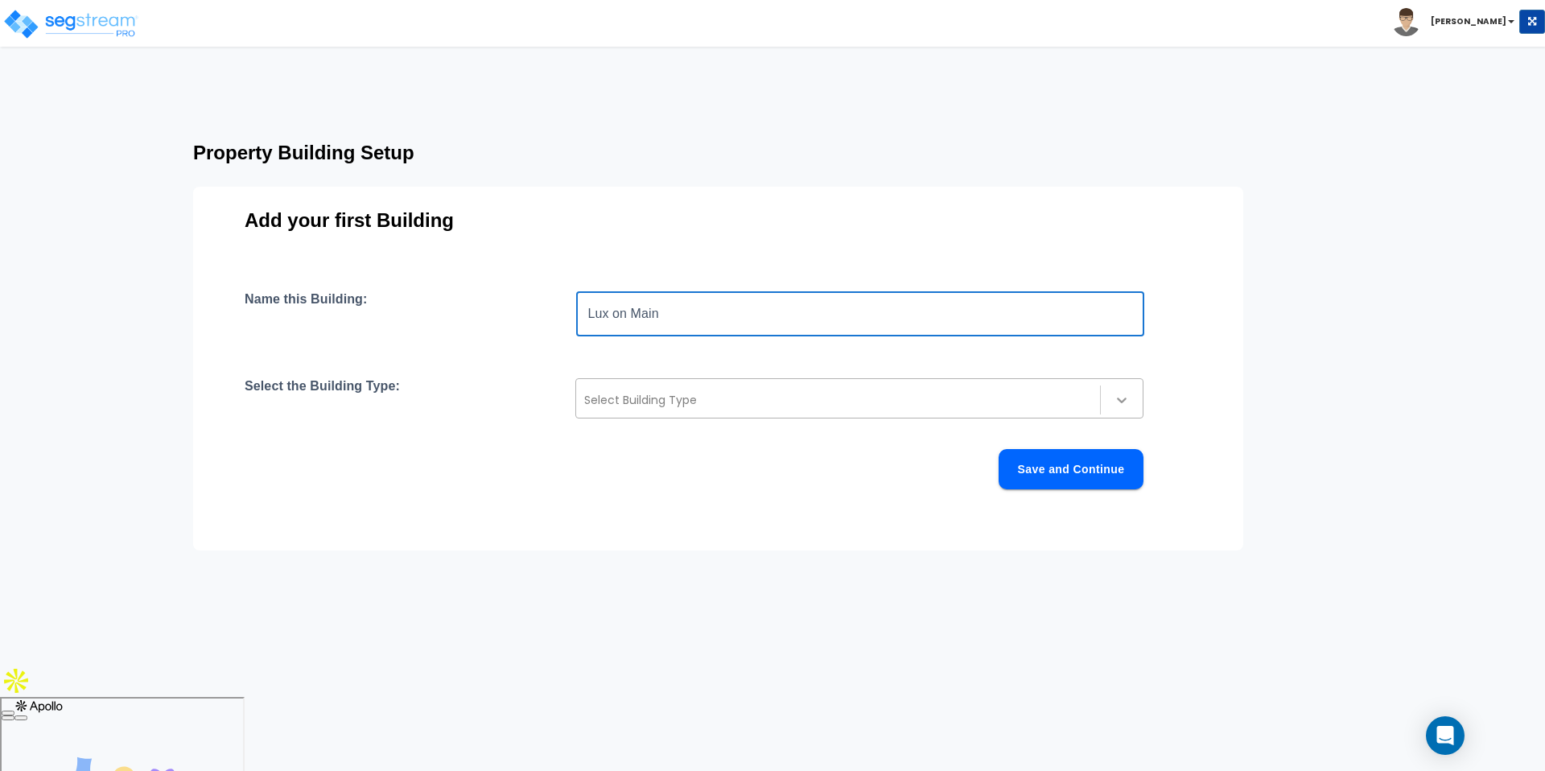
type input "Lux on Main"
click at [1116, 402] on icon at bounding box center [1122, 400] width 16 height 16
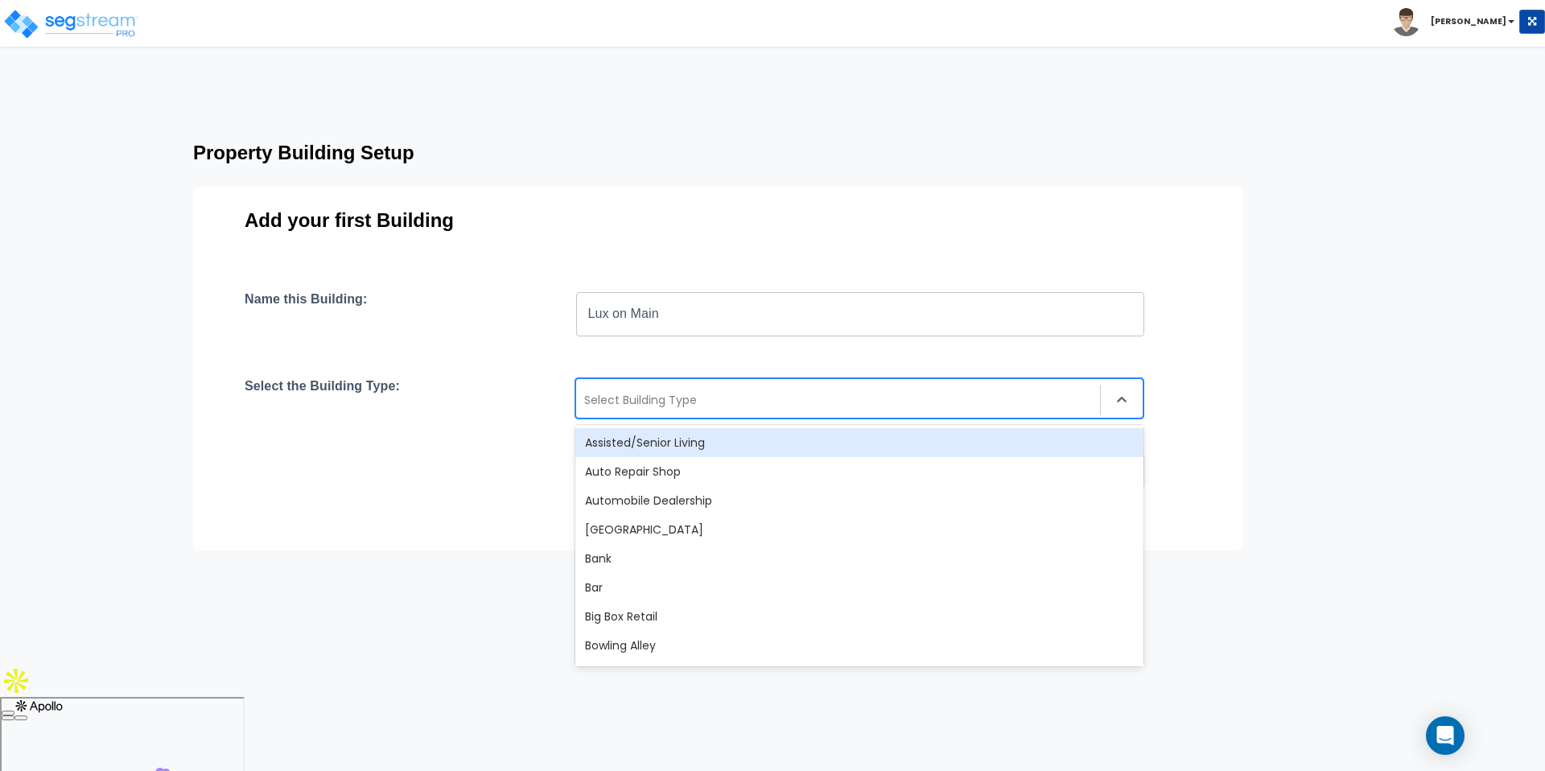
click at [797, 392] on div at bounding box center [838, 399] width 508 height 19
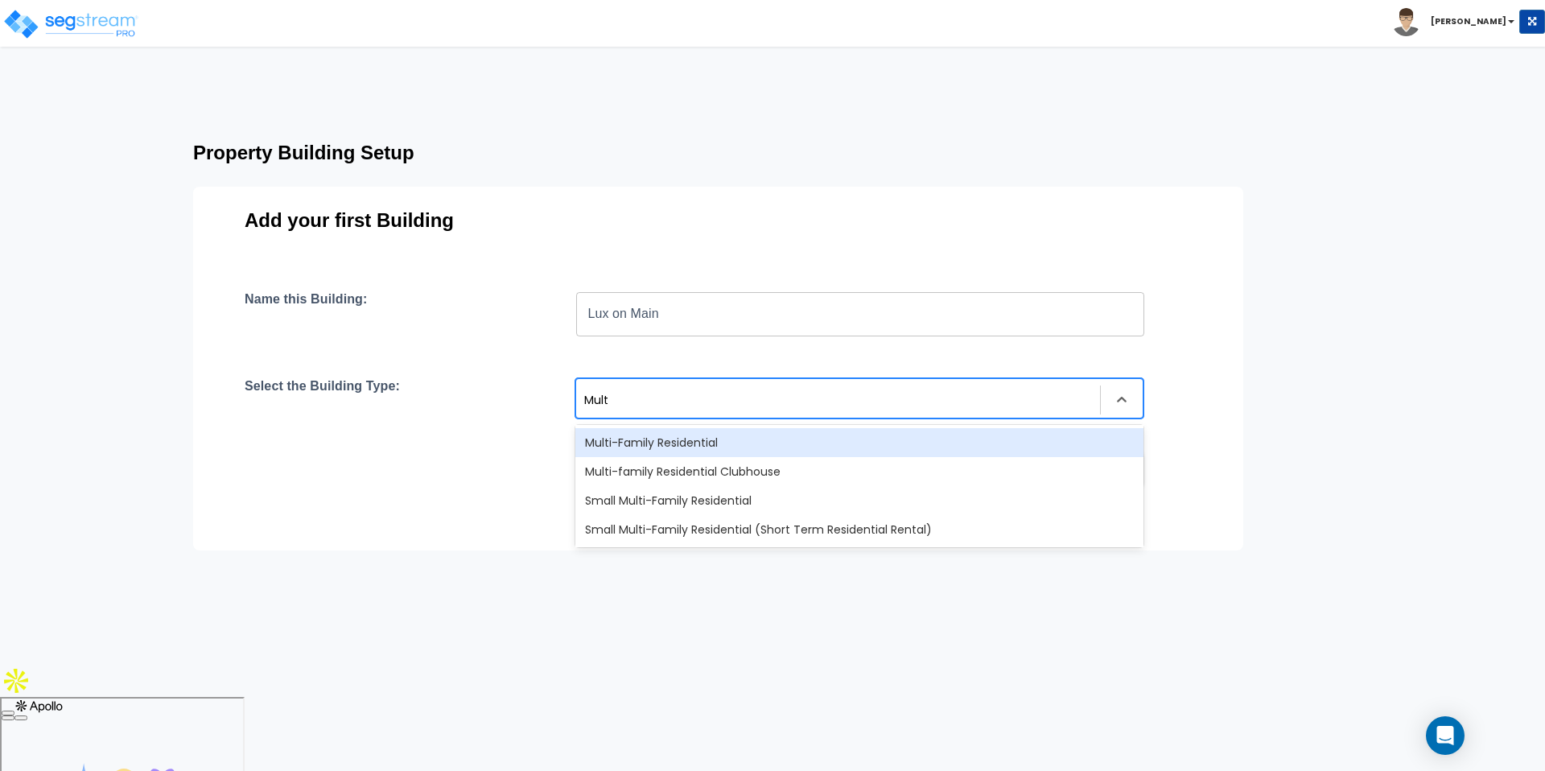
type input "Multi"
click at [759, 436] on div "Multi-Family Residential" at bounding box center [860, 442] width 568 height 29
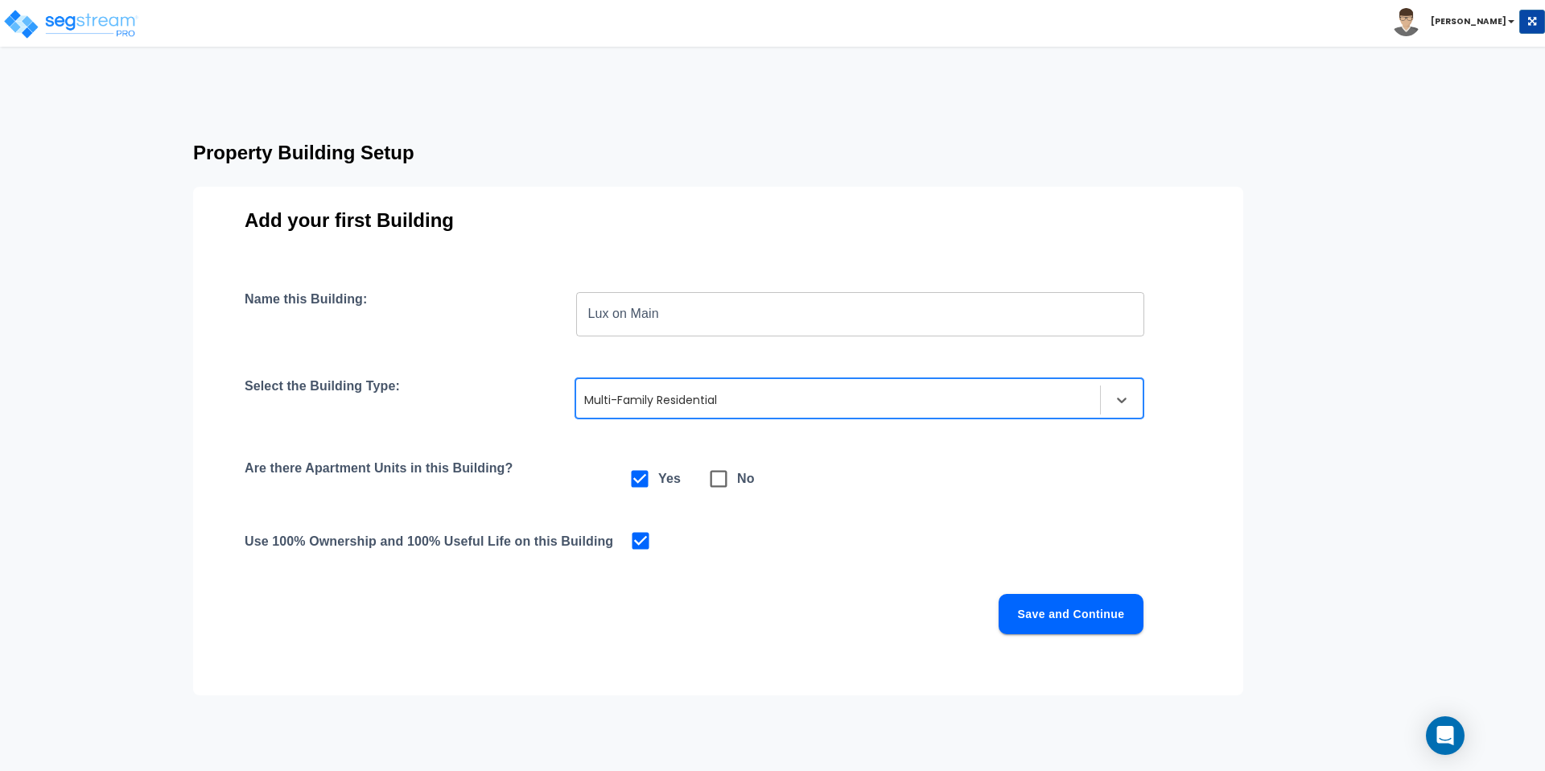
click at [1062, 605] on button "Save and Continue" at bounding box center [1071, 614] width 145 height 40
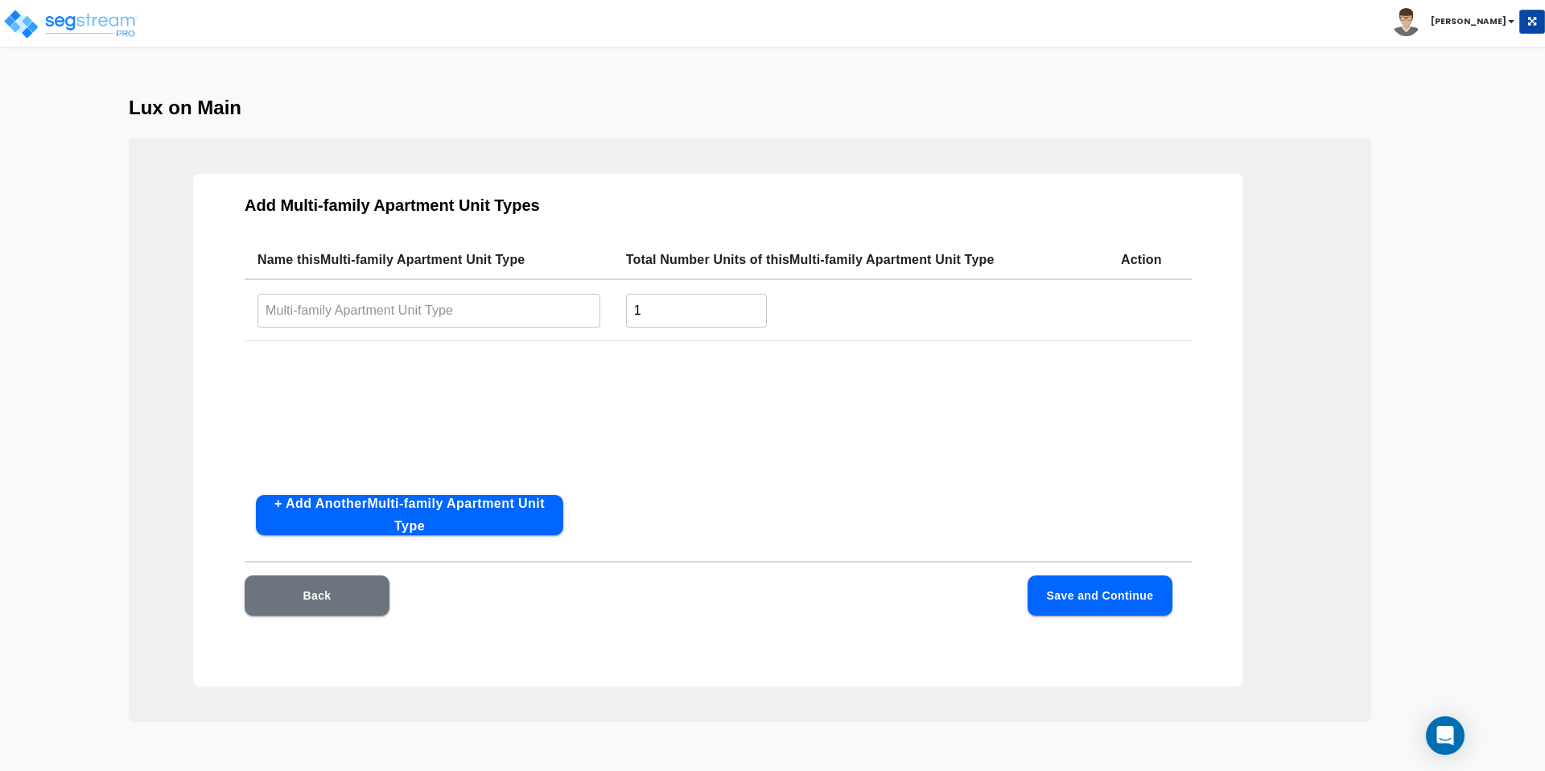
click at [483, 310] on input "text" at bounding box center [429, 310] width 343 height 35
type input "Bachelor"
type input "25"
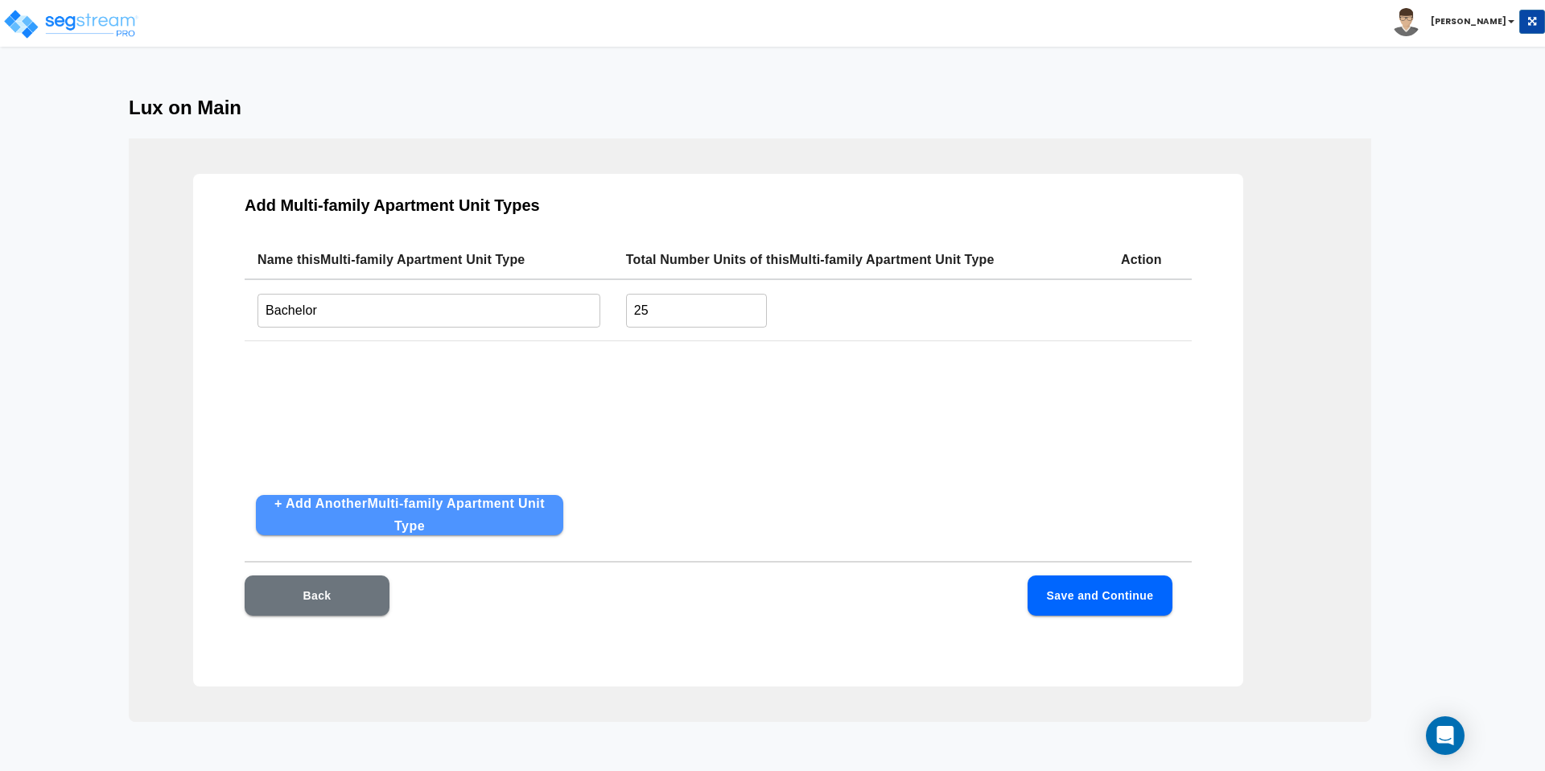
click at [456, 512] on button "+ Add Another Multi-family Apartment Unit Type" at bounding box center [409, 515] width 307 height 40
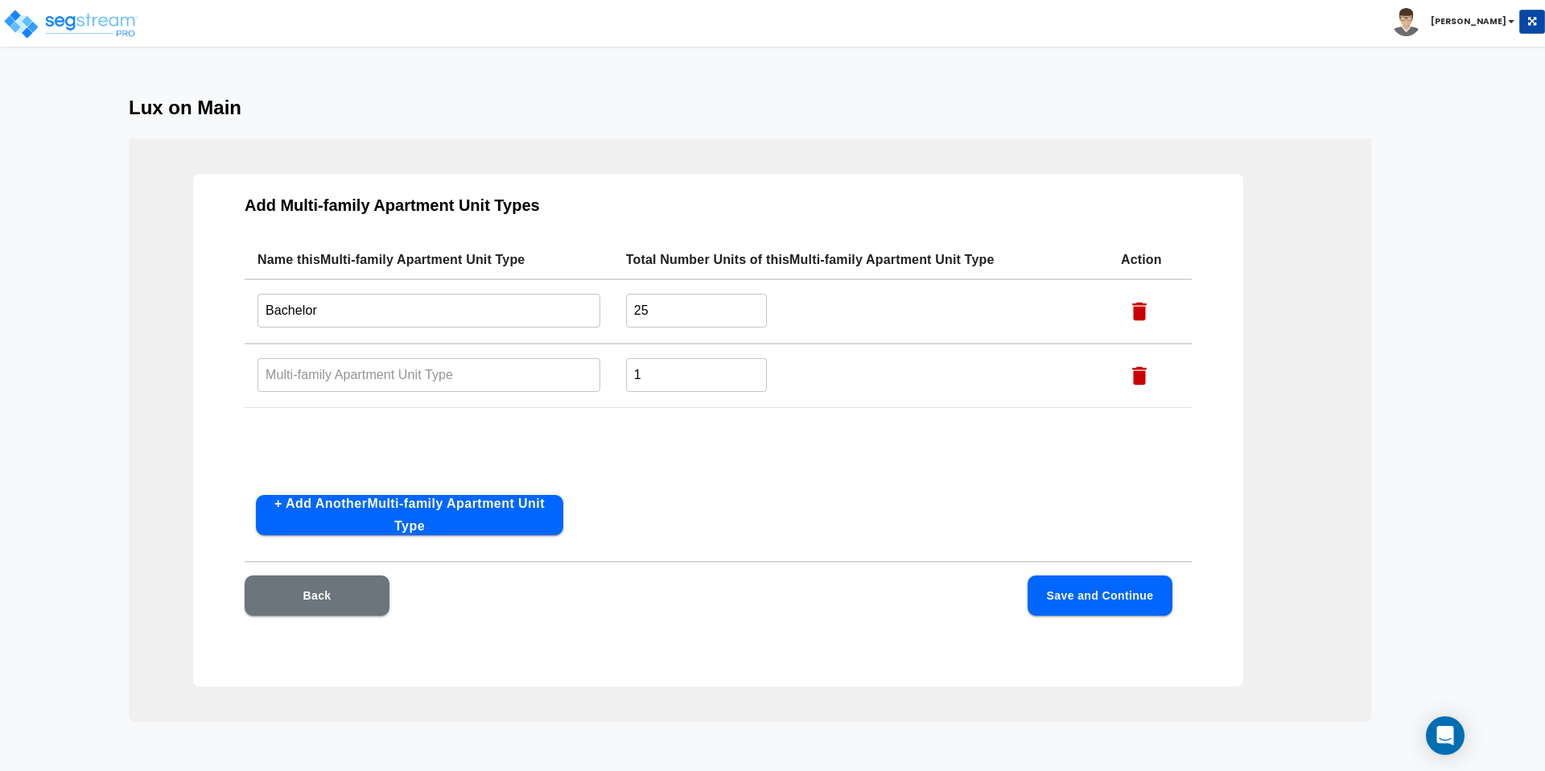
click at [331, 356] on td "​" at bounding box center [429, 376] width 369 height 64
click at [345, 372] on input "text" at bounding box center [429, 374] width 343 height 35
type input "1 BDR"
type input "25"
click at [323, 506] on button "+ Add Another Multi-family Apartment Unit Type" at bounding box center [409, 515] width 307 height 40
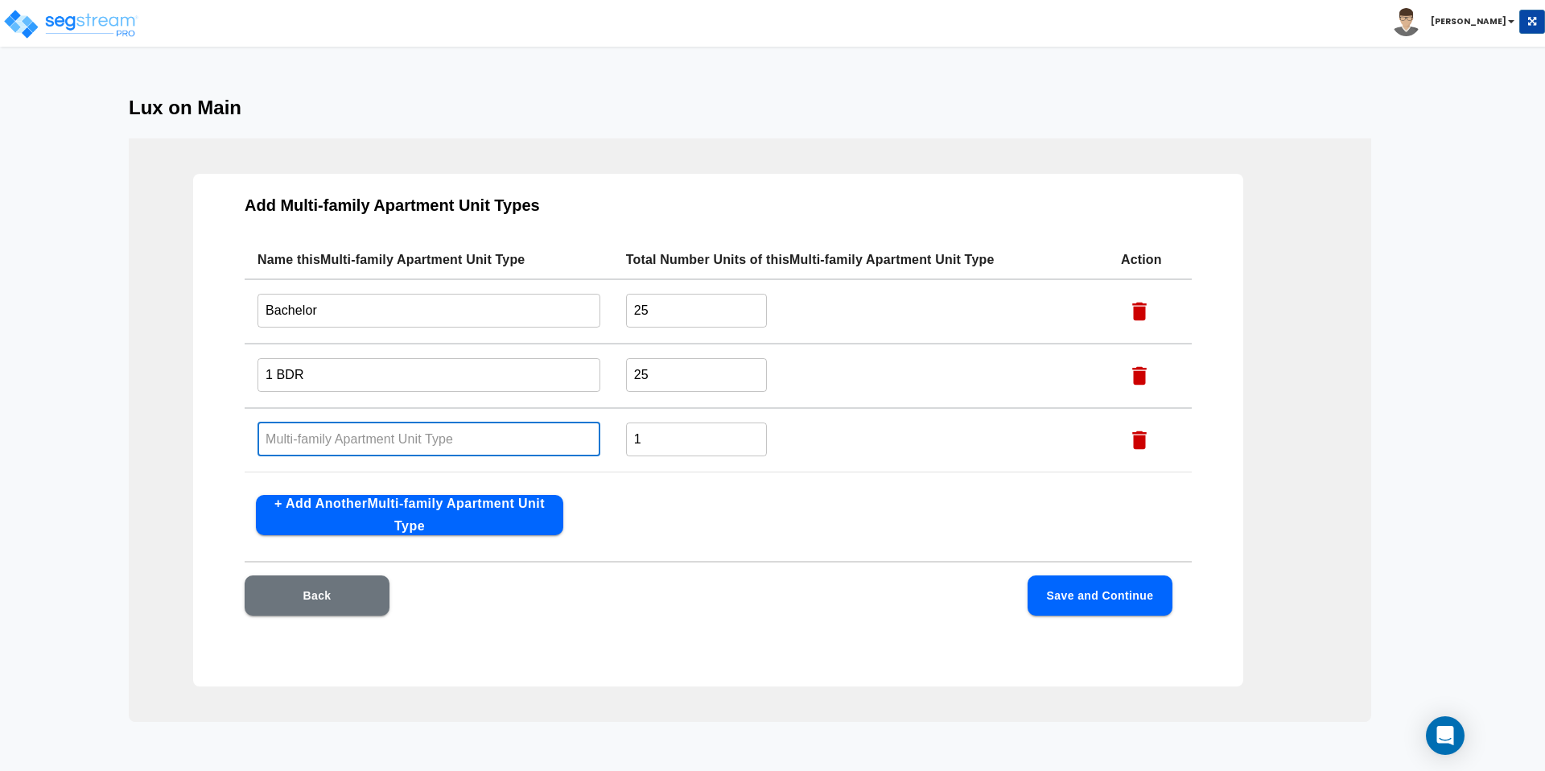
click at [294, 439] on input "text" at bounding box center [429, 439] width 343 height 35
type input "2 BDR"
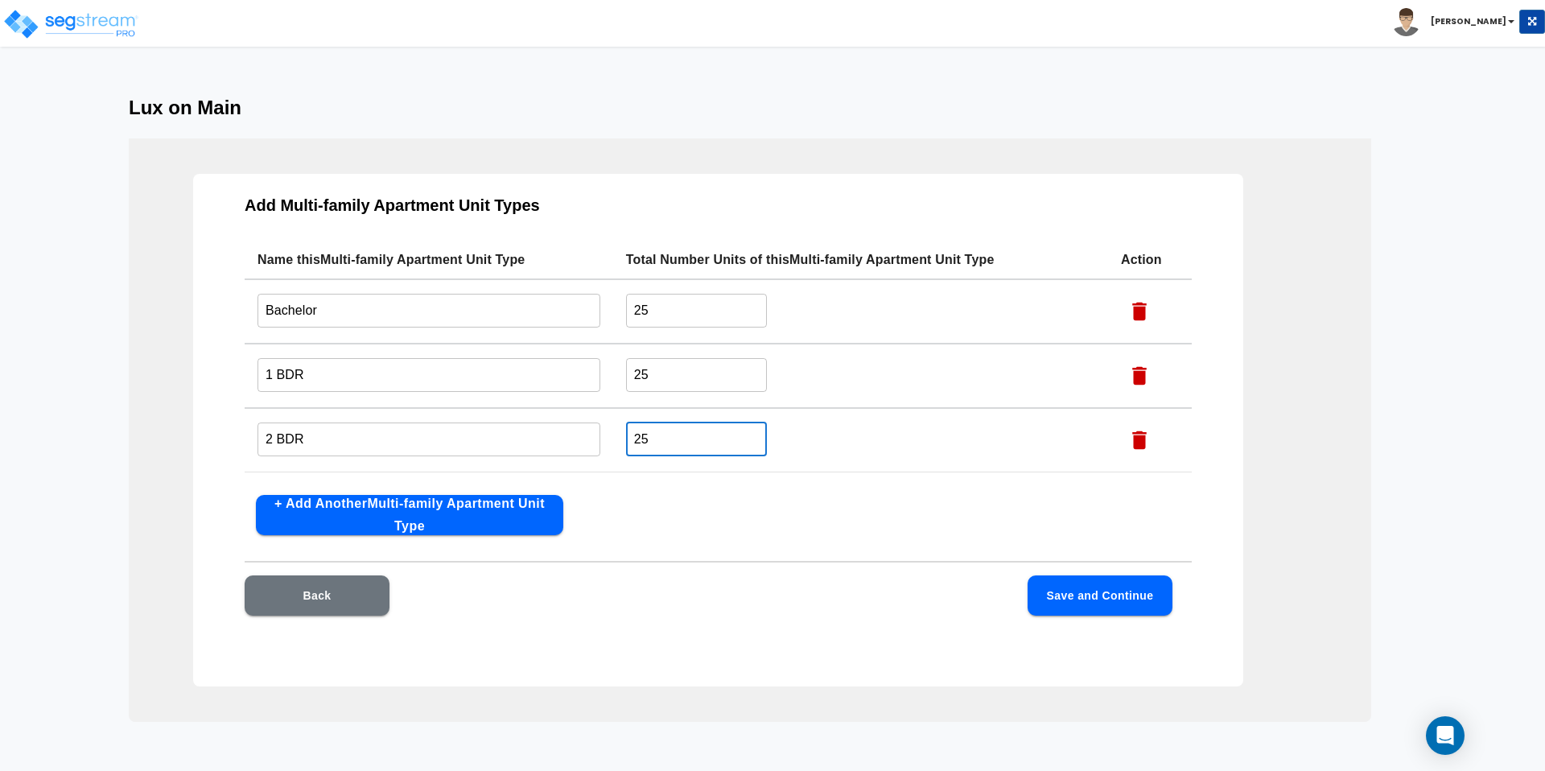
type input "25"
click at [1081, 600] on button "Save and Continue" at bounding box center [1100, 596] width 145 height 40
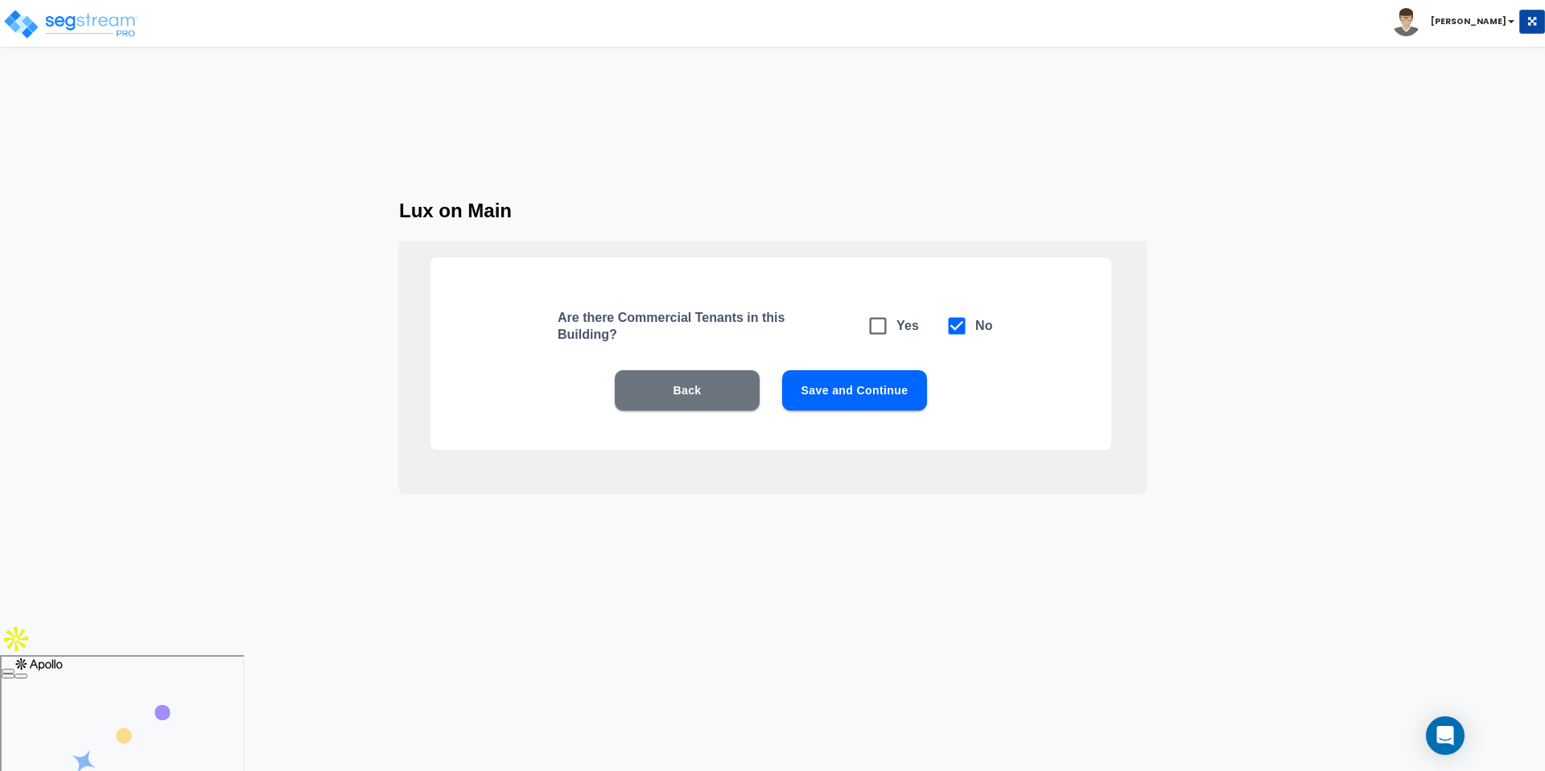
click at [881, 331] on icon at bounding box center [878, 326] width 23 height 23
checkbox input "true"
checkbox input "false"
click at [873, 369] on div "Are there Commercial Tenants in this Building? Yes No Back Save and Continue" at bounding box center [771, 354] width 681 height 192
click at [877, 378] on button "Save and Continue" at bounding box center [854, 390] width 145 height 40
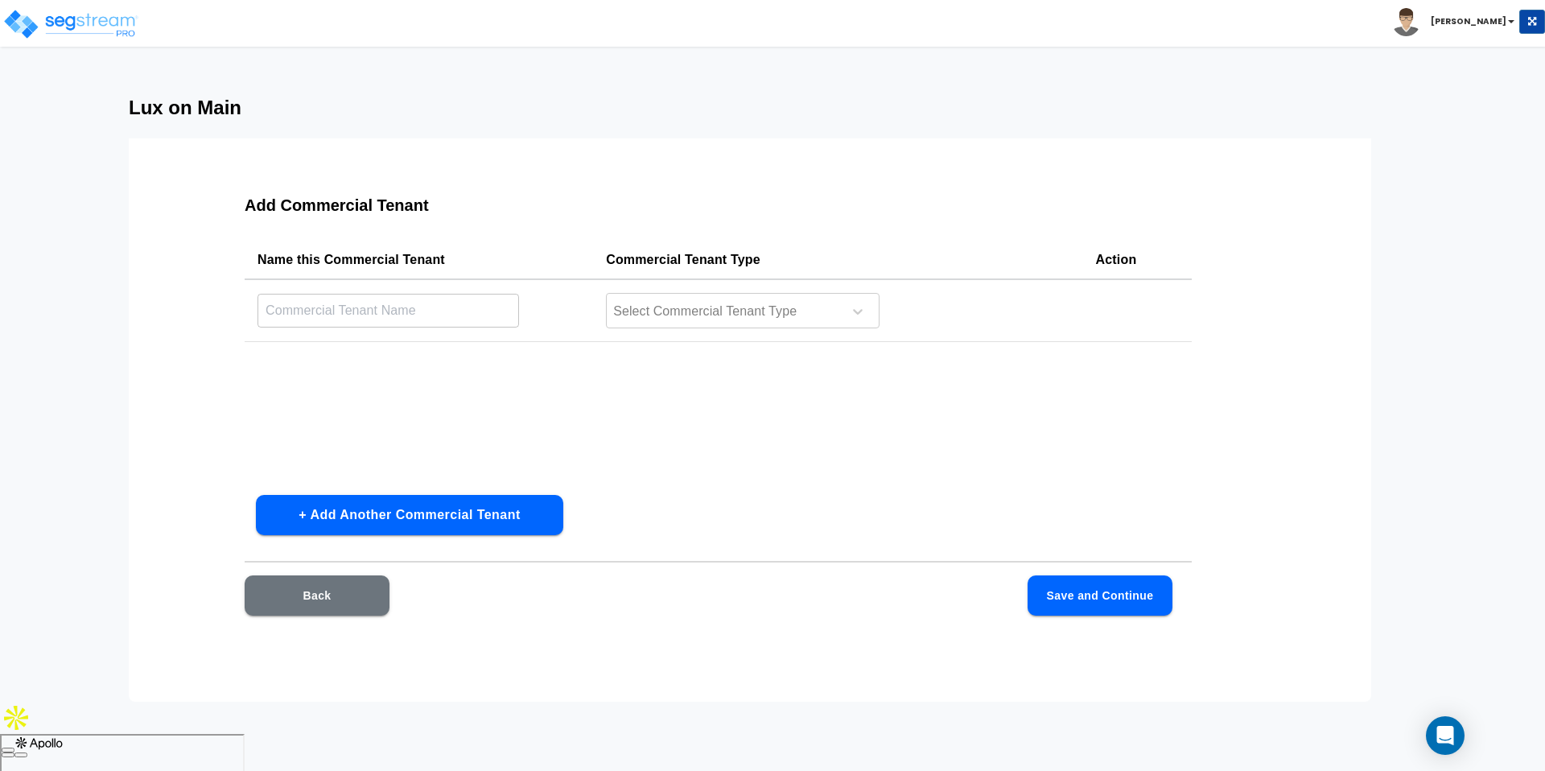
click at [512, 309] on input "text" at bounding box center [389, 310] width 262 height 35
type input "Starbucks"
click at [766, 305] on div at bounding box center [722, 312] width 221 height 22
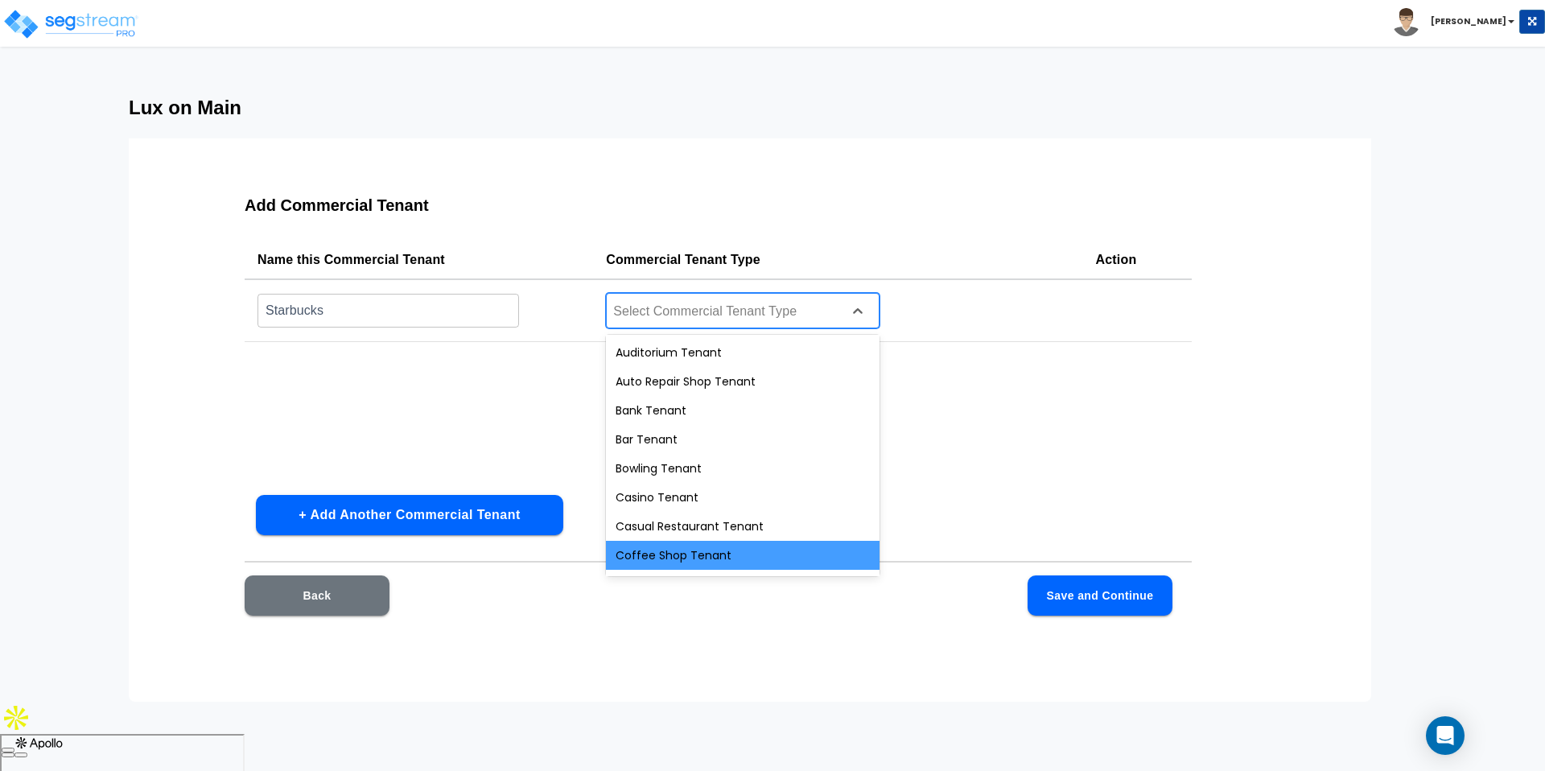
click at [727, 542] on div "Coffee Shop Tenant" at bounding box center [743, 555] width 274 height 29
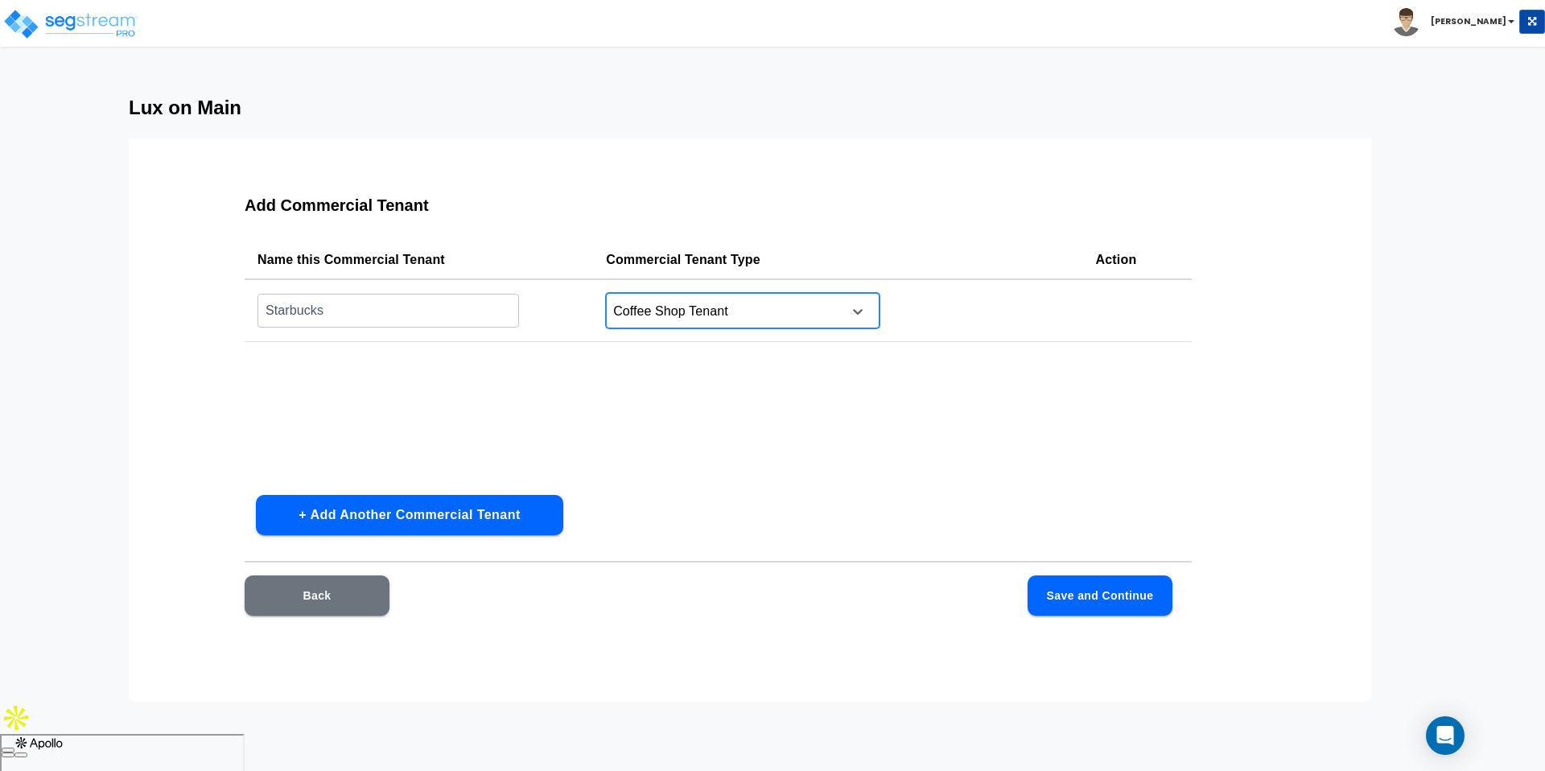
click at [1083, 597] on button "Save and Continue" at bounding box center [1100, 596] width 145 height 40
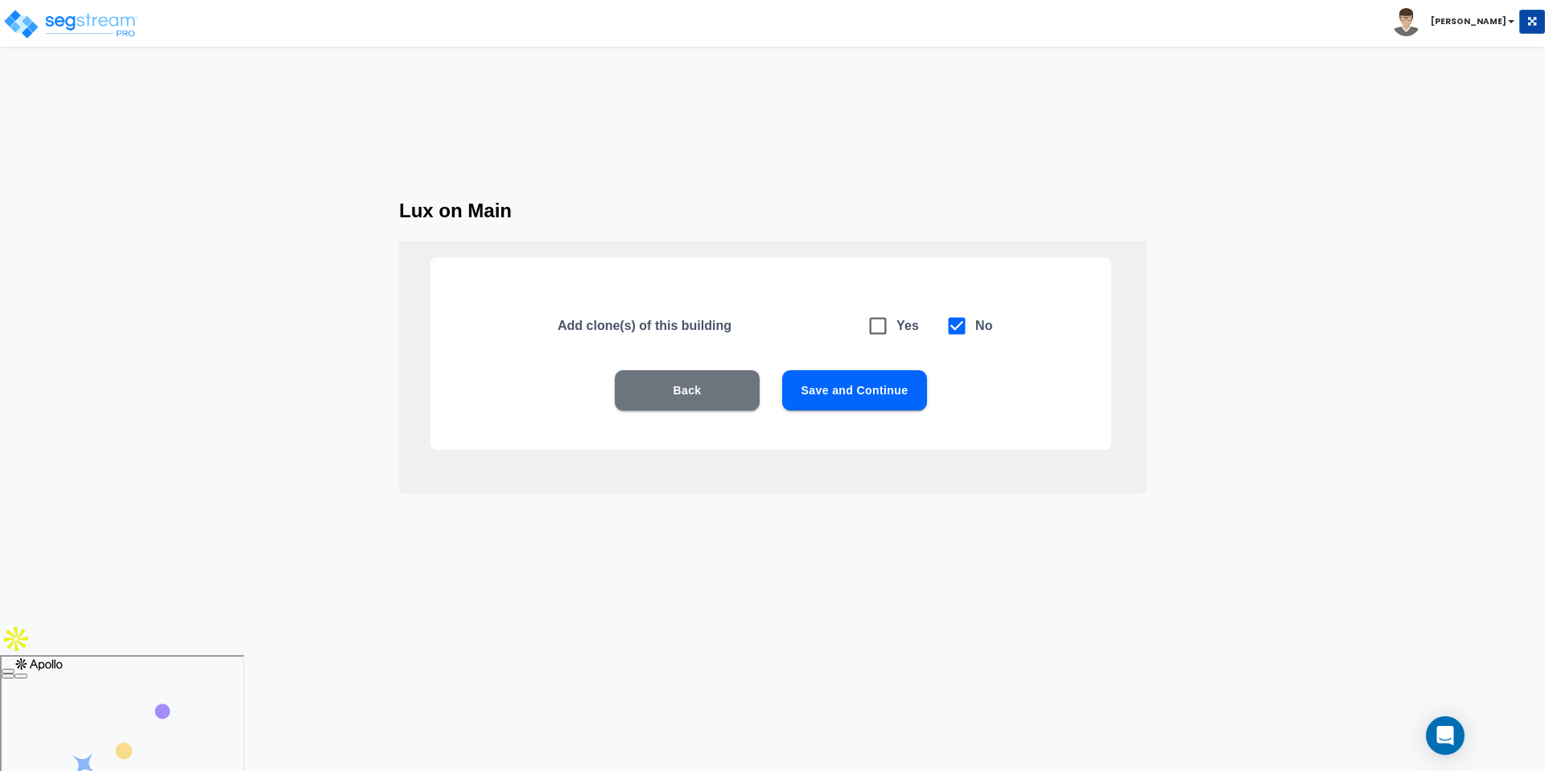
click at [898, 373] on button "Save and Continue" at bounding box center [854, 390] width 145 height 40
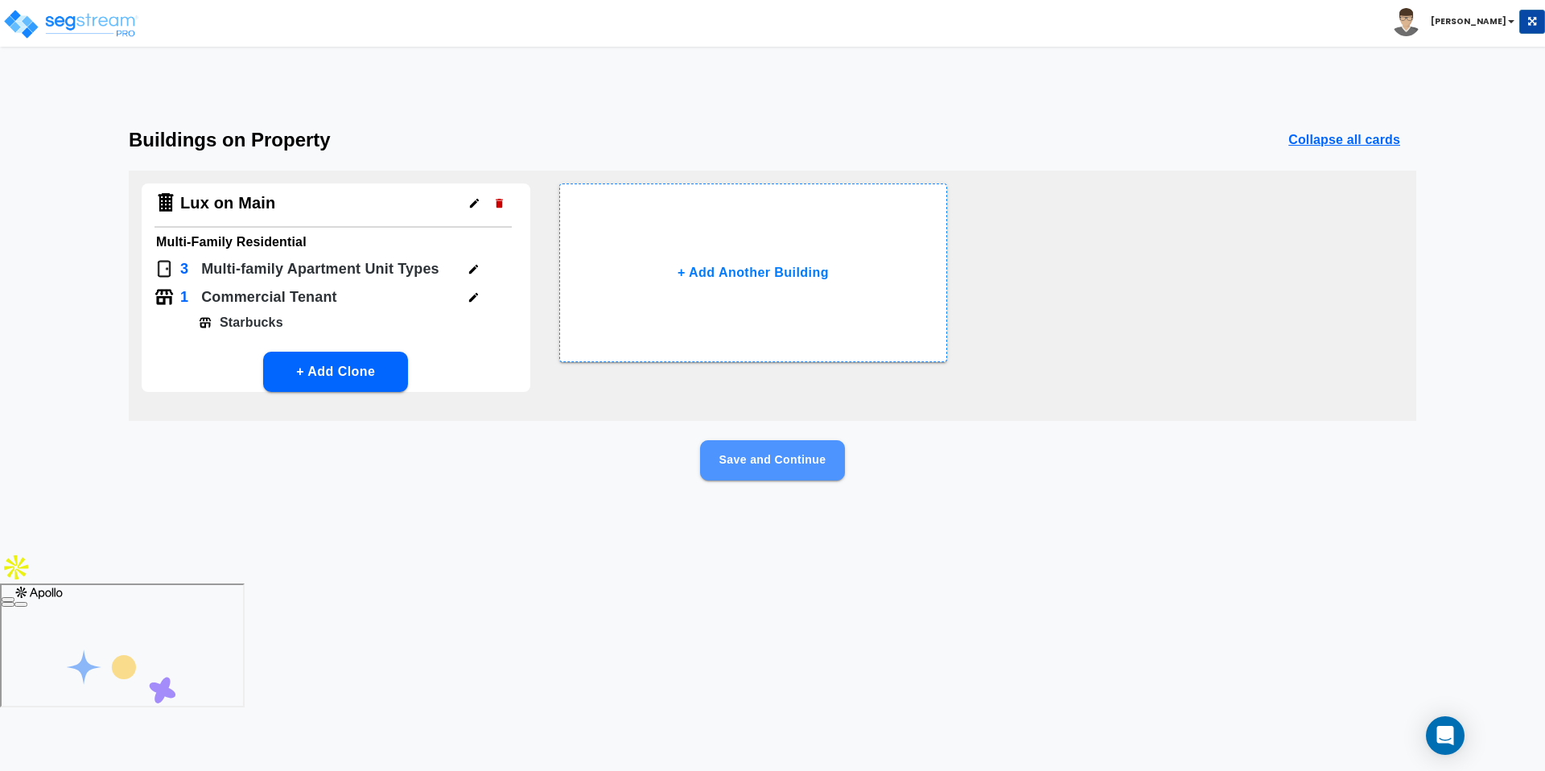
click at [763, 473] on button "Save and Continue" at bounding box center [772, 460] width 145 height 40
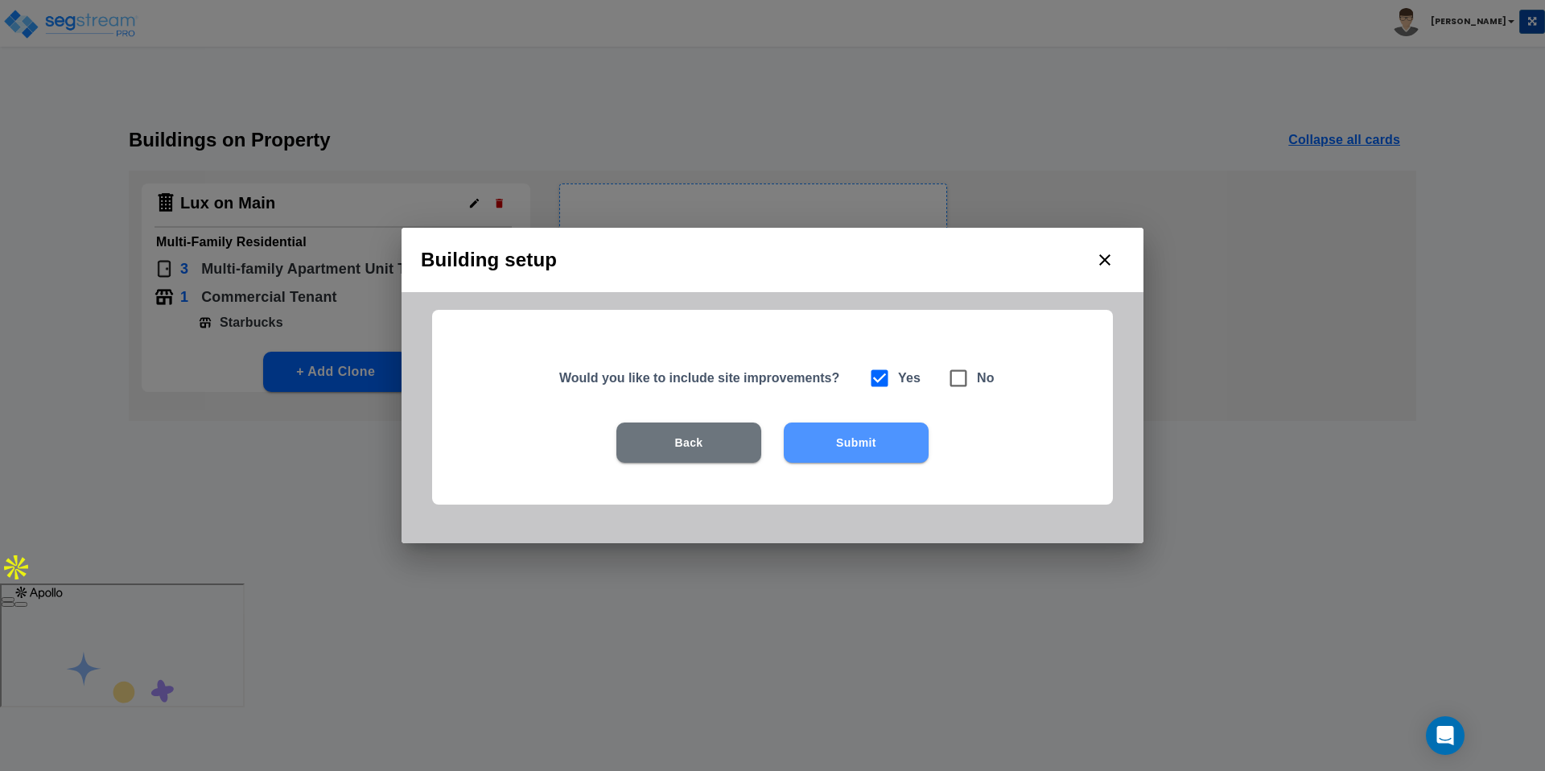
click at [820, 445] on button "Submit" at bounding box center [856, 443] width 145 height 40
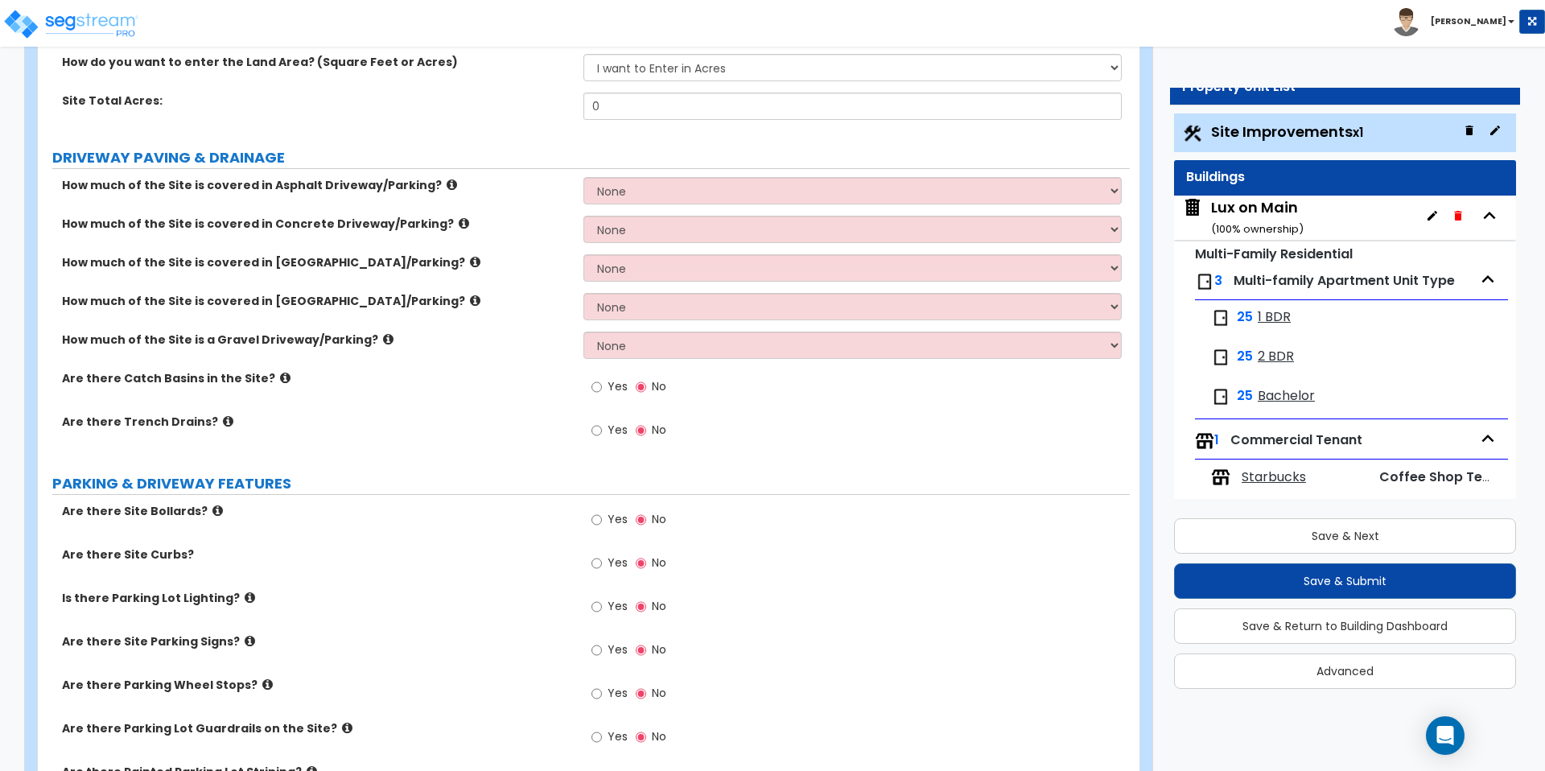
scroll to position [287, 0]
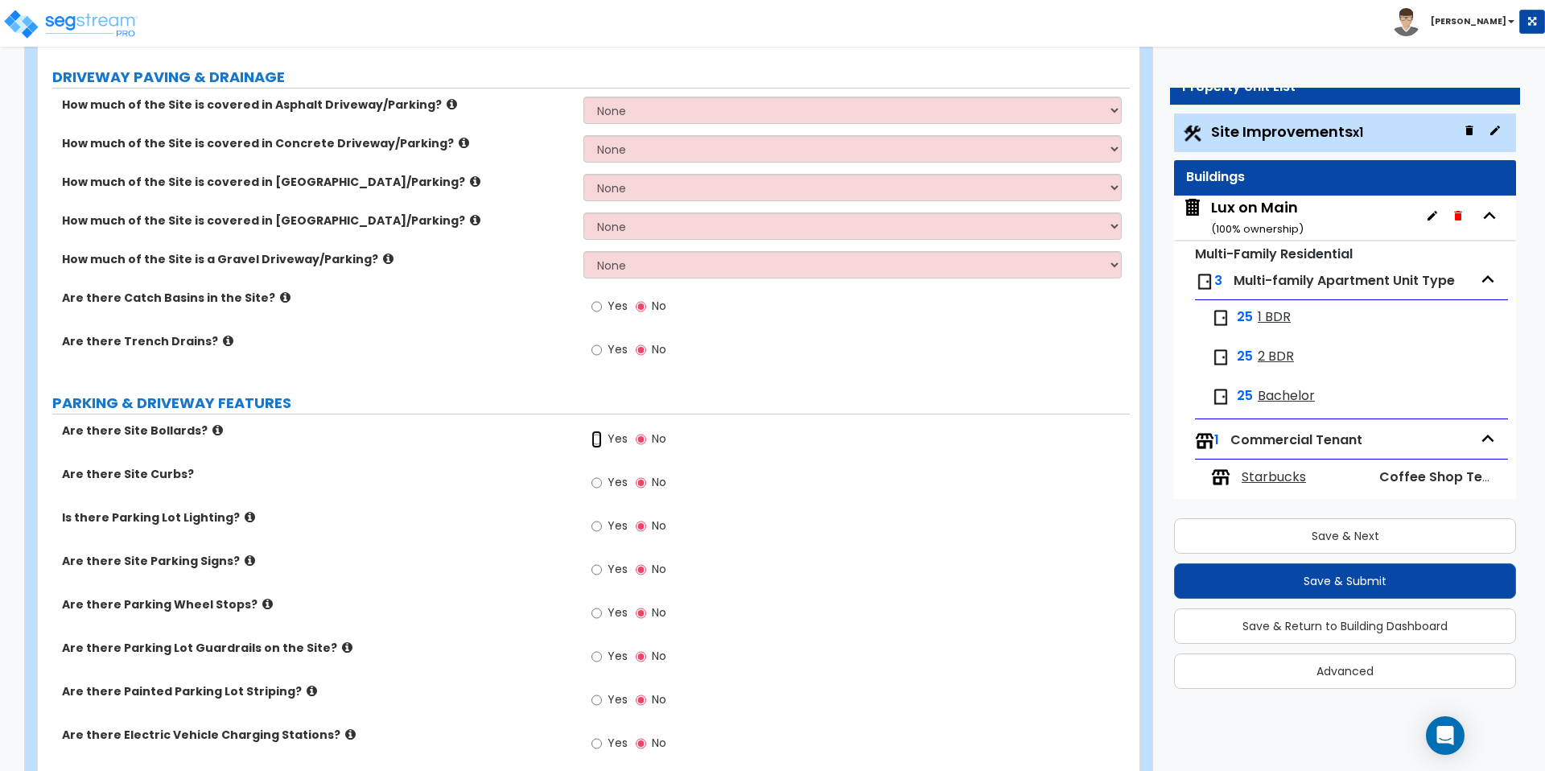
click at [600, 439] on input "Yes" at bounding box center [597, 440] width 10 height 18
radio input "true"
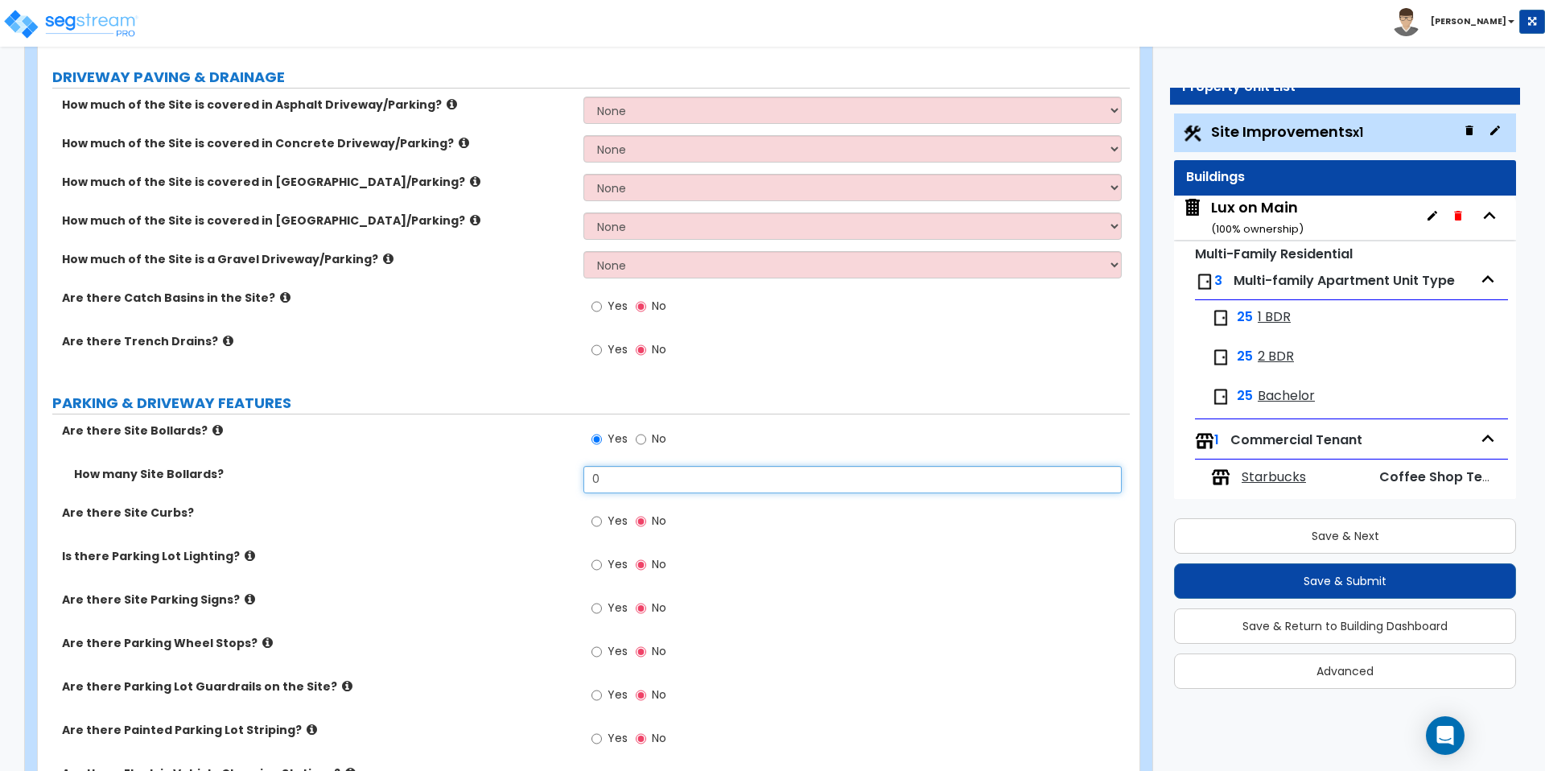
click at [612, 477] on input "0" at bounding box center [853, 479] width 538 height 27
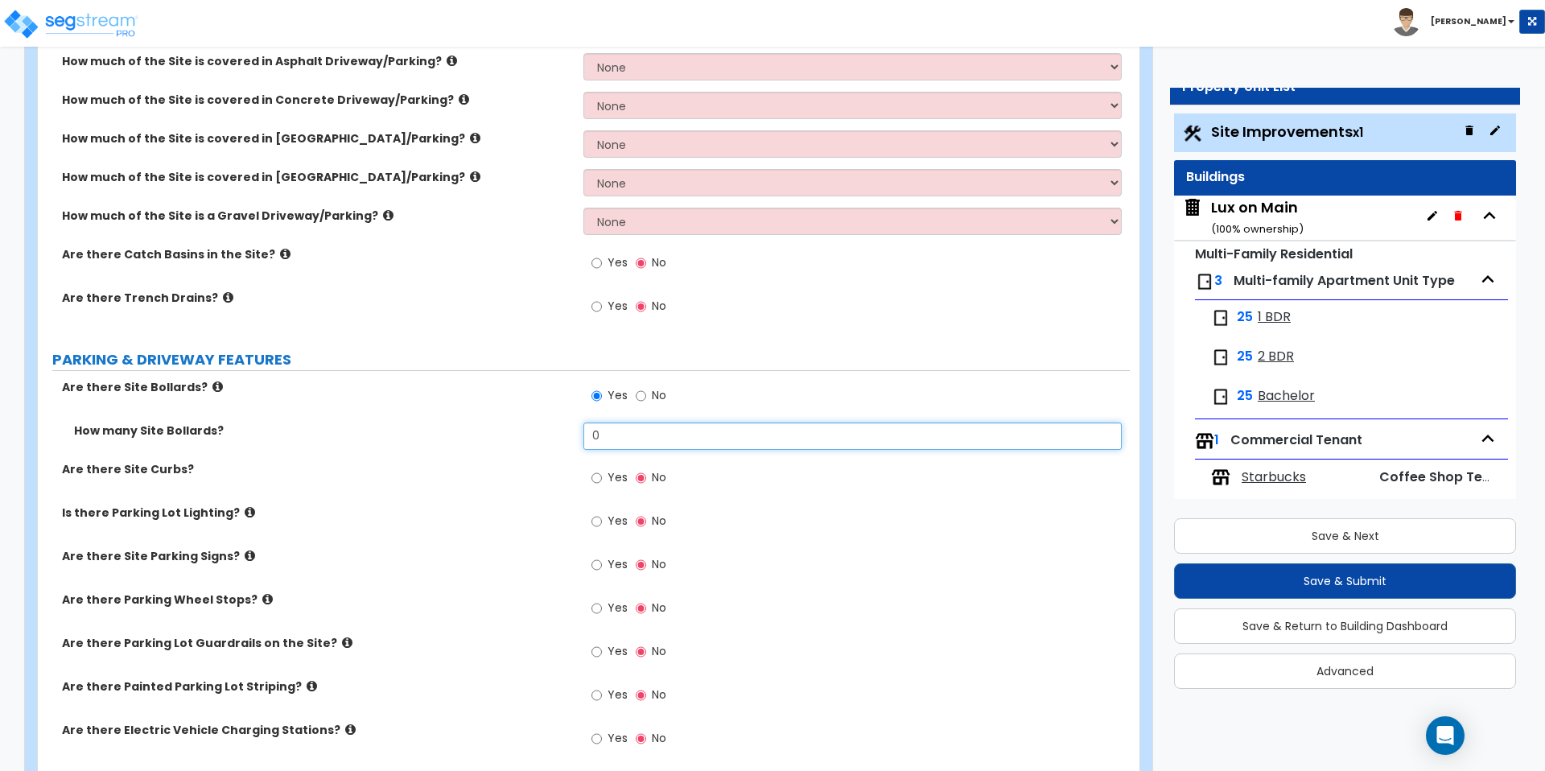
scroll to position [332, 0]
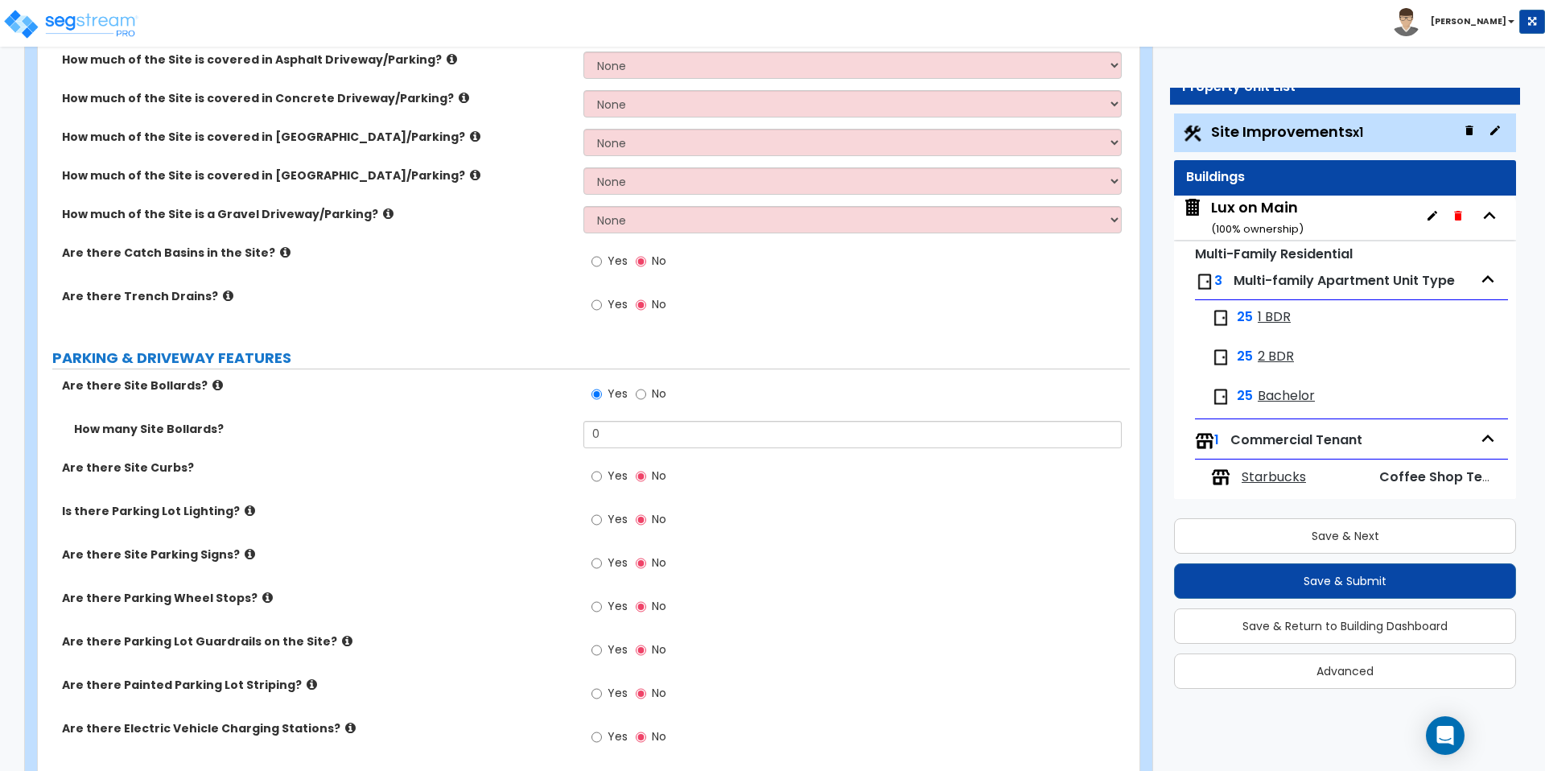
click at [245, 513] on icon at bounding box center [250, 511] width 10 height 12
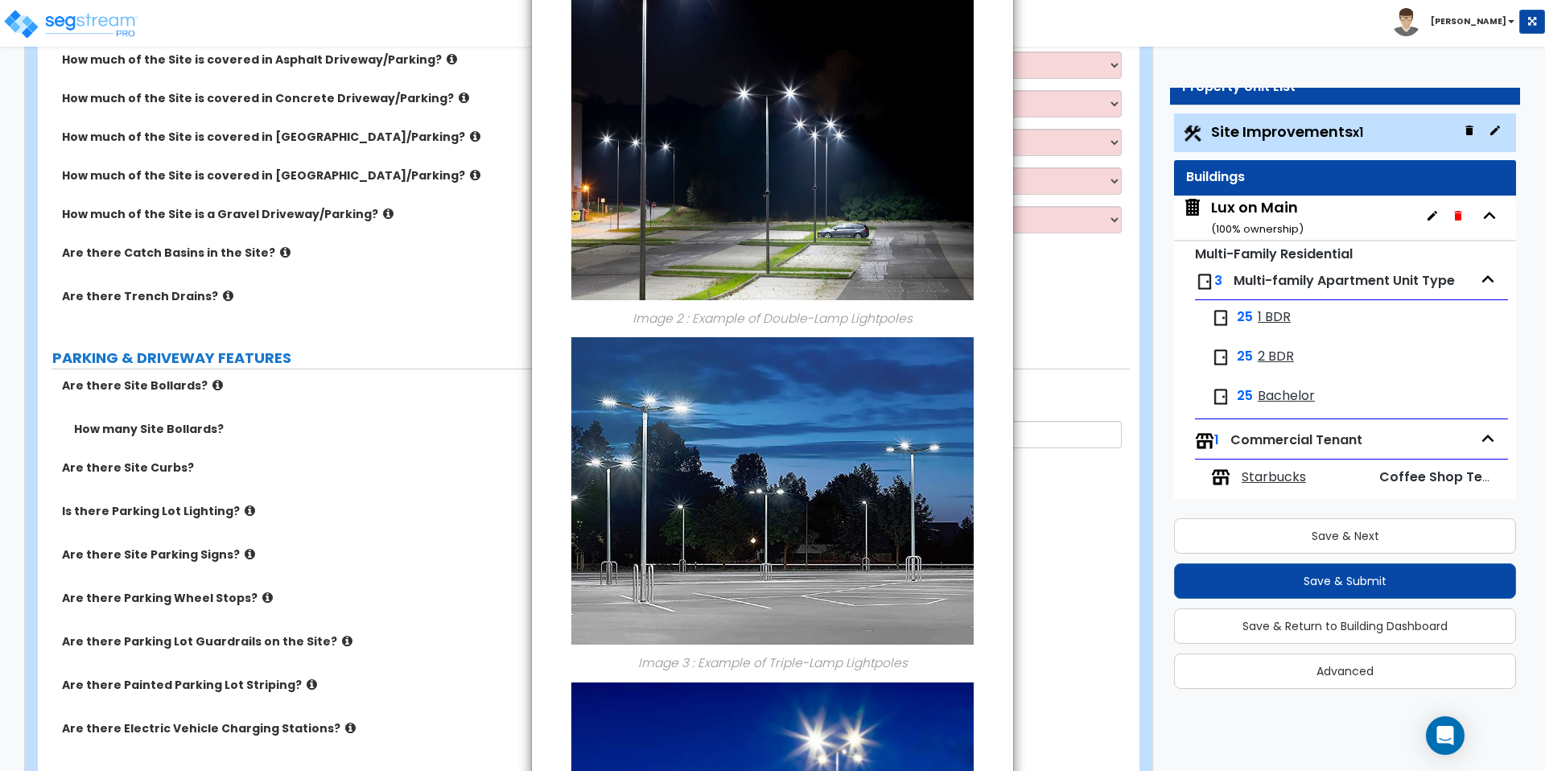
scroll to position [660, 0]
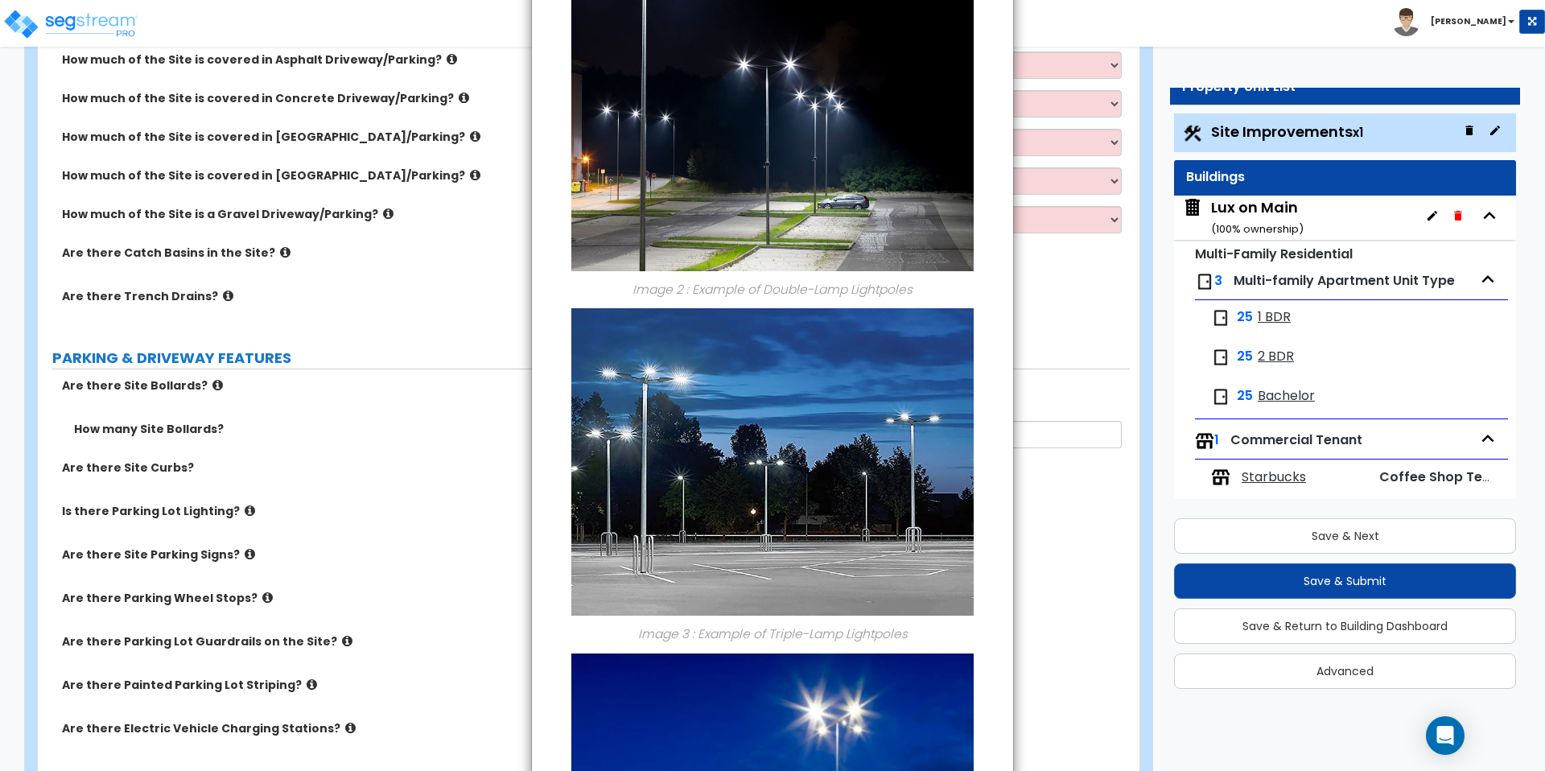
click at [358, 489] on div "× Information of Is there Parking Lot Lighting? Image 1 : Example of Single-Lam…" at bounding box center [772, 385] width 1545 height 771
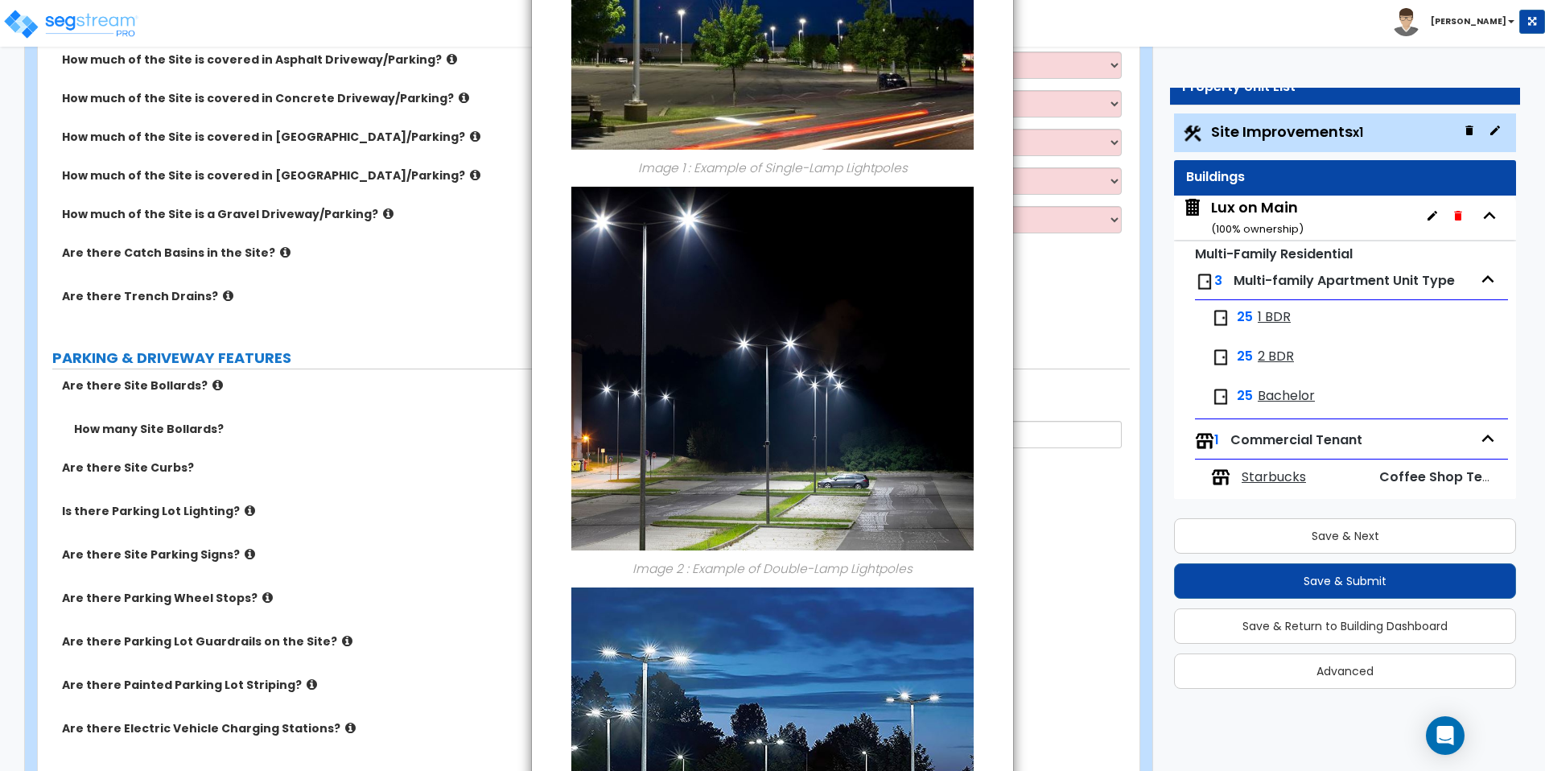
scroll to position [0, 0]
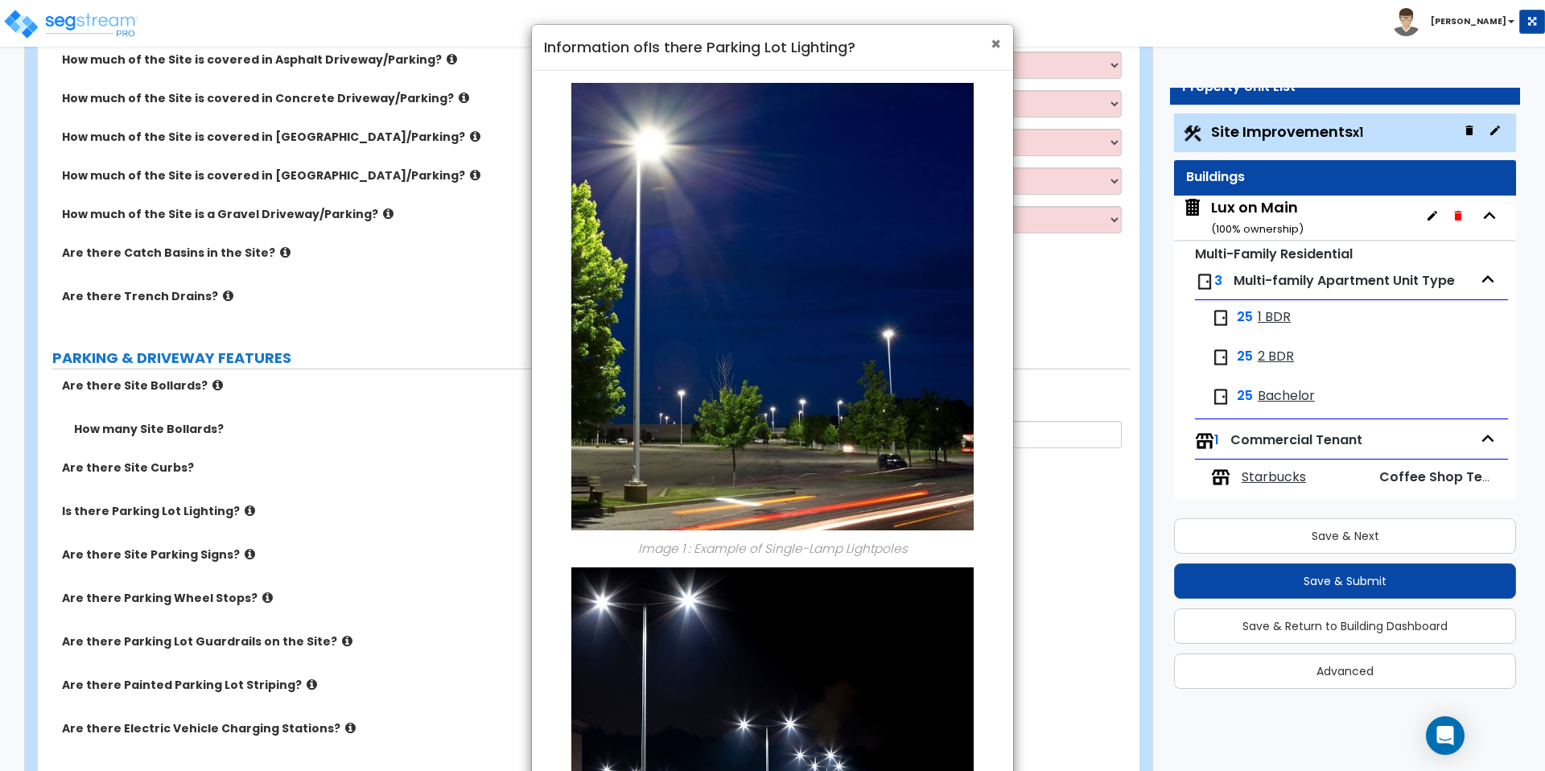
click at [998, 48] on span "×" at bounding box center [996, 43] width 10 height 23
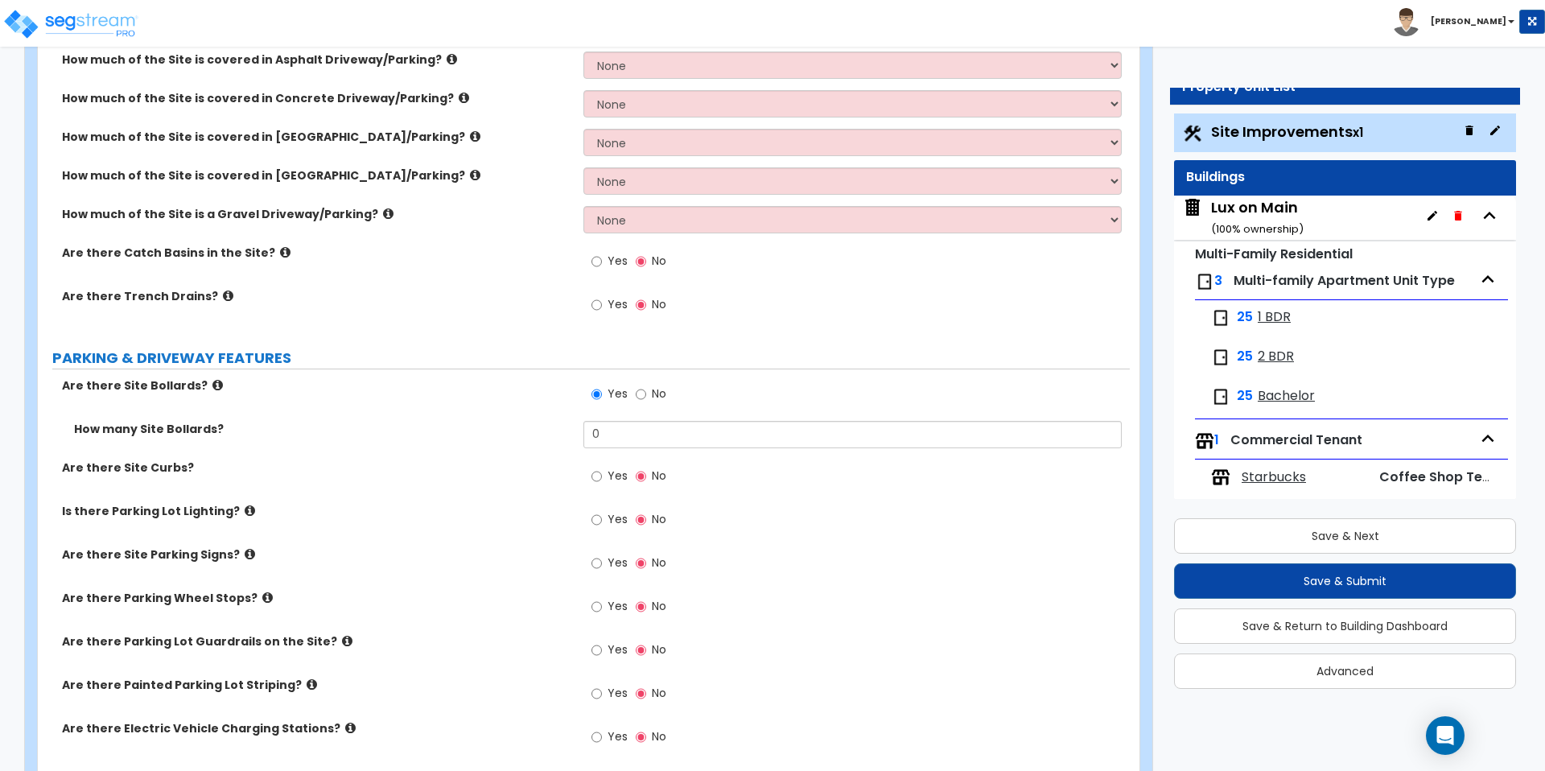
scroll to position [487, 0]
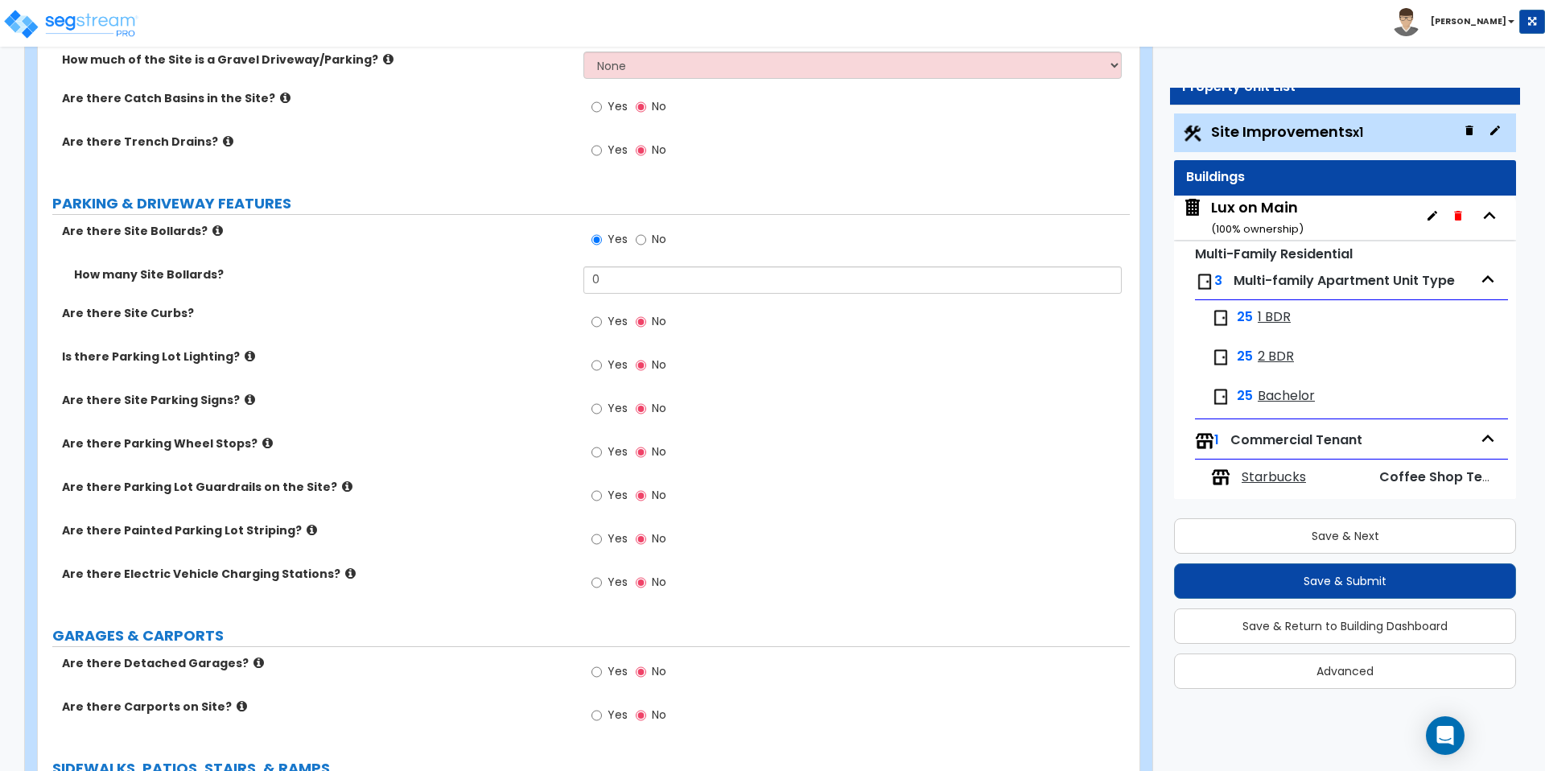
click at [342, 489] on icon at bounding box center [347, 487] width 10 height 12
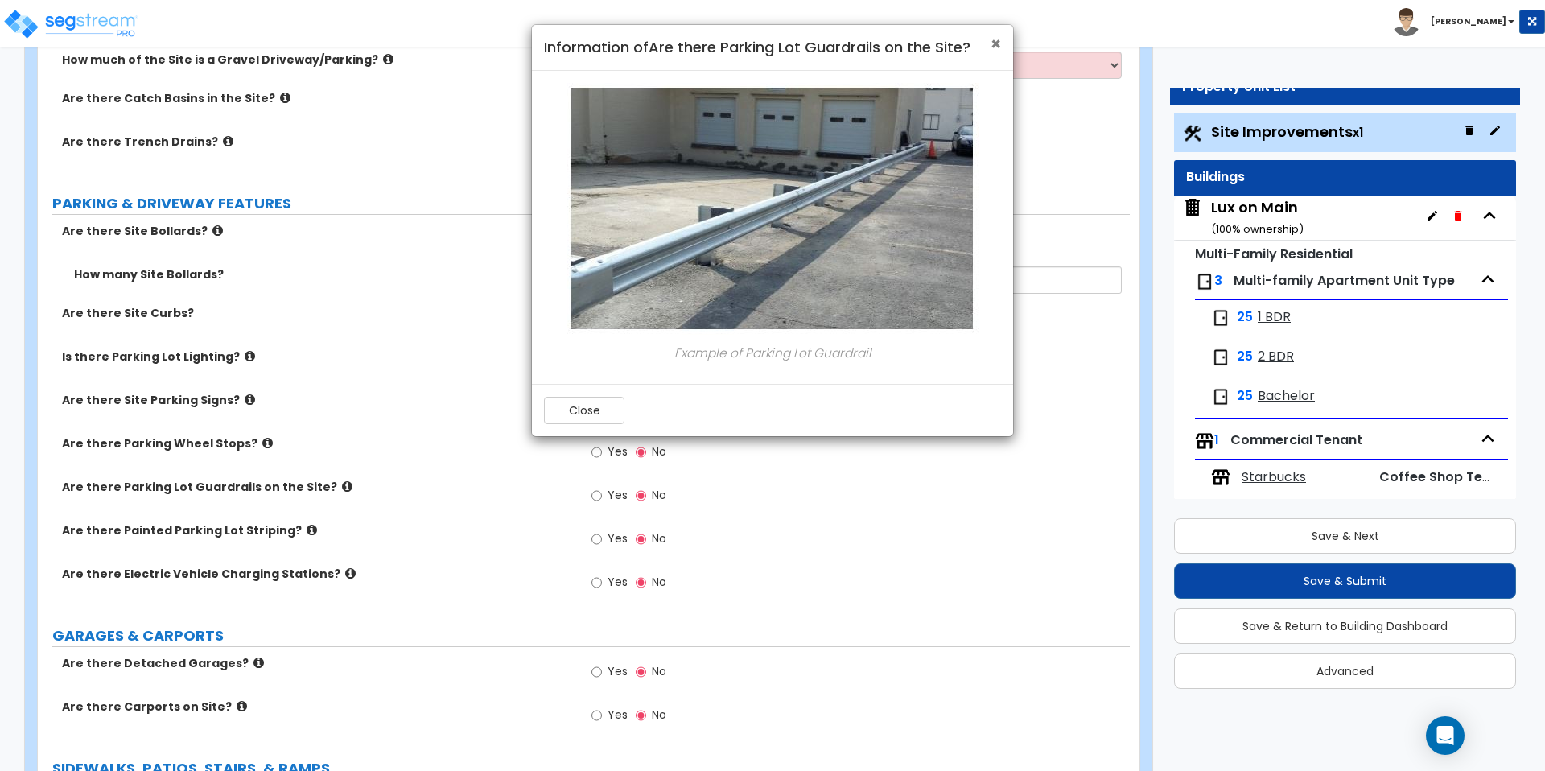
click at [991, 43] on span "×" at bounding box center [996, 43] width 10 height 23
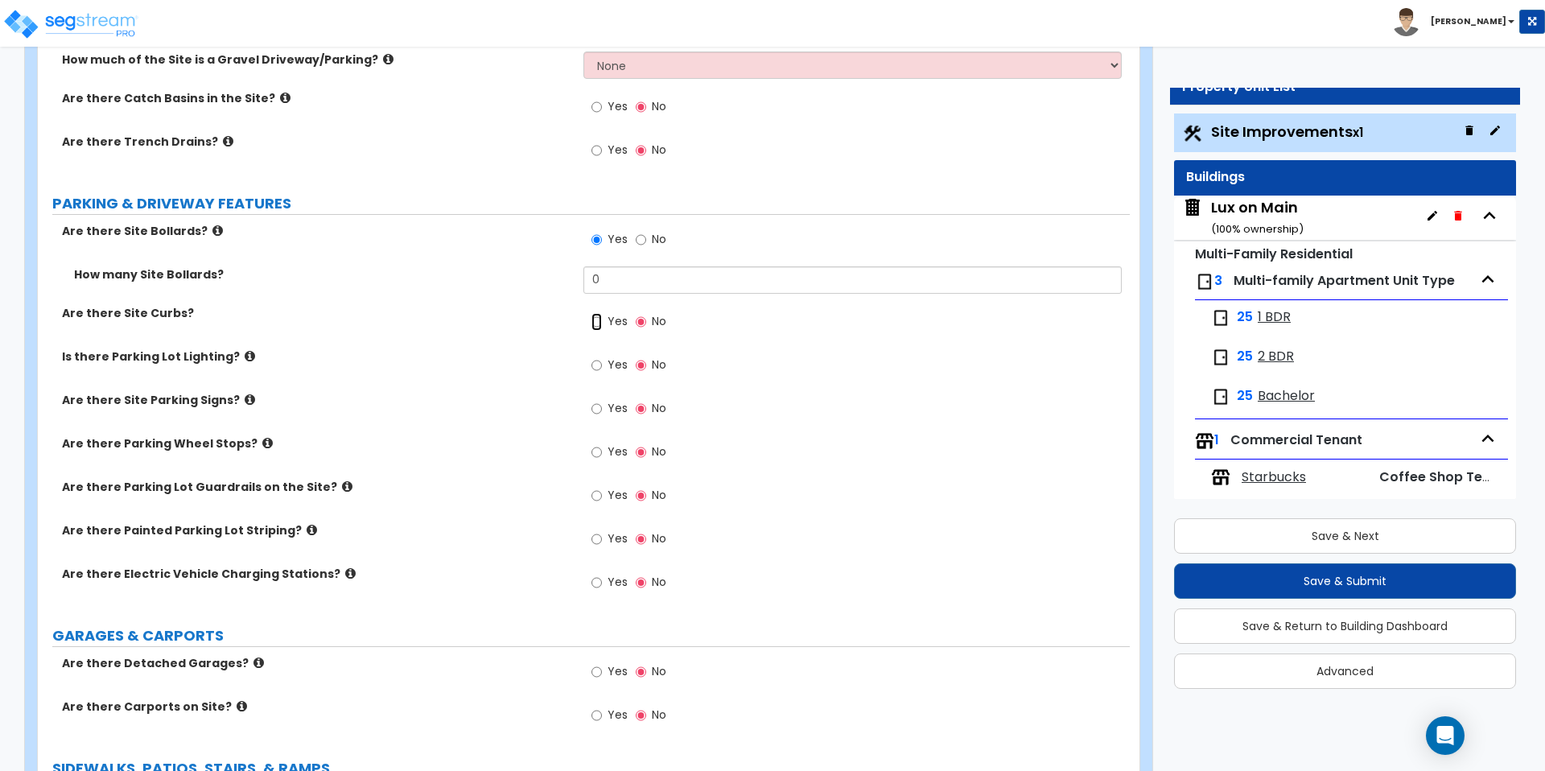
click at [598, 320] on input "Yes" at bounding box center [597, 322] width 10 height 18
radio input "true"
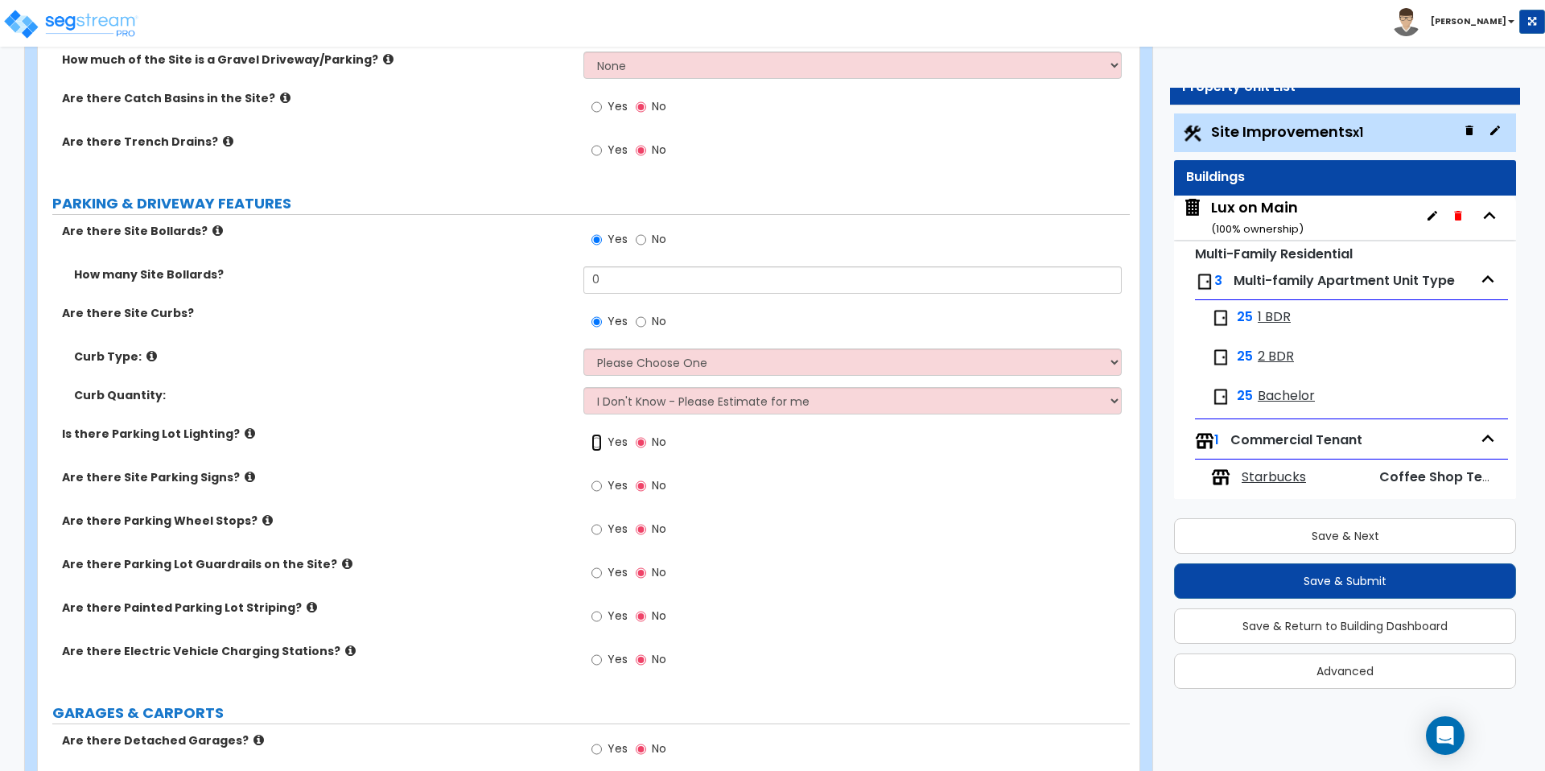
click at [593, 444] on input "Yes" at bounding box center [597, 443] width 10 height 18
radio input "true"
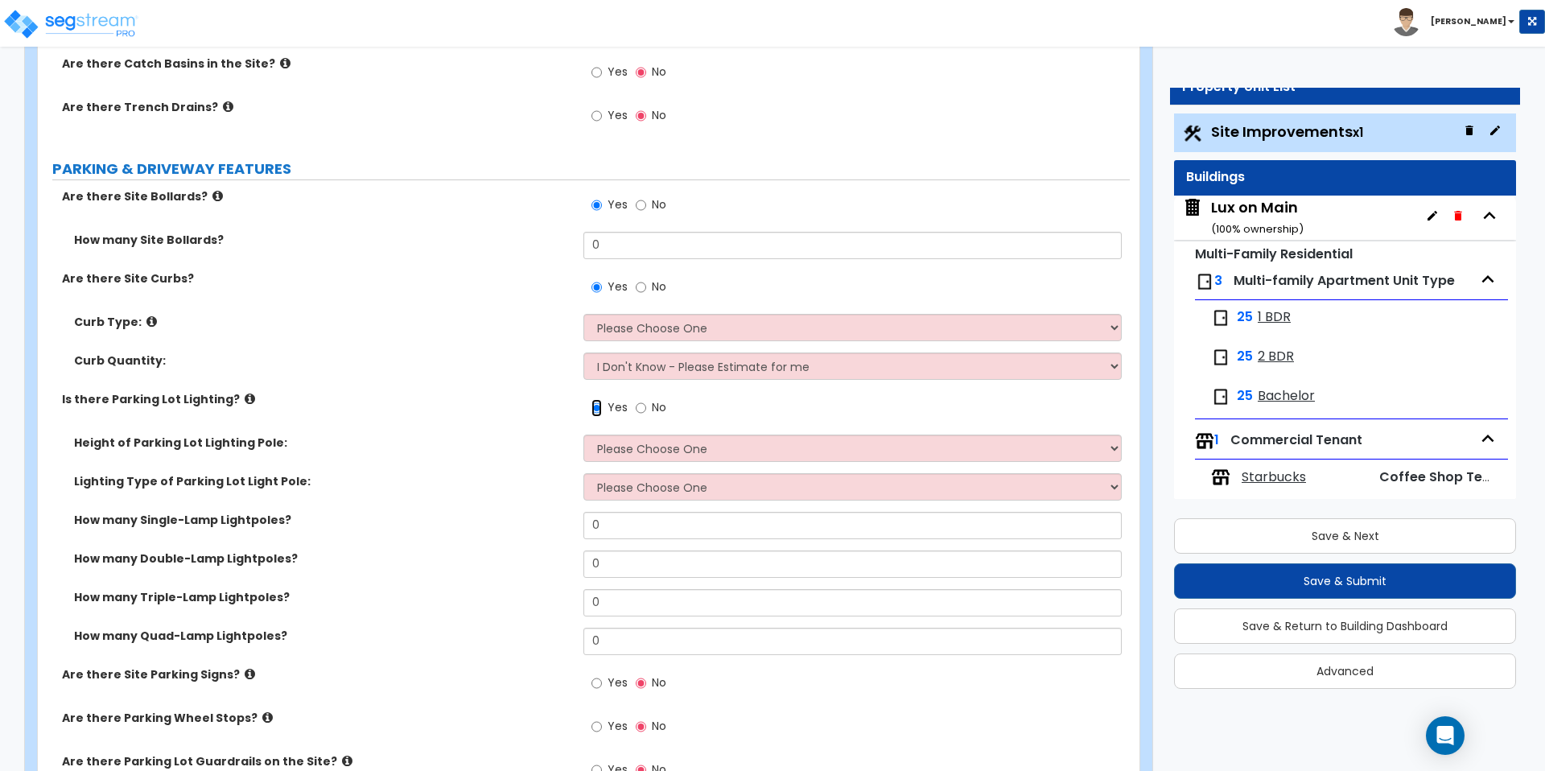
scroll to position [525, 0]
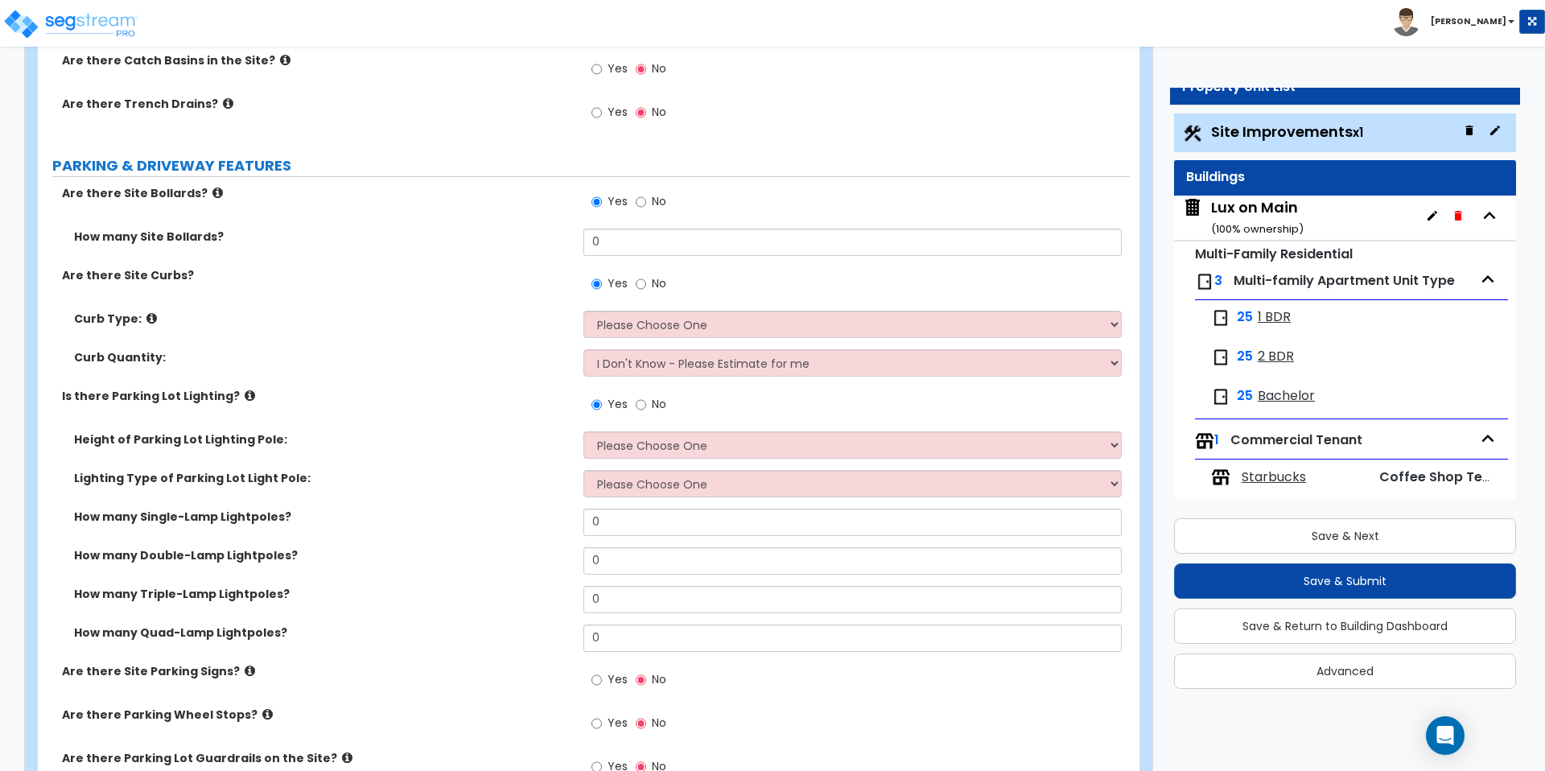
click at [698, 541] on div "How many Single-Lamp Lightpoles? 0" at bounding box center [584, 528] width 1092 height 39
click at [685, 492] on select "Please Choose One LED Metal Halide High Pressure Sodium Please Choose for me" at bounding box center [853, 483] width 538 height 27
click at [687, 437] on select "Please Choose One 20' high 30' high 40' high" at bounding box center [853, 444] width 538 height 27
click at [642, 485] on select "Please Choose One LED Metal Halide High Pressure Sodium Please Choose for me" at bounding box center [853, 483] width 538 height 27
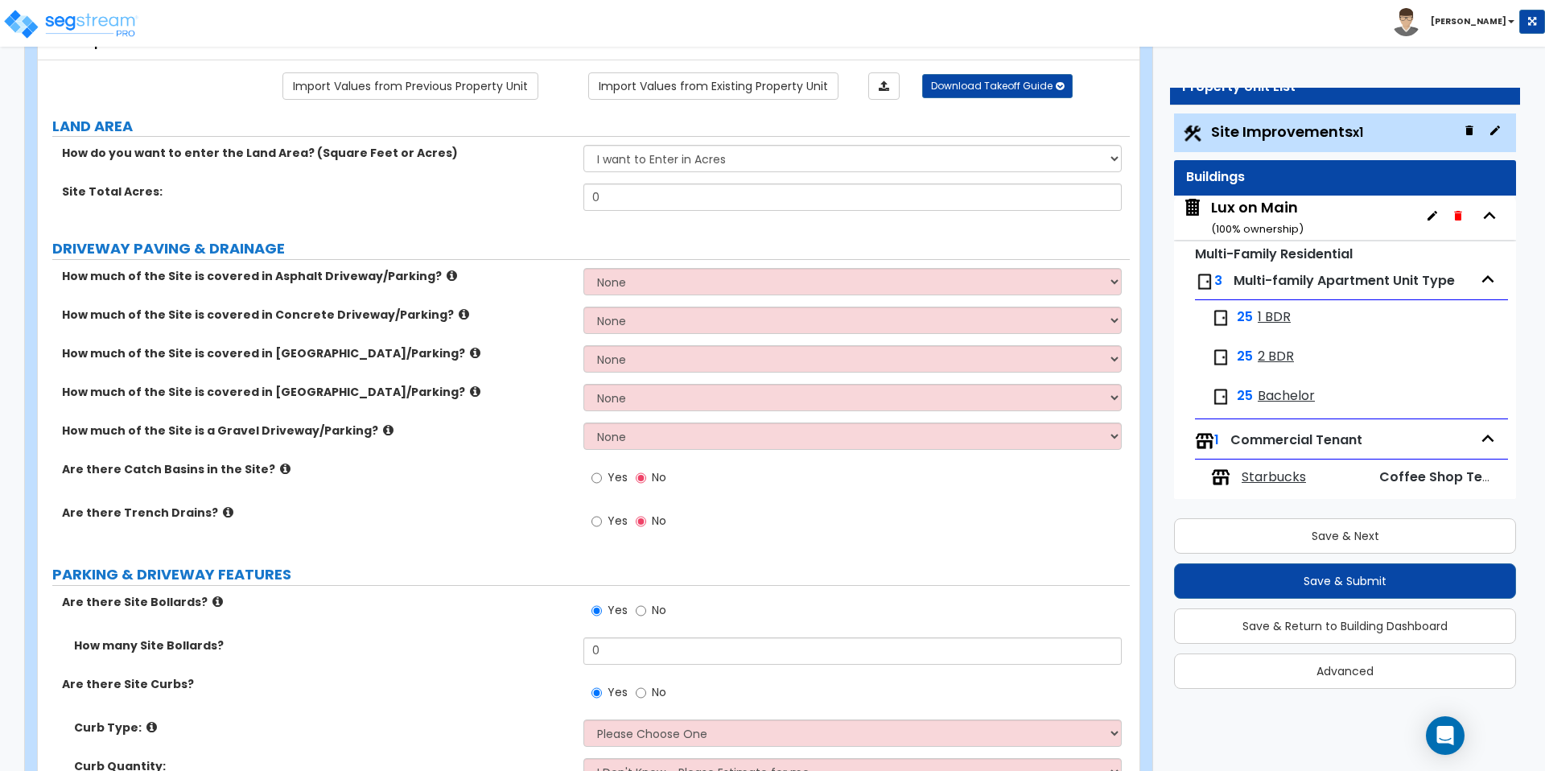
scroll to position [0, 0]
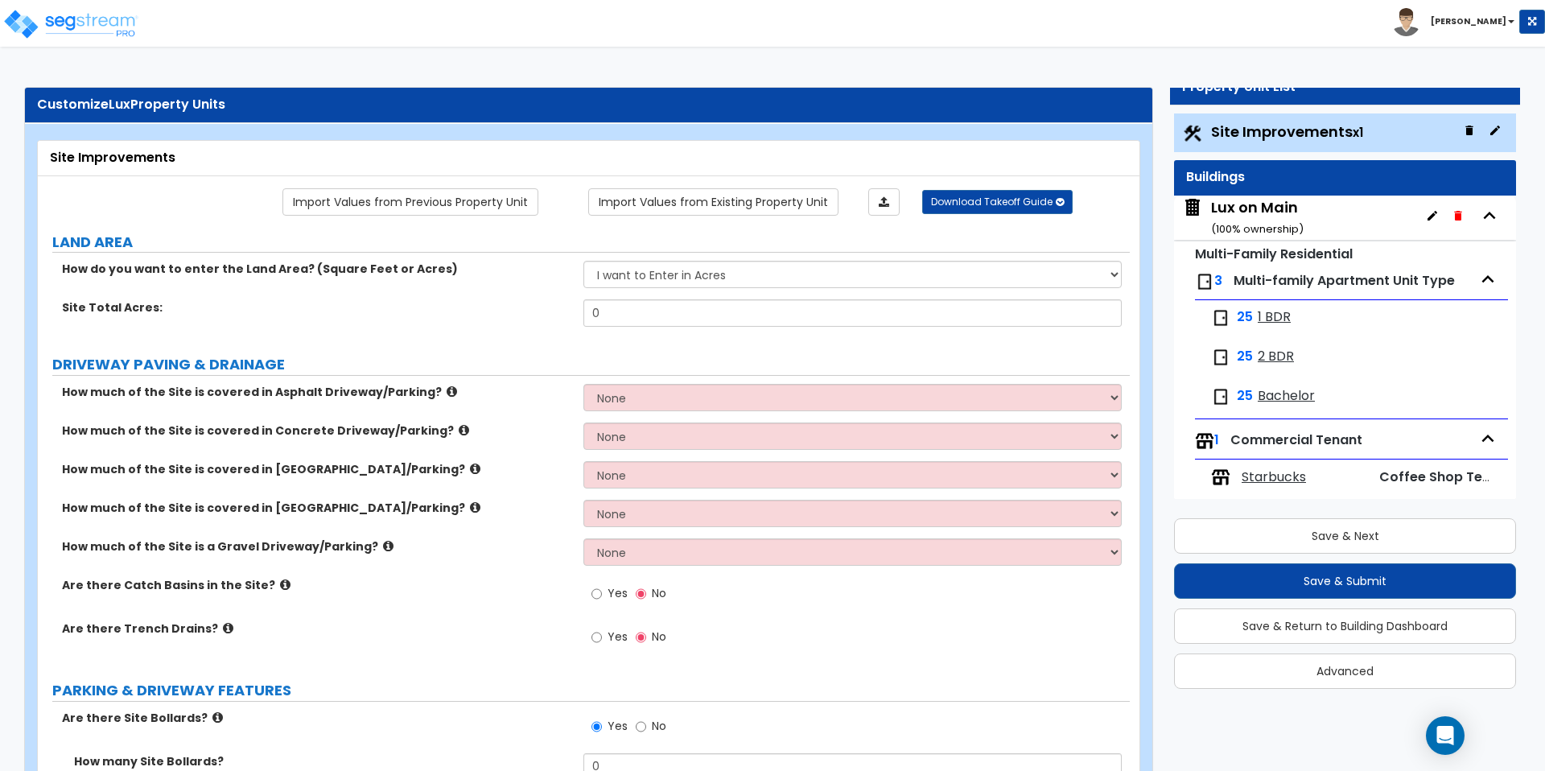
click at [1237, 211] on div "Lux on Main ( 100 % ownership)" at bounding box center [1257, 217] width 93 height 41
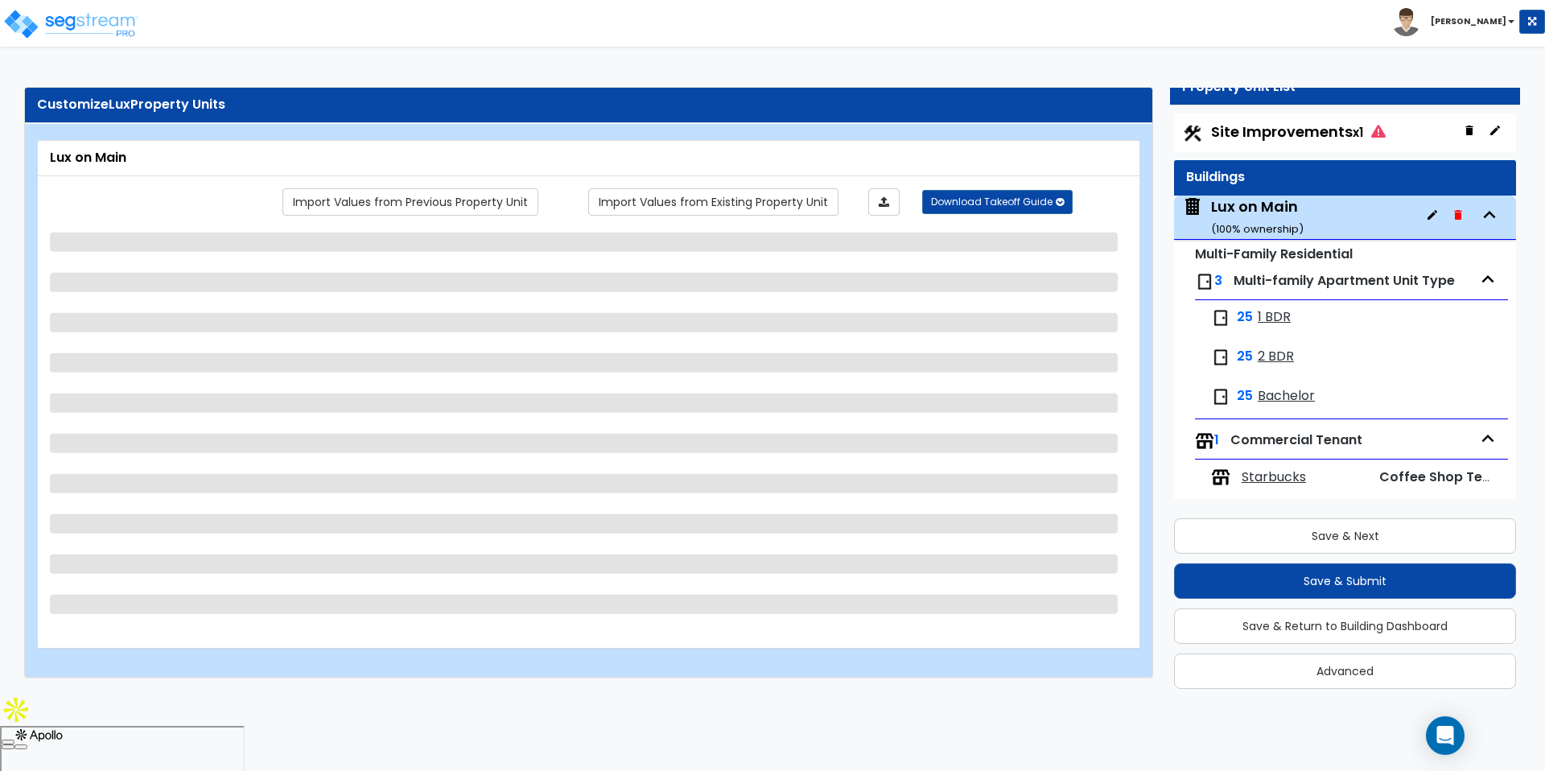
scroll to position [14, 0]
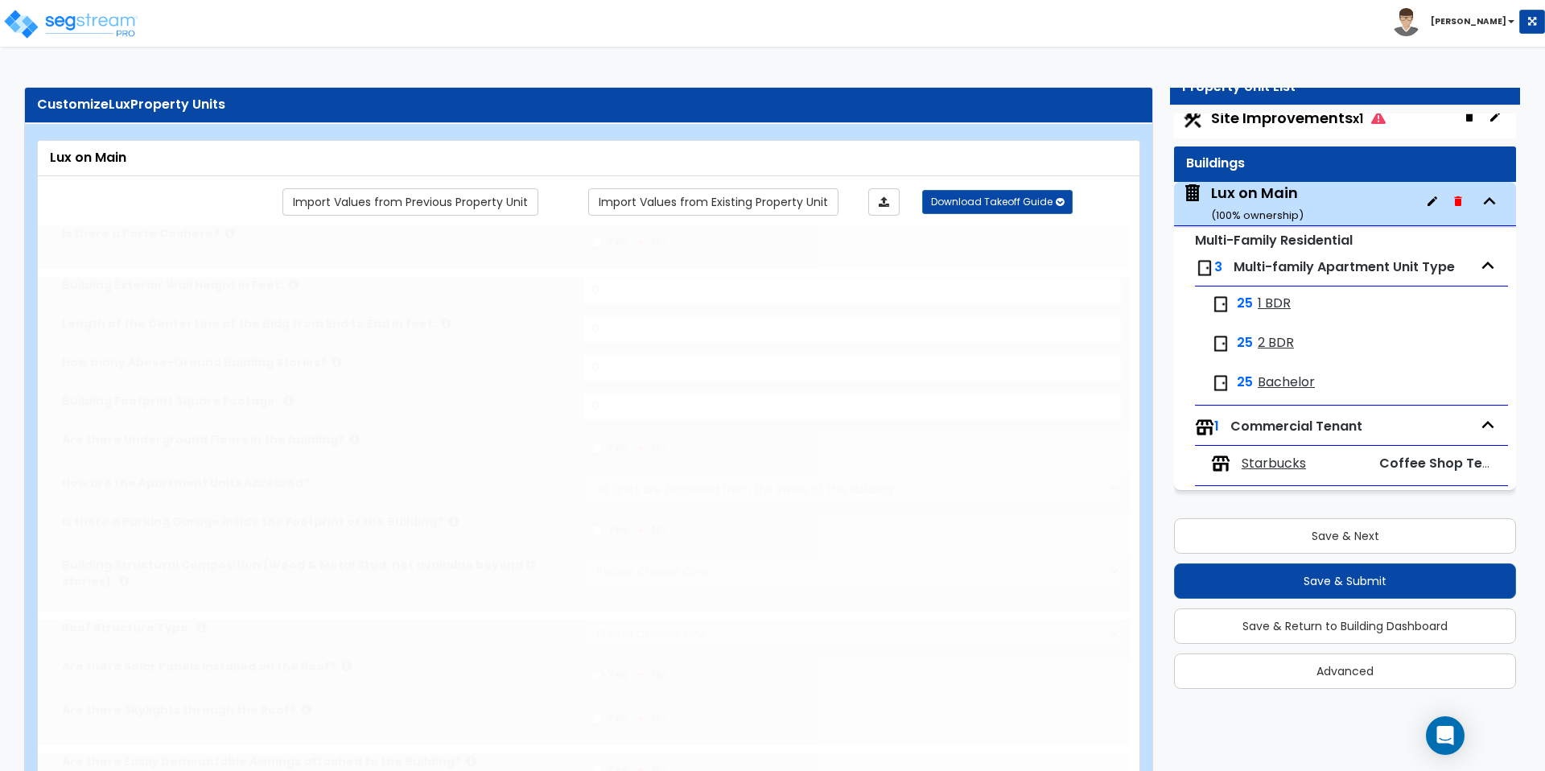
type input "1"
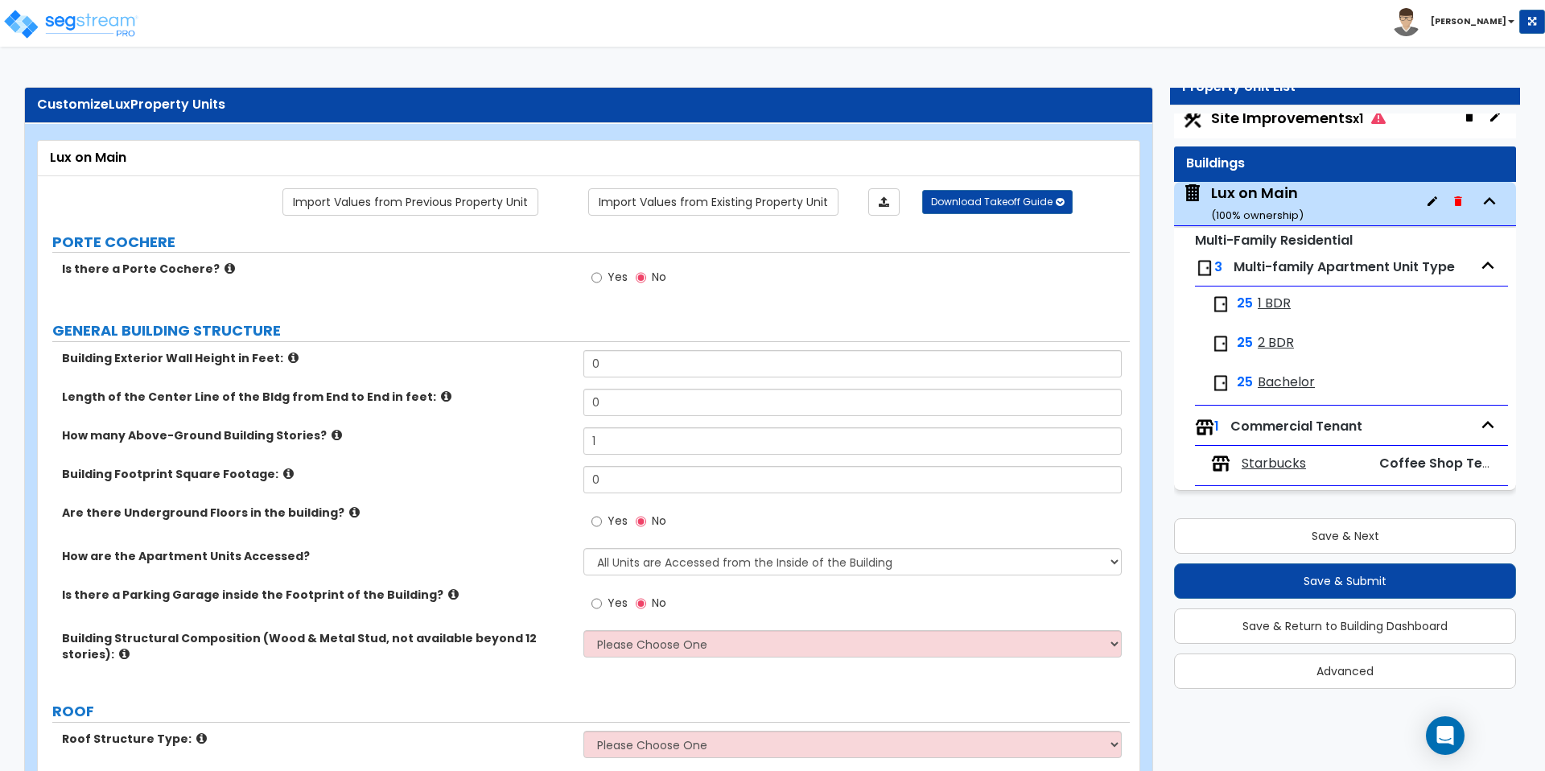
click at [1266, 303] on span "1 BDR" at bounding box center [1274, 304] width 33 height 19
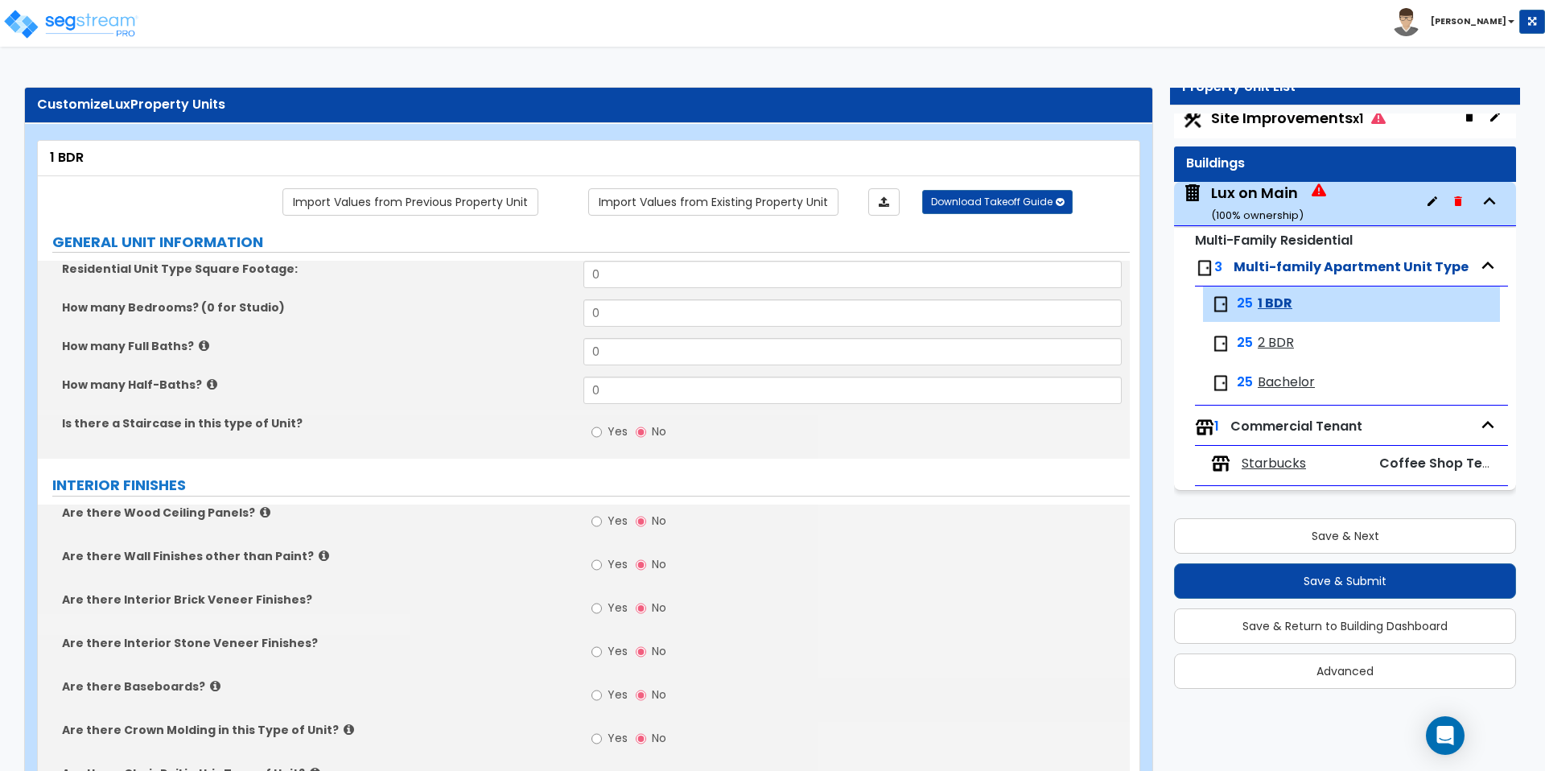
click at [1272, 347] on span "2 BDR" at bounding box center [1276, 343] width 36 height 19
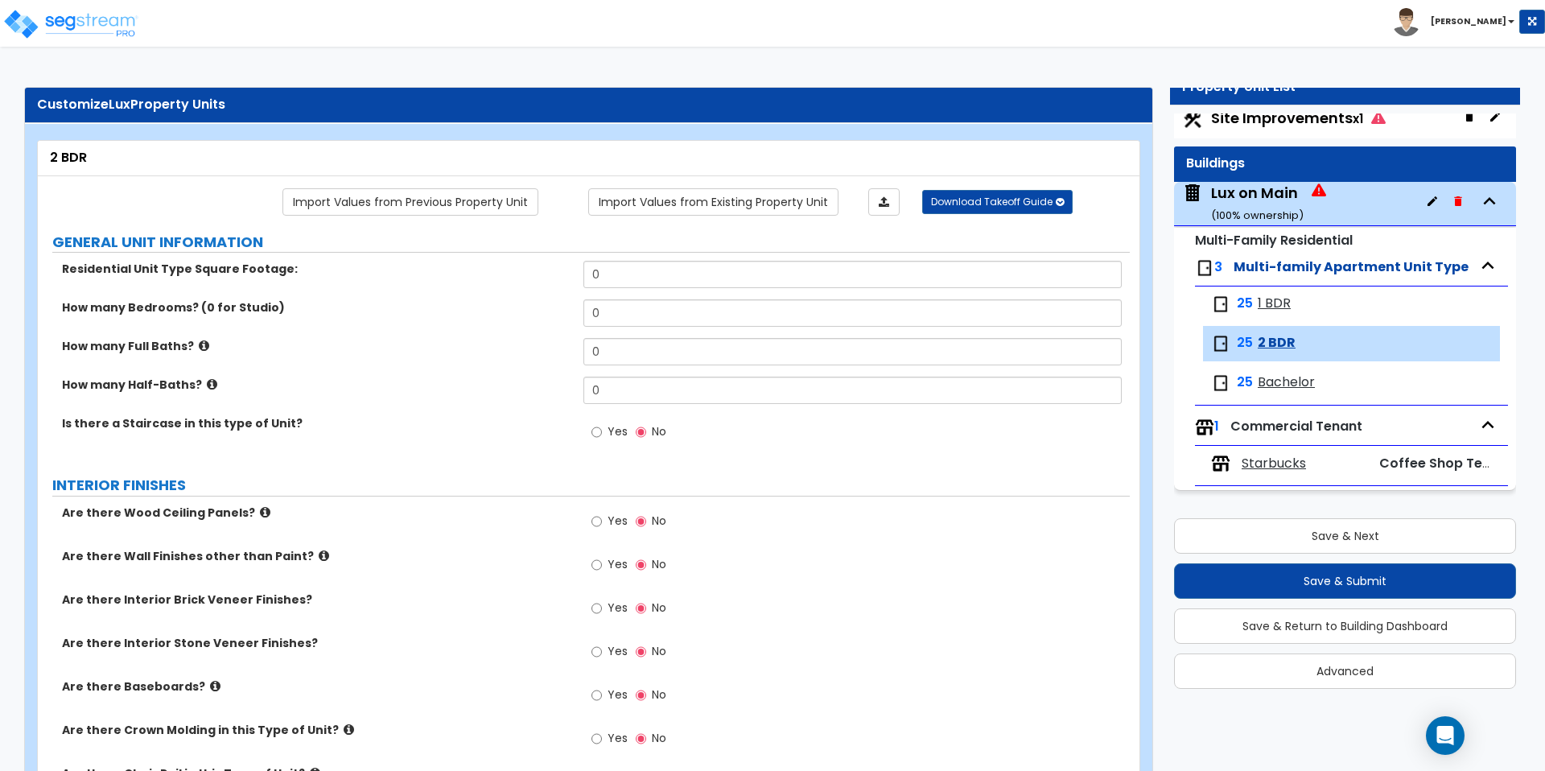
click at [1277, 417] on span "Commercial Tenant" at bounding box center [1297, 426] width 132 height 19
click at [1269, 427] on span "Commercial Tenant" at bounding box center [1297, 426] width 132 height 19
click at [966, 196] on span "Download Takeoff Guide" at bounding box center [992, 202] width 122 height 14
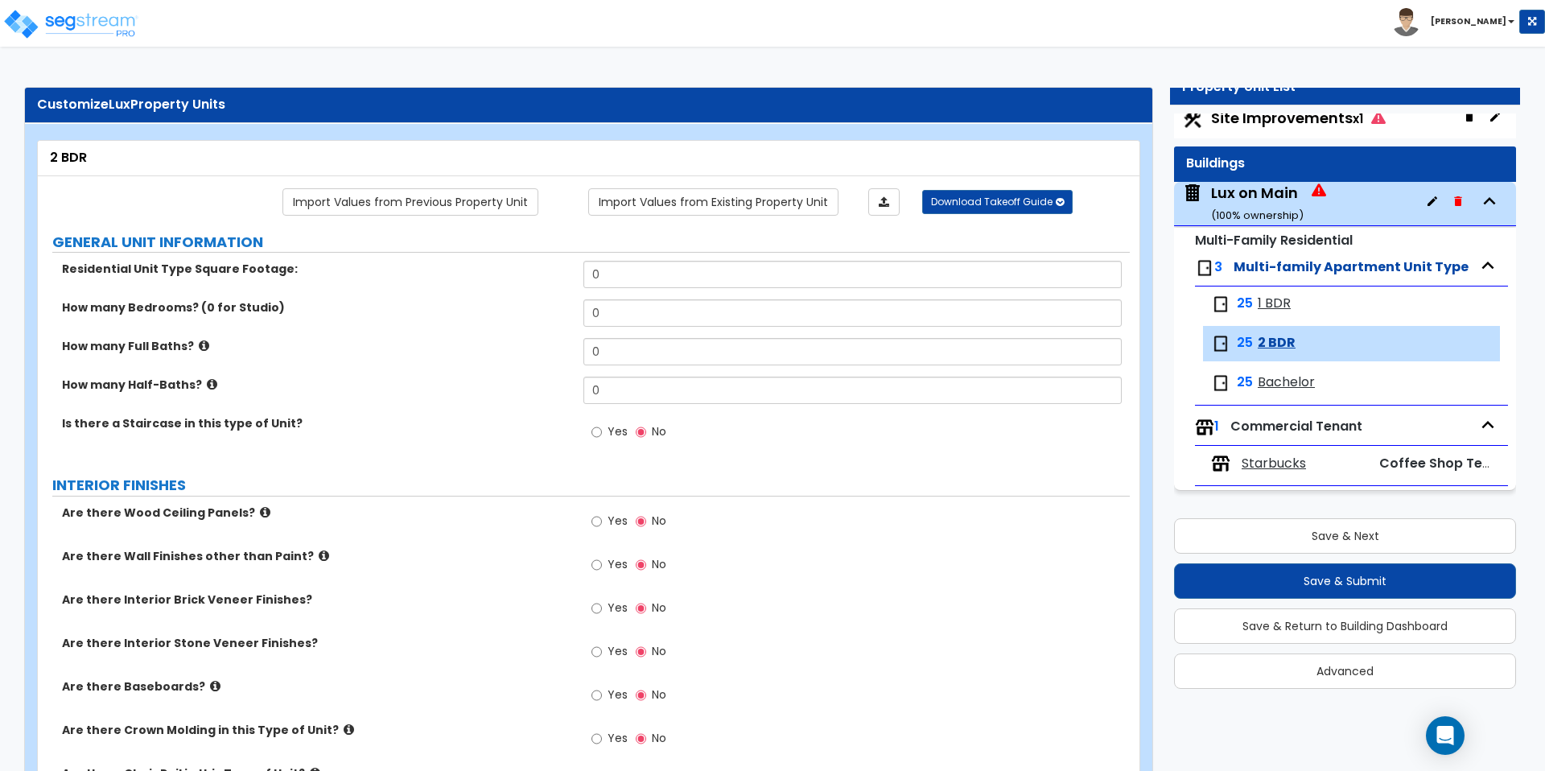
click at [502, 235] on label "GENERAL UNIT INFORMATION" at bounding box center [591, 242] width 1078 height 21
click at [1452, 742] on icon "Open Intercom Messenger" at bounding box center [1445, 735] width 21 height 21
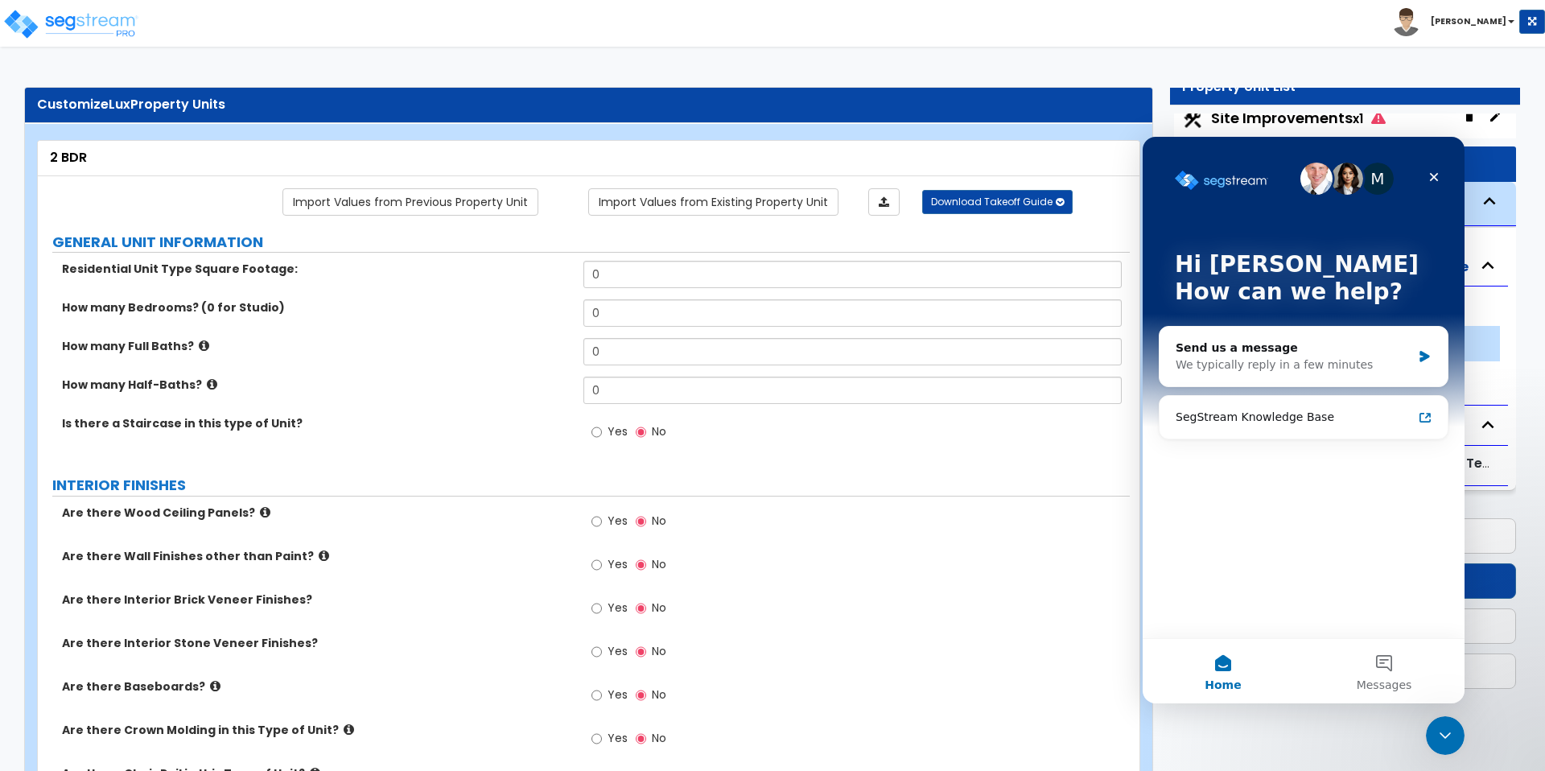
scroll to position [0, 0]
click at [1436, 179] on icon "Close" at bounding box center [1434, 177] width 9 height 9
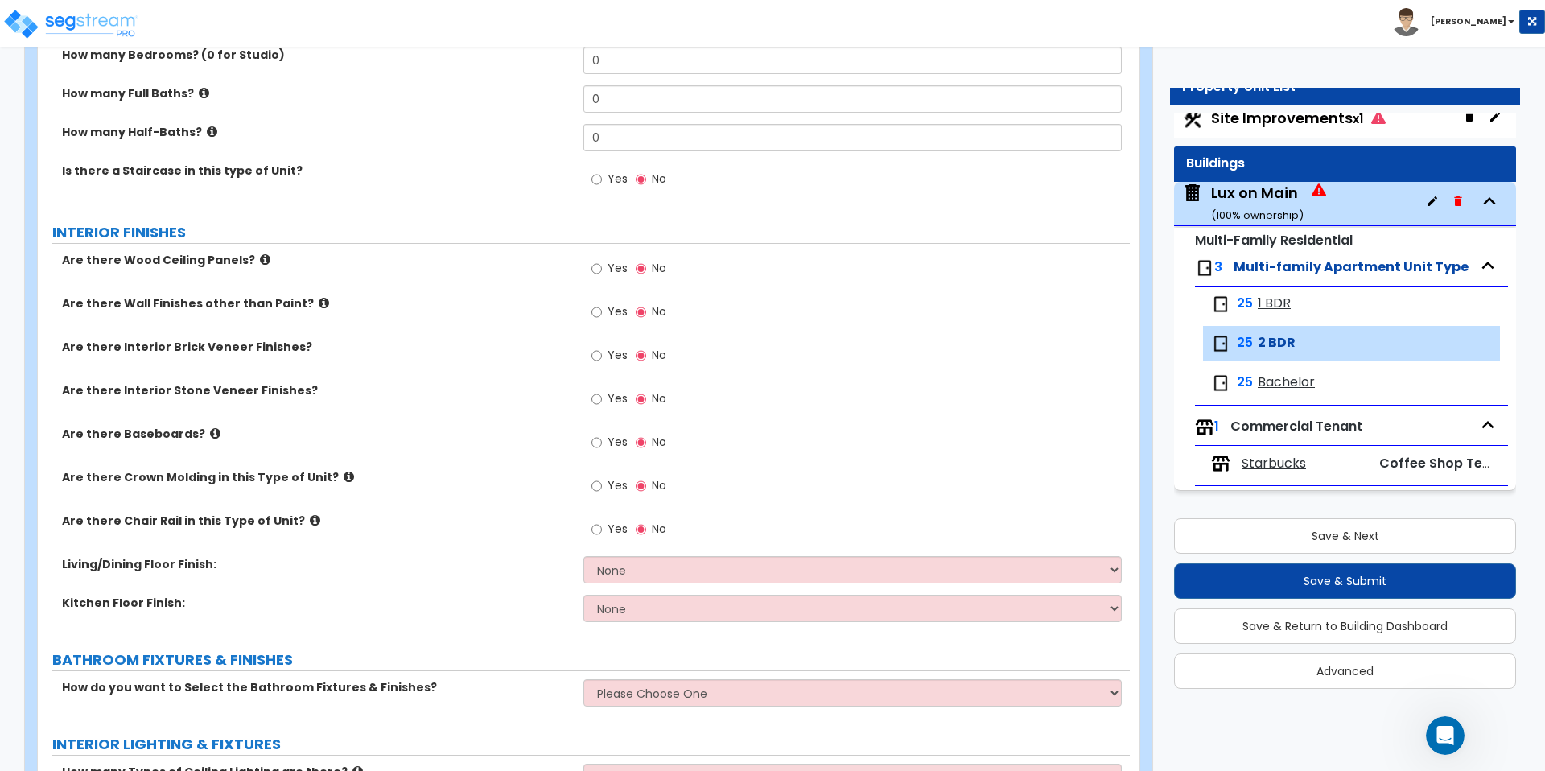
scroll to position [250, 0]
click at [602, 395] on label "Yes" at bounding box center [610, 403] width 36 height 27
click at [602, 395] on input "Yes" at bounding box center [597, 402] width 10 height 18
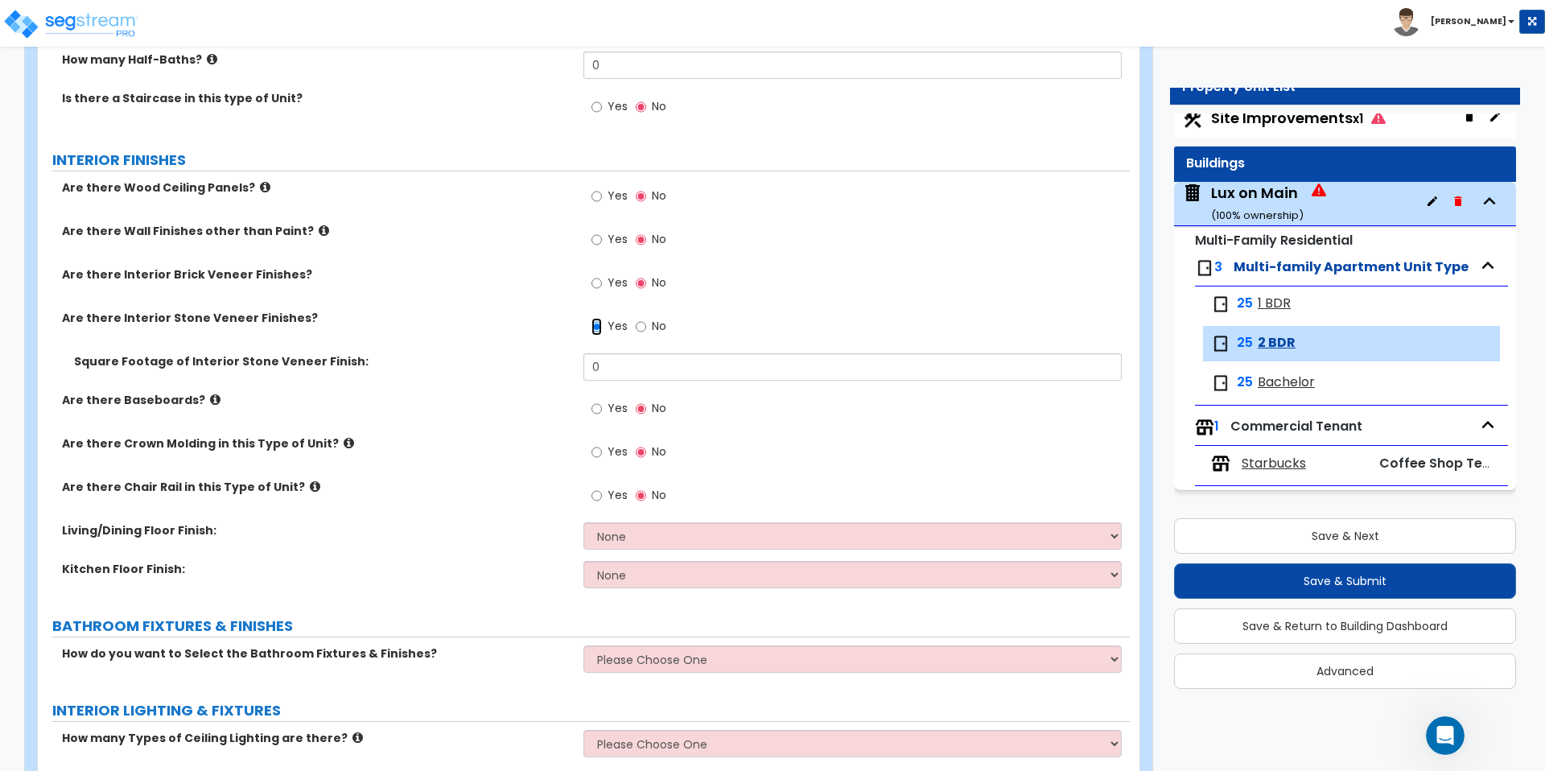
scroll to position [322, 0]
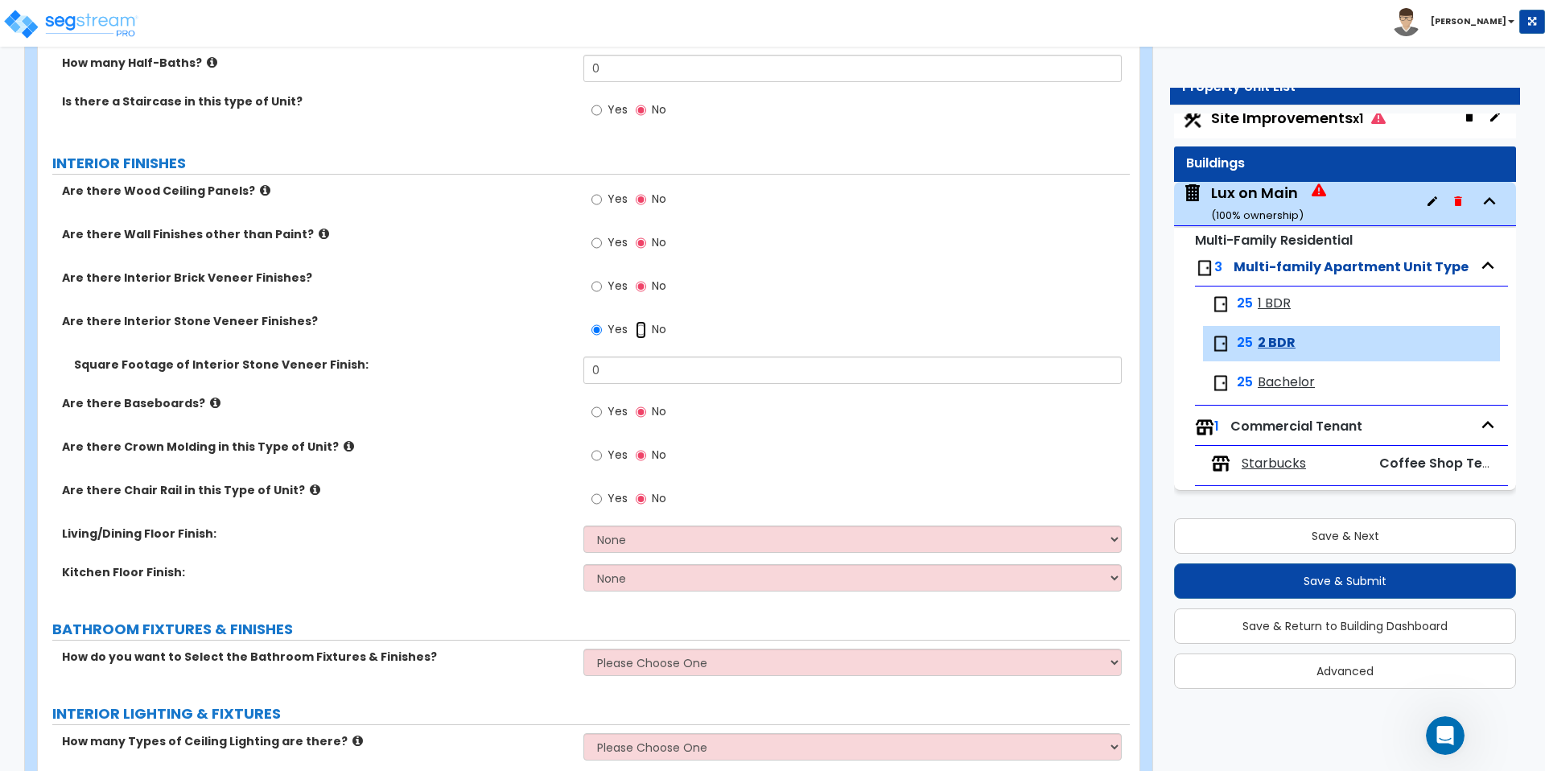
click at [638, 330] on input "No" at bounding box center [641, 330] width 10 height 18
radio input "false"
radio input "true"
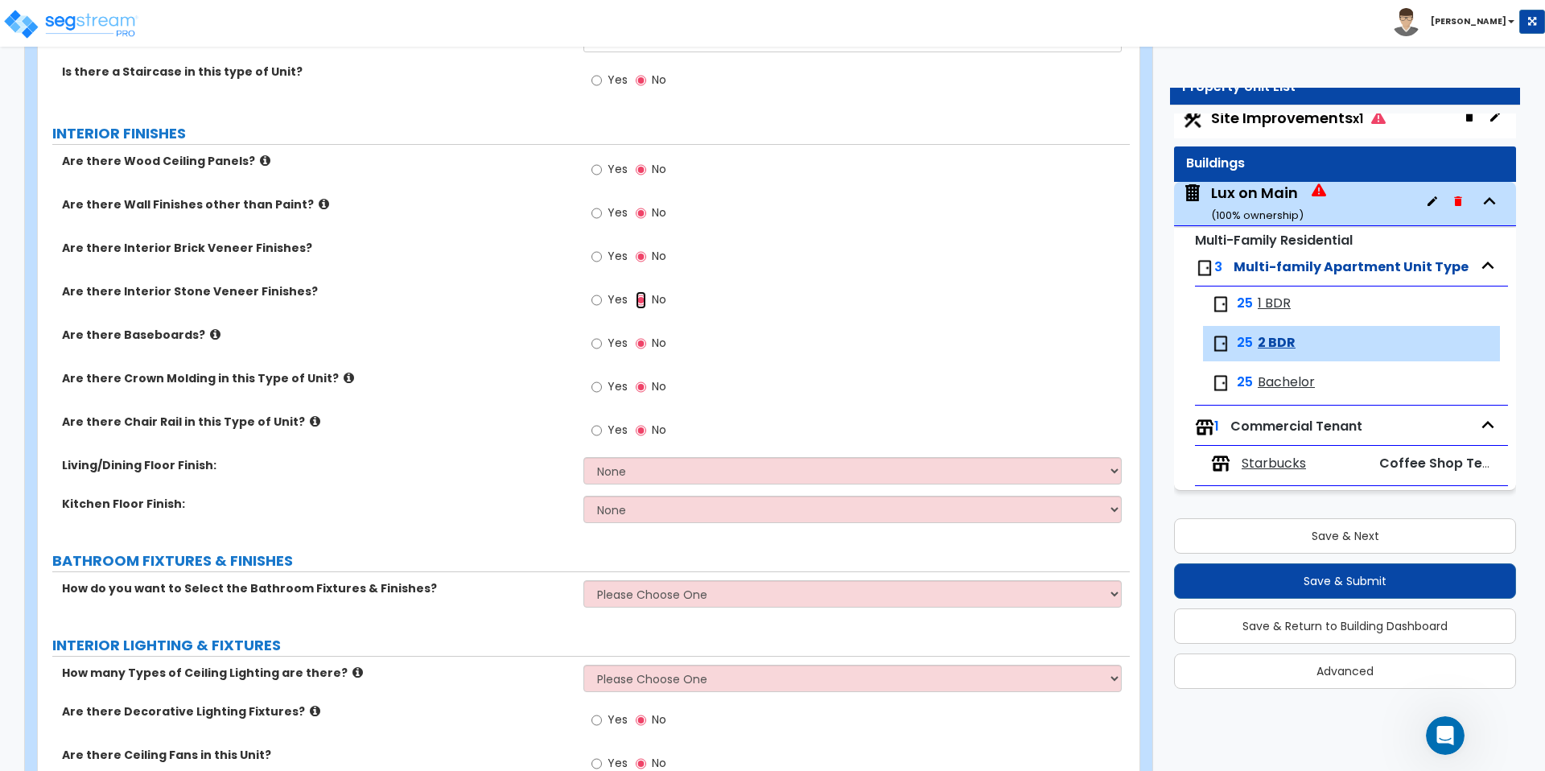
scroll to position [353, 0]
click at [1284, 118] on span "Site Improvements x1" at bounding box center [1298, 118] width 175 height 20
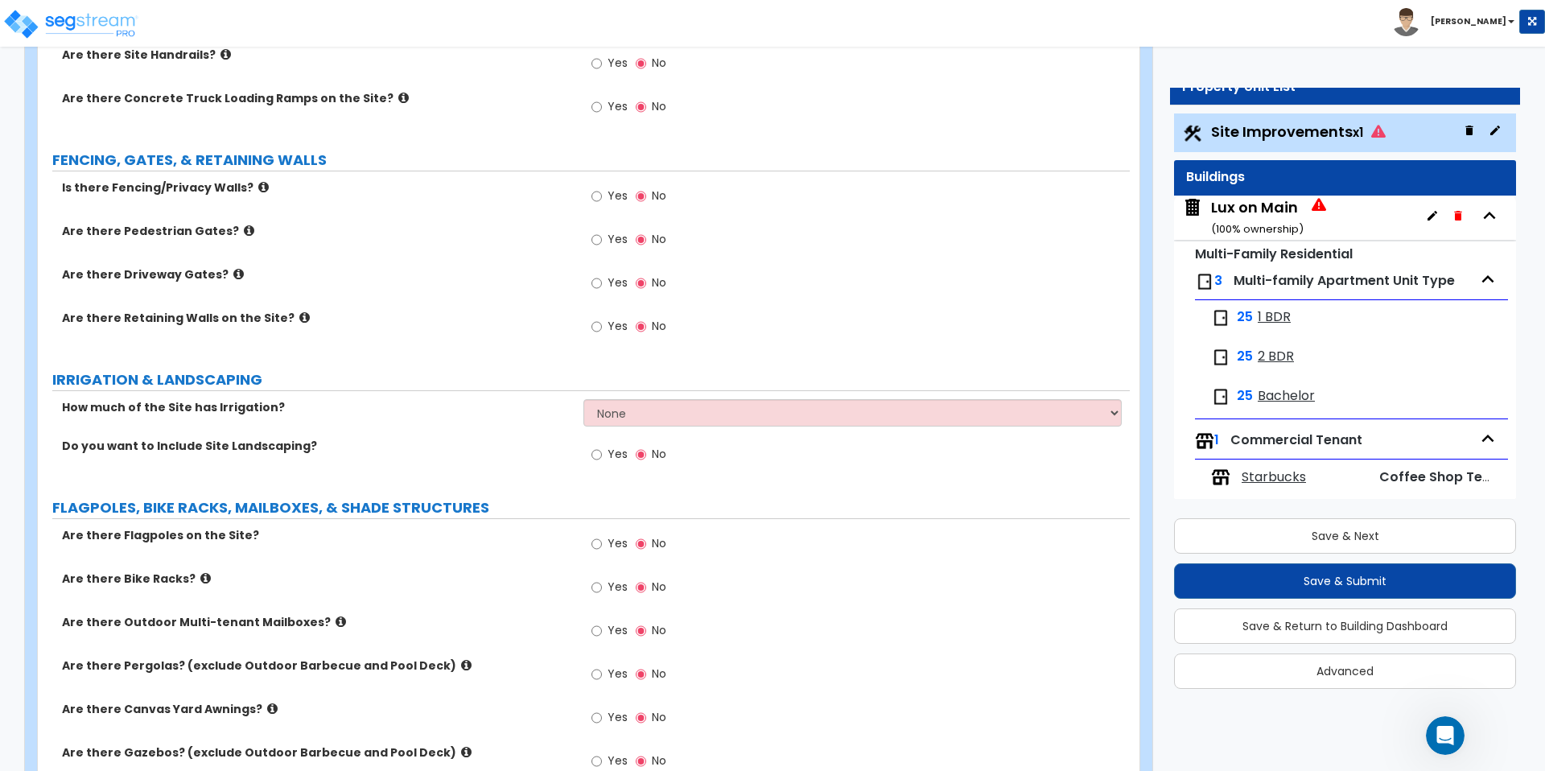
scroll to position [1941, 0]
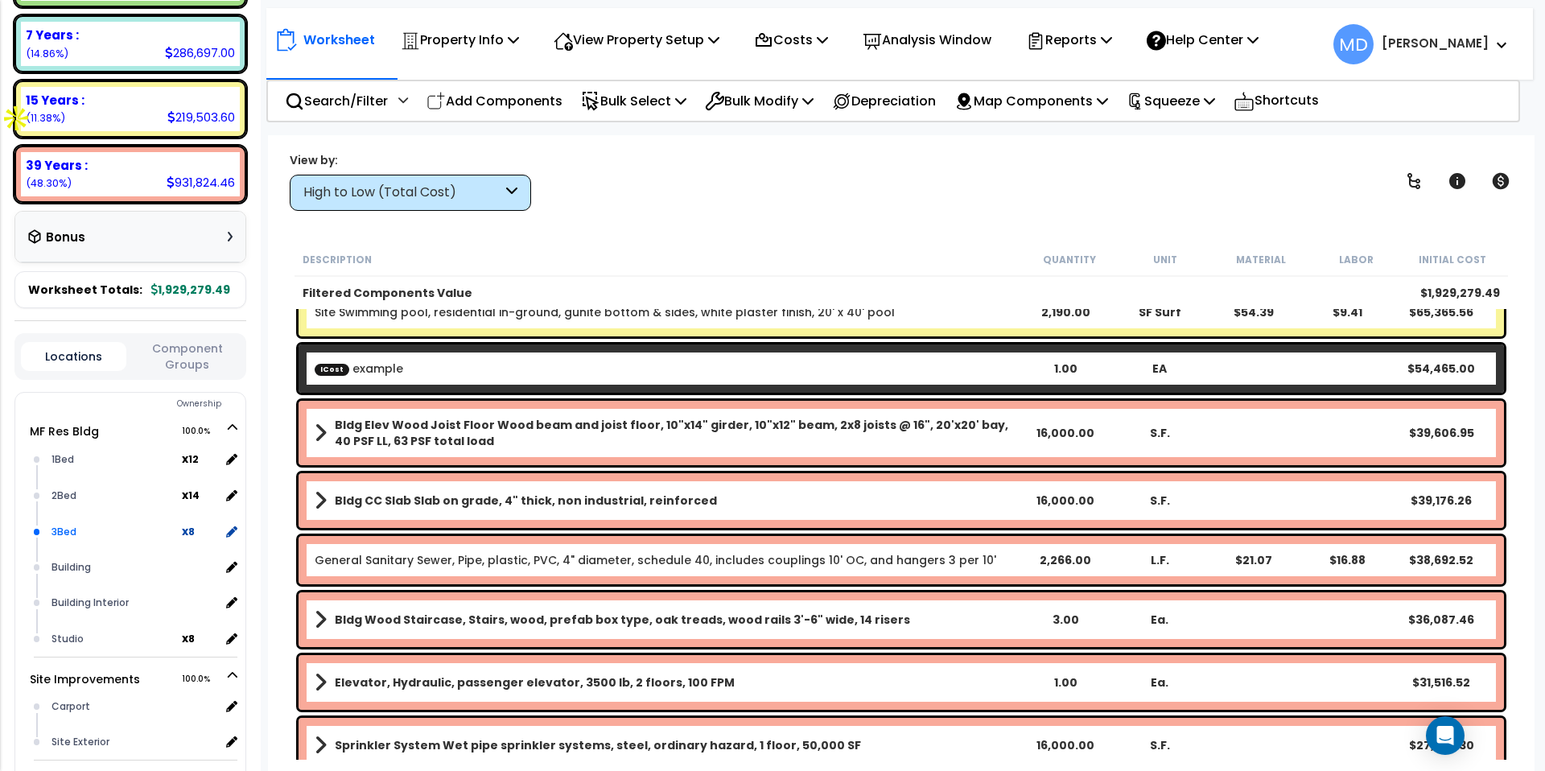
scroll to position [370, 0]
click at [56, 451] on div "1Bed" at bounding box center [114, 460] width 134 height 19
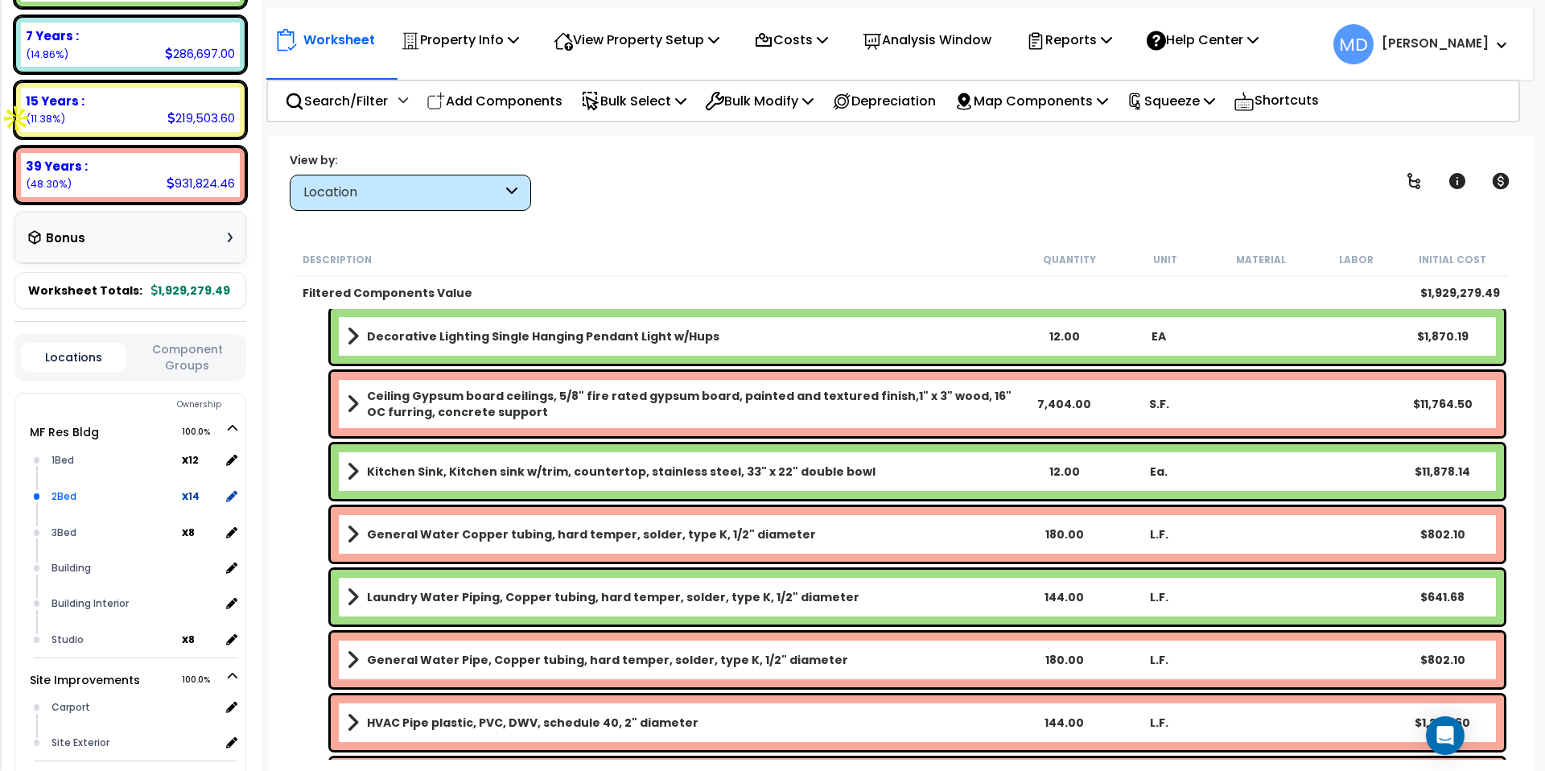
click at [66, 487] on div "2Bed" at bounding box center [114, 496] width 134 height 19
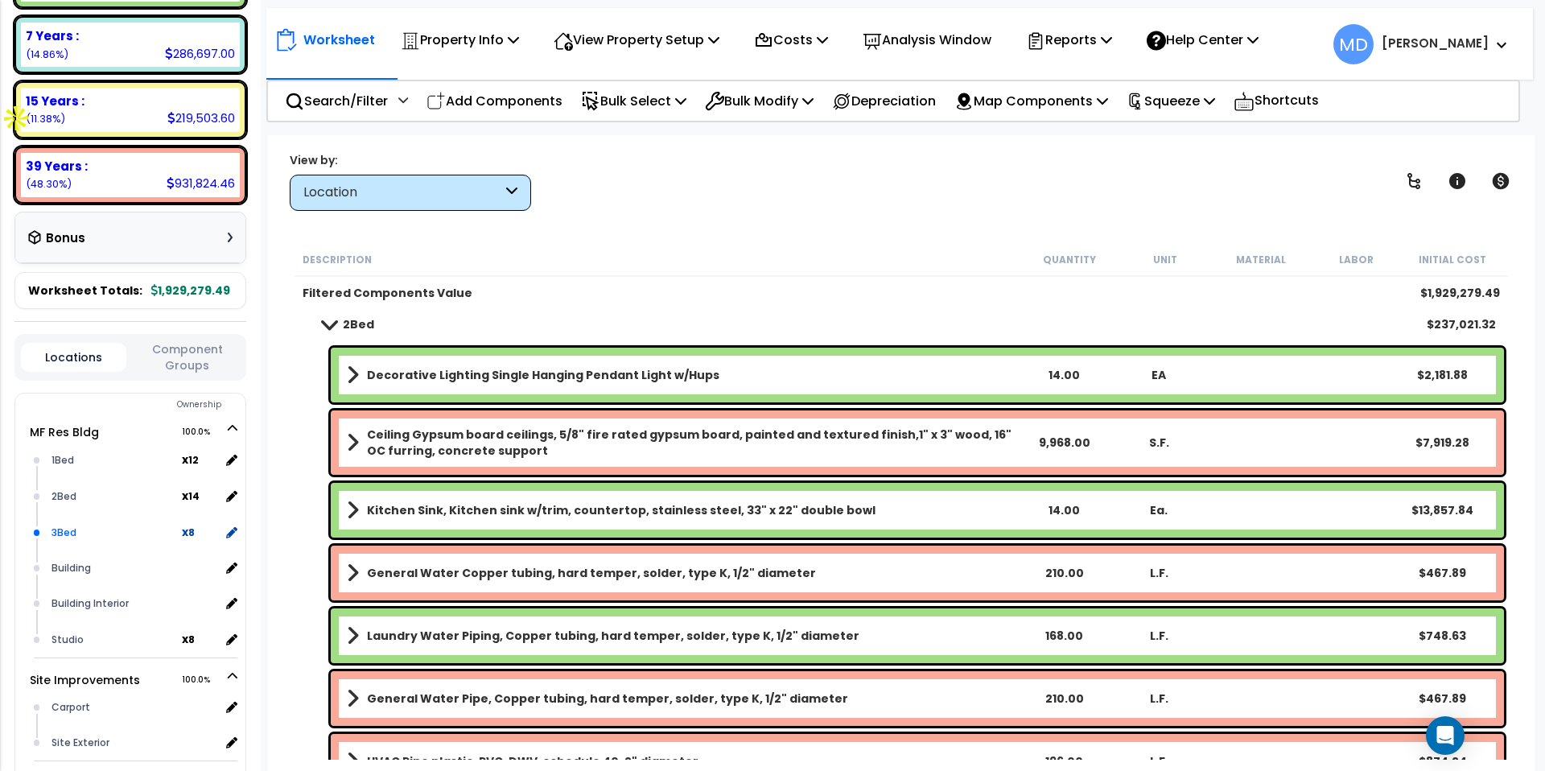
click at [61, 523] on div "3Bed" at bounding box center [114, 532] width 134 height 19
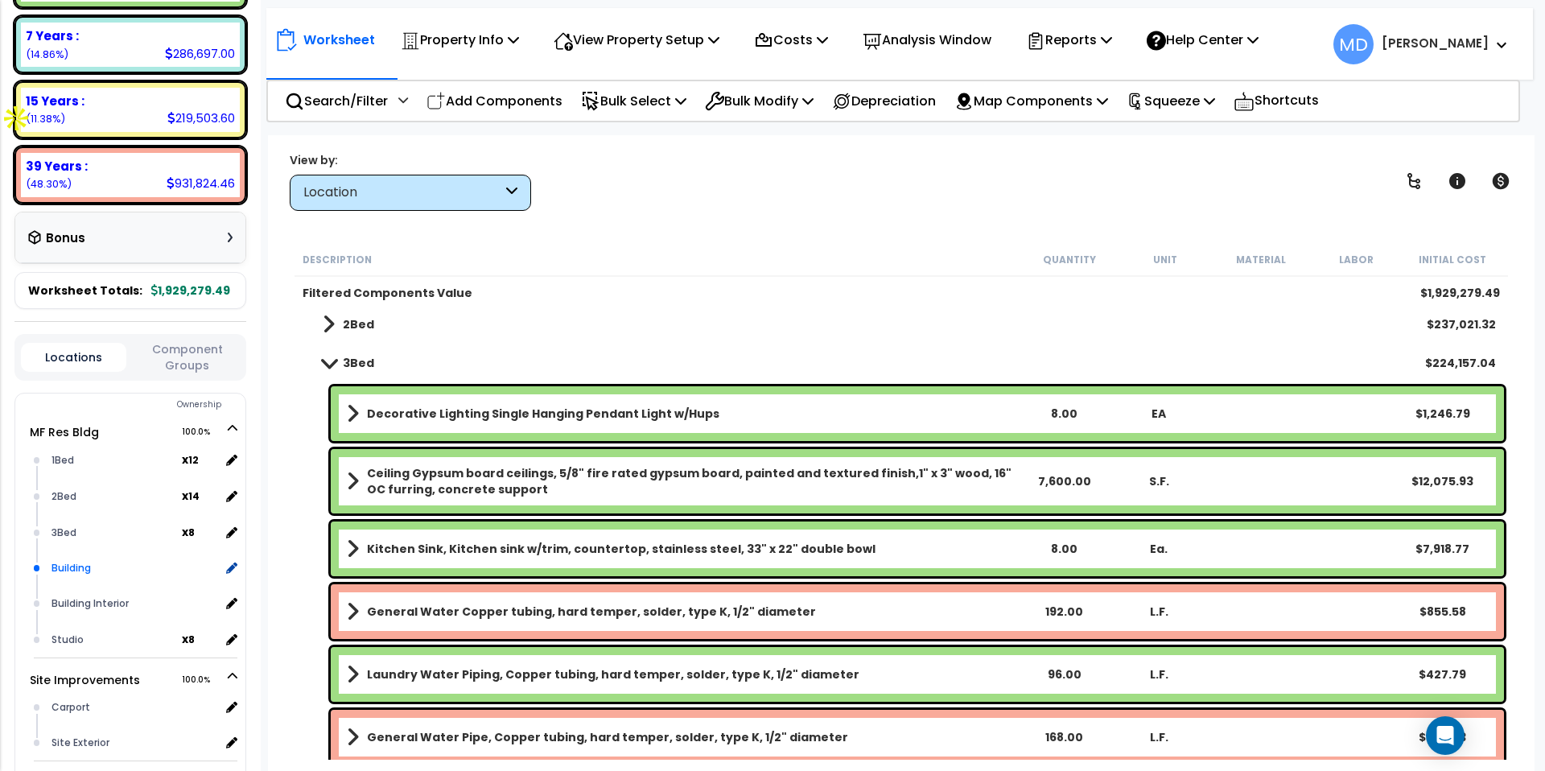
click at [67, 559] on div "Building" at bounding box center [133, 568] width 172 height 19
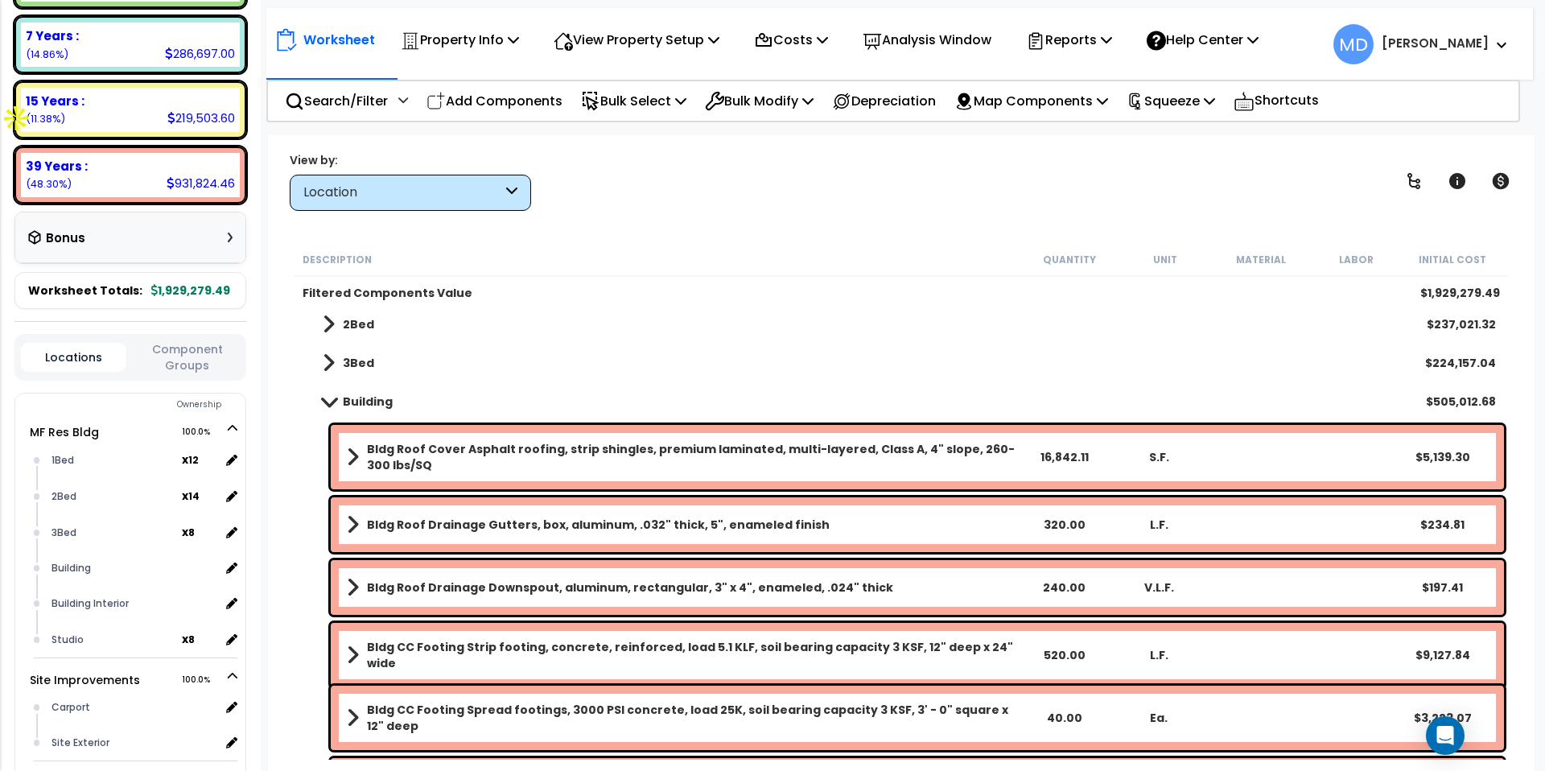
click at [377, 188] on div "Location" at bounding box center [402, 193] width 199 height 19
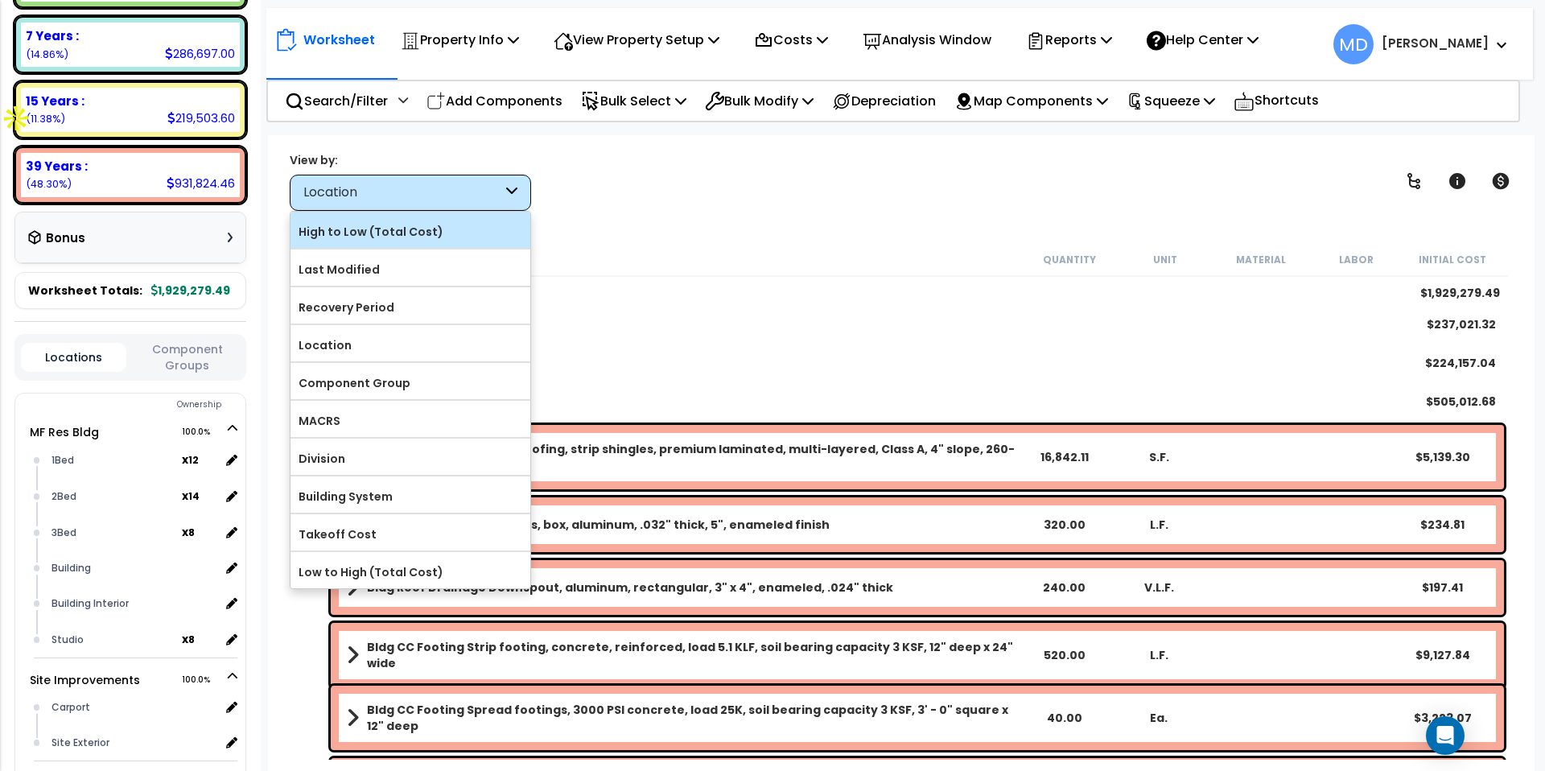
click at [398, 234] on label "High to Low (Total Cost)" at bounding box center [411, 232] width 240 height 24
click at [0, 0] on input "High to Low (Total Cost)" at bounding box center [0, 0] width 0 height 0
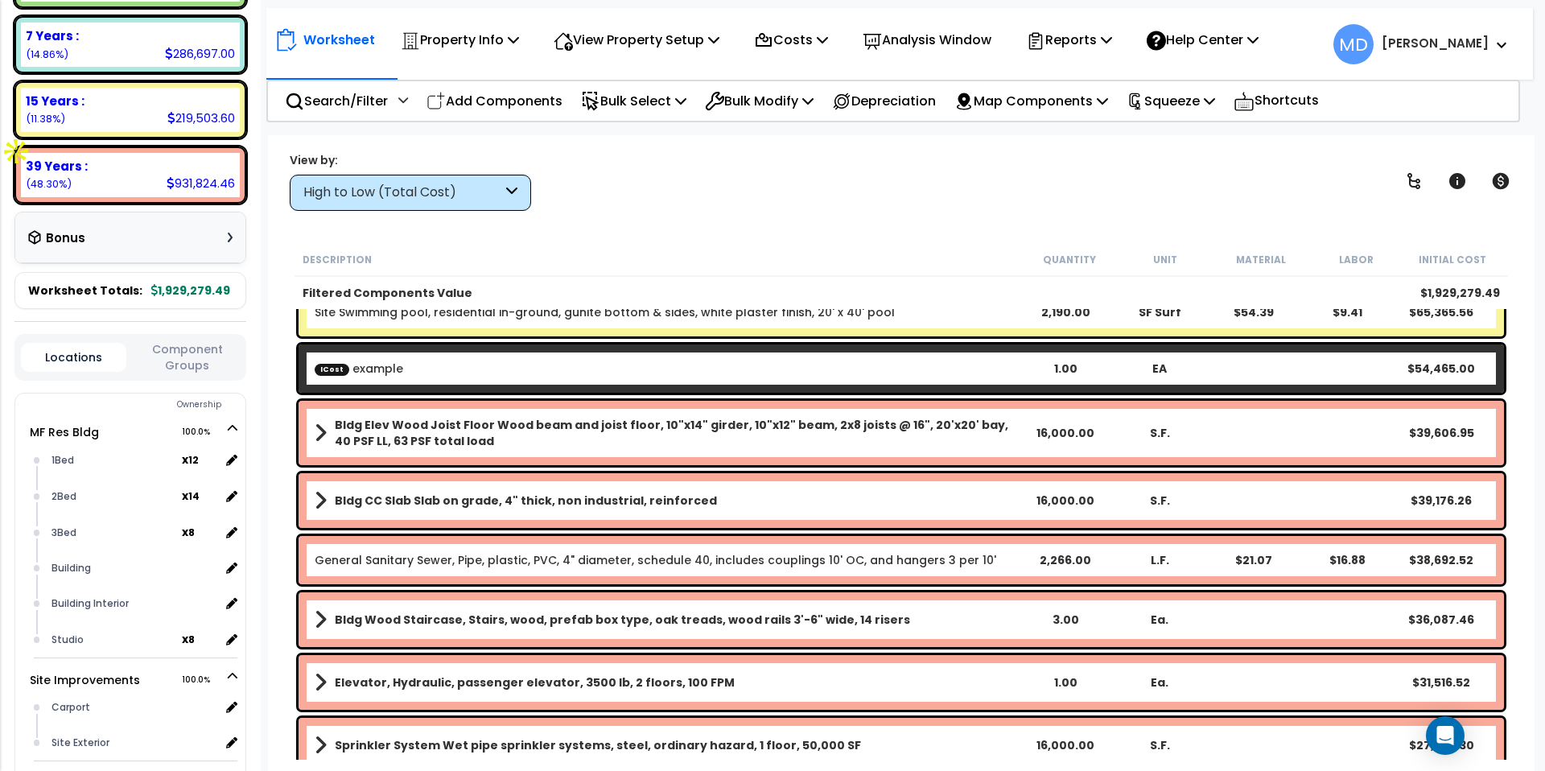
scroll to position [0, 0]
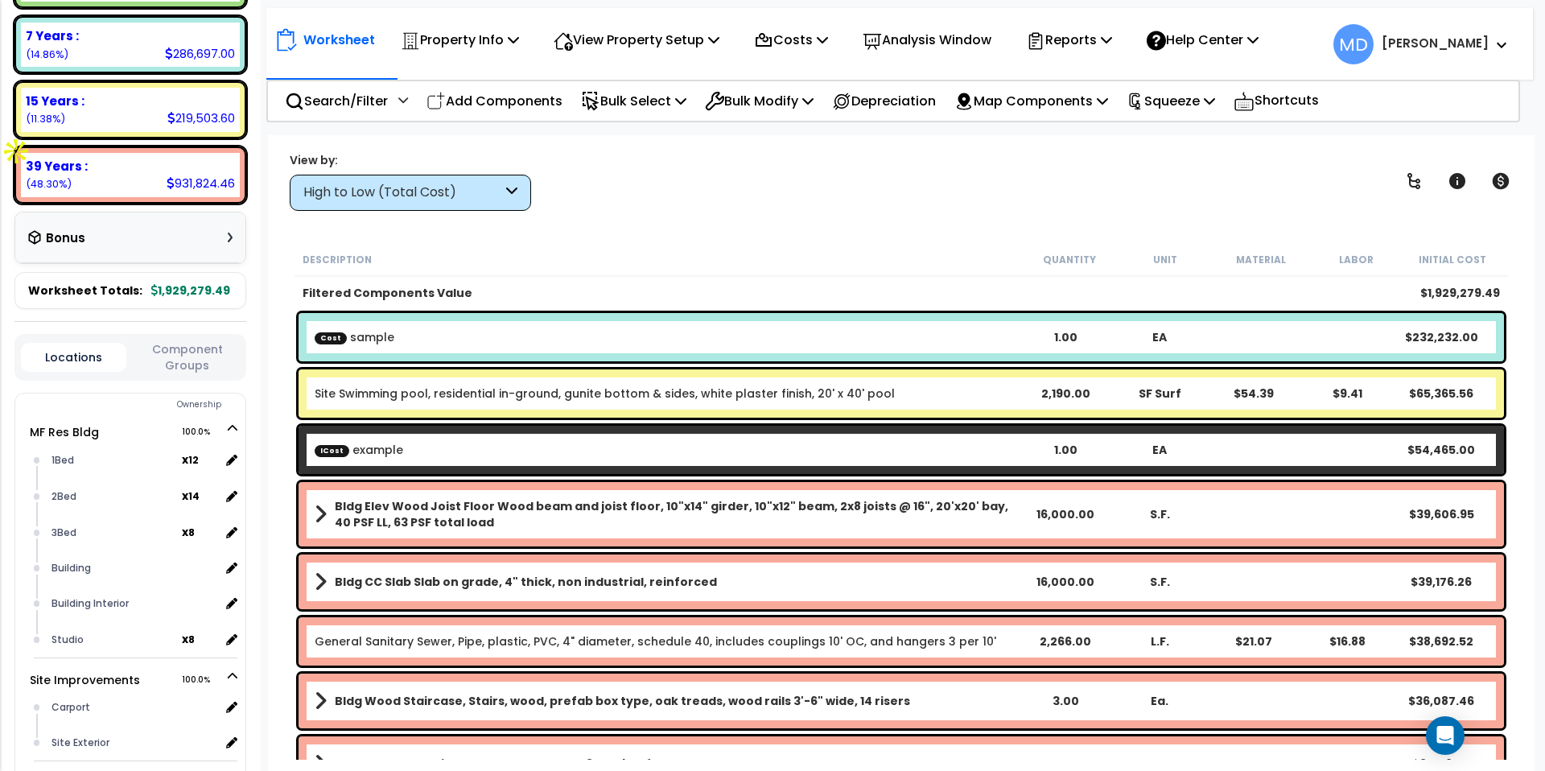
click at [906, 391] on b "Site Swimming pool, residential in-ground, gunite bottom & sides, white plaster…" at bounding box center [667, 394] width 704 height 16
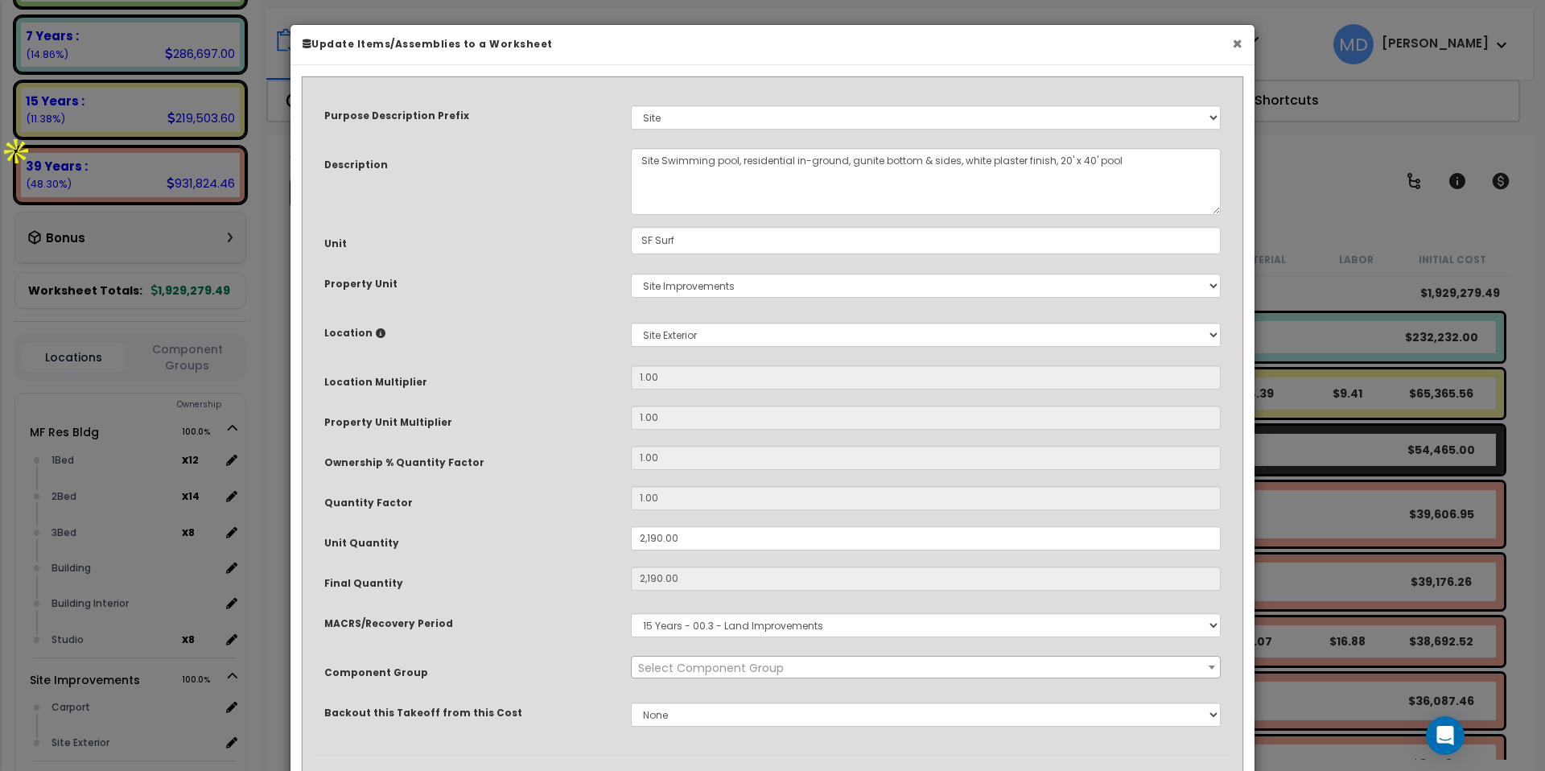
click at [1237, 41] on button "×" at bounding box center [1237, 43] width 10 height 17
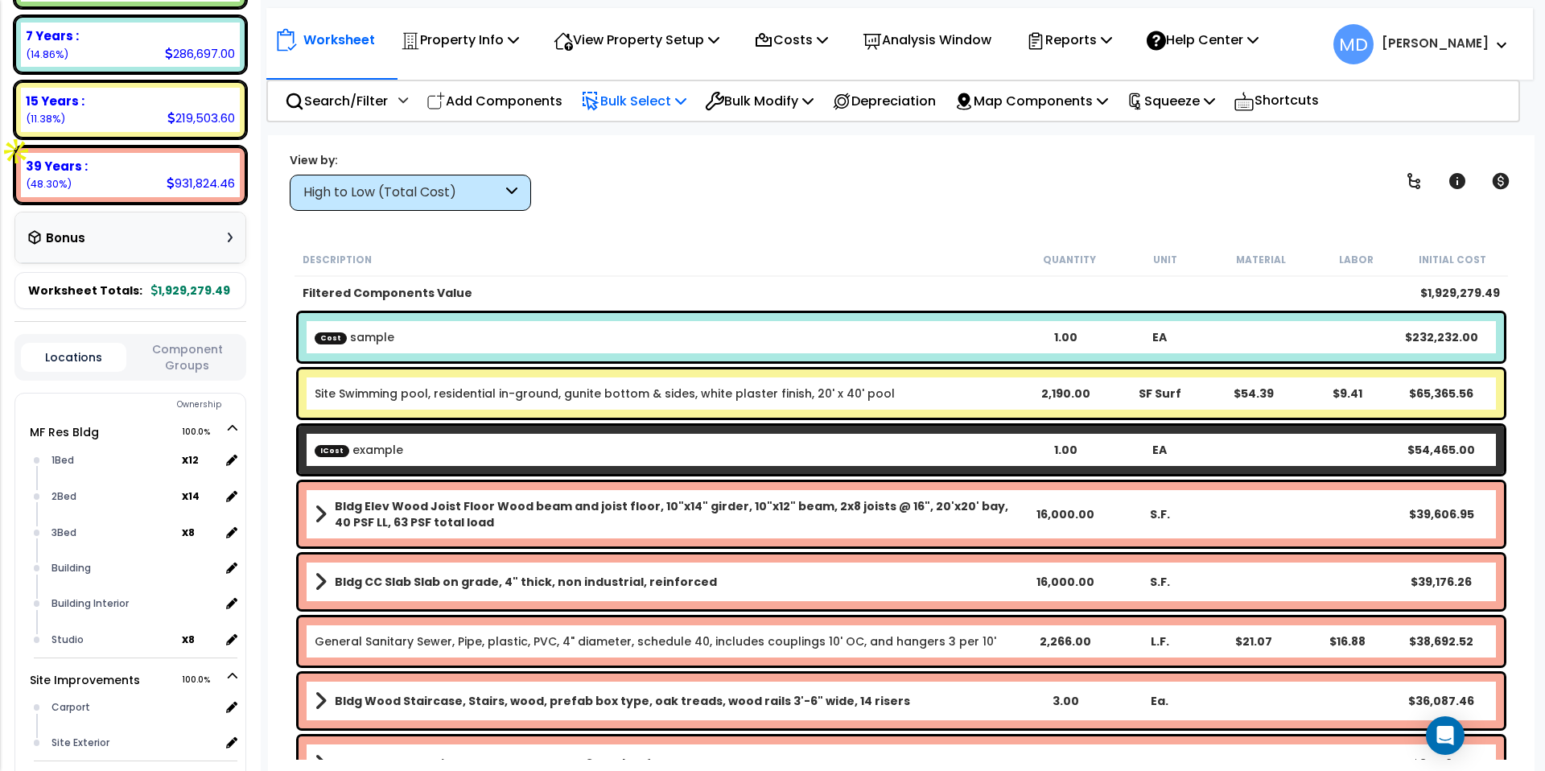
click at [631, 108] on p "Bulk Select" at bounding box center [633, 101] width 105 height 22
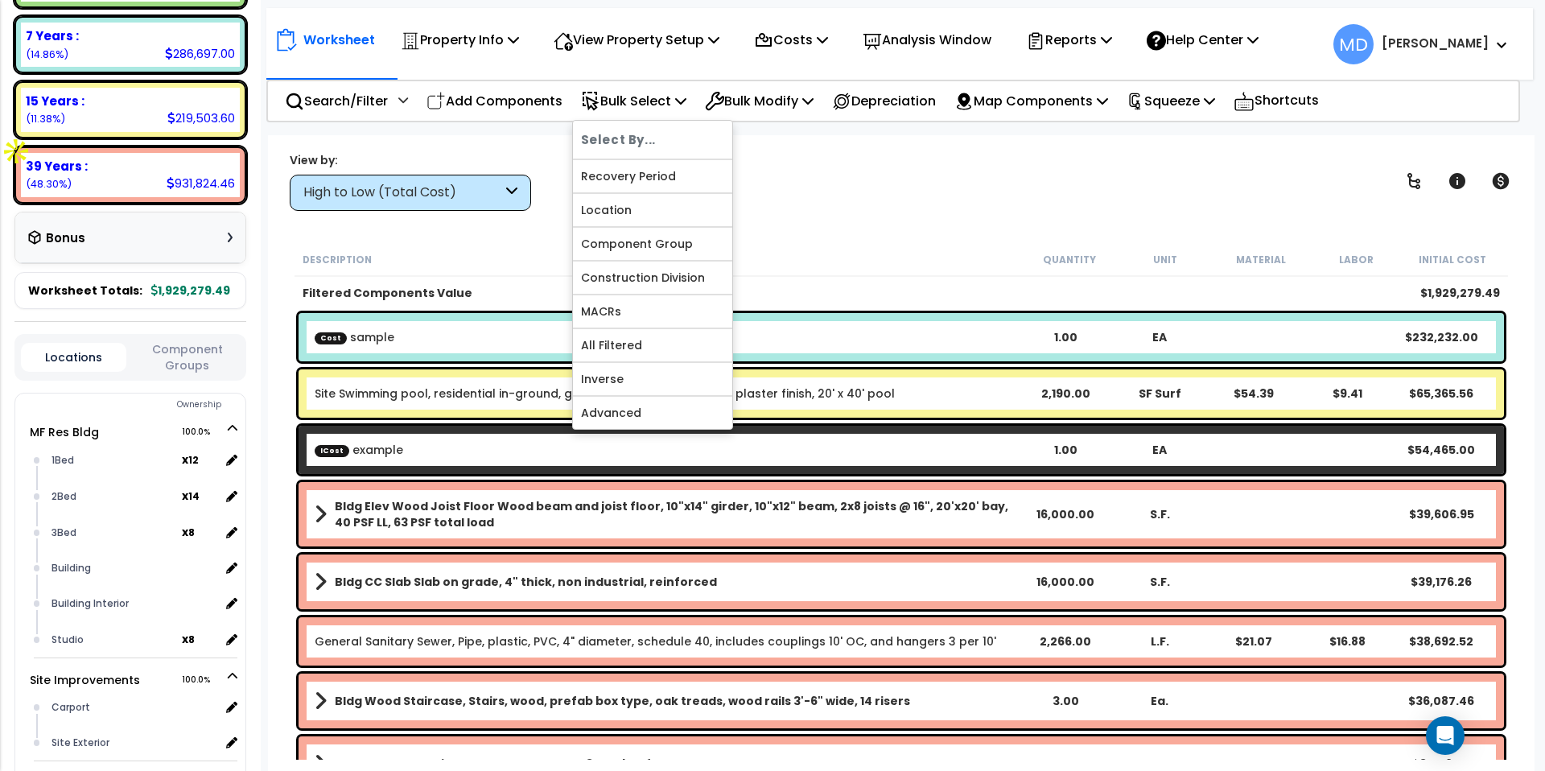
click at [840, 251] on div "Description" at bounding box center [662, 259] width 719 height 16
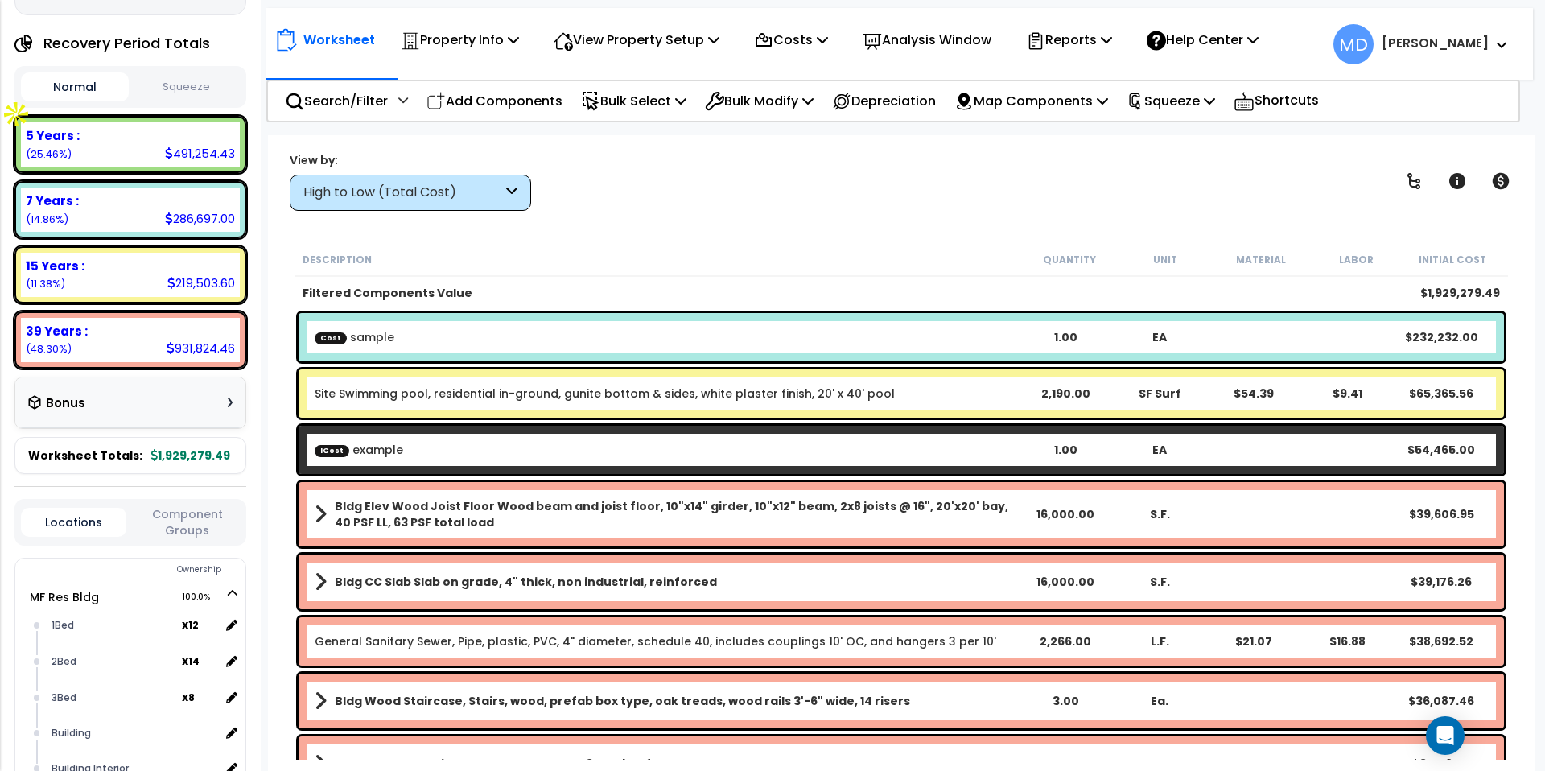
scroll to position [191, 0]
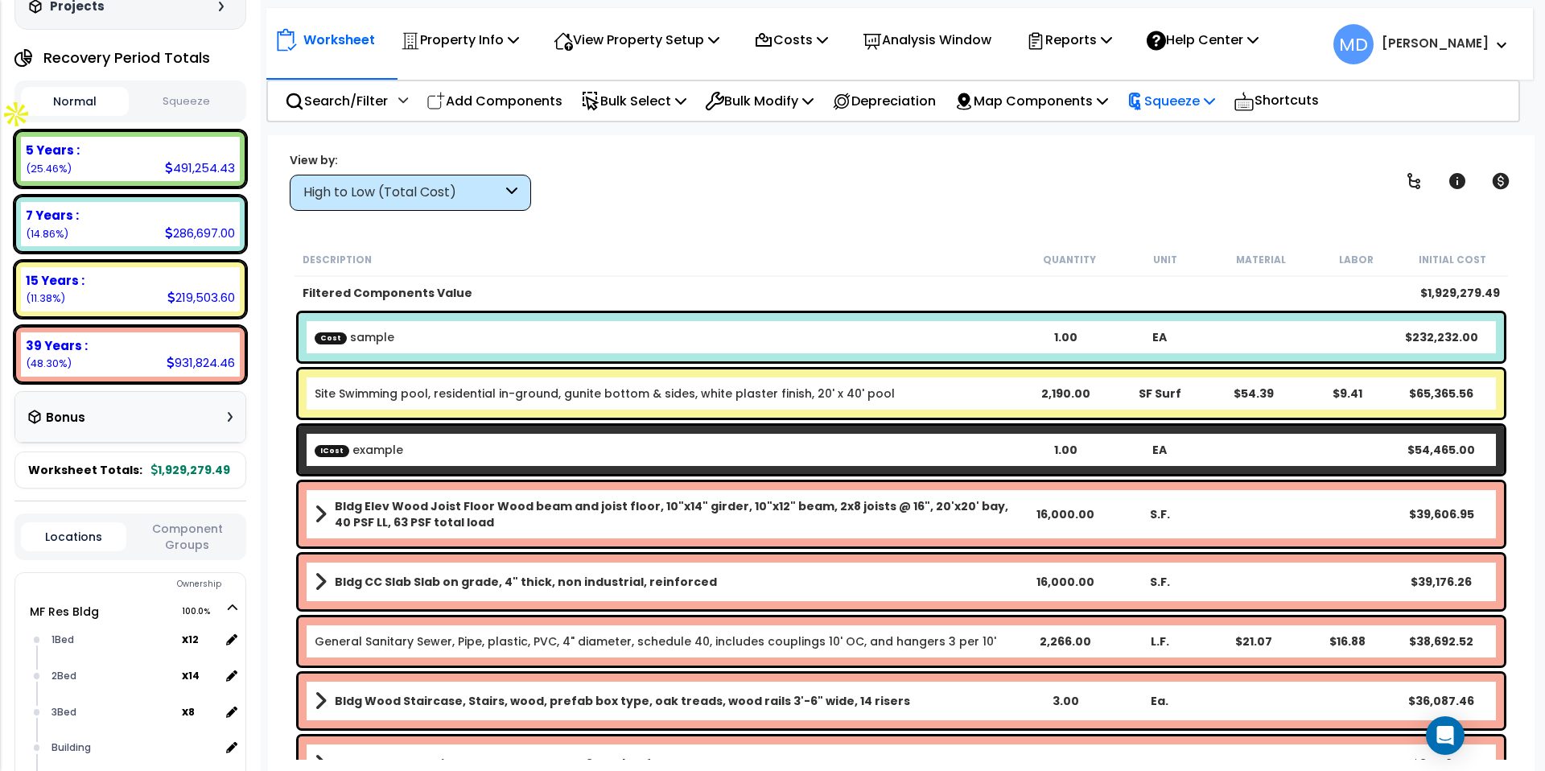
click at [1191, 98] on p "Squeeze" at bounding box center [1171, 101] width 89 height 22
click at [1197, 129] on link "Squeeze" at bounding box center [1198, 137] width 159 height 32
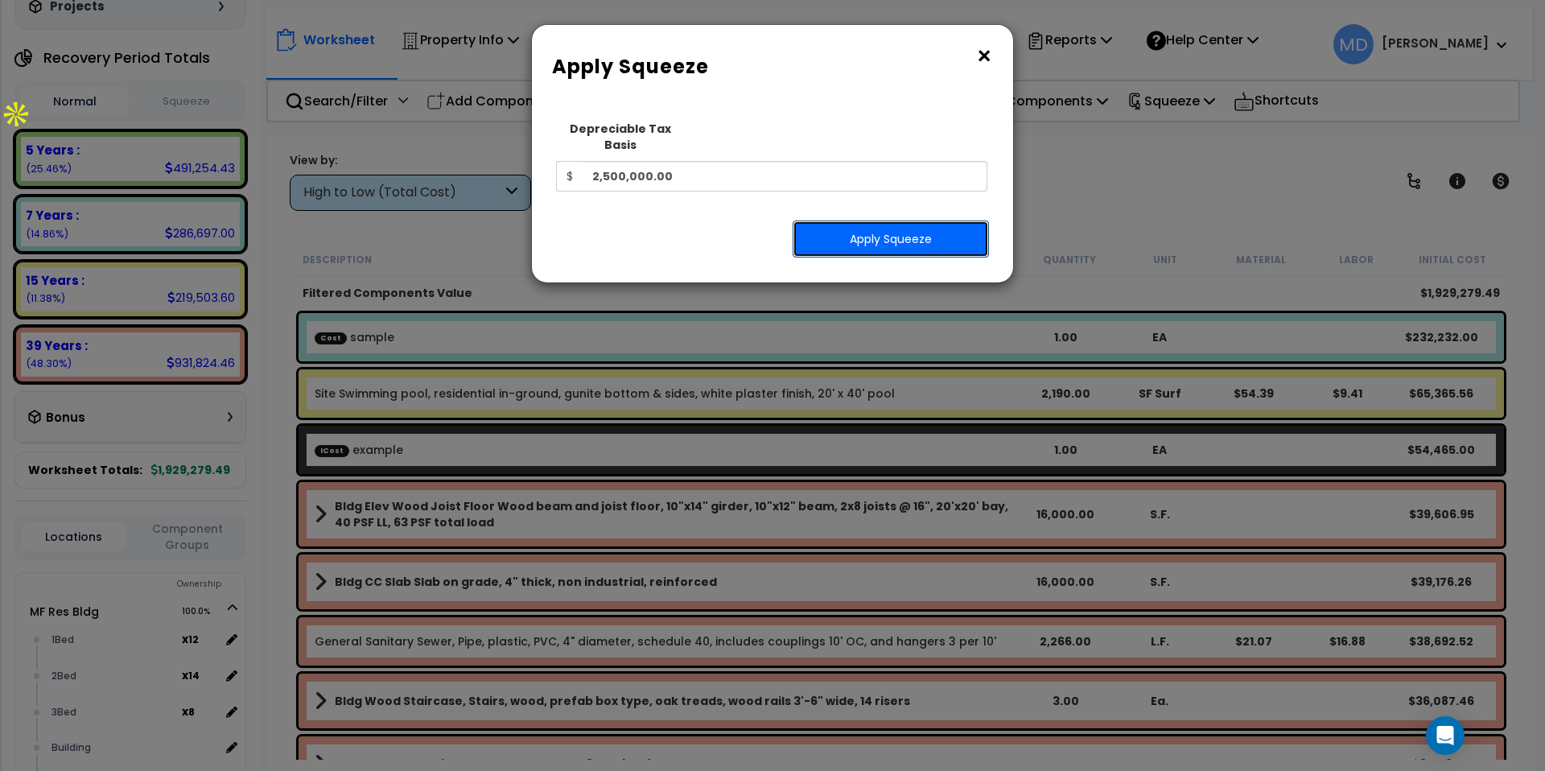
click at [885, 221] on button "Apply Squeeze" at bounding box center [891, 239] width 196 height 37
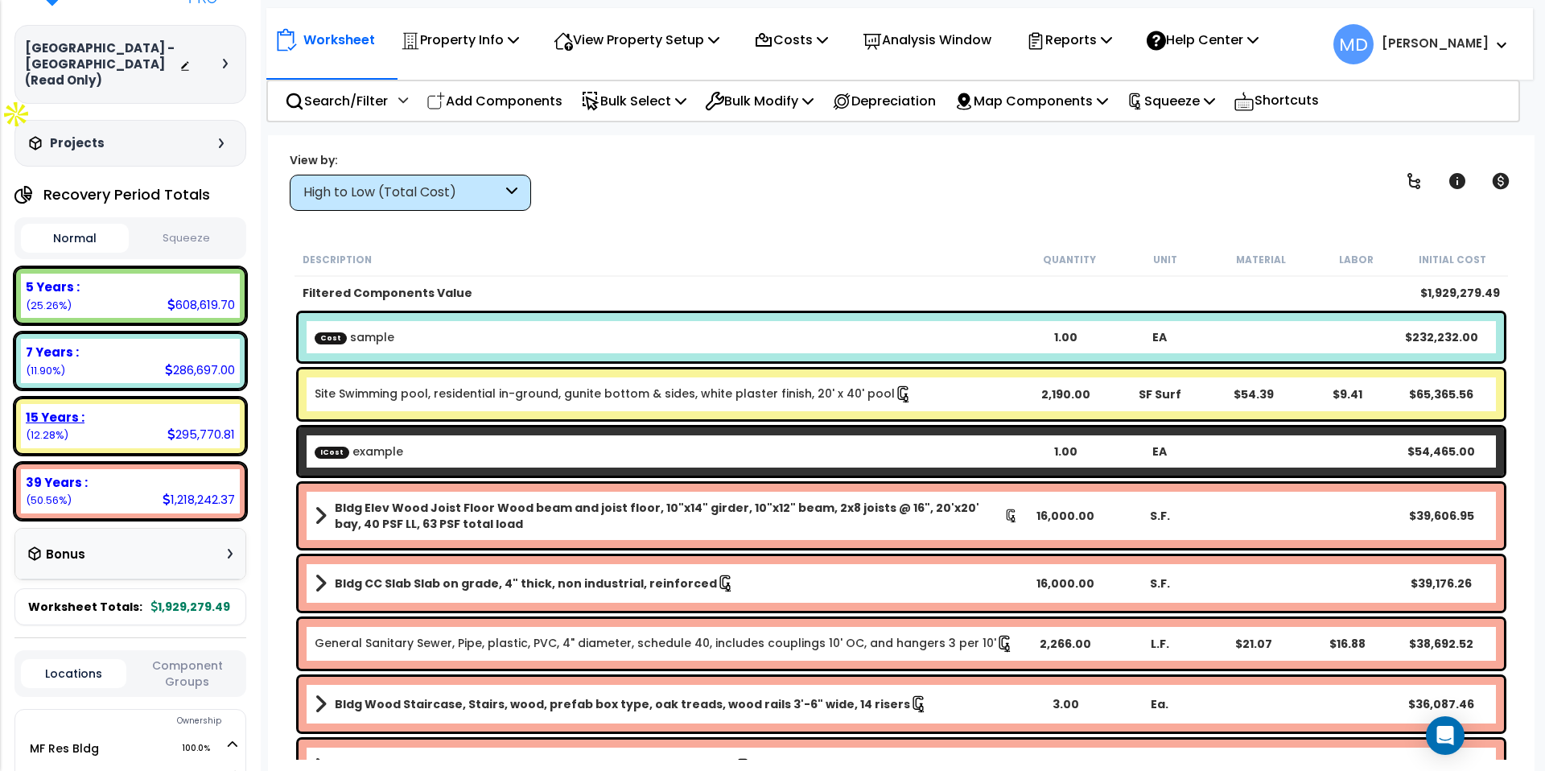
scroll to position [44, 0]
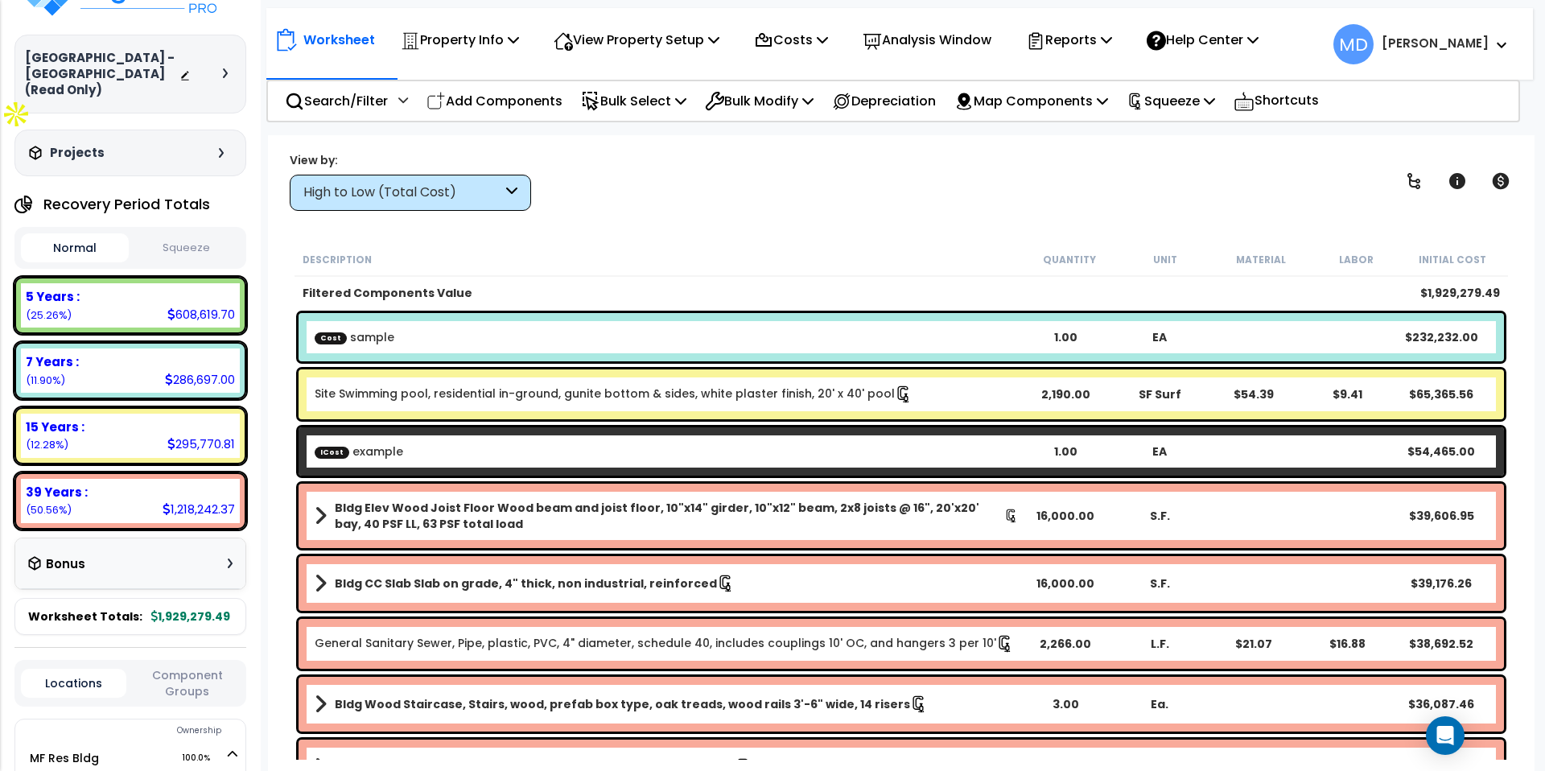
click at [194, 234] on button "Squeeze" at bounding box center [187, 248] width 108 height 28
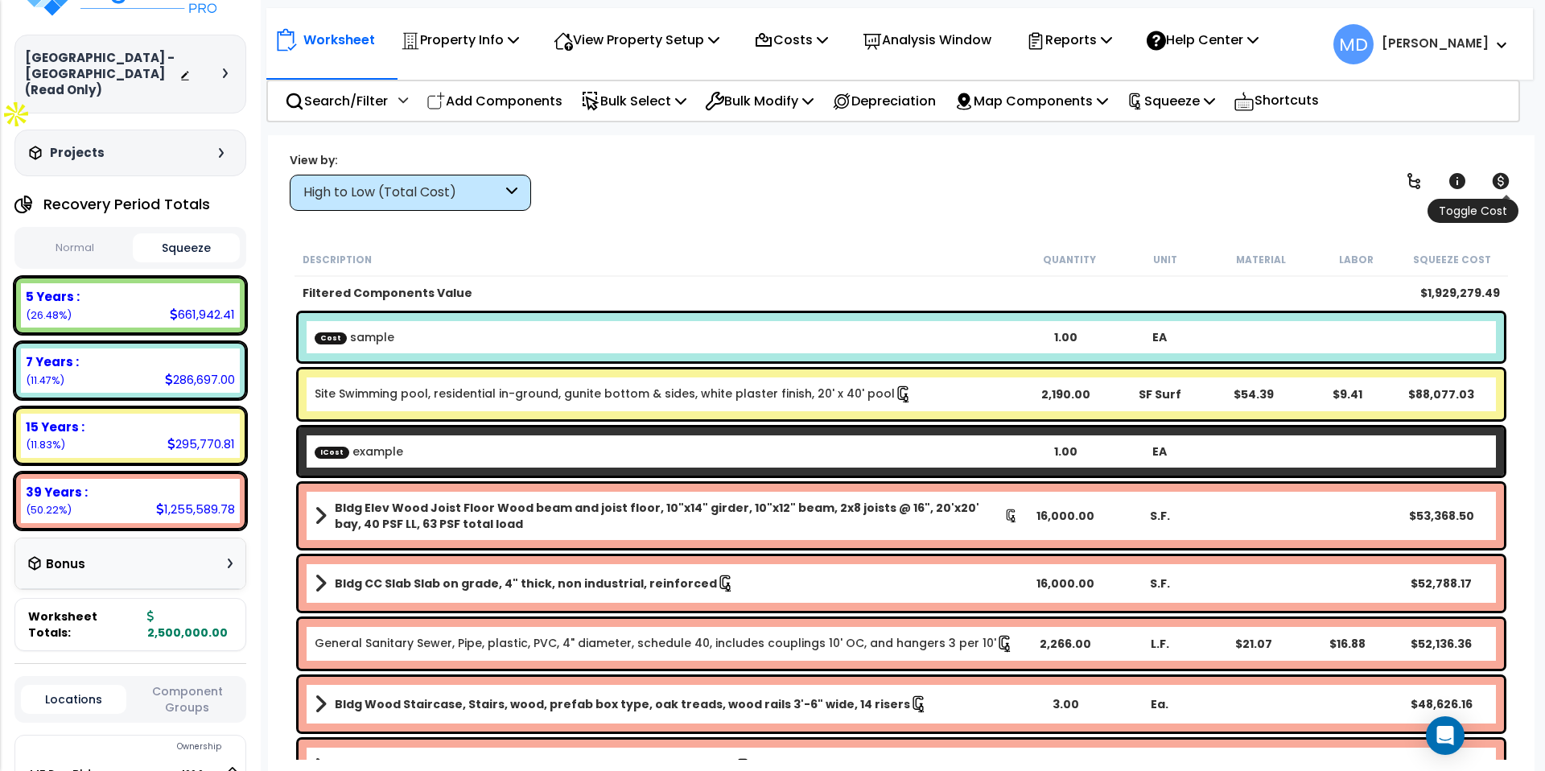
click at [1502, 181] on icon at bounding box center [1501, 180] width 19 height 19
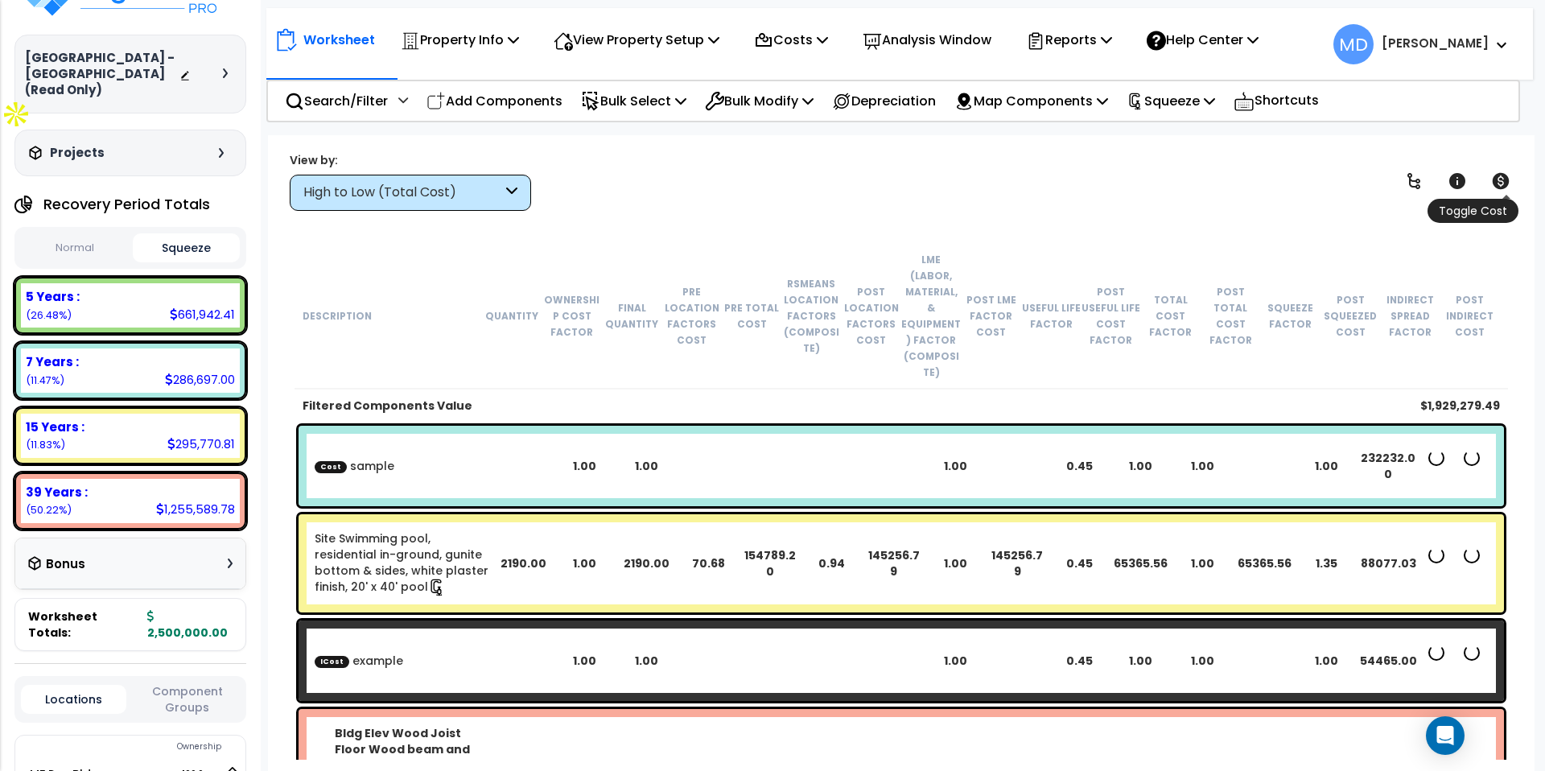
click at [1502, 181] on icon at bounding box center [1501, 180] width 19 height 19
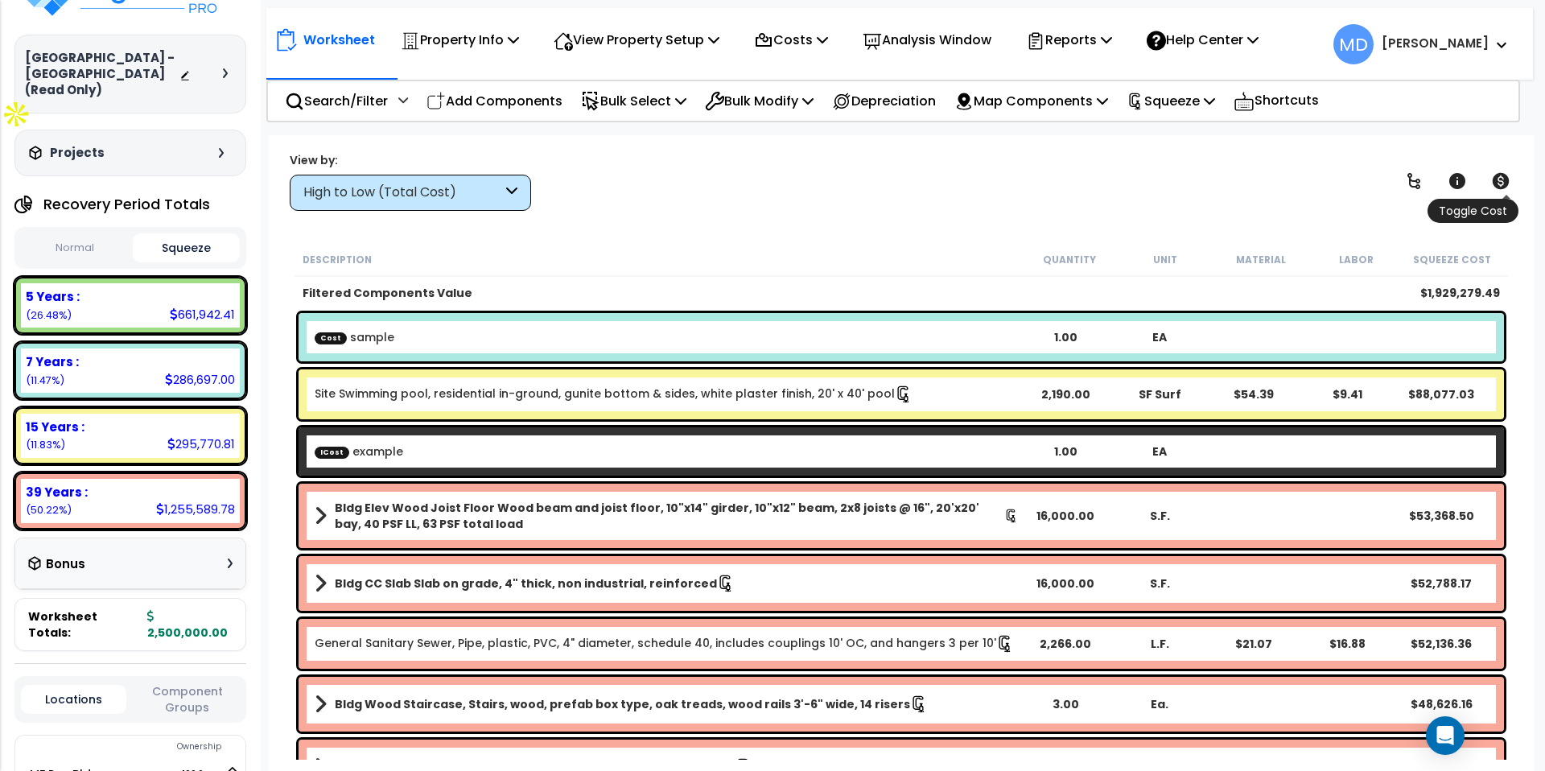
click at [1502, 181] on icon at bounding box center [1501, 180] width 19 height 19
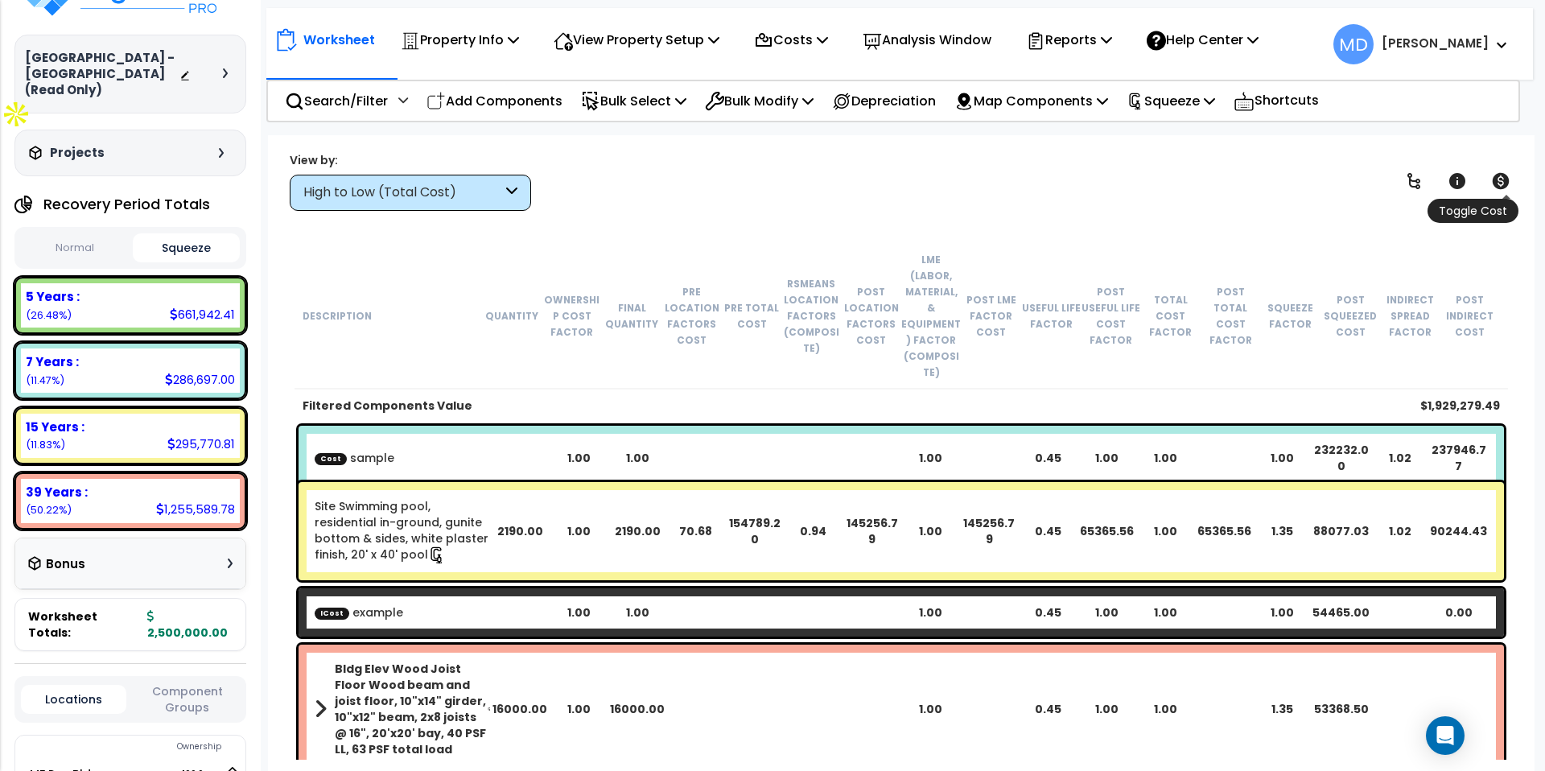
click at [1500, 187] on icon at bounding box center [1501, 181] width 17 height 16
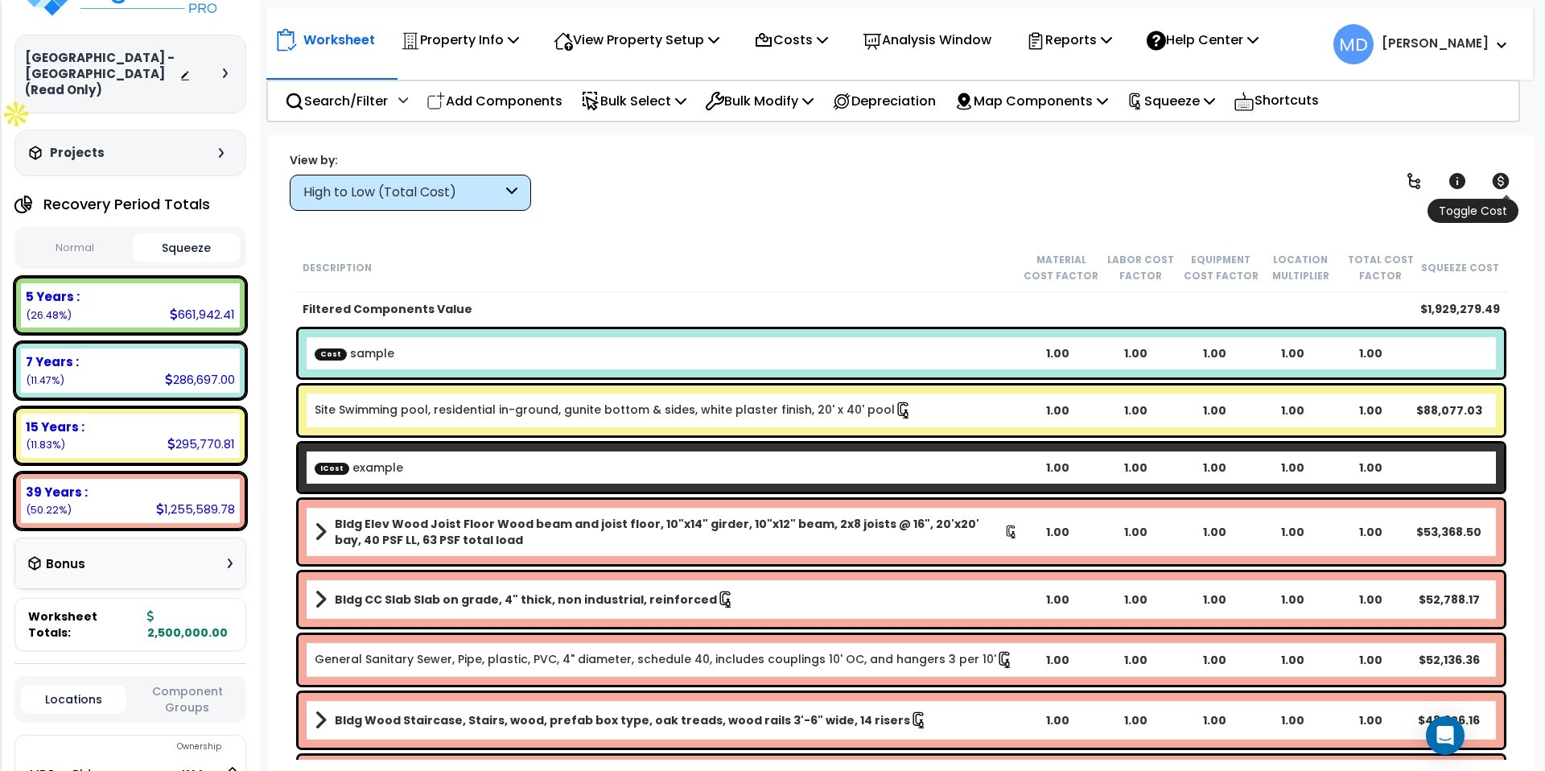
click at [1500, 187] on icon at bounding box center [1501, 181] width 17 height 16
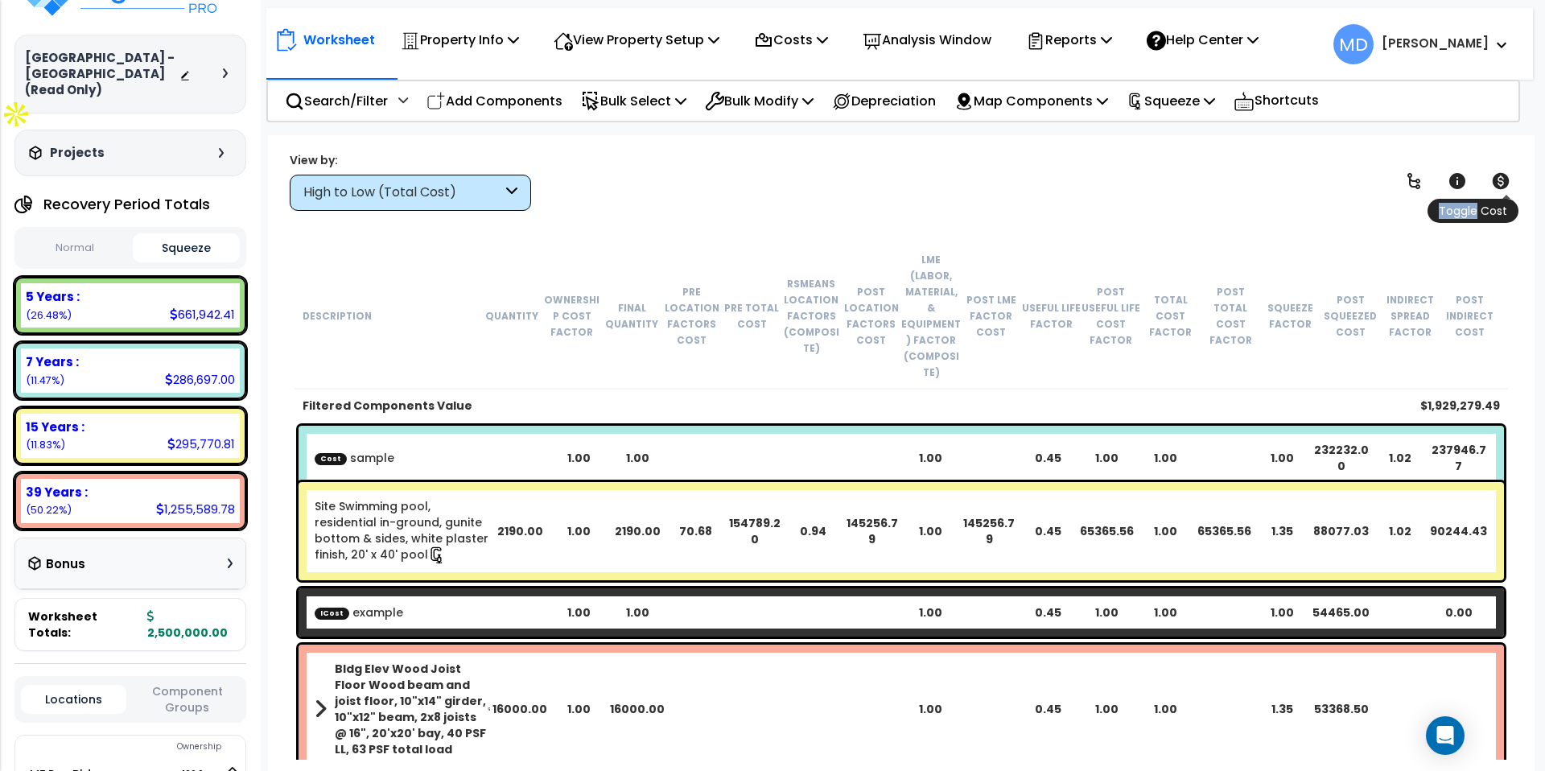
click at [1500, 187] on icon at bounding box center [1501, 181] width 17 height 16
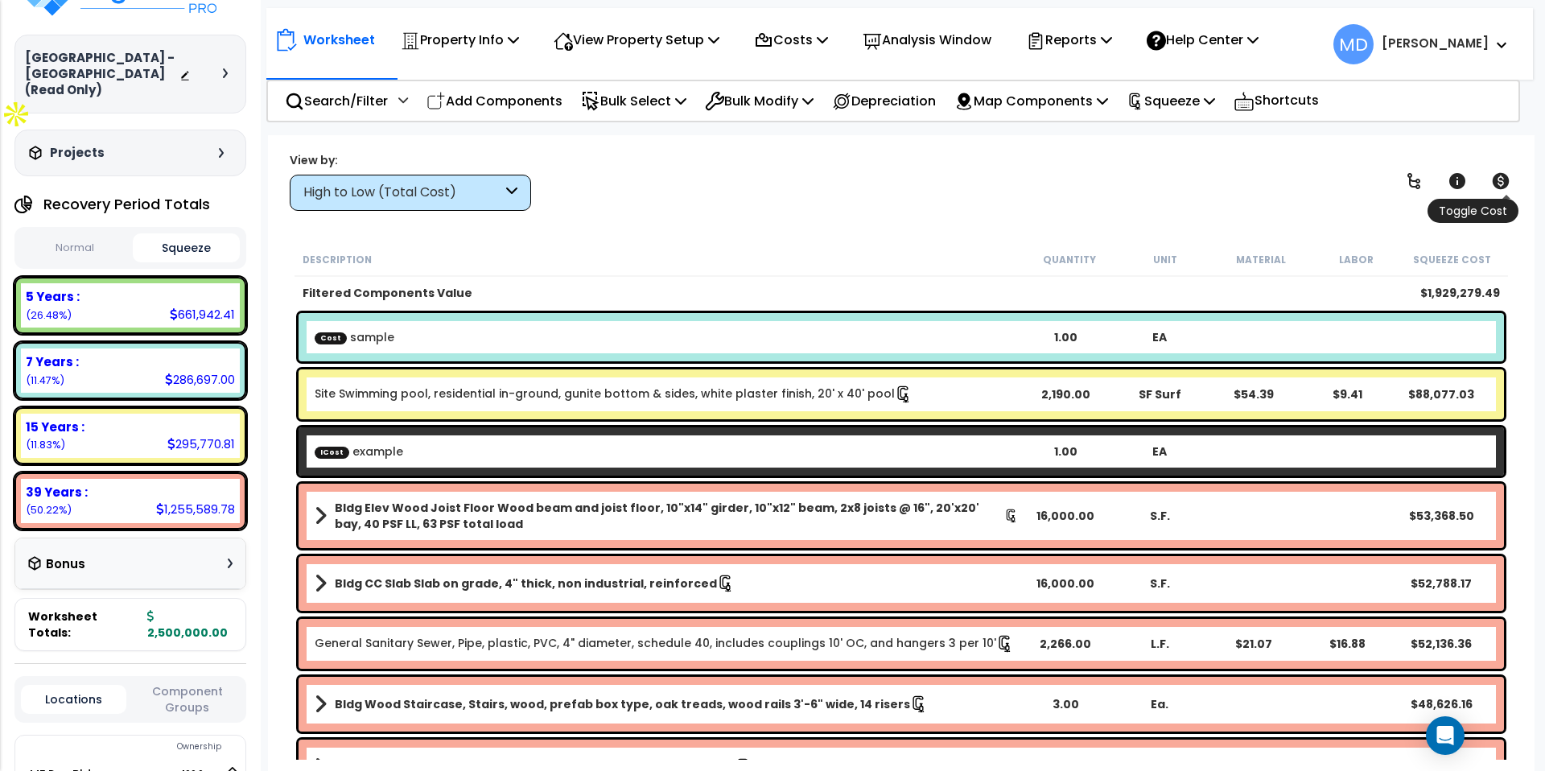
click at [1505, 180] on icon at bounding box center [1501, 181] width 17 height 16
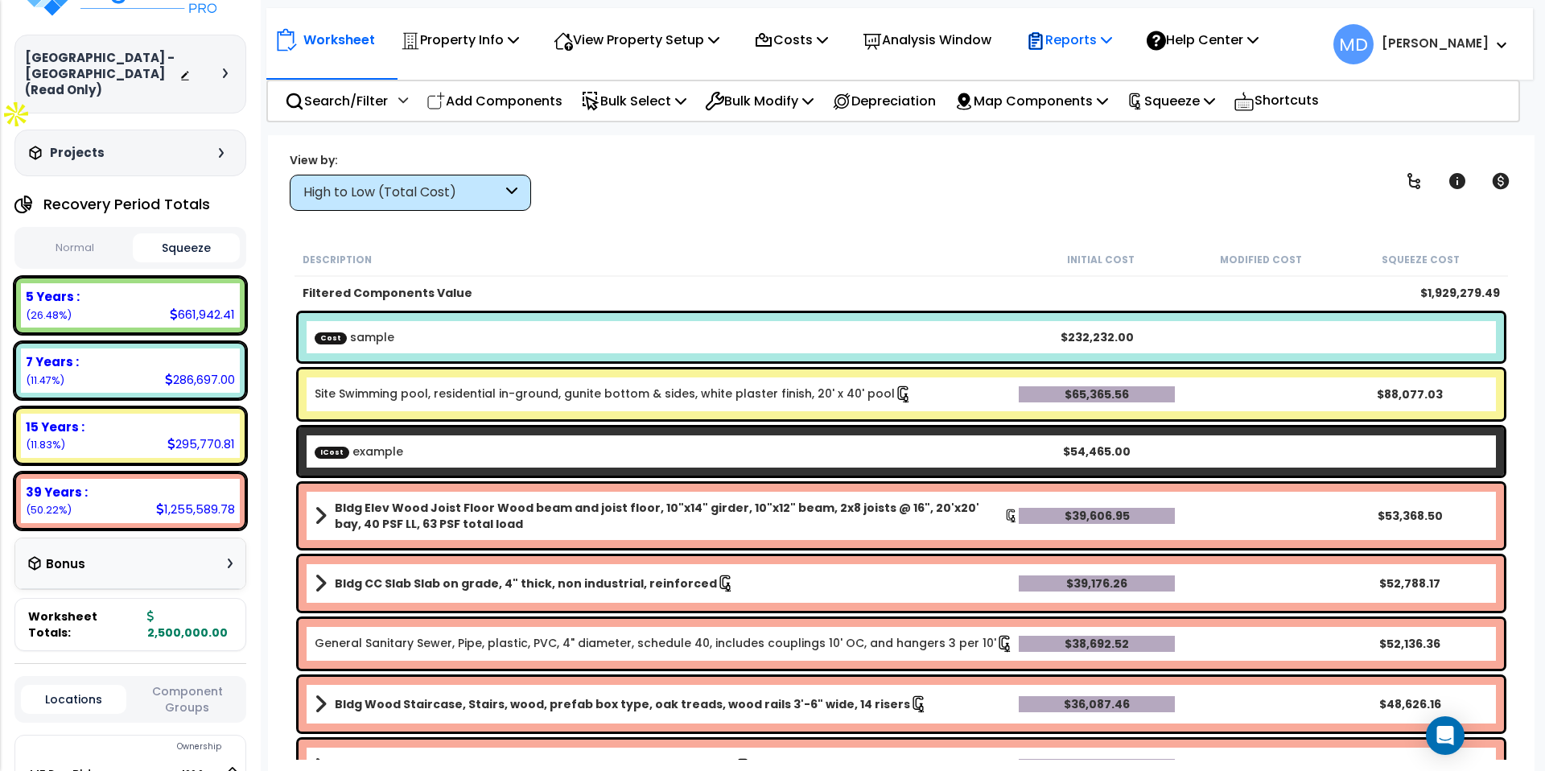
click at [1094, 42] on p "Reports" at bounding box center [1069, 40] width 86 height 22
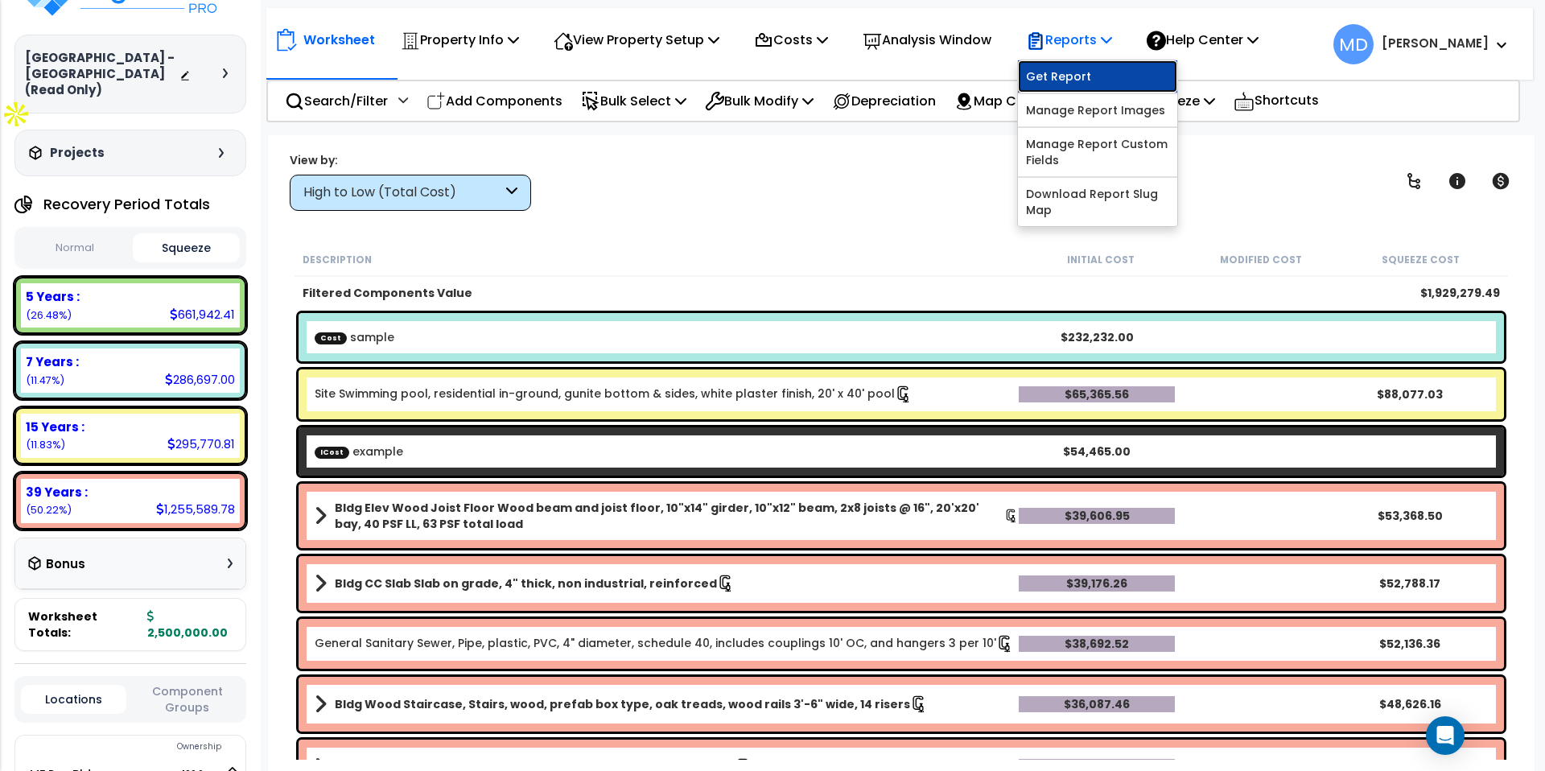
click at [1083, 80] on link "Get Report" at bounding box center [1097, 76] width 159 height 32
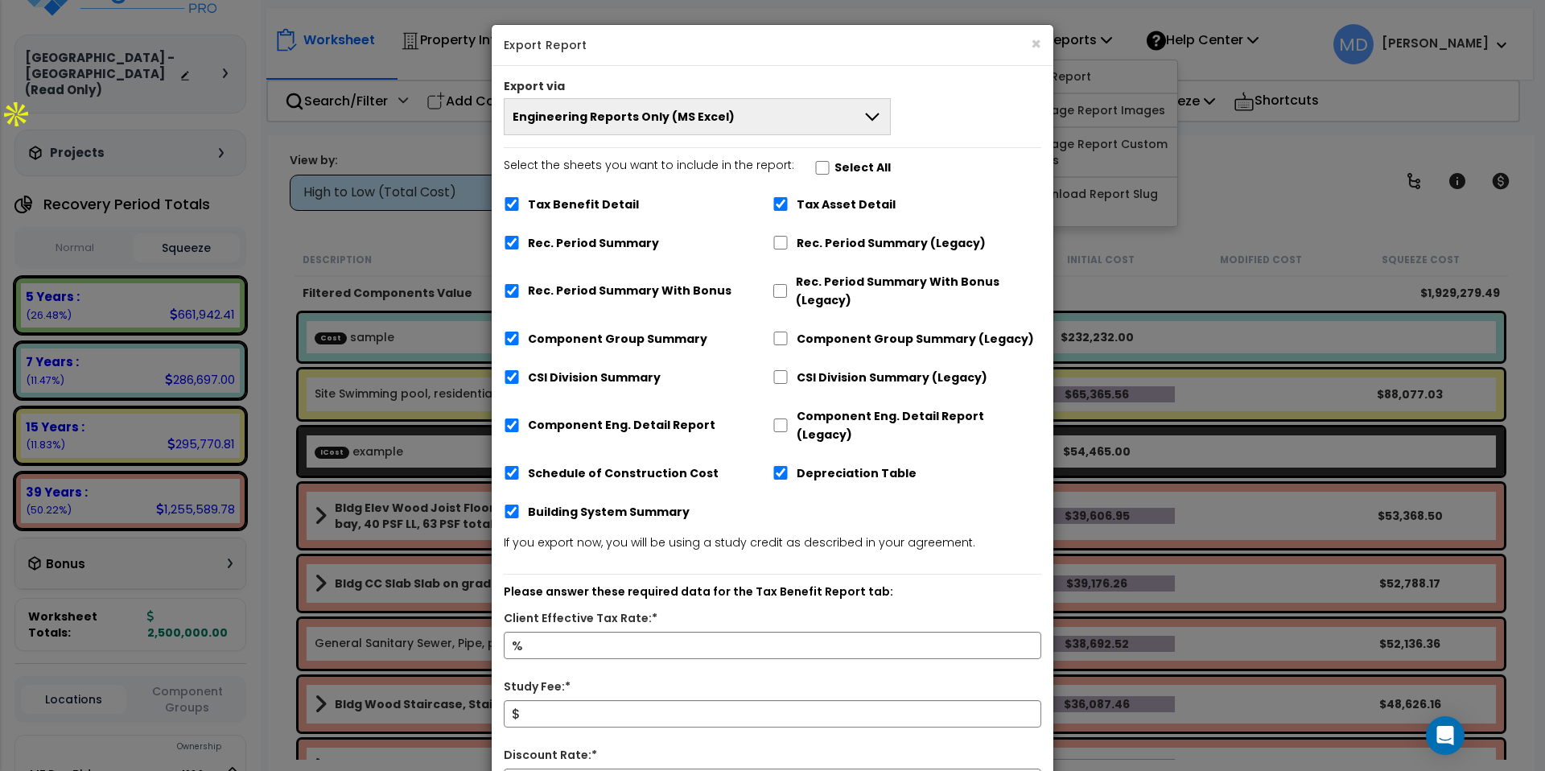
click at [740, 124] on button "Engineering Reports Only (MS Excel)" at bounding box center [697, 116] width 387 height 37
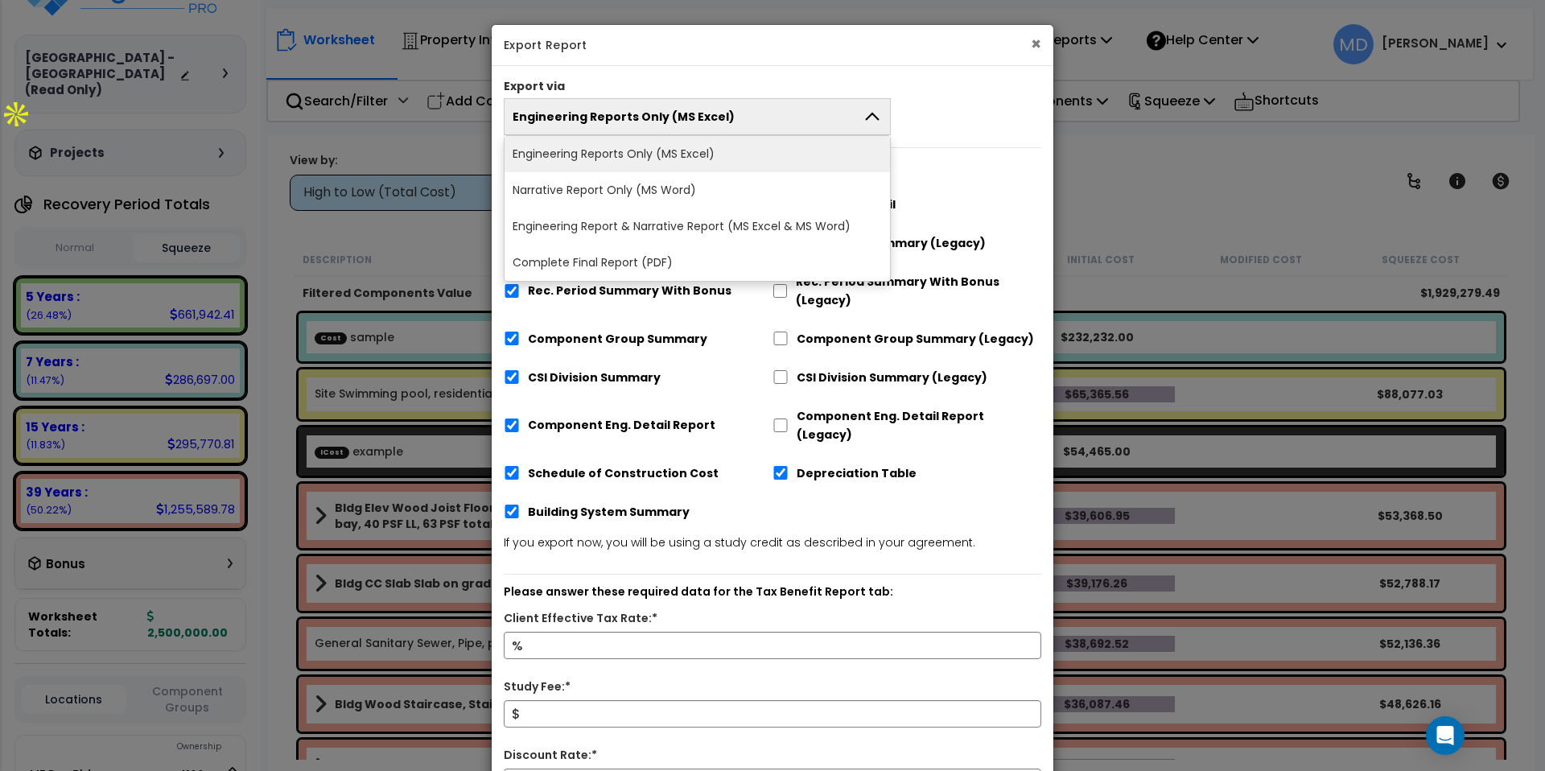
click at [1031, 52] on button "×" at bounding box center [1036, 43] width 10 height 17
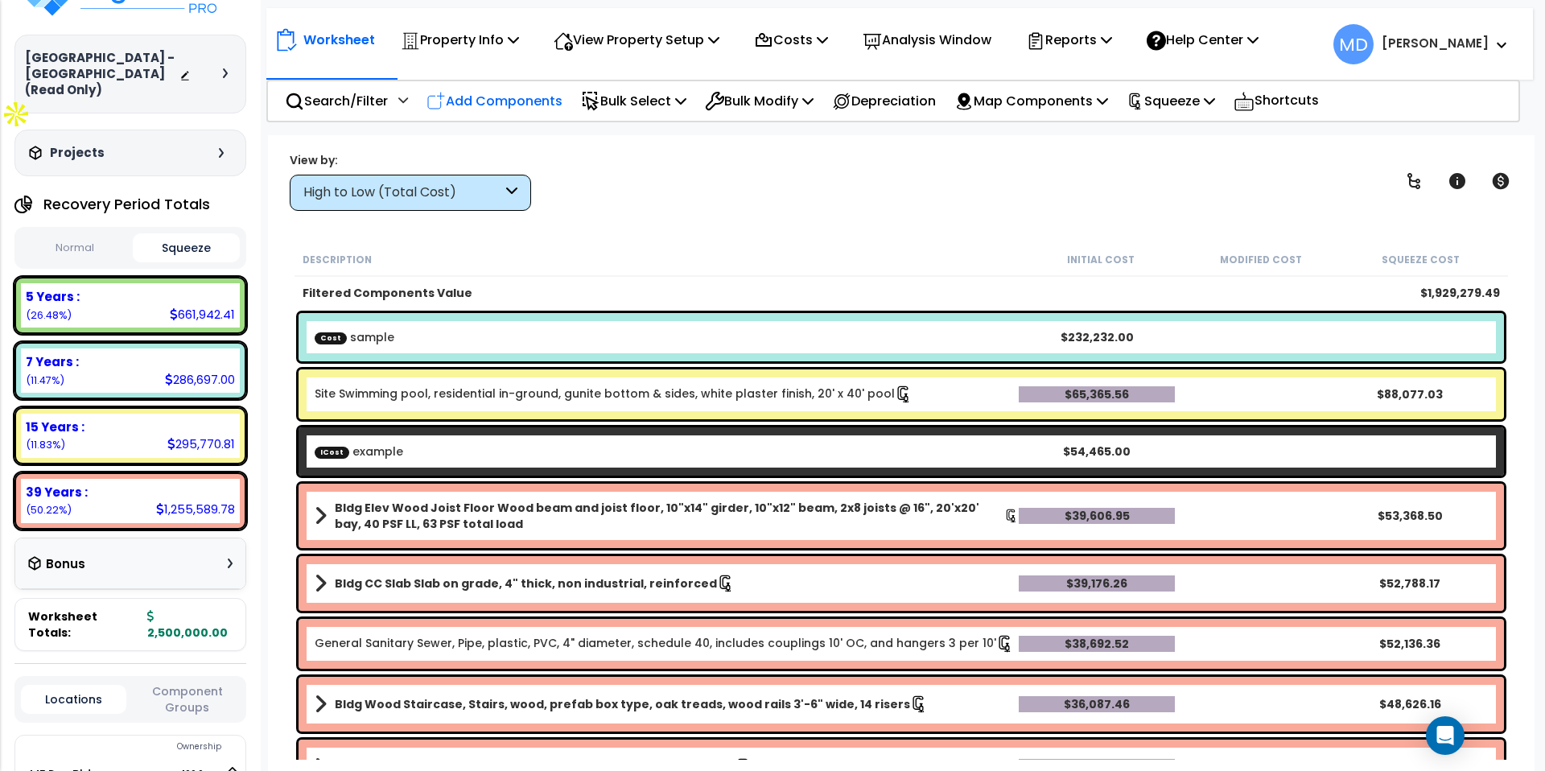
click at [484, 109] on p "Add Components" at bounding box center [495, 101] width 136 height 22
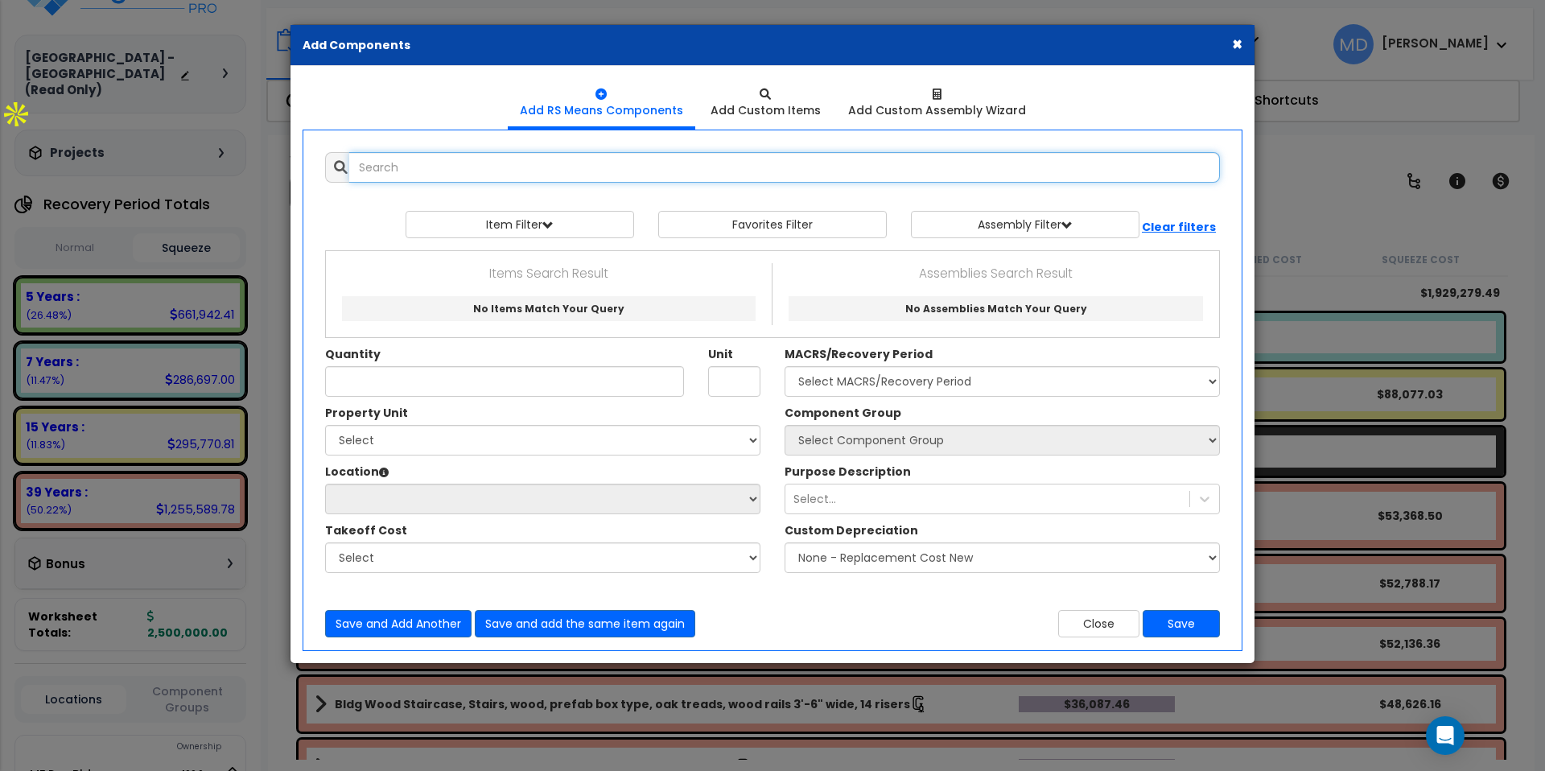
click at [415, 170] on input "text" at bounding box center [784, 167] width 871 height 31
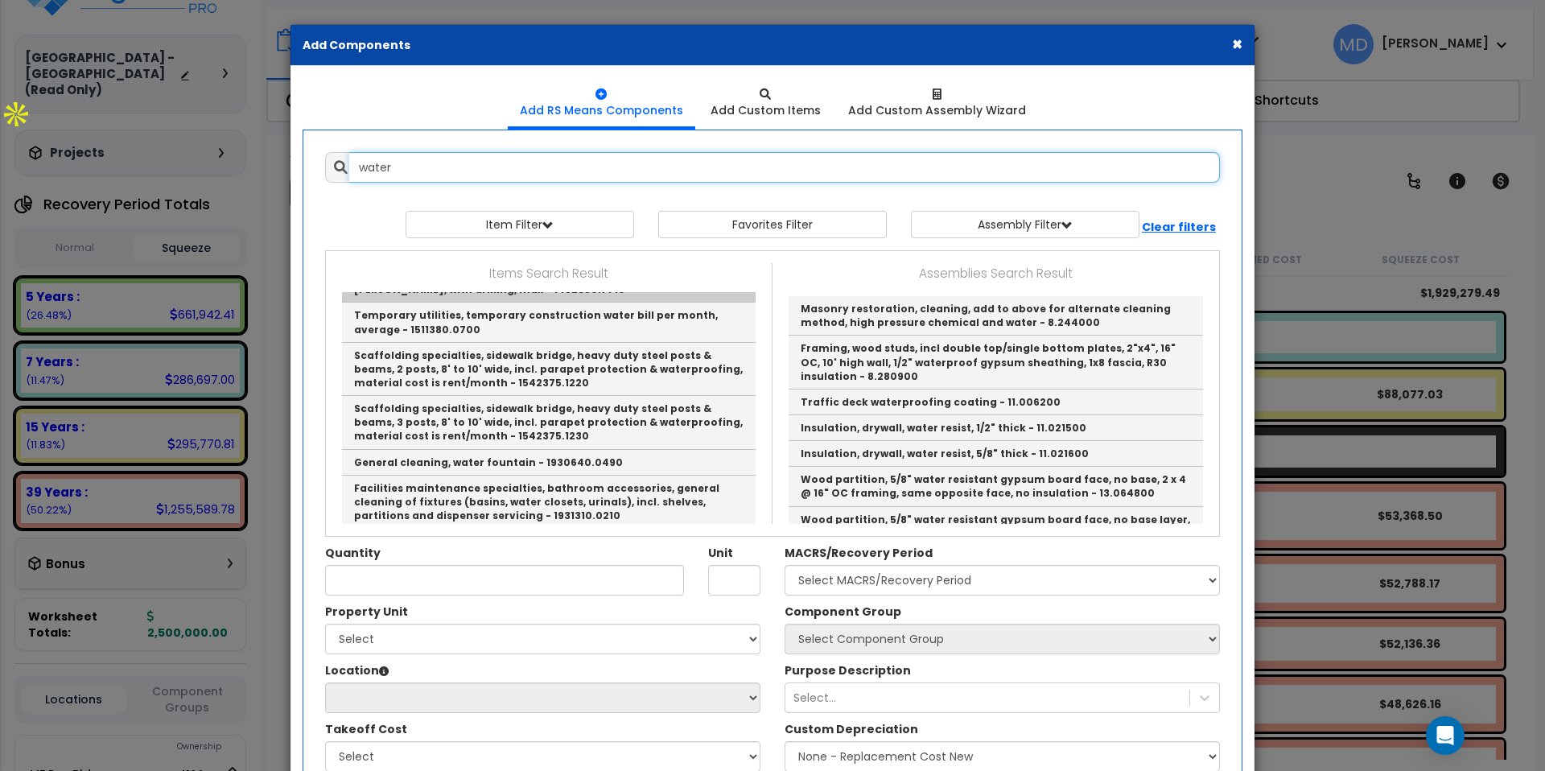
scroll to position [188, 0]
type input "water"
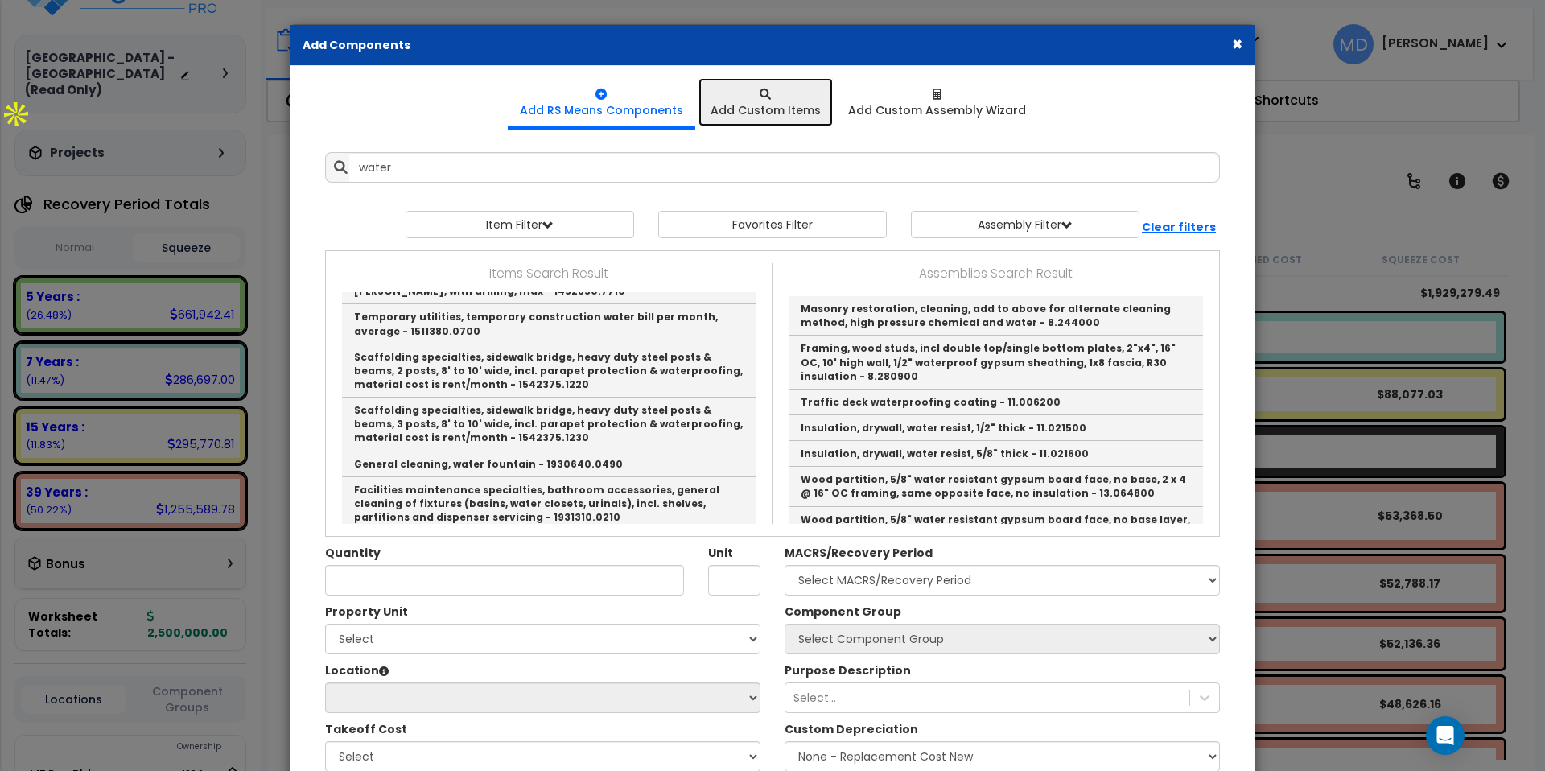
click at [778, 126] on link "Add Custom Items" at bounding box center [766, 102] width 134 height 48
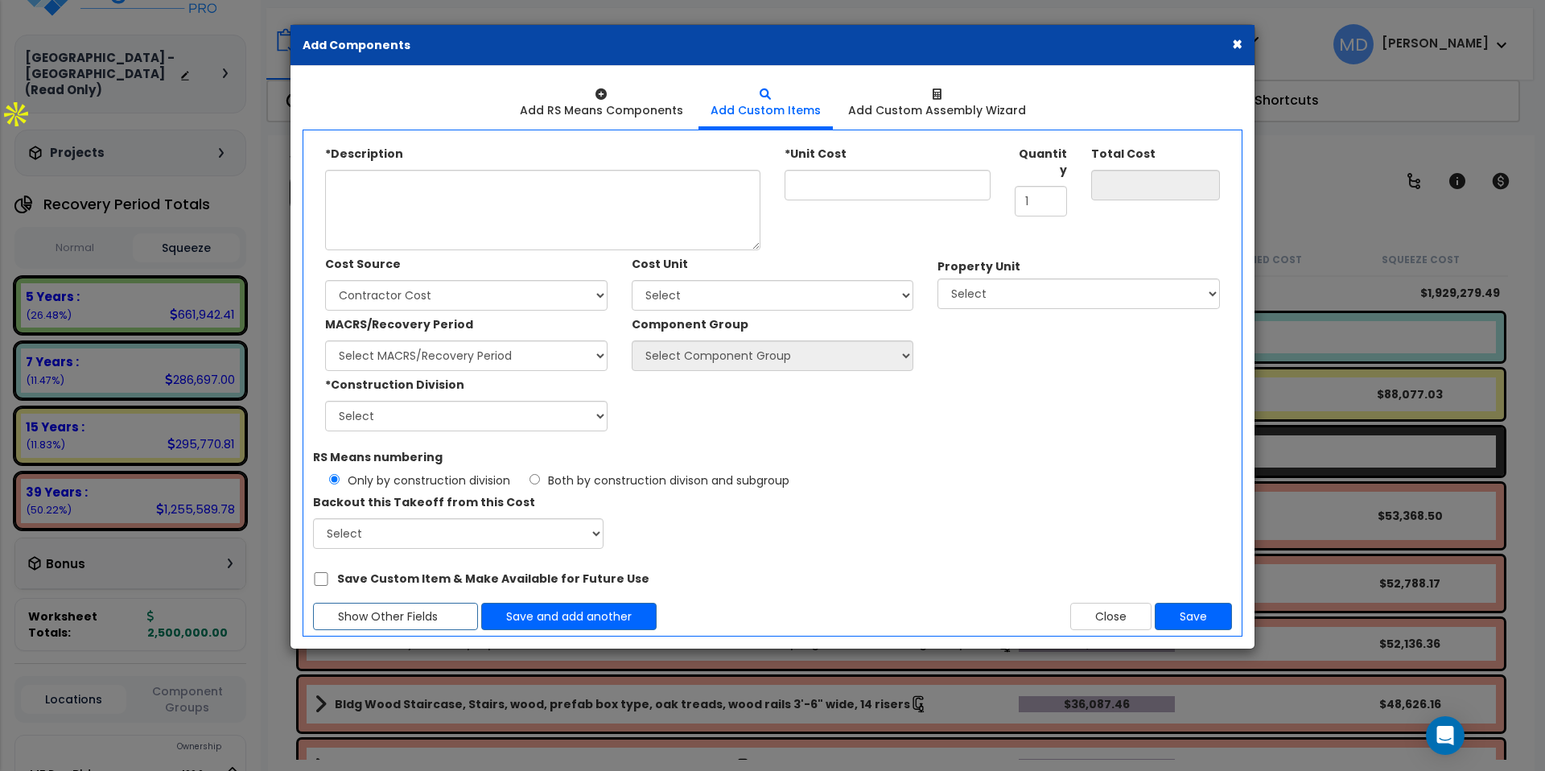
click at [1236, 49] on button "×" at bounding box center [1237, 43] width 10 height 17
